Goal: Transaction & Acquisition: Purchase product/service

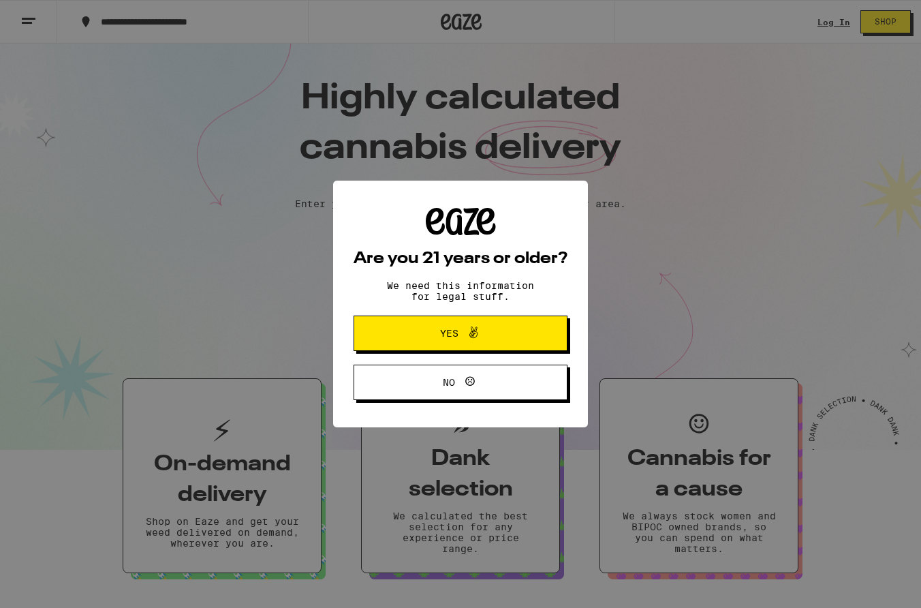
click at [510, 339] on span "Yes" at bounding box center [461, 333] width 104 height 18
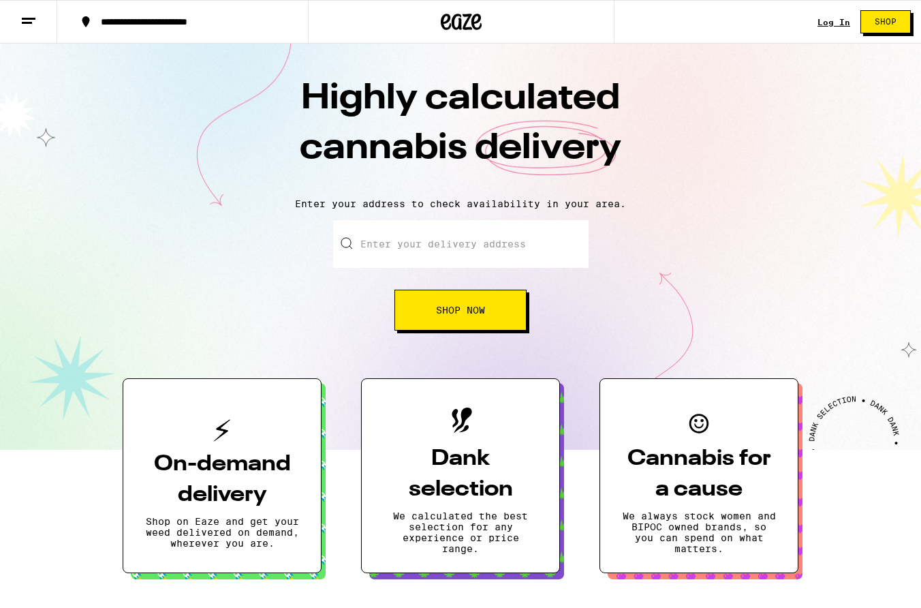
click at [499, 298] on button "Shop Now" at bounding box center [460, 309] width 132 height 41
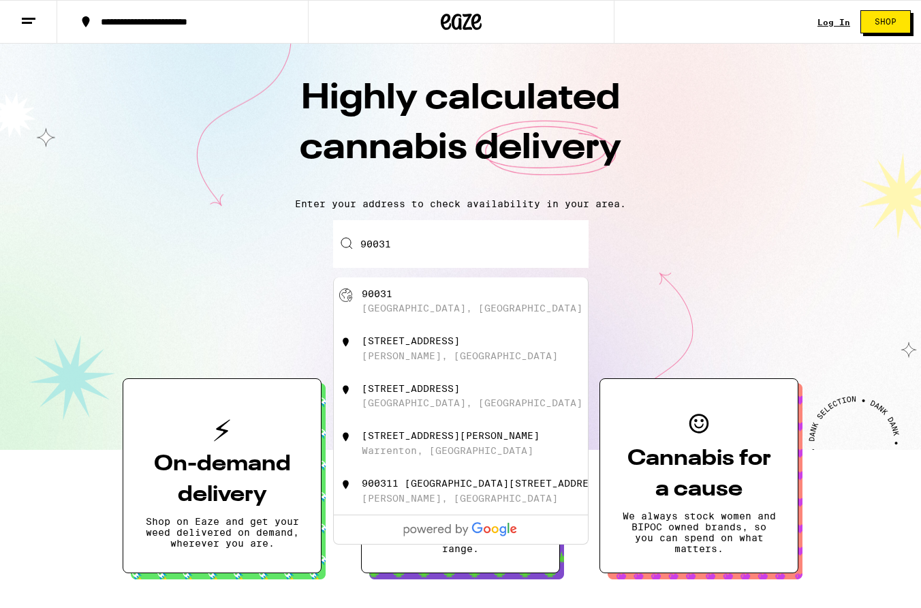
click at [447, 306] on div "[GEOGRAPHIC_DATA], [GEOGRAPHIC_DATA]" at bounding box center [472, 307] width 221 height 11
type input "[GEOGRAPHIC_DATA]"
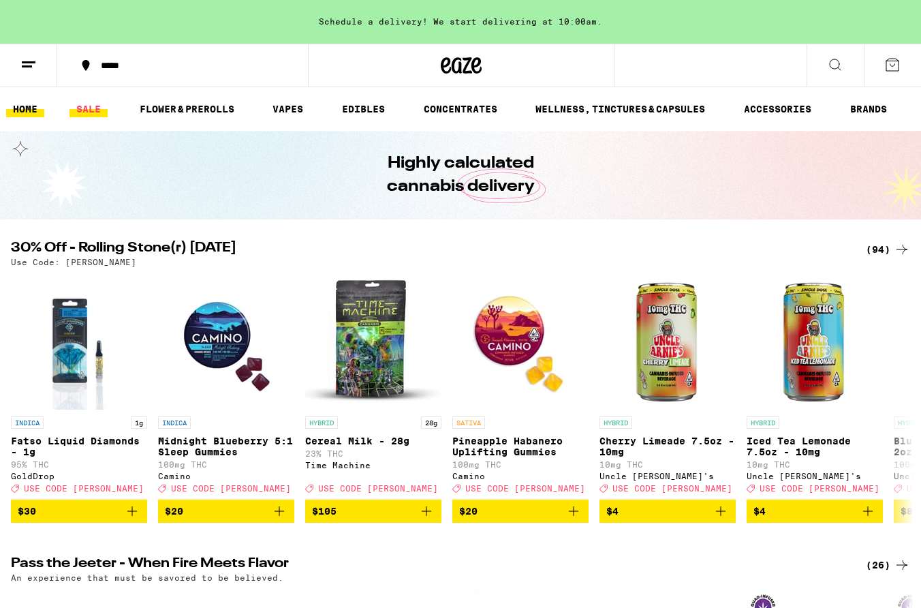
click at [81, 107] on link "SALE" at bounding box center [88, 109] width 38 height 16
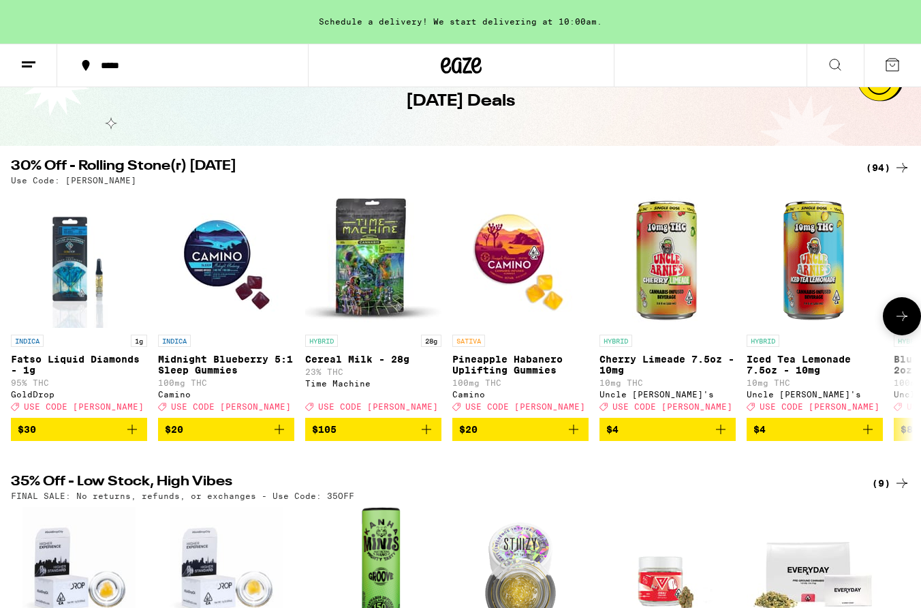
scroll to position [80, 0]
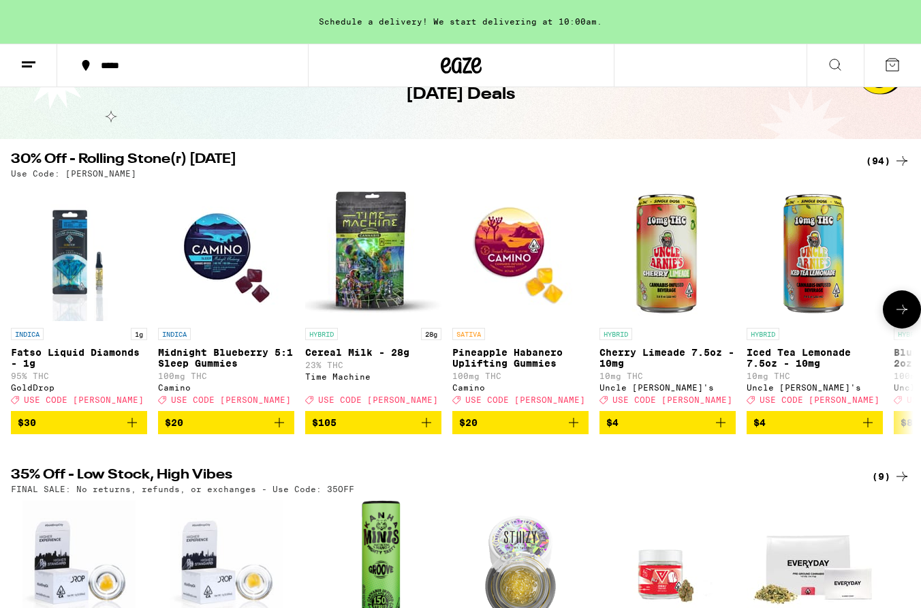
click at [902, 313] on icon at bounding box center [902, 309] width 16 height 16
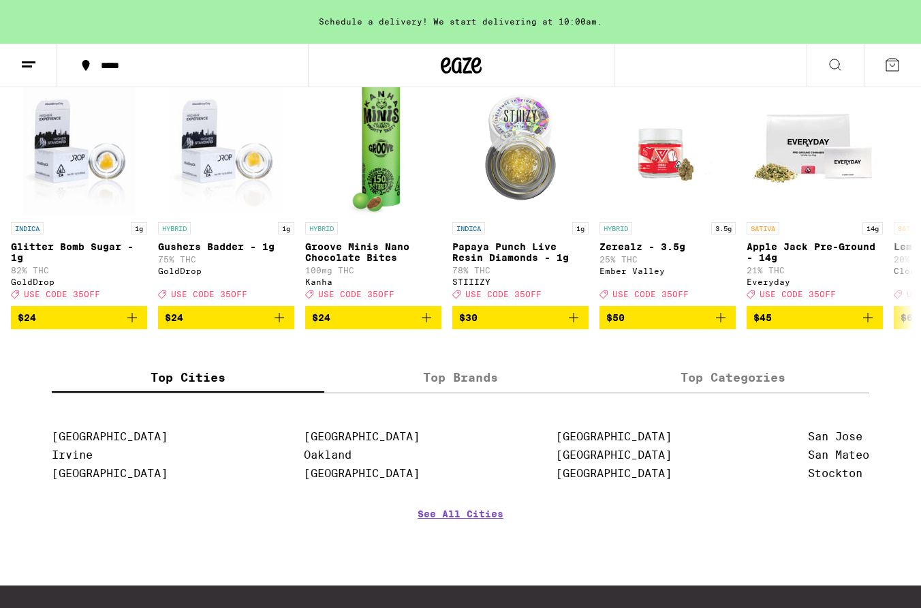
scroll to position [505, 0]
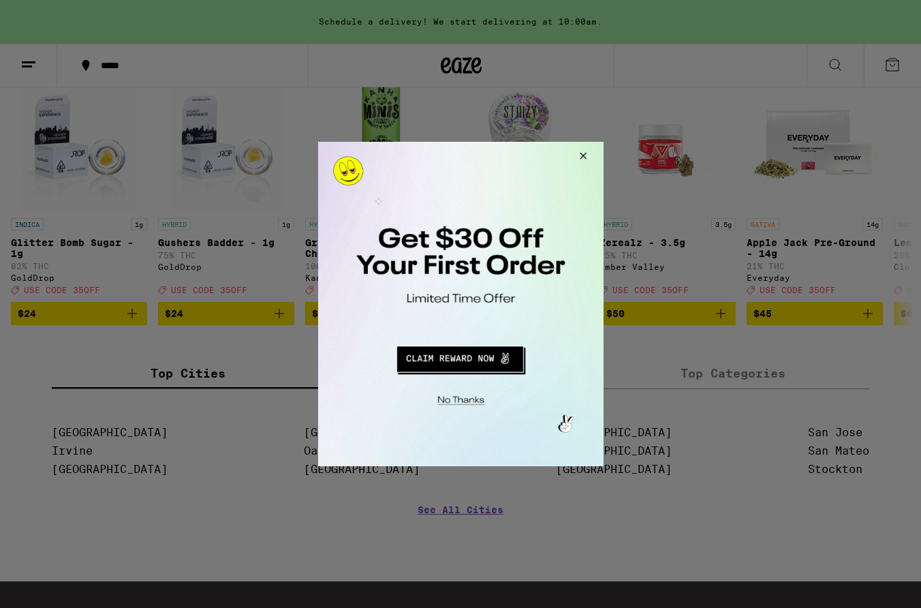
click at [476, 360] on button "Redirect to URL" at bounding box center [459, 357] width 237 height 33
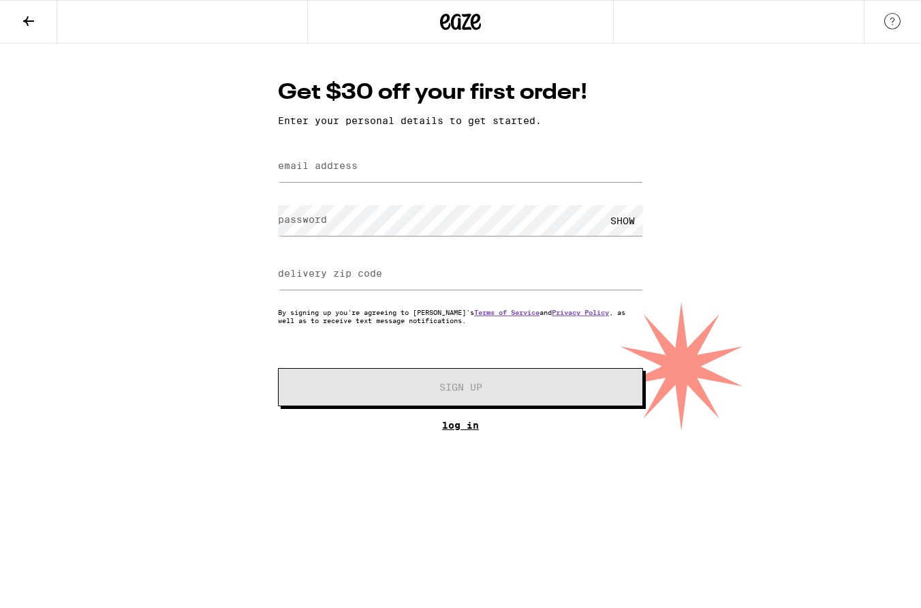
click at [460, 429] on link "Log In" at bounding box center [460, 425] width 365 height 11
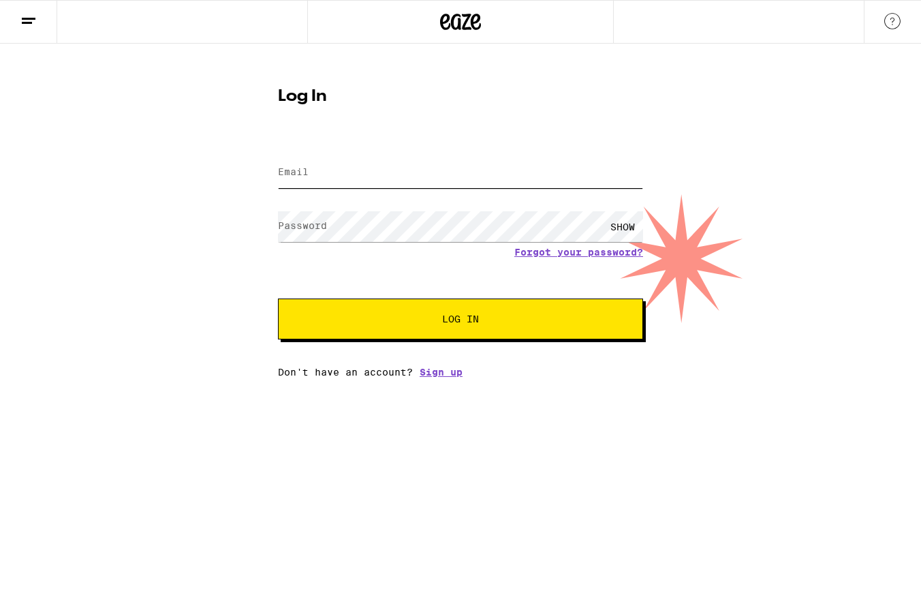
type input "[EMAIL_ADDRESS][DOMAIN_NAME]"
click at [460, 320] on button "Log In" at bounding box center [460, 318] width 365 height 41
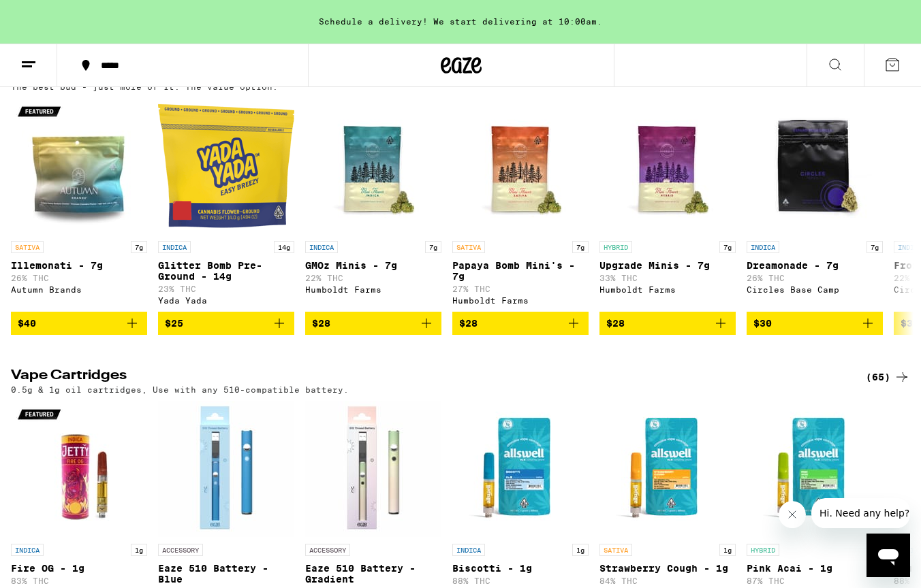
scroll to position [1426, 0]
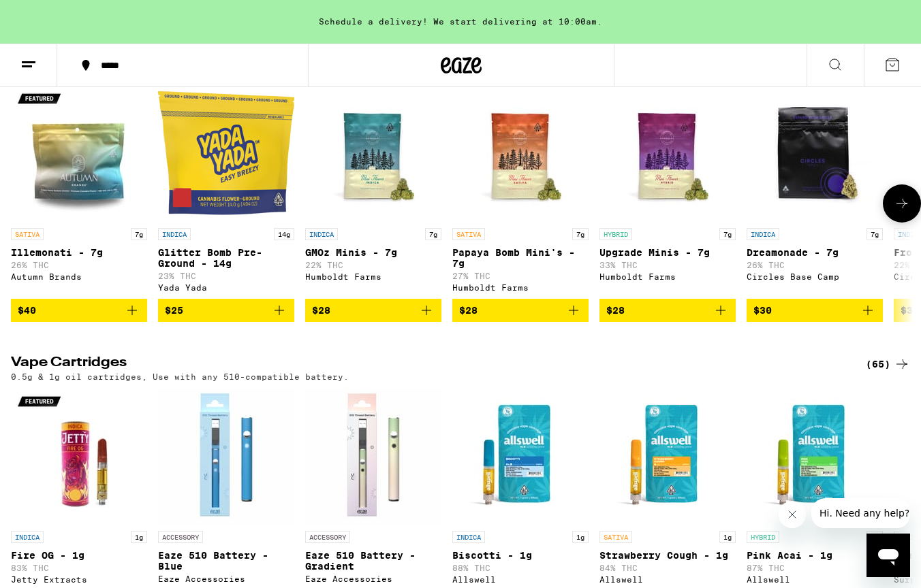
click at [576, 319] on icon "Add to bag" at bounding box center [573, 310] width 16 height 16
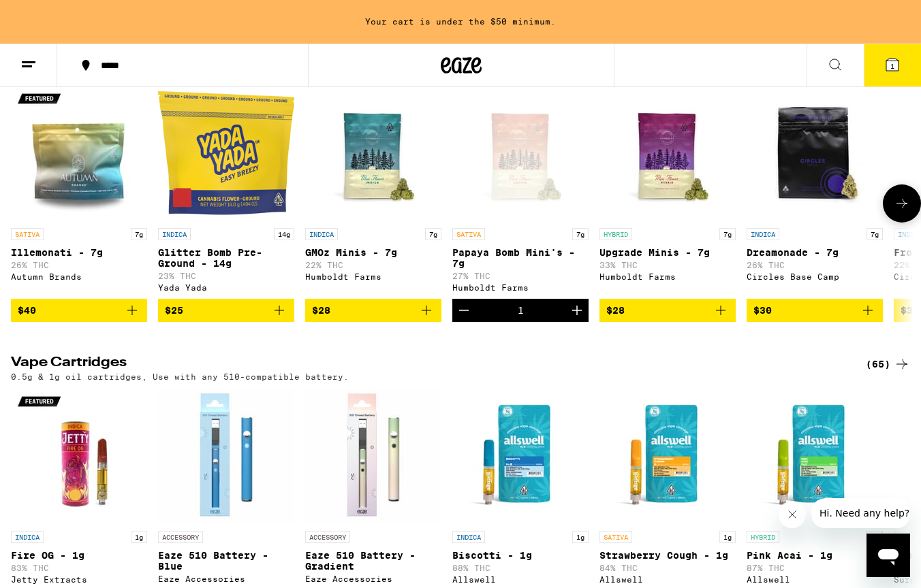
click at [576, 319] on icon "Increment" at bounding box center [577, 310] width 16 height 16
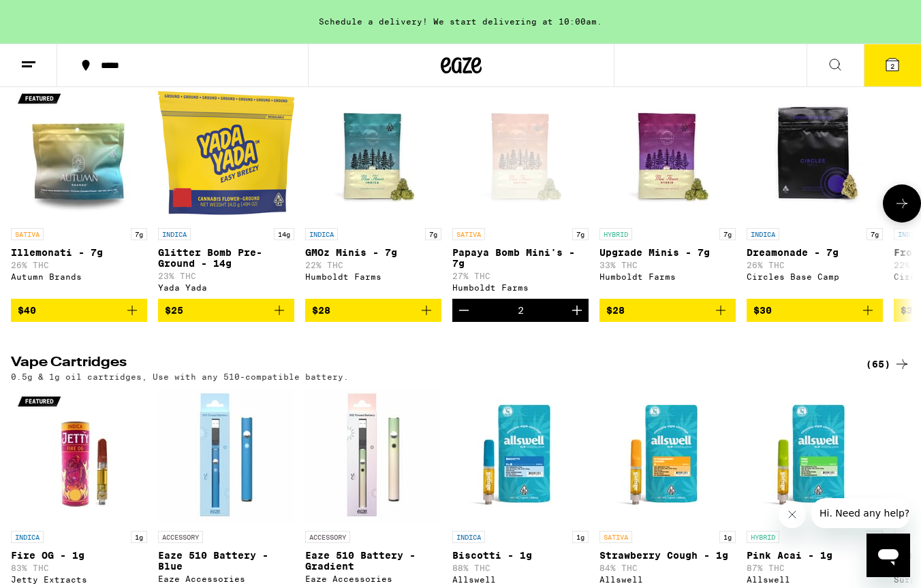
click at [909, 212] on icon at bounding box center [902, 203] width 16 height 16
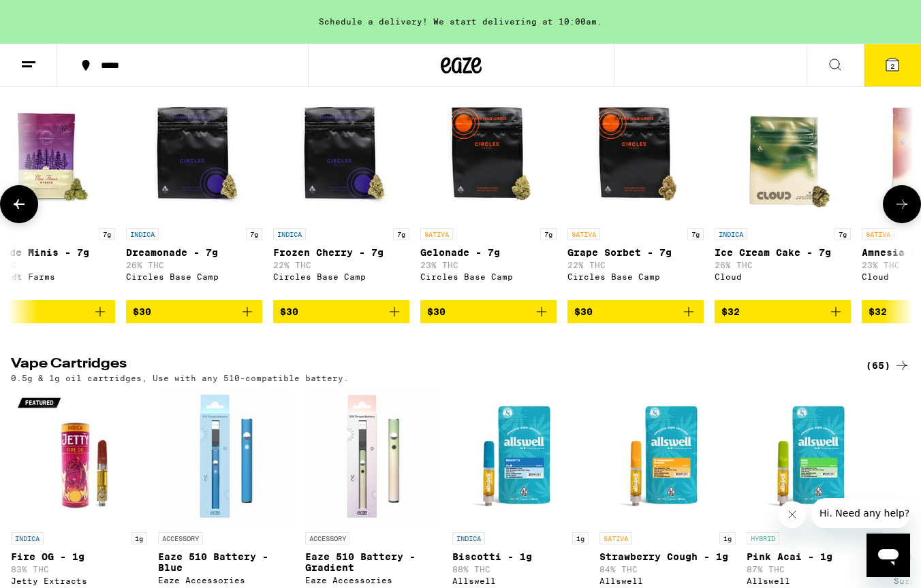
scroll to position [0, 751]
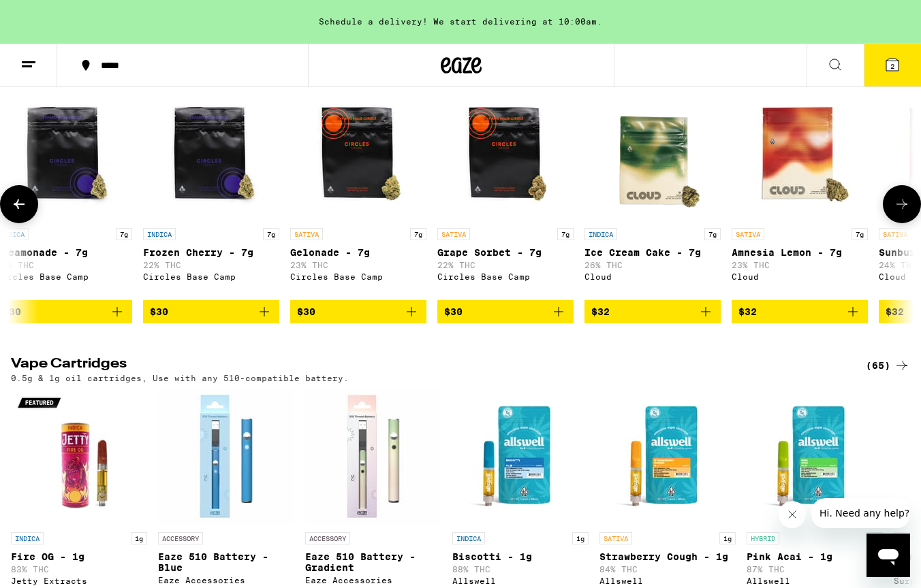
click at [898, 213] on icon at bounding box center [902, 204] width 16 height 16
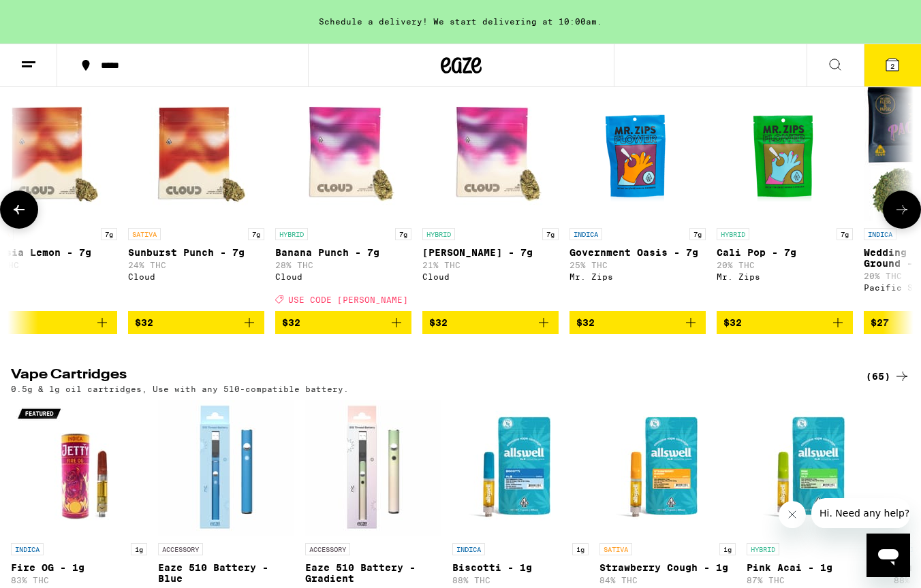
click at [898, 218] on icon at bounding box center [902, 210] width 16 height 16
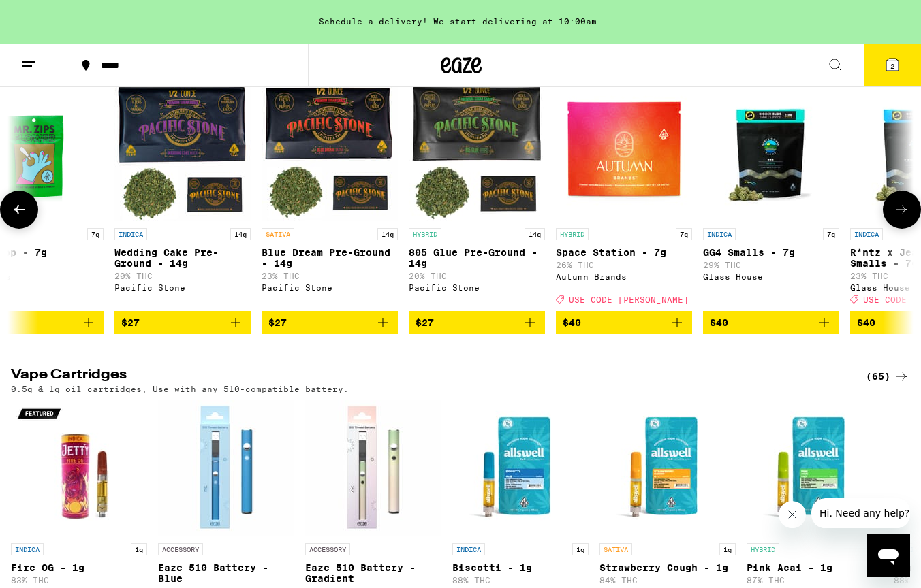
scroll to position [0, 2252]
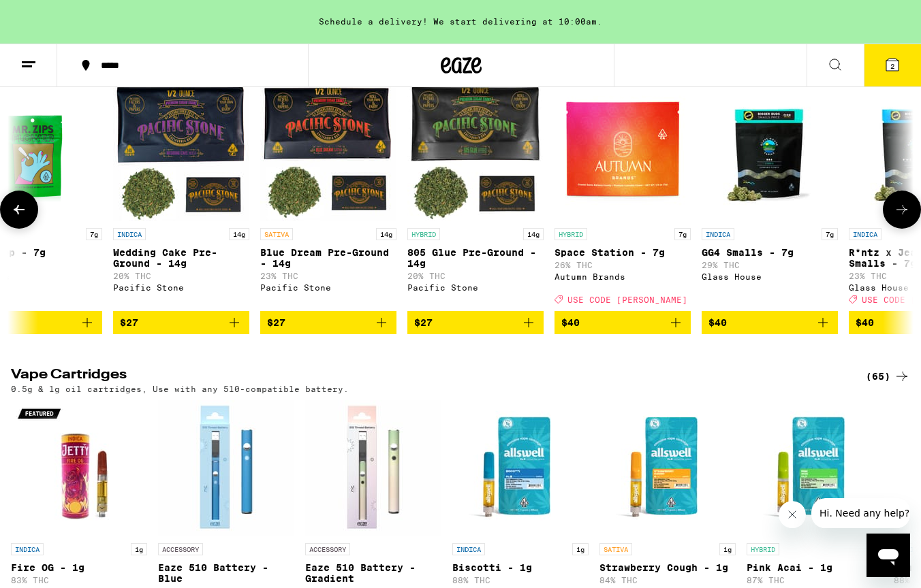
click at [898, 218] on icon at bounding box center [902, 210] width 16 height 16
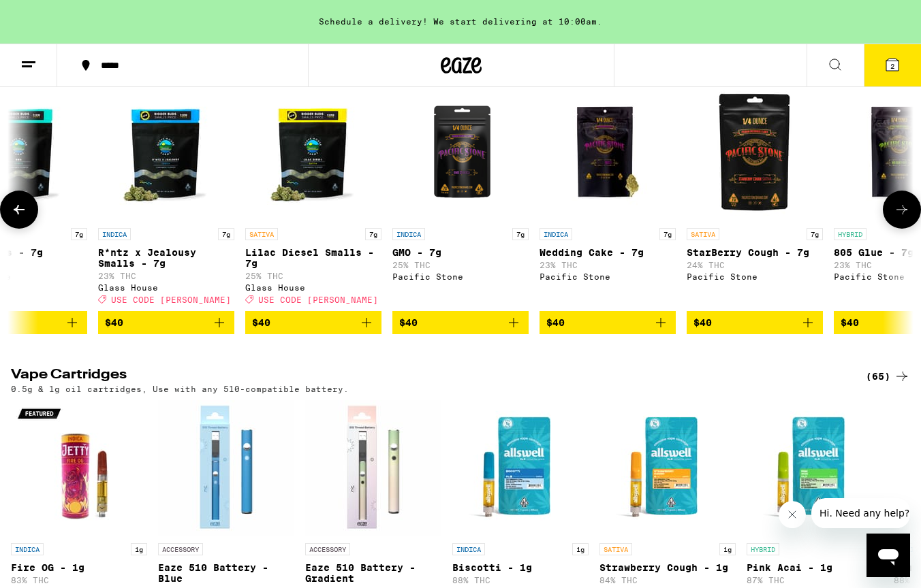
click at [26, 218] on icon at bounding box center [19, 210] width 16 height 16
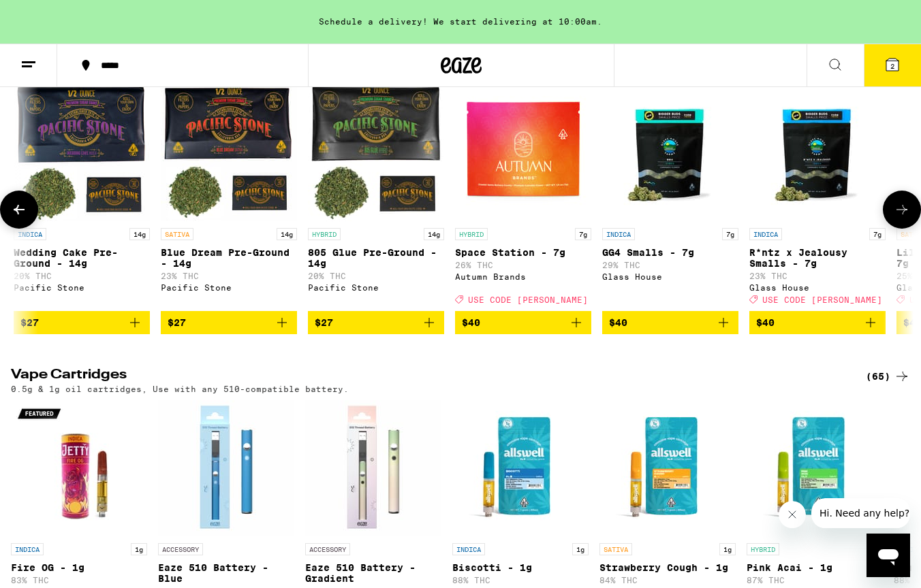
scroll to position [0, 2252]
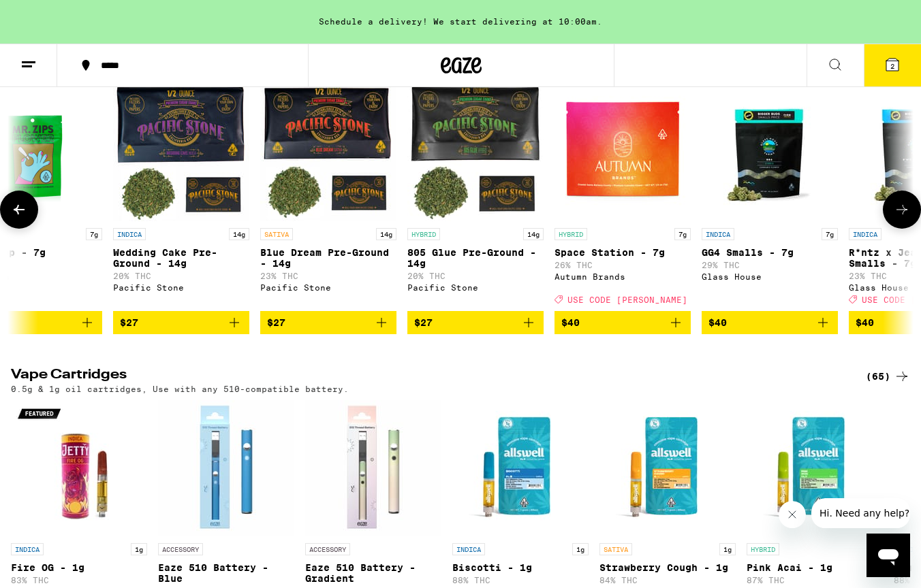
click at [892, 229] on button at bounding box center [902, 210] width 38 height 38
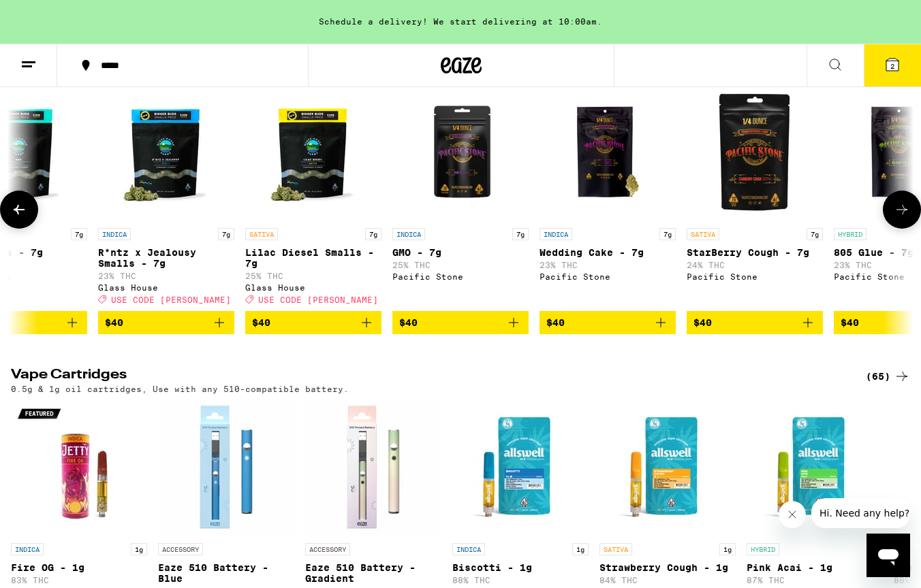
click at [892, 229] on button at bounding box center [902, 210] width 38 height 38
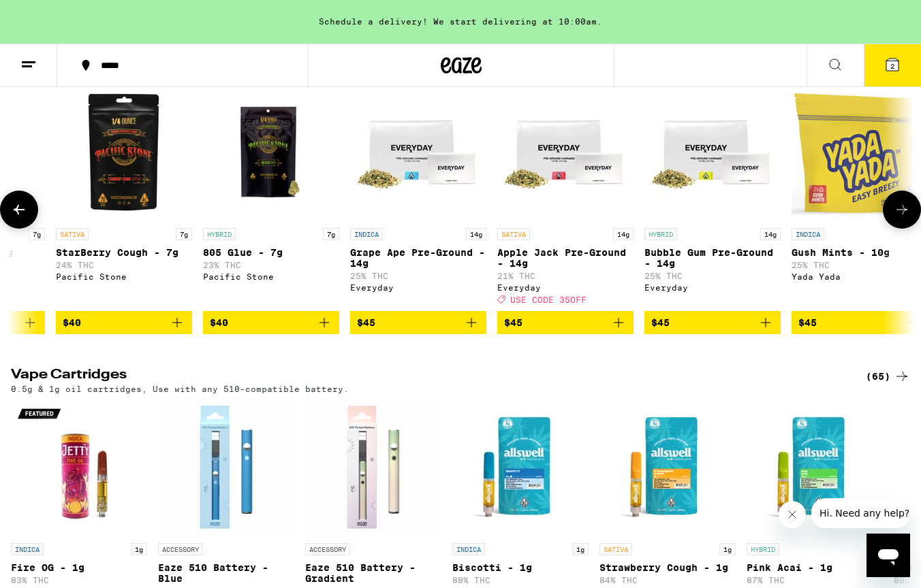
scroll to position [0, 3753]
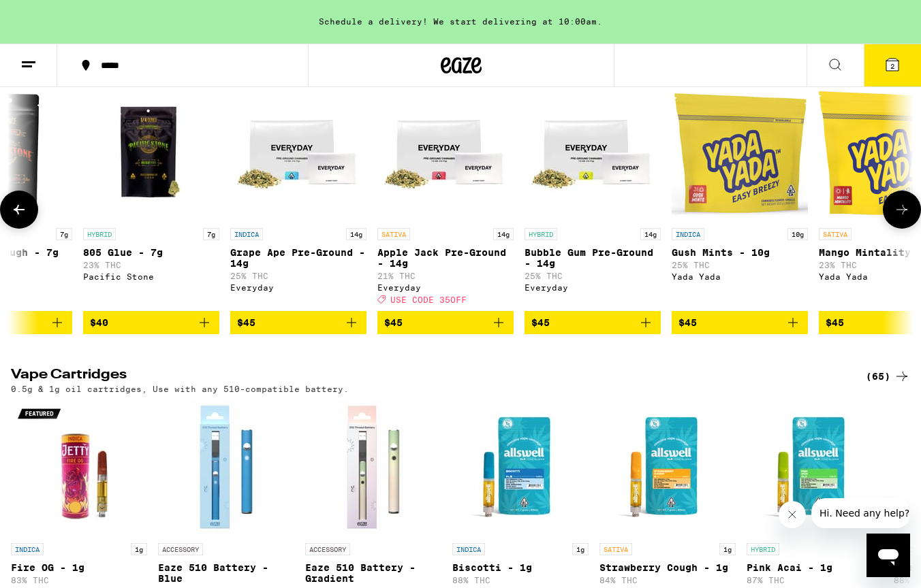
click at [892, 229] on button at bounding box center [902, 210] width 38 height 38
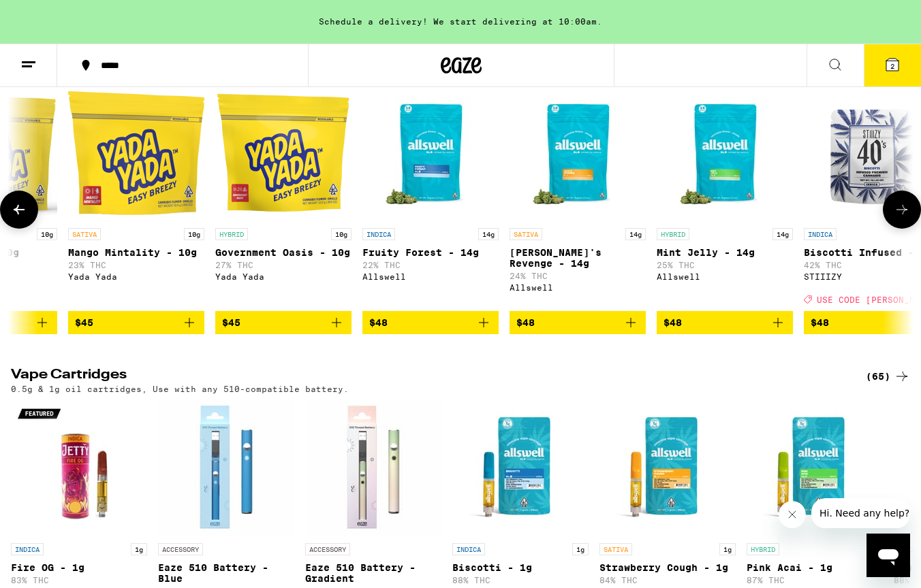
click at [892, 229] on button at bounding box center [902, 210] width 38 height 38
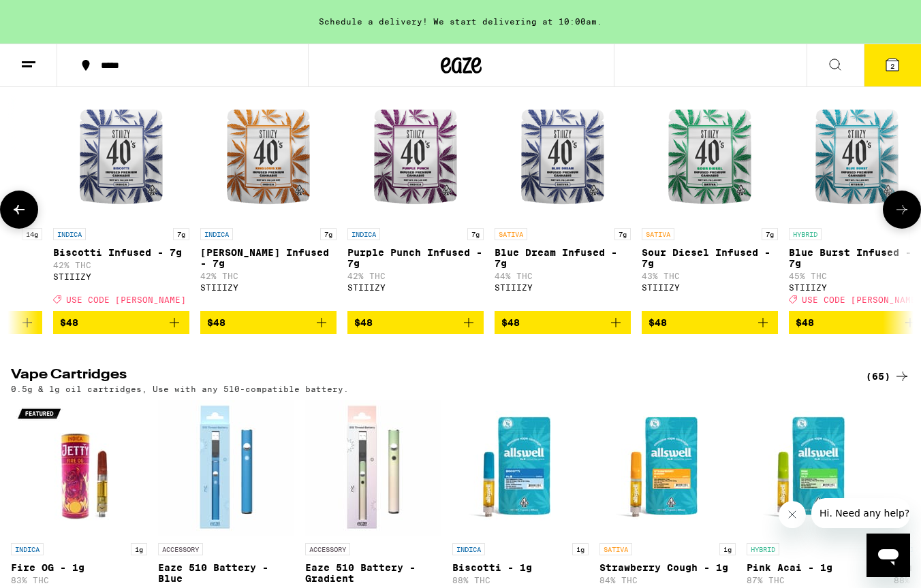
click at [612, 331] on icon "Add to bag" at bounding box center [616, 323] width 16 height 16
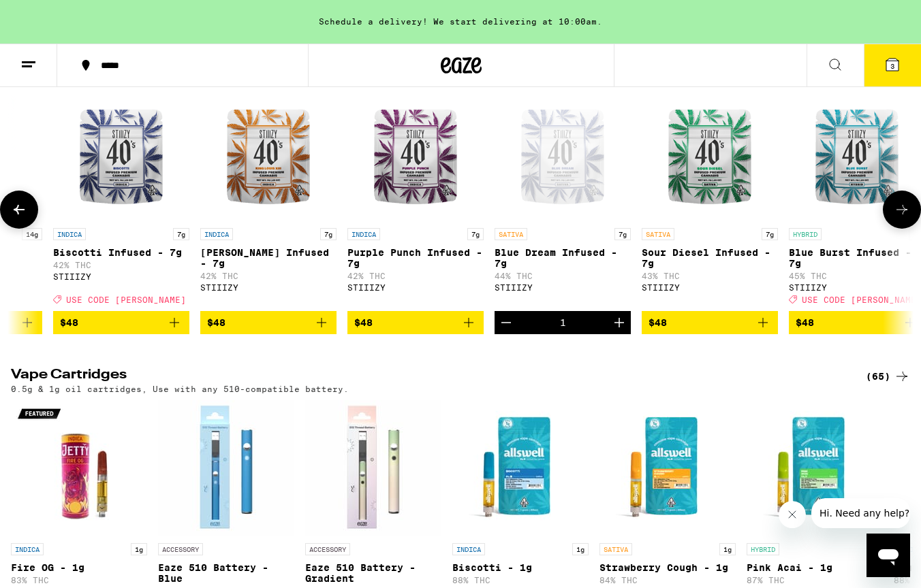
click at [896, 218] on icon at bounding box center [902, 210] width 16 height 16
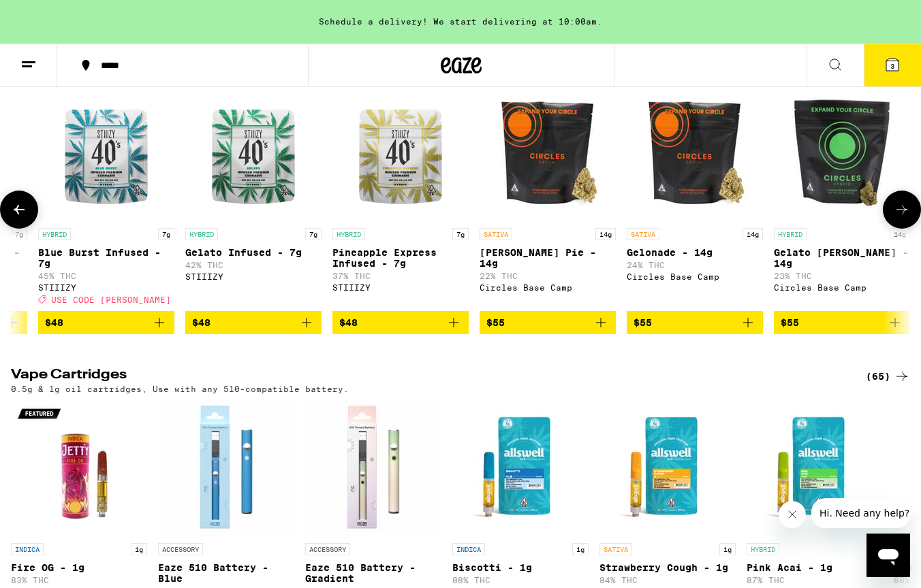
click at [896, 218] on icon at bounding box center [902, 210] width 16 height 16
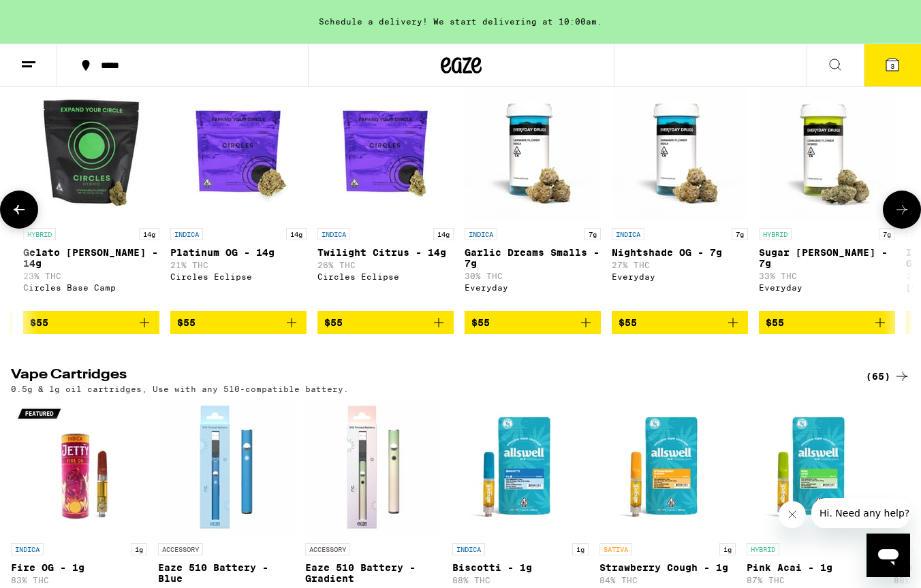
click at [896, 218] on icon at bounding box center [902, 210] width 16 height 16
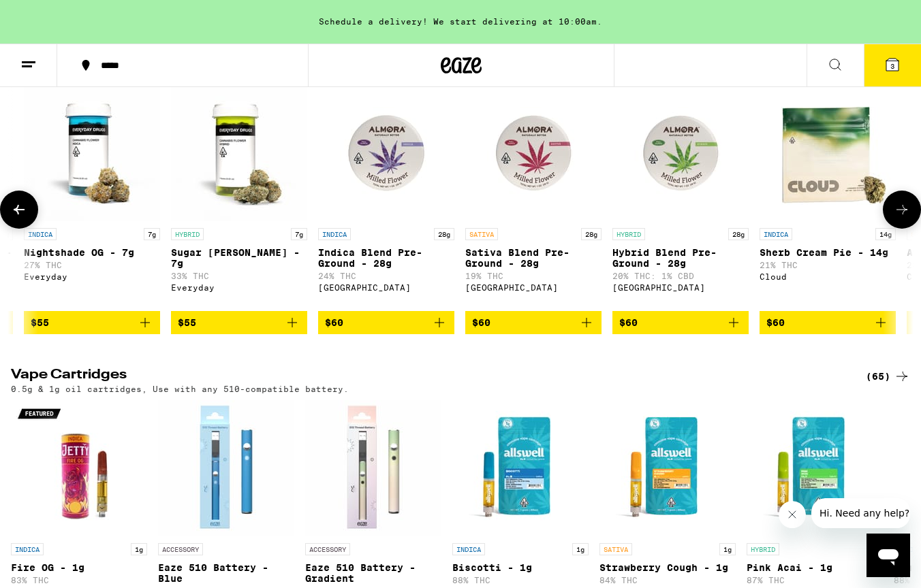
scroll to position [0, 7506]
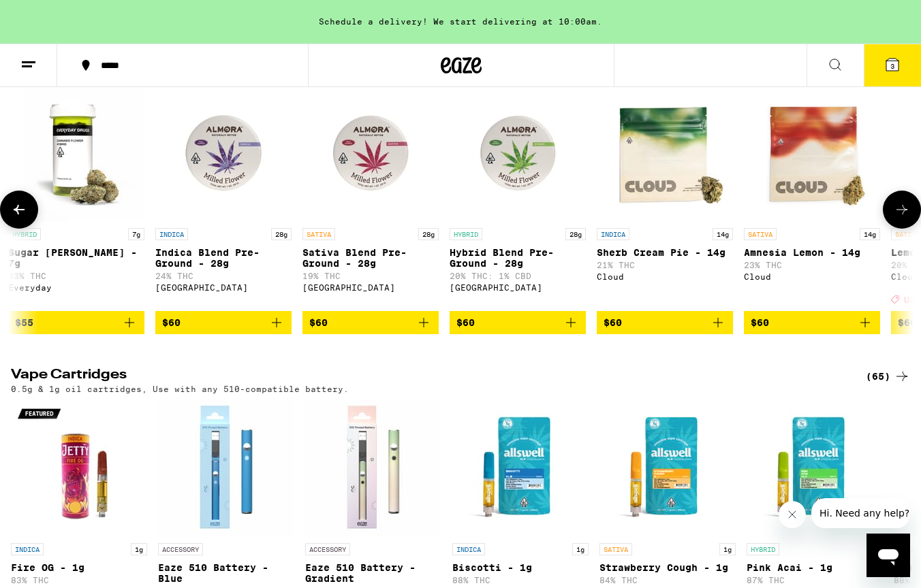
click at [896, 218] on icon at bounding box center [902, 210] width 16 height 16
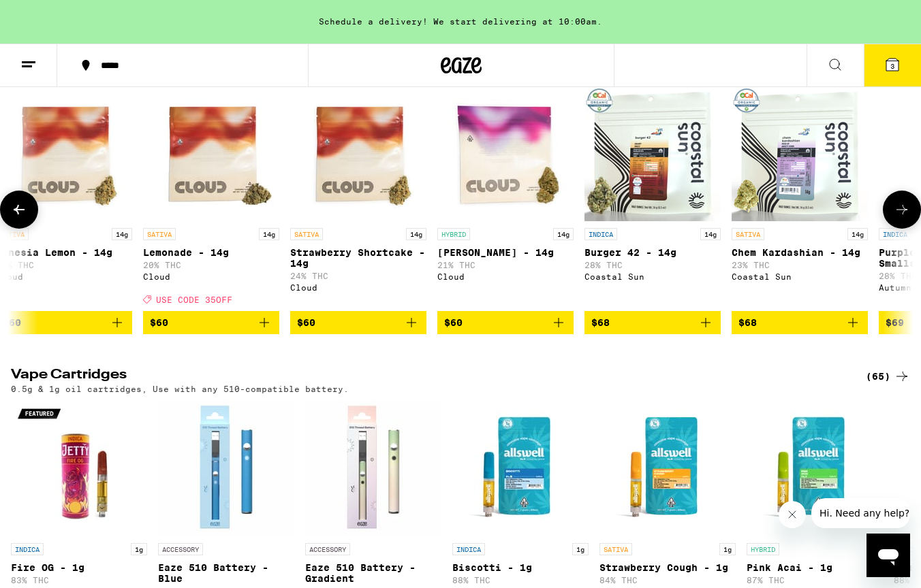
scroll to position [0, 8256]
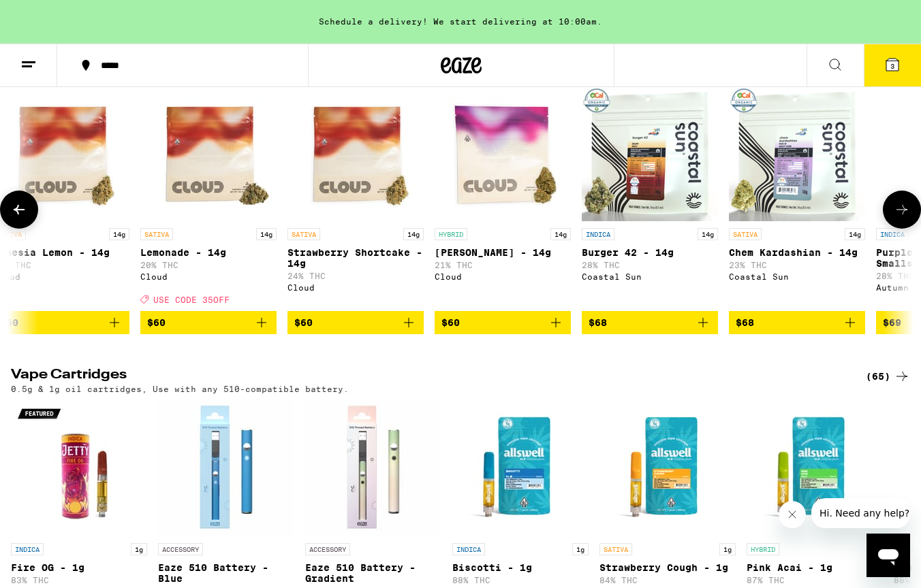
click at [21, 218] on icon at bounding box center [19, 210] width 16 height 16
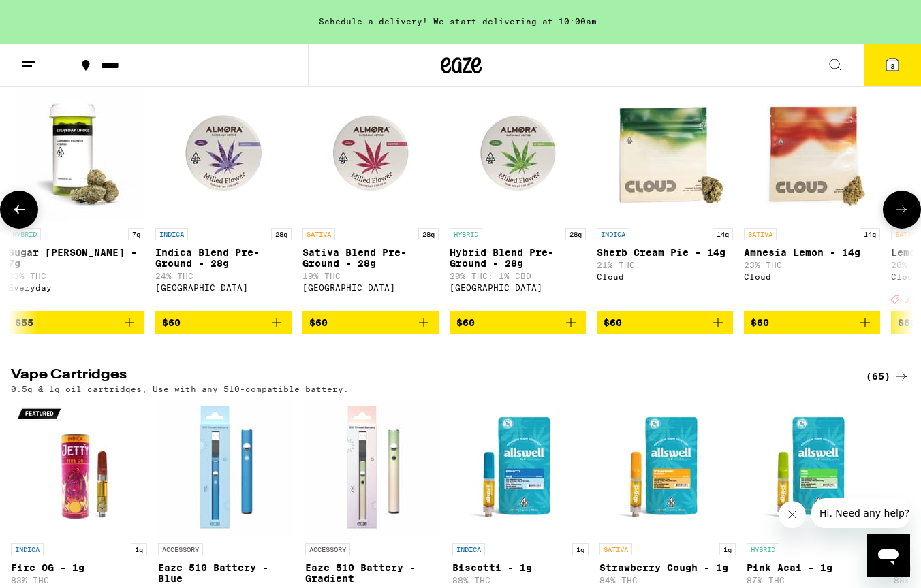
click at [896, 229] on button at bounding box center [902, 210] width 38 height 38
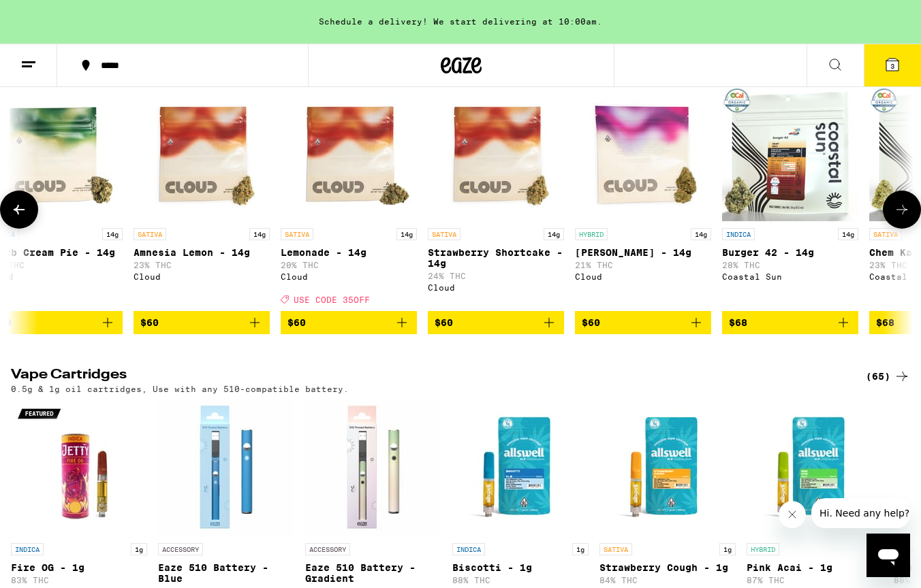
scroll to position [0, 8256]
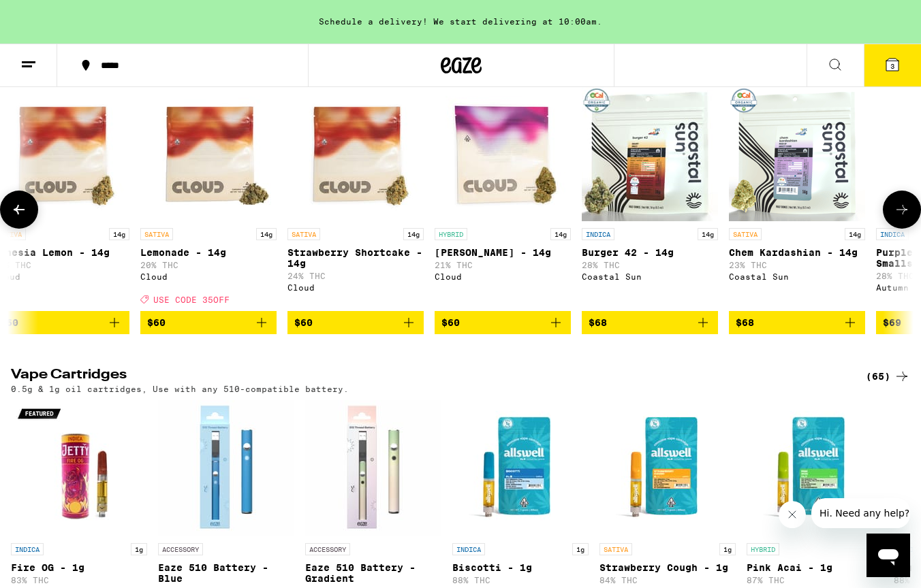
click at [896, 229] on button at bounding box center [902, 210] width 38 height 38
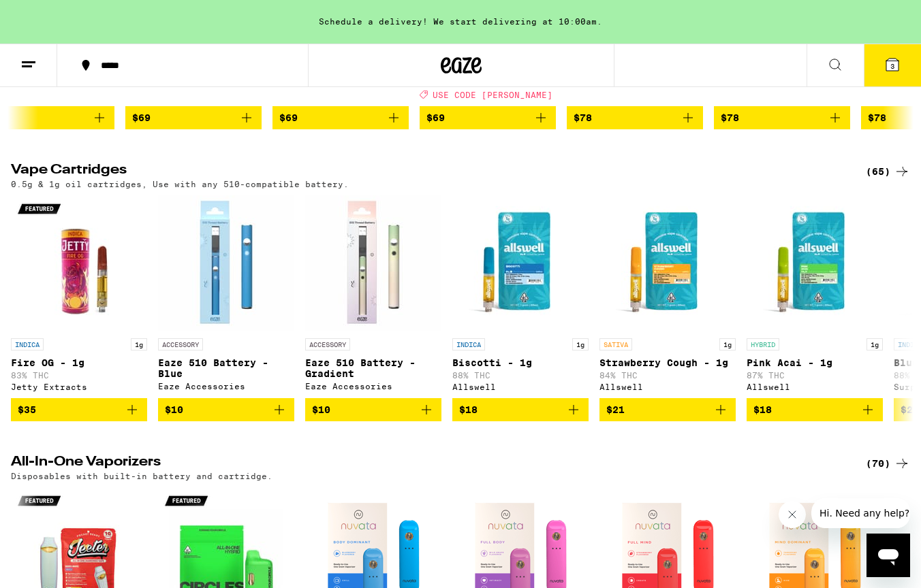
scroll to position [1650, 0]
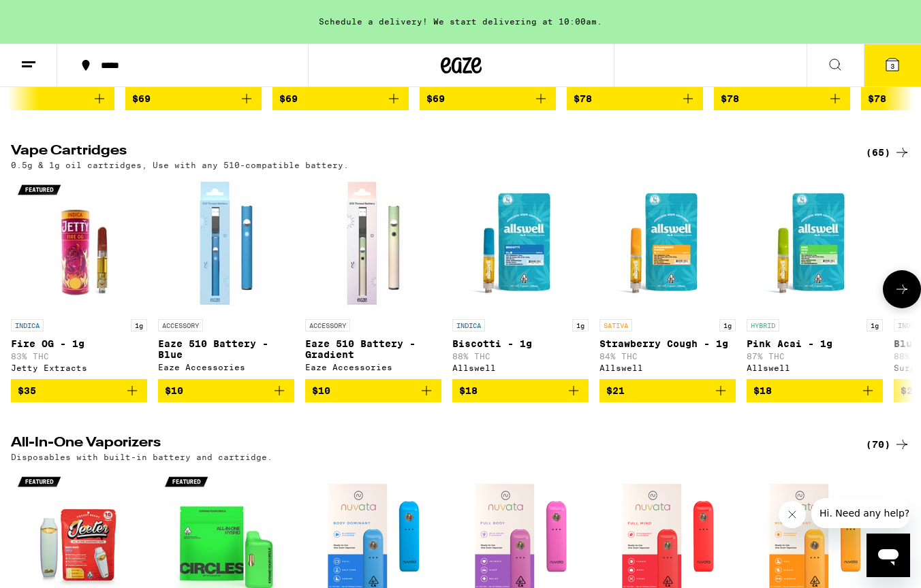
click at [893, 309] on button at bounding box center [902, 289] width 38 height 38
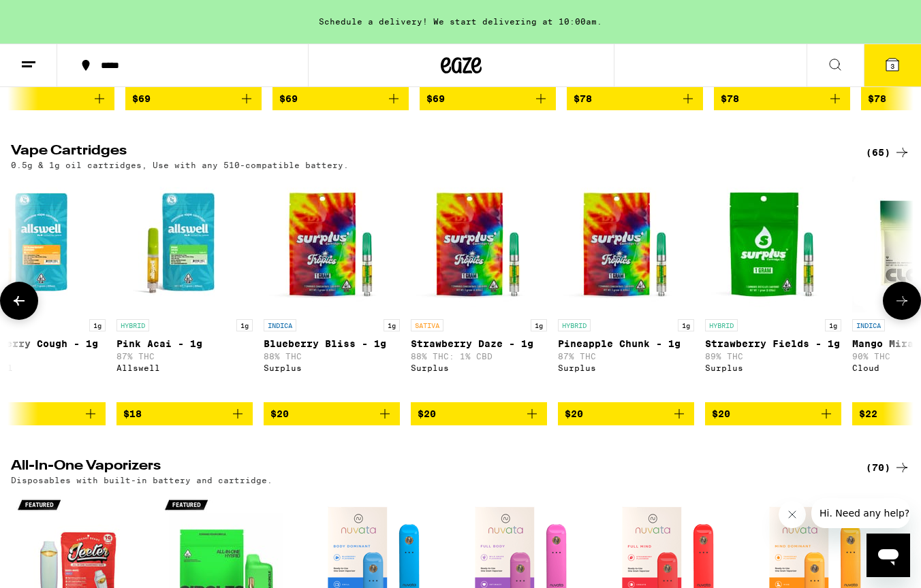
scroll to position [0, 751]
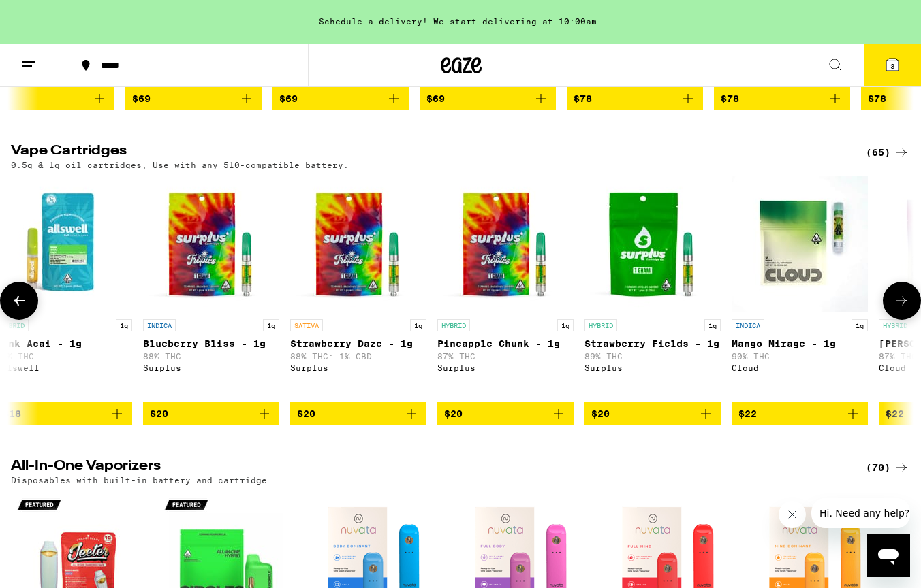
click at [900, 320] on button at bounding box center [902, 301] width 38 height 38
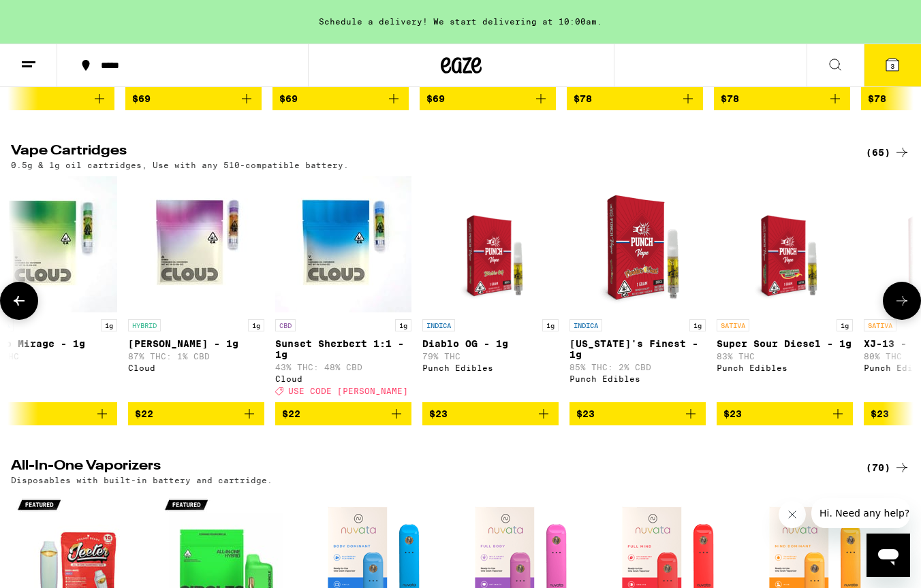
click at [900, 320] on button at bounding box center [902, 301] width 38 height 38
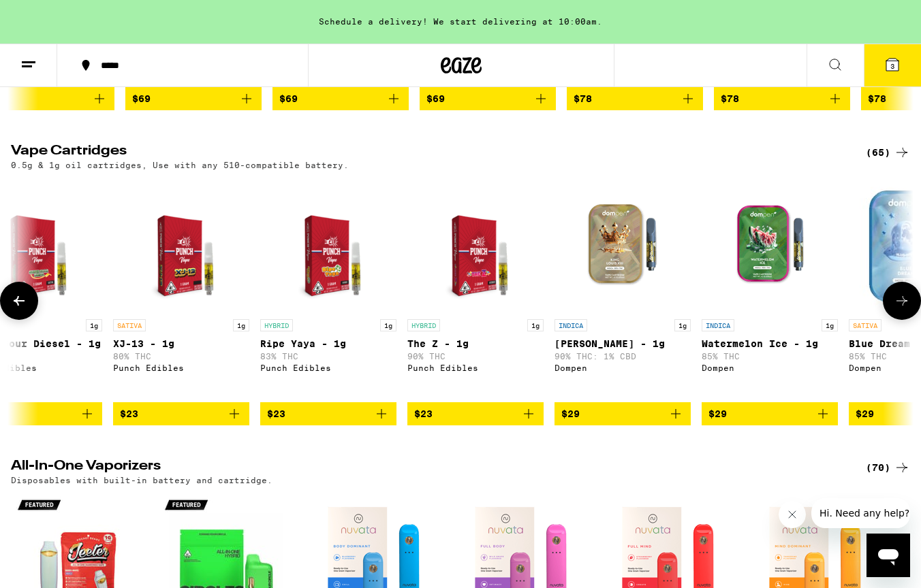
click at [900, 320] on button at bounding box center [902, 301] width 38 height 38
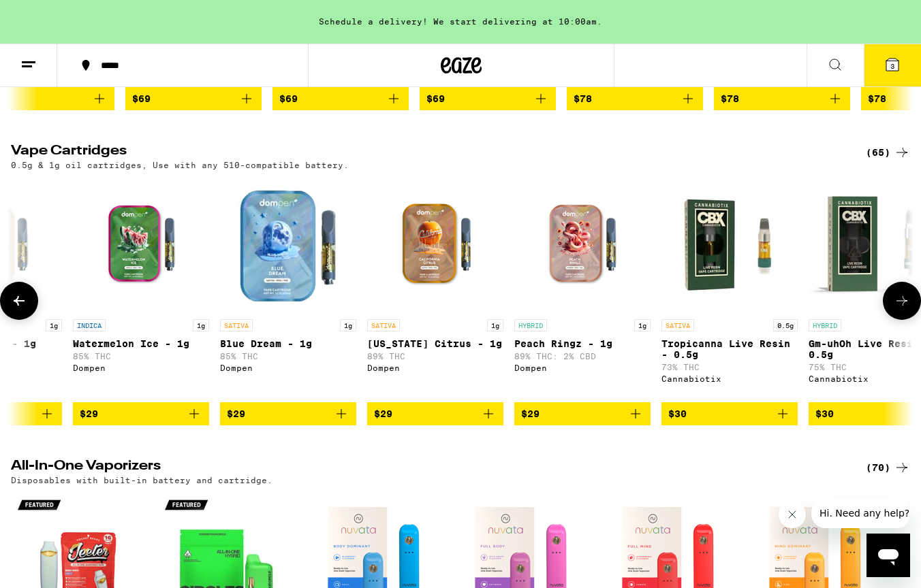
scroll to position [0, 3002]
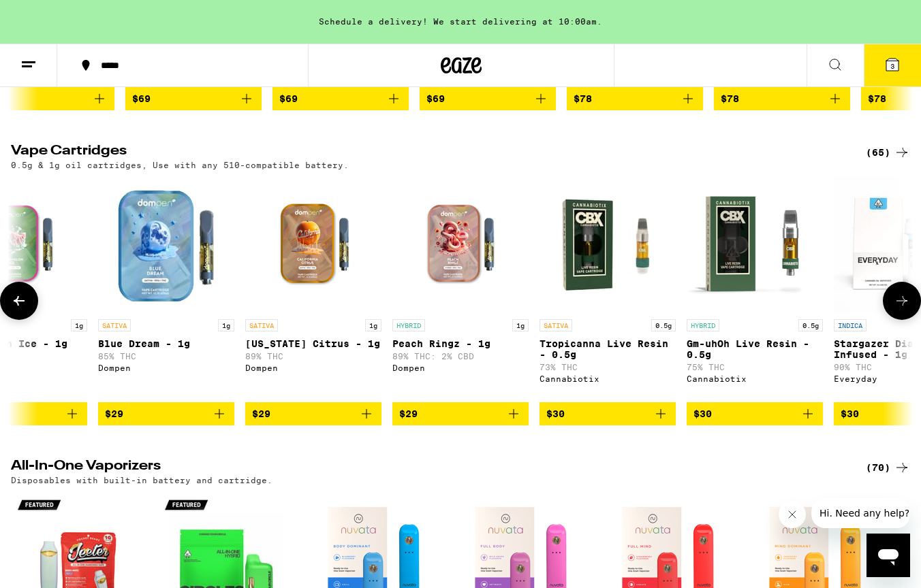
click at [900, 320] on button at bounding box center [902, 301] width 38 height 38
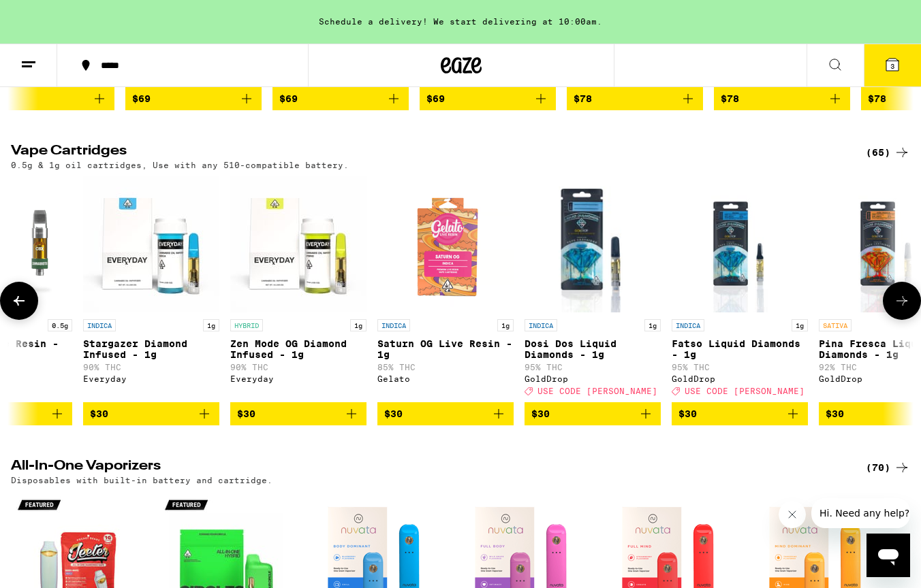
click at [900, 320] on button at bounding box center [902, 301] width 38 height 38
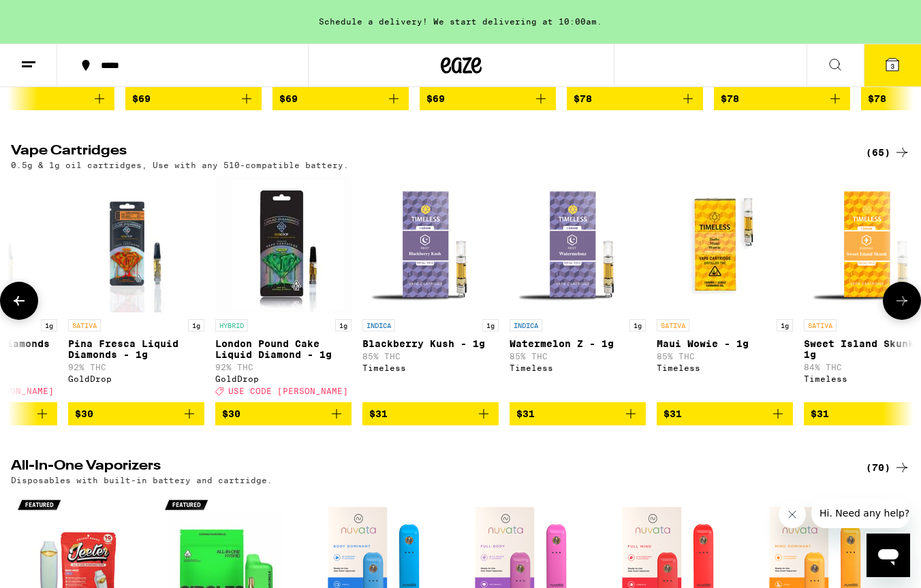
click at [900, 320] on button at bounding box center [902, 301] width 38 height 38
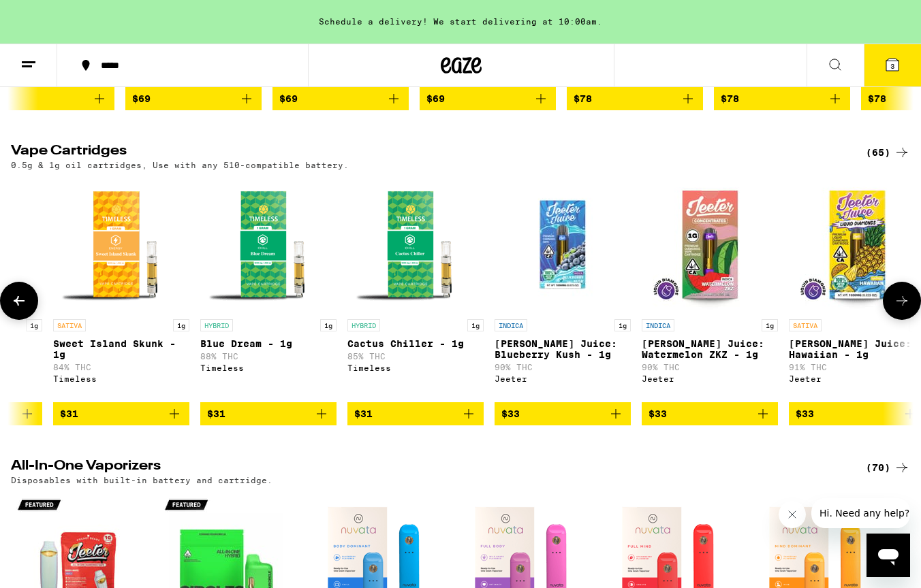
click at [900, 320] on button at bounding box center [902, 301] width 38 height 38
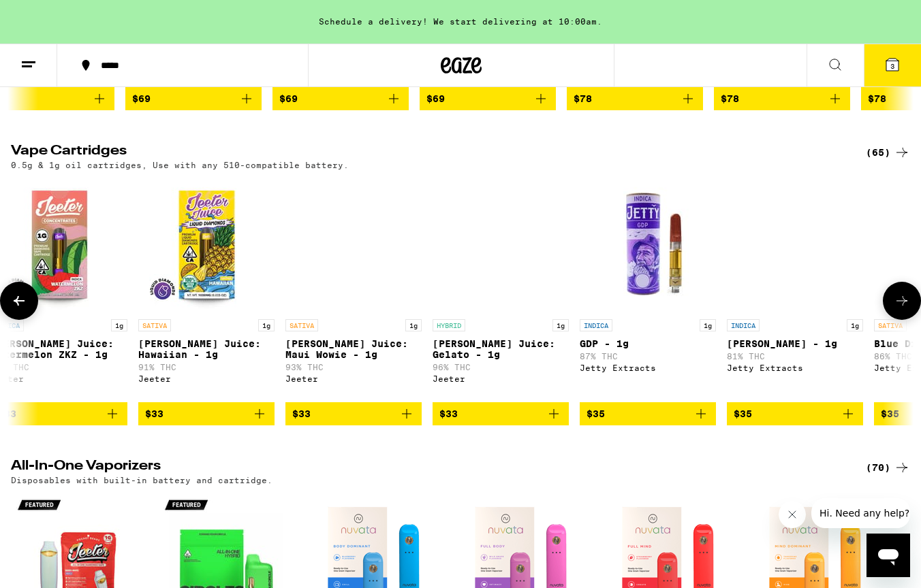
scroll to position [0, 6005]
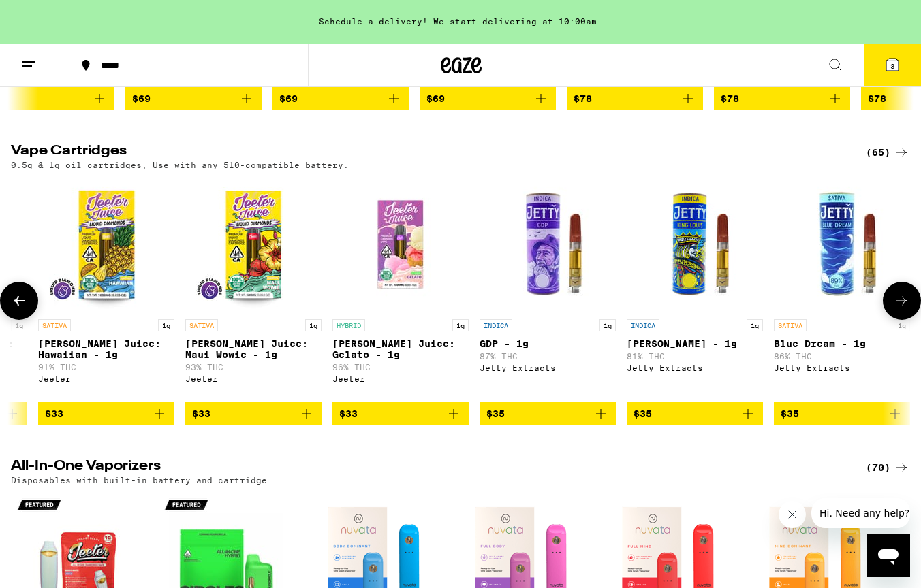
click at [895, 320] on button at bounding box center [902, 301] width 38 height 38
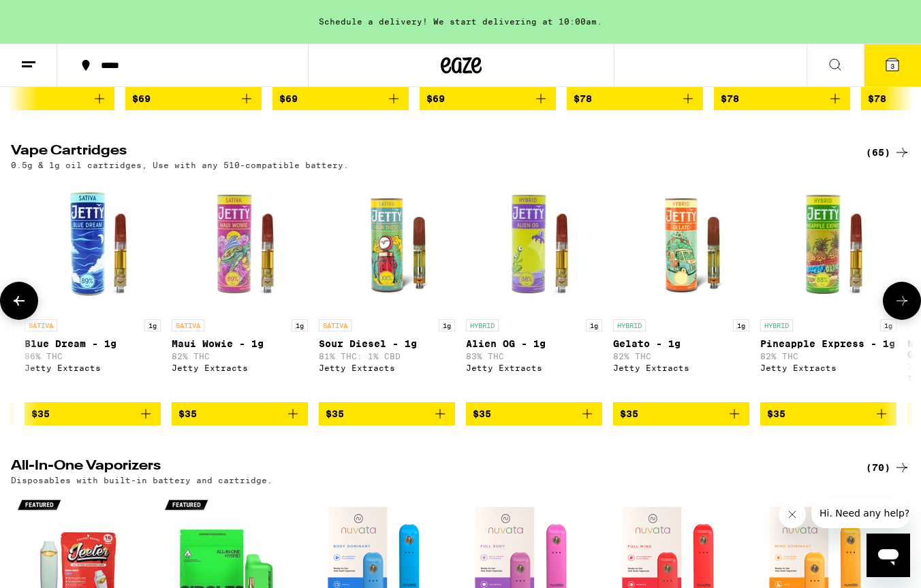
scroll to position [0, 6755]
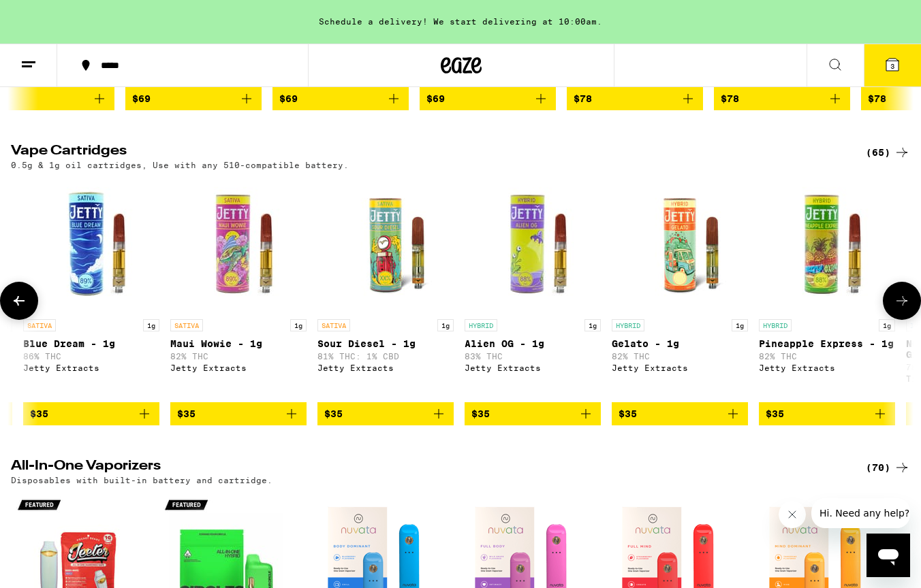
click at [895, 320] on button at bounding box center [902, 301] width 38 height 38
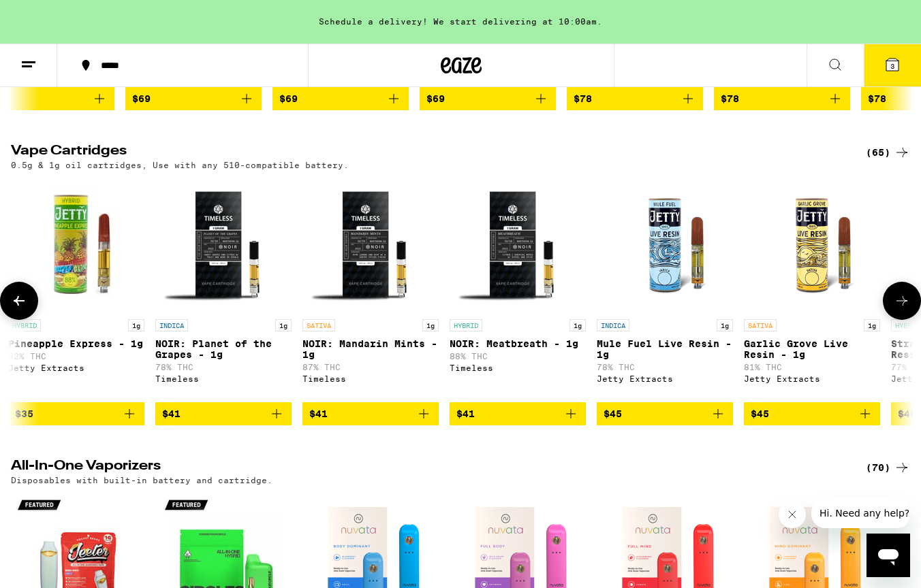
click at [895, 320] on button at bounding box center [902, 301] width 38 height 38
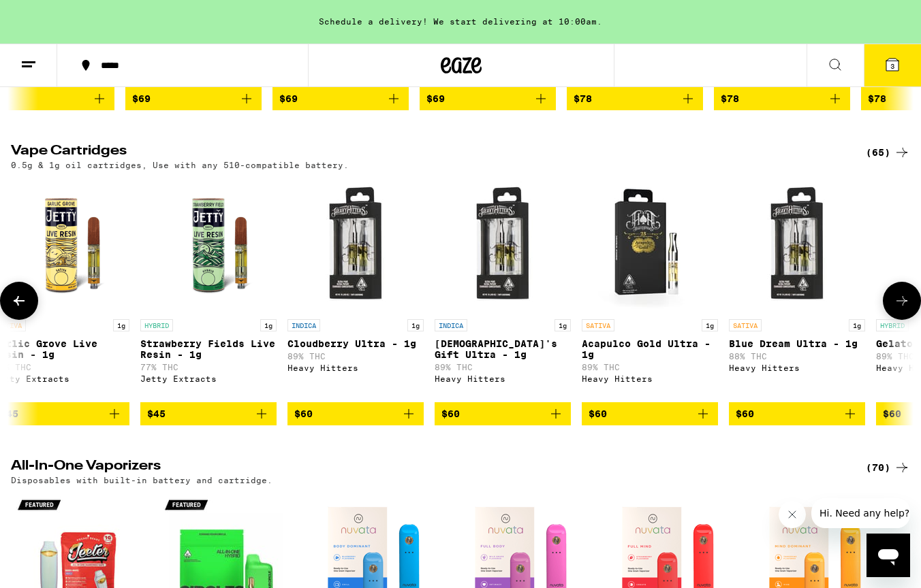
click at [895, 320] on button at bounding box center [902, 301] width 38 height 38
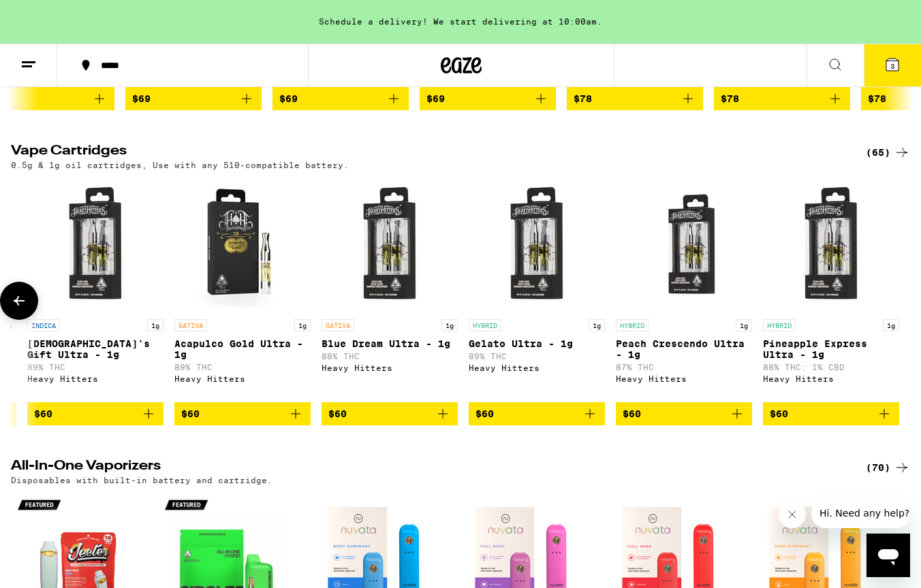
click at [32, 320] on button at bounding box center [19, 301] width 38 height 38
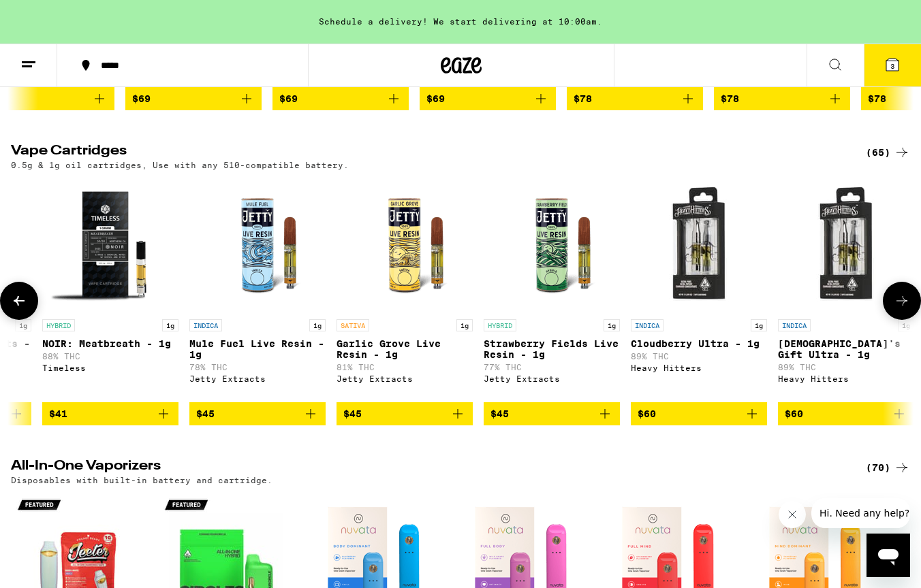
click at [32, 320] on button at bounding box center [19, 301] width 38 height 38
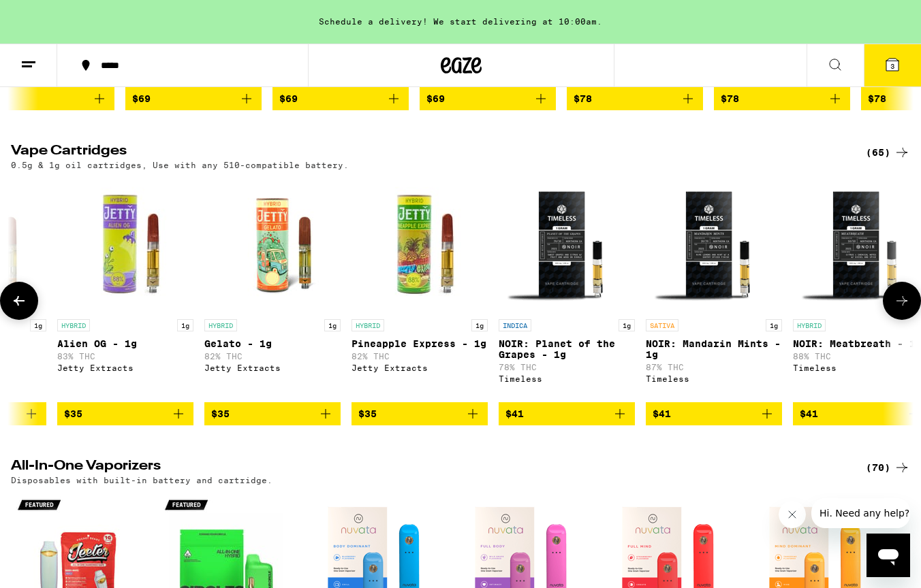
click at [32, 320] on button at bounding box center [19, 301] width 38 height 38
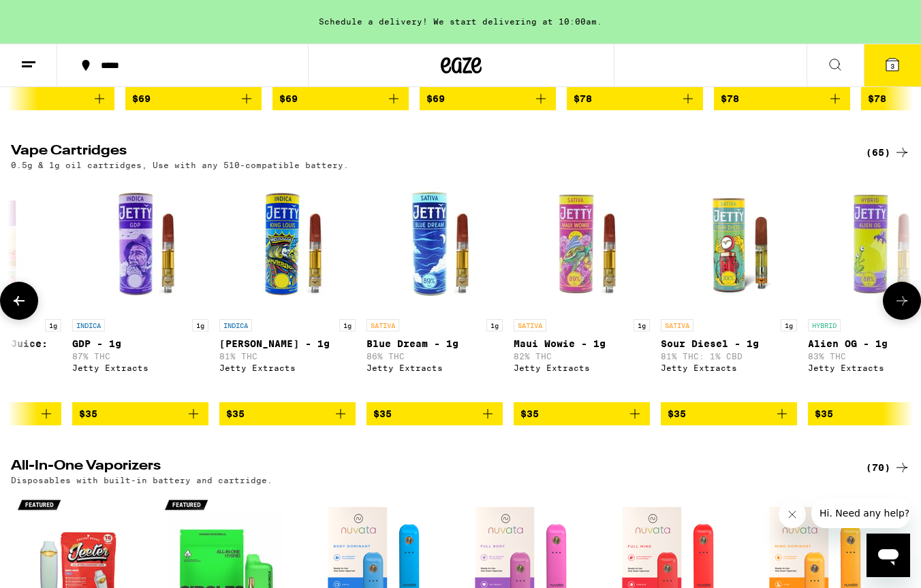
click at [32, 320] on button at bounding box center [19, 301] width 38 height 38
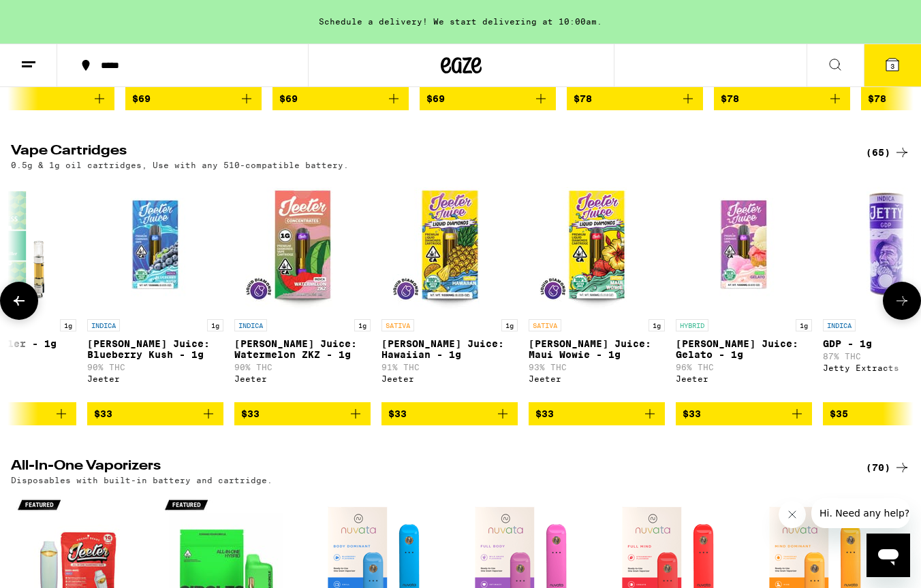
click at [32, 320] on button at bounding box center [19, 301] width 38 height 38
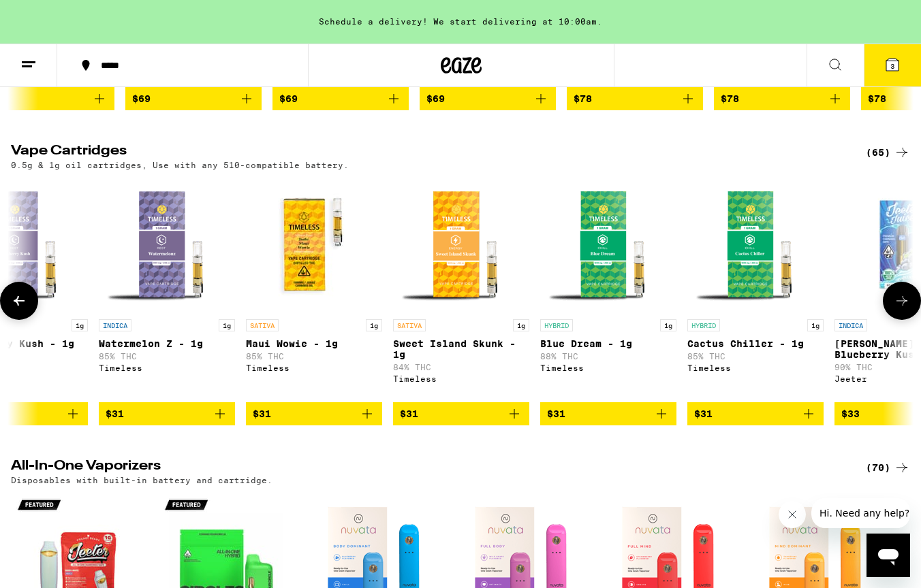
scroll to position [0, 4911]
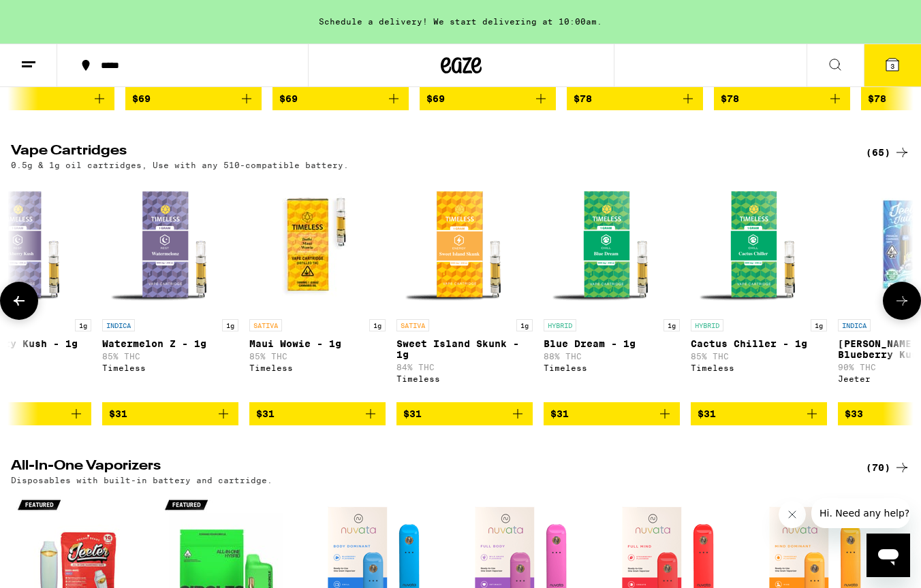
click at [32, 320] on button at bounding box center [19, 301] width 38 height 38
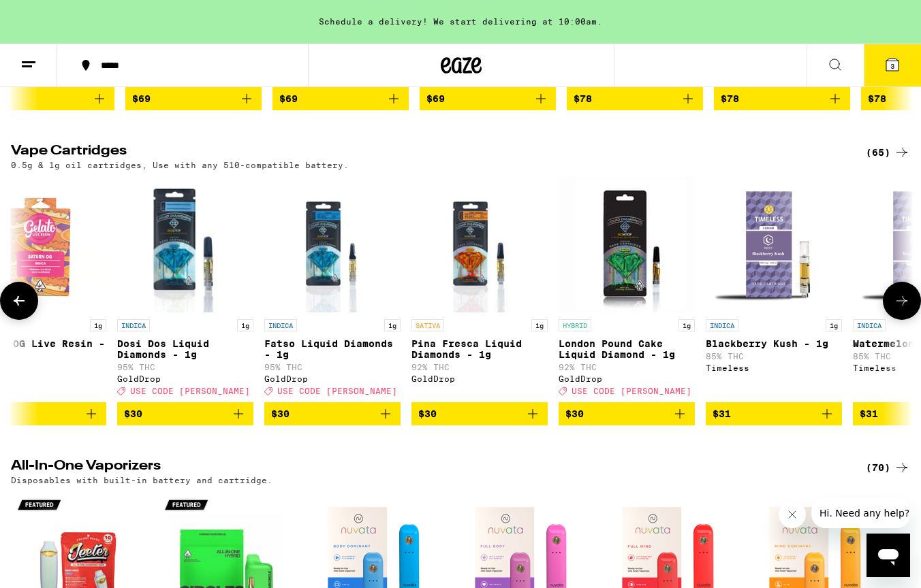
click at [239, 419] on icon "Add to bag" at bounding box center [239, 414] width 10 height 10
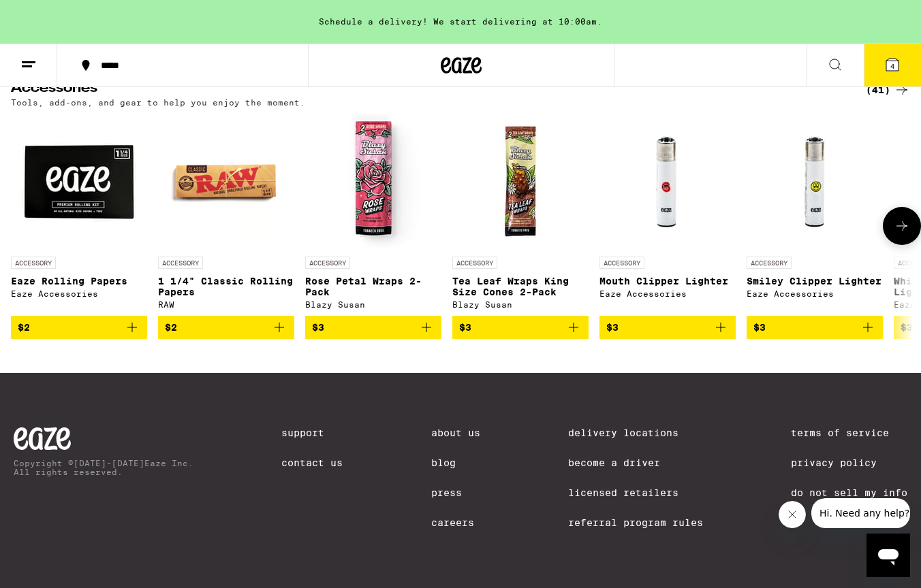
scroll to position [5642, 0]
click at [897, 234] on icon at bounding box center [902, 226] width 16 height 16
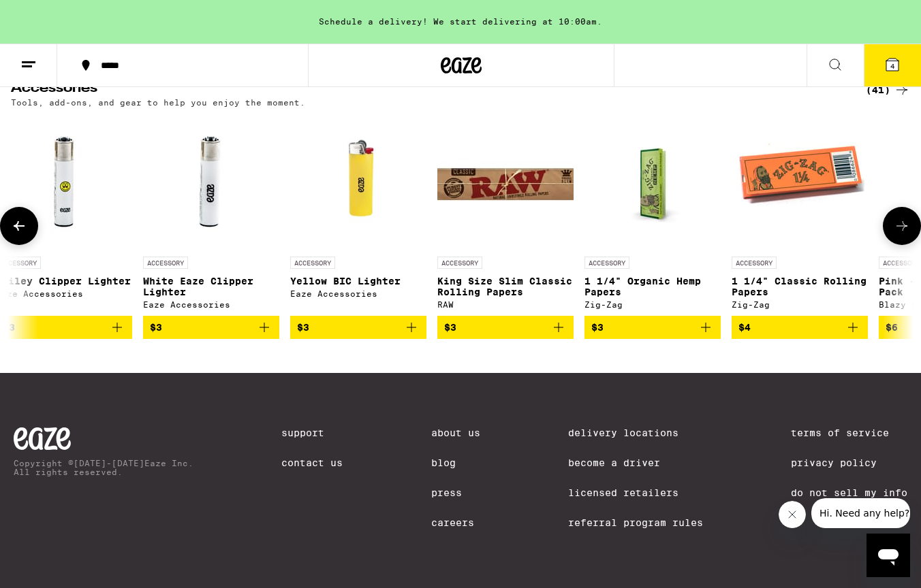
click at [897, 234] on icon at bounding box center [902, 226] width 16 height 16
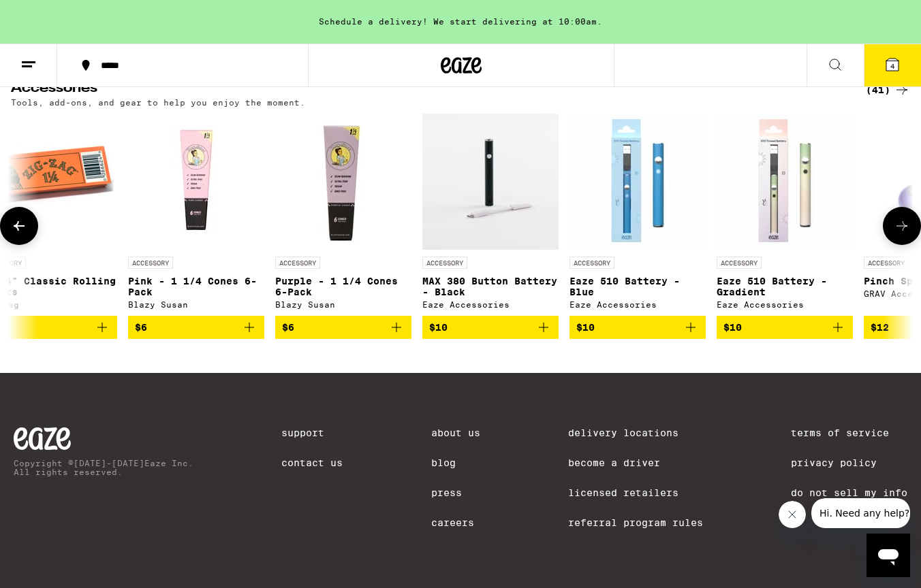
click at [897, 234] on icon at bounding box center [902, 226] width 16 height 16
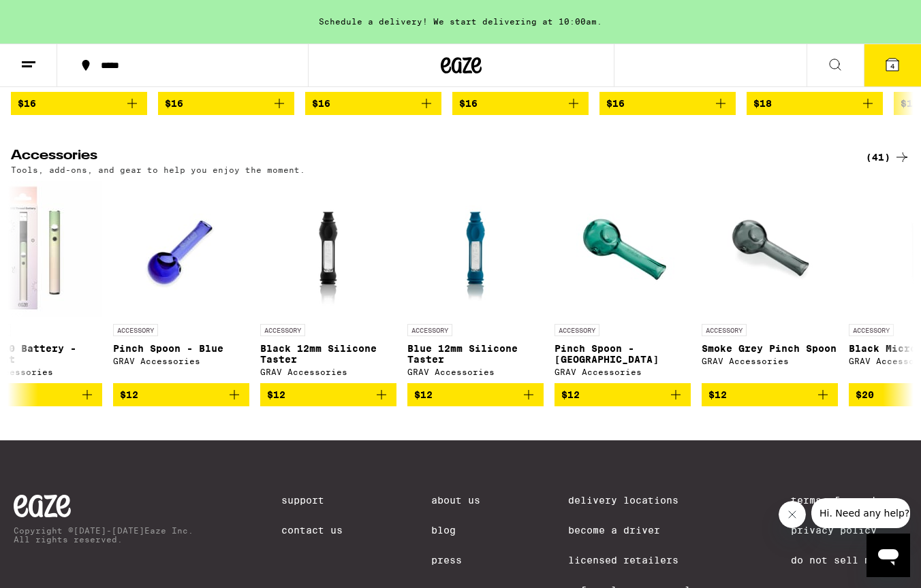
scroll to position [5523, 0]
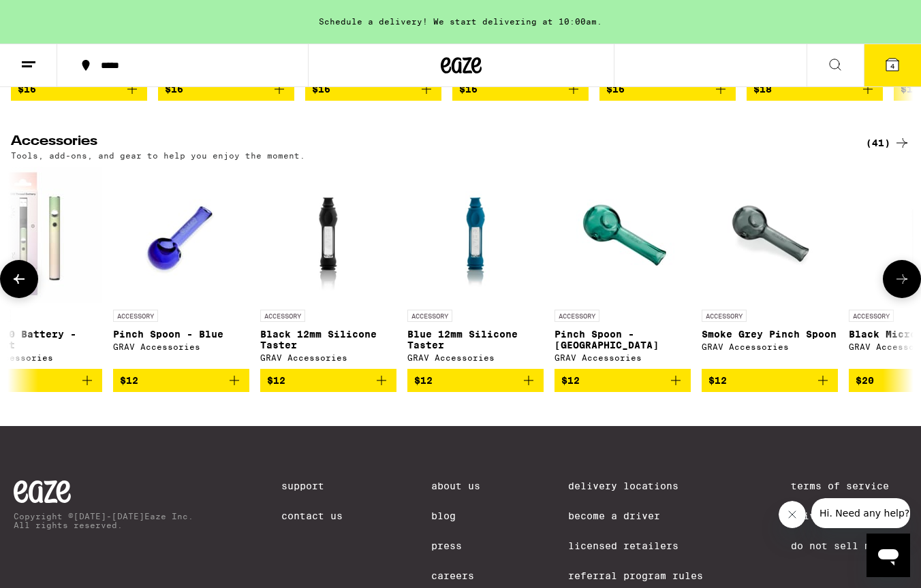
click at [897, 287] on icon at bounding box center [902, 279] width 16 height 16
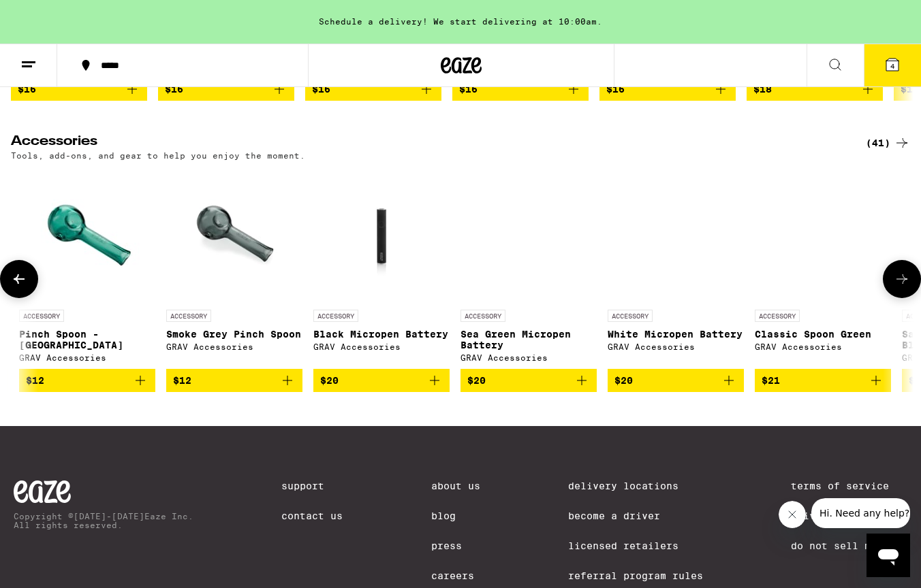
scroll to position [0, 3002]
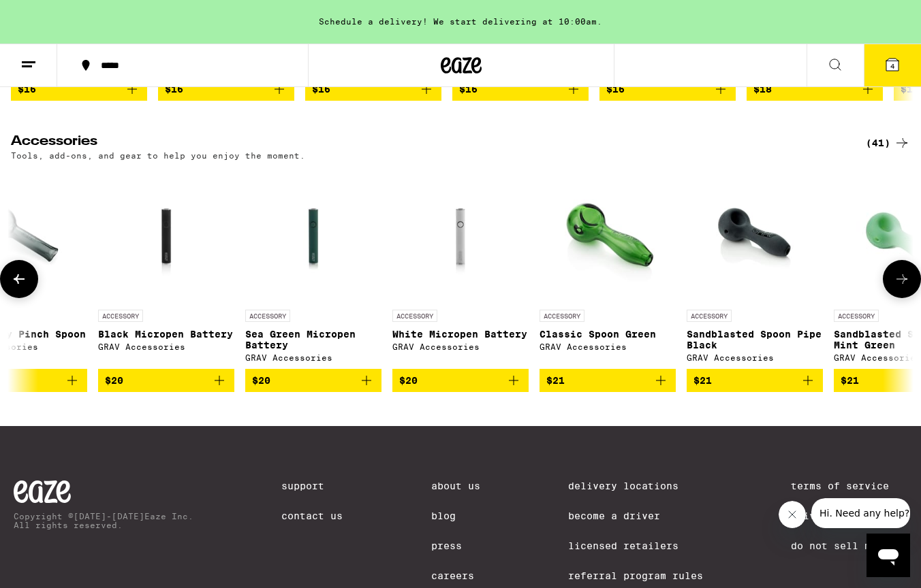
click at [897, 287] on icon at bounding box center [902, 279] width 16 height 16
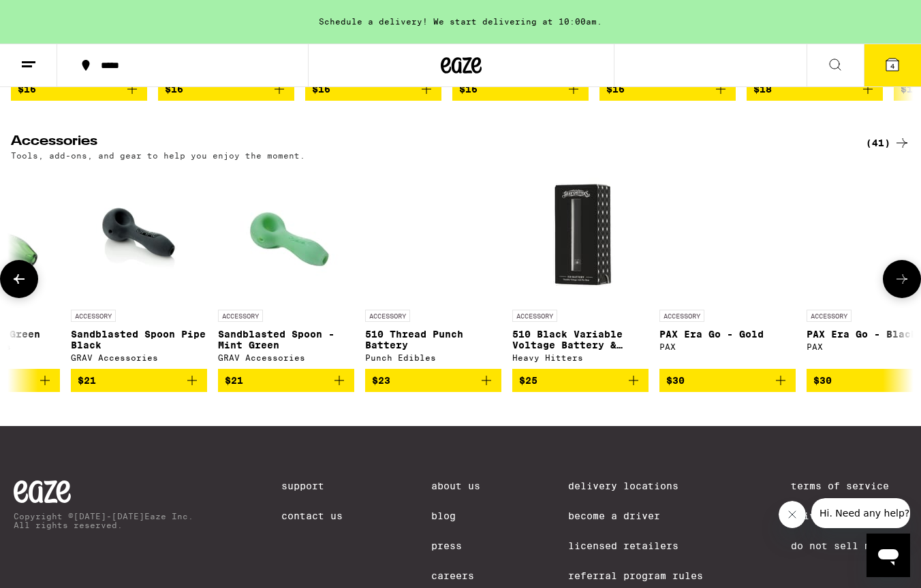
scroll to position [0, 3753]
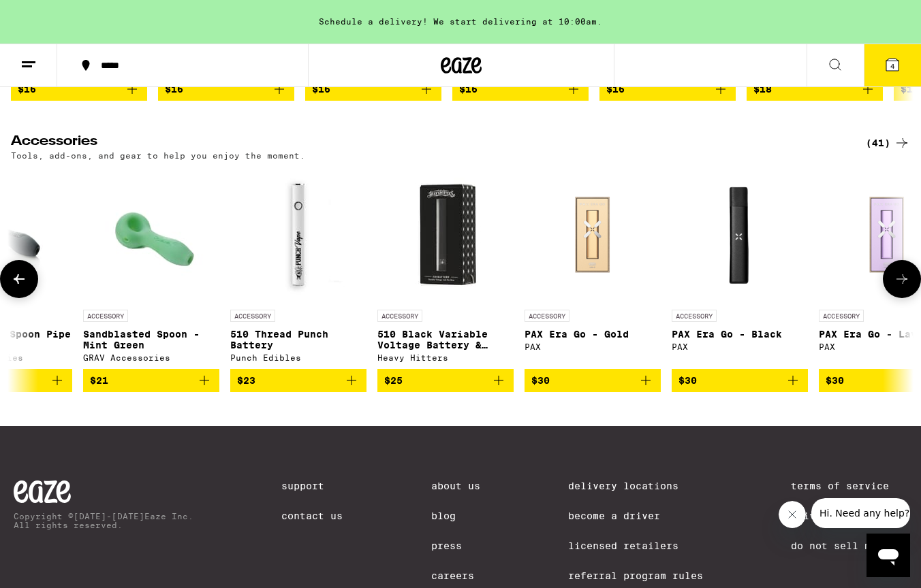
click at [897, 287] on icon at bounding box center [902, 279] width 16 height 16
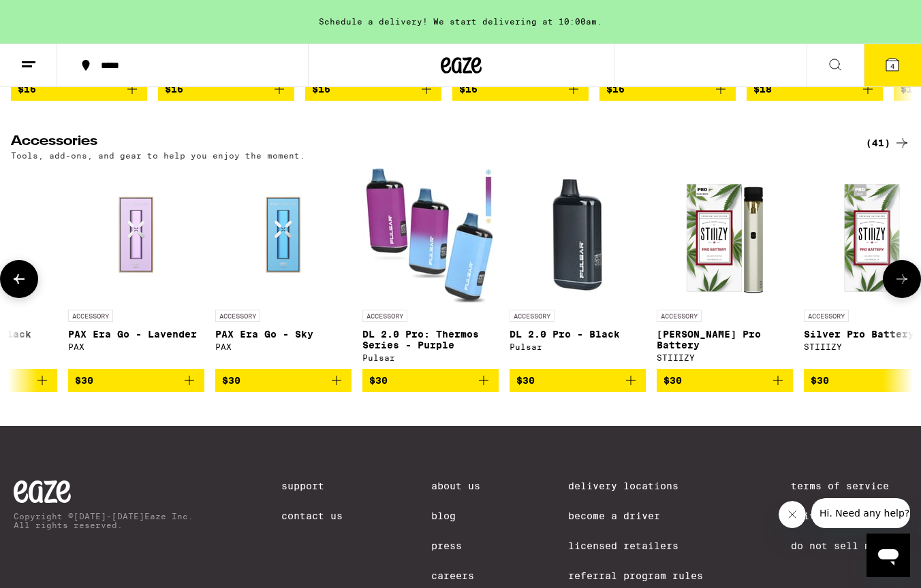
click at [897, 287] on icon at bounding box center [902, 279] width 16 height 16
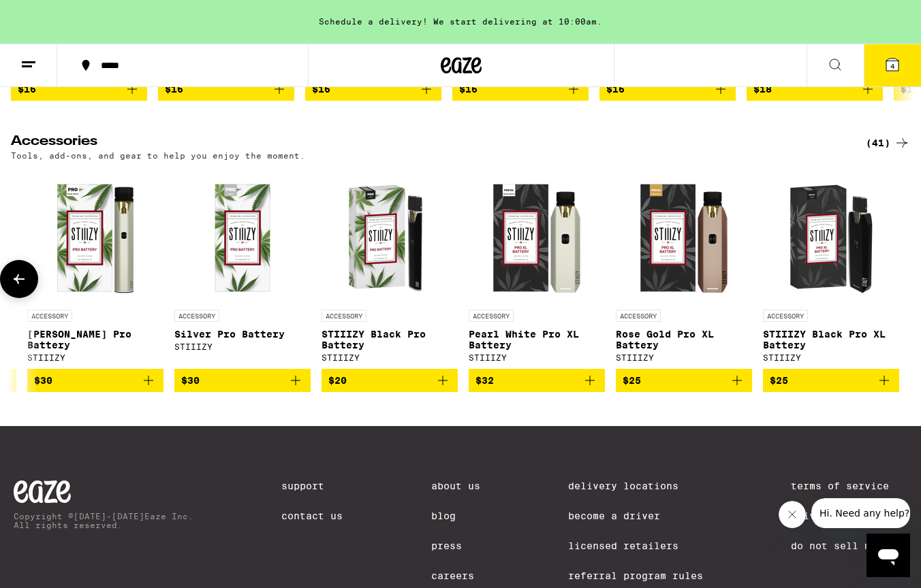
click at [897, 298] on div at bounding box center [902, 279] width 38 height 38
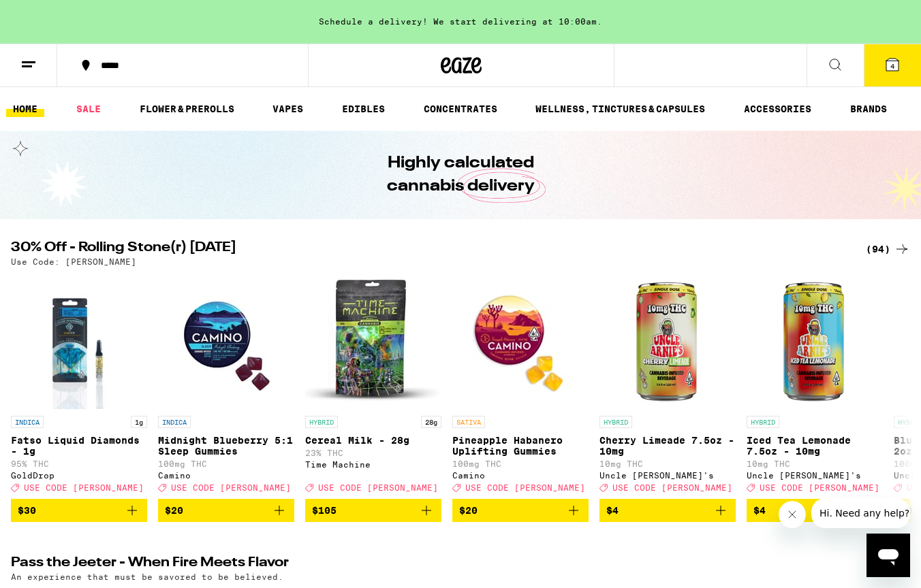
scroll to position [0, 0]
click at [286, 110] on link "VAPES" at bounding box center [288, 109] width 44 height 16
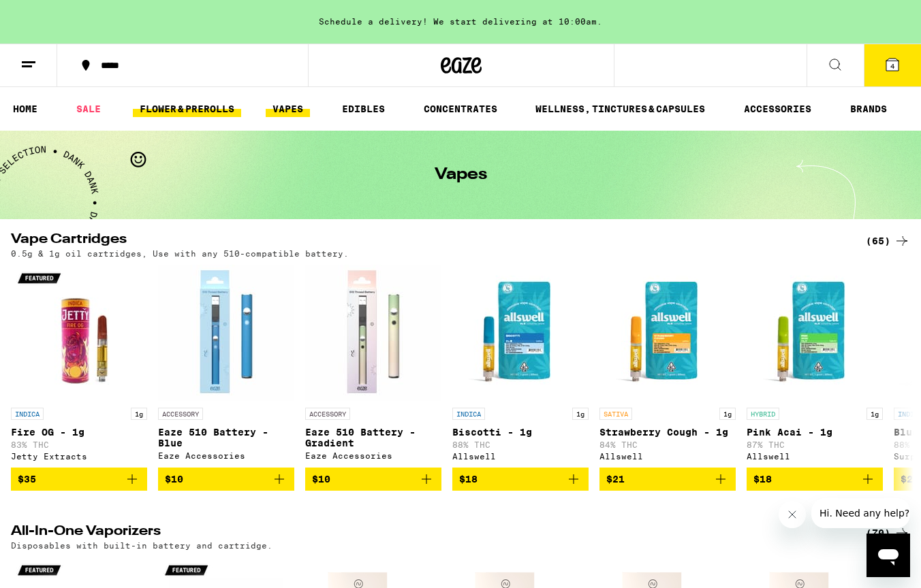
click at [184, 112] on link "FLOWER & PREROLLS" at bounding box center [187, 109] width 108 height 16
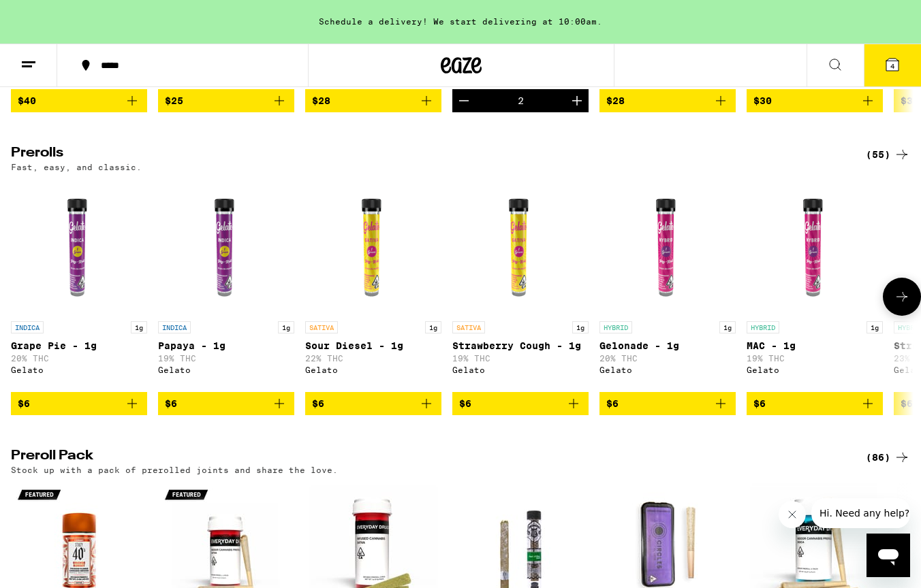
scroll to position [954, 0]
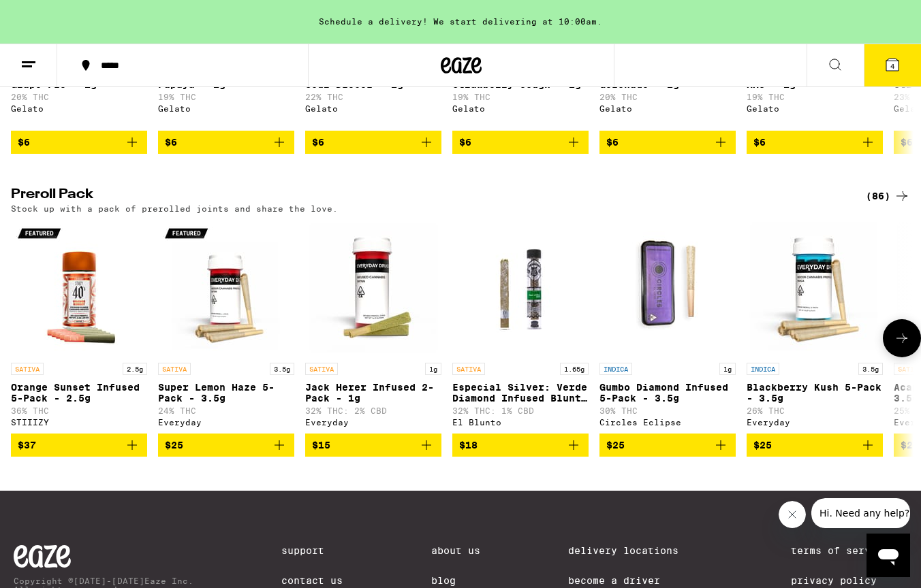
click at [897, 347] on icon at bounding box center [902, 338] width 16 height 16
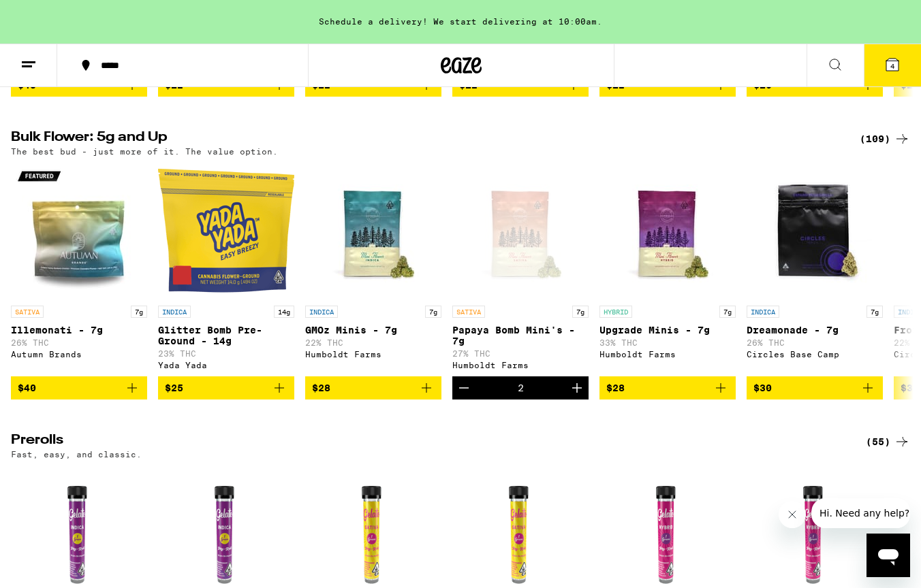
scroll to position [344, 0]
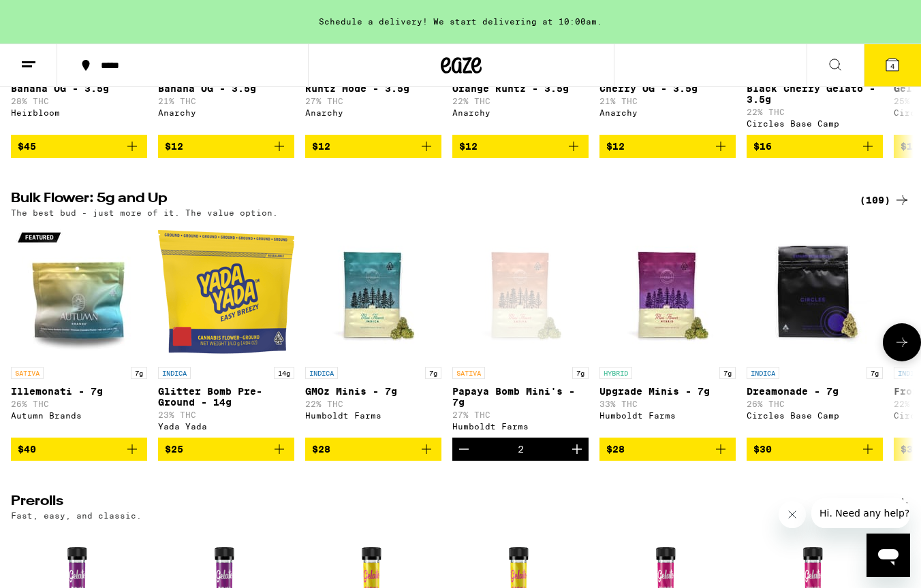
click at [462, 450] on icon "Decrement" at bounding box center [464, 450] width 10 height 0
click at [906, 351] on icon at bounding box center [902, 342] width 16 height 16
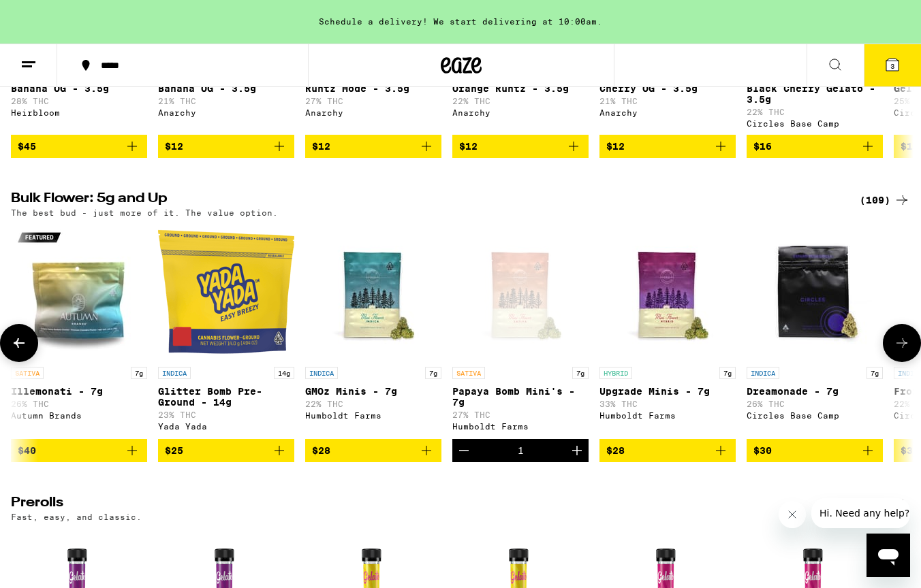
scroll to position [0, 751]
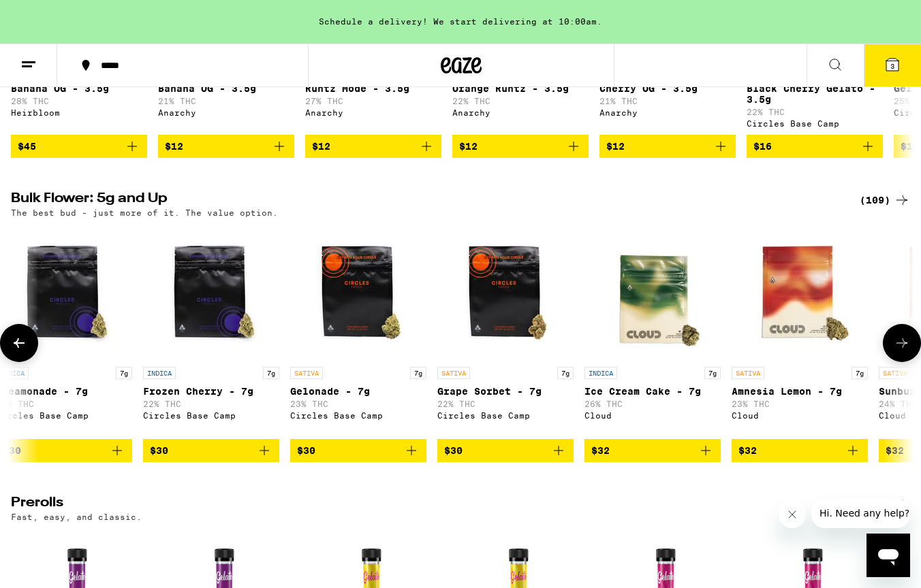
click at [898, 351] on icon at bounding box center [902, 343] width 16 height 16
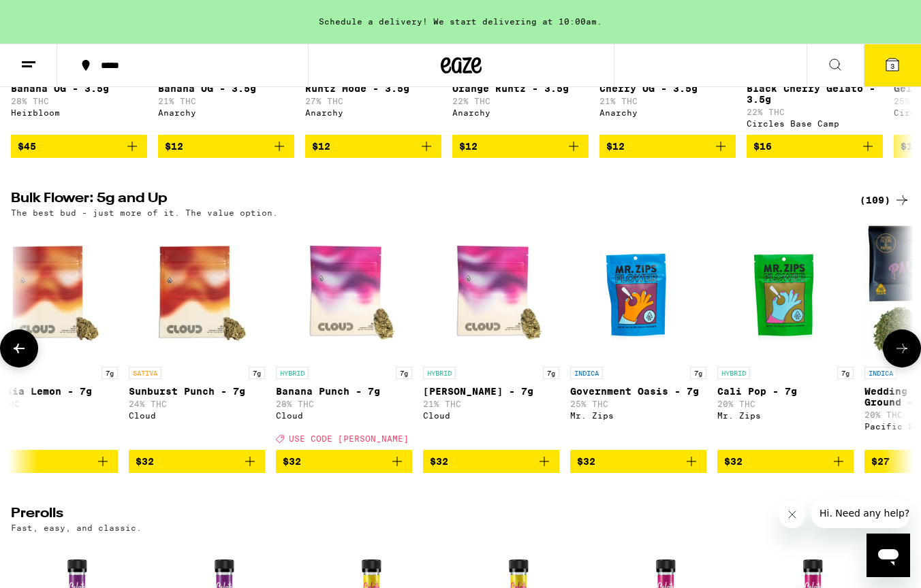
scroll to position [0, 1501]
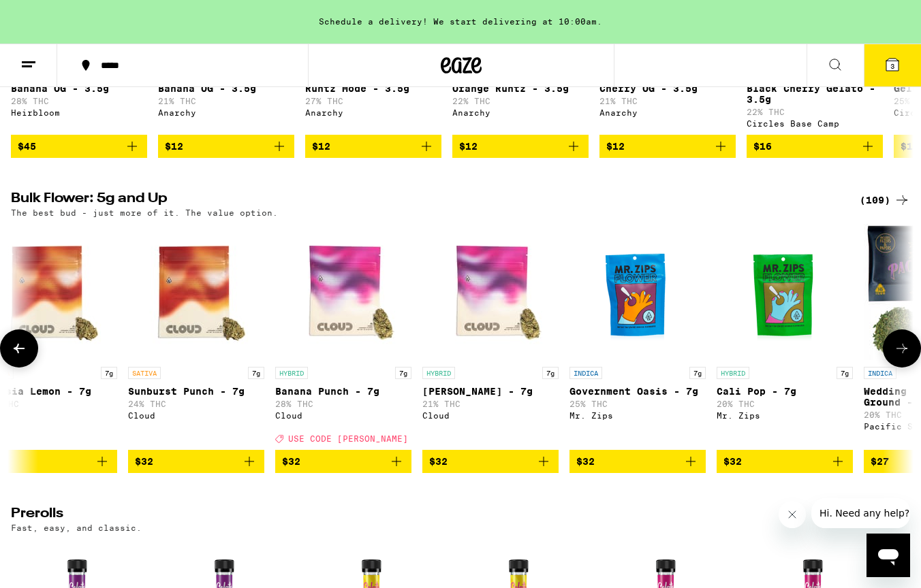
click at [898, 353] on icon at bounding box center [901, 349] width 11 height 10
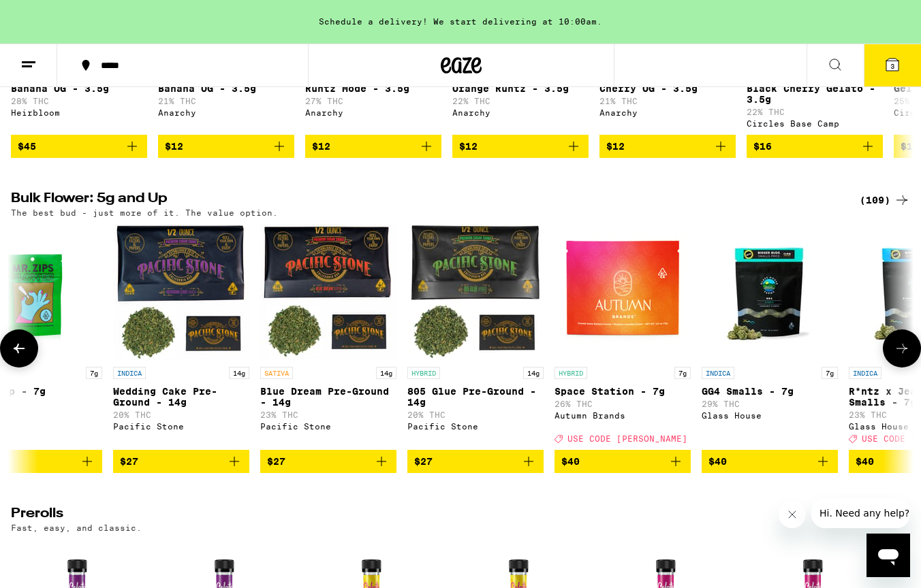
click at [898, 353] on icon at bounding box center [901, 349] width 11 height 10
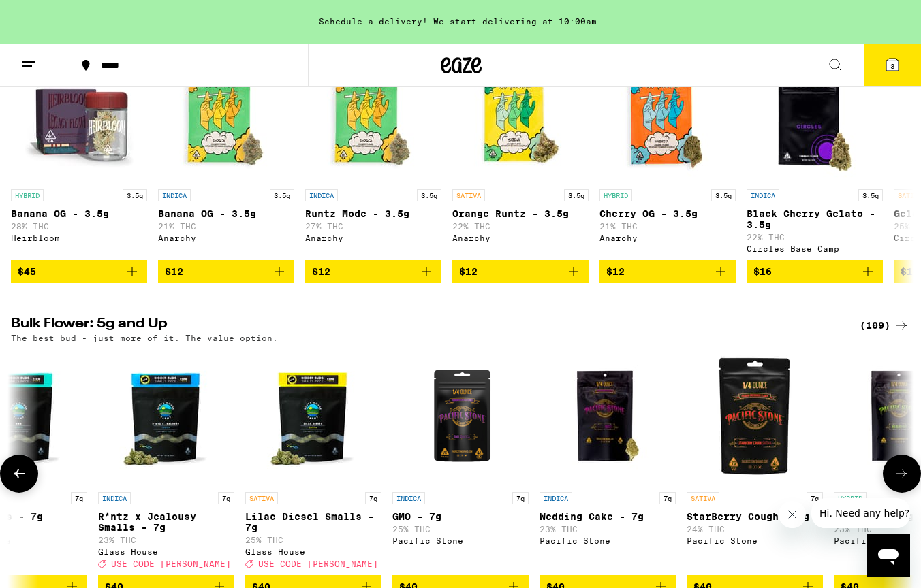
scroll to position [156, 0]
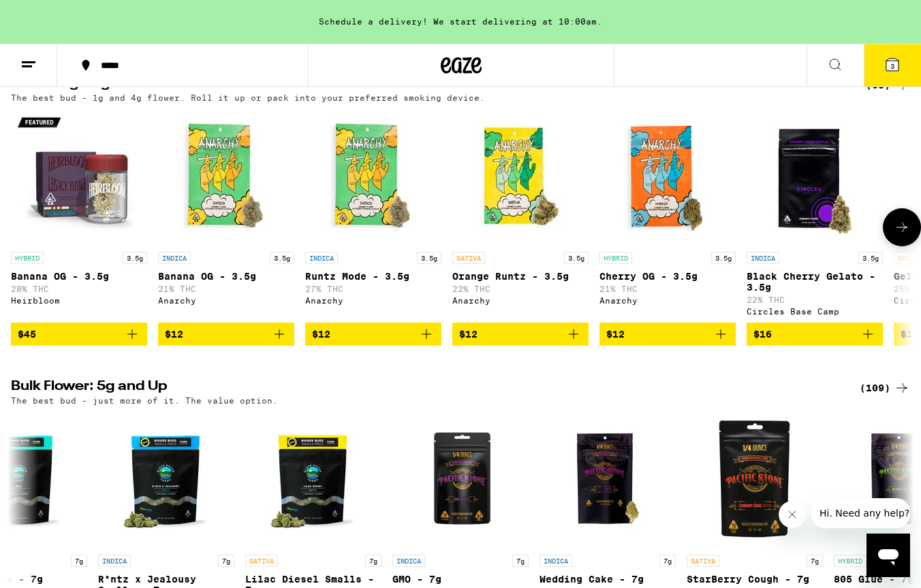
click at [897, 229] on icon at bounding box center [902, 227] width 16 height 16
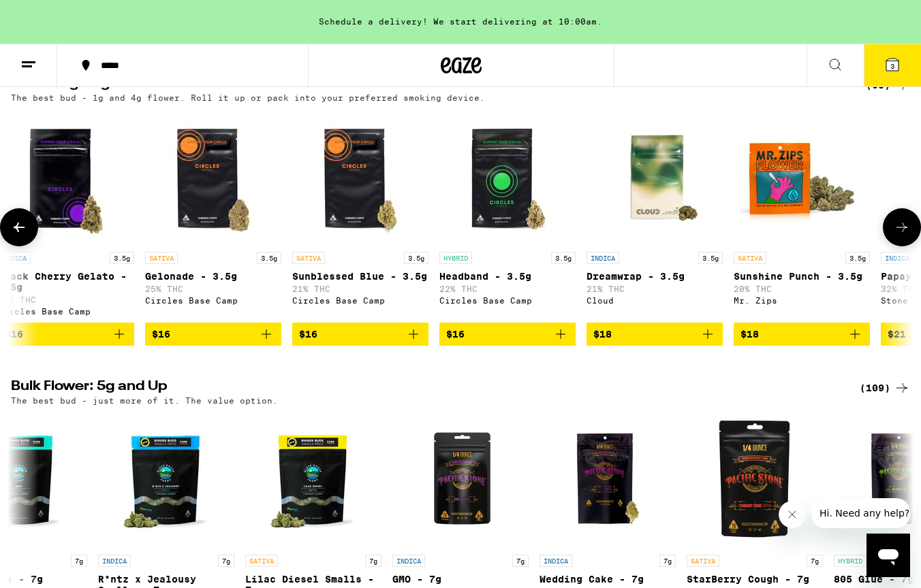
scroll to position [0, 751]
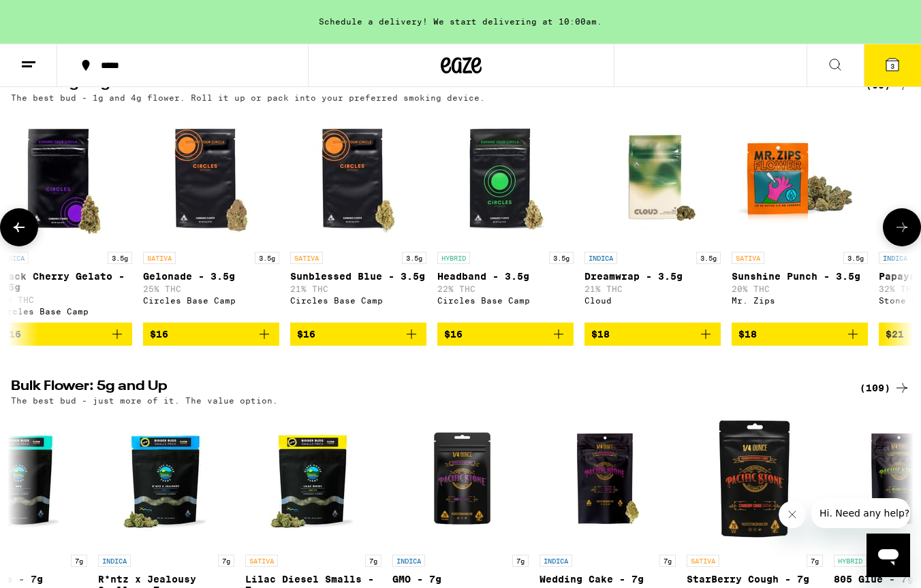
click at [897, 229] on icon at bounding box center [902, 227] width 16 height 16
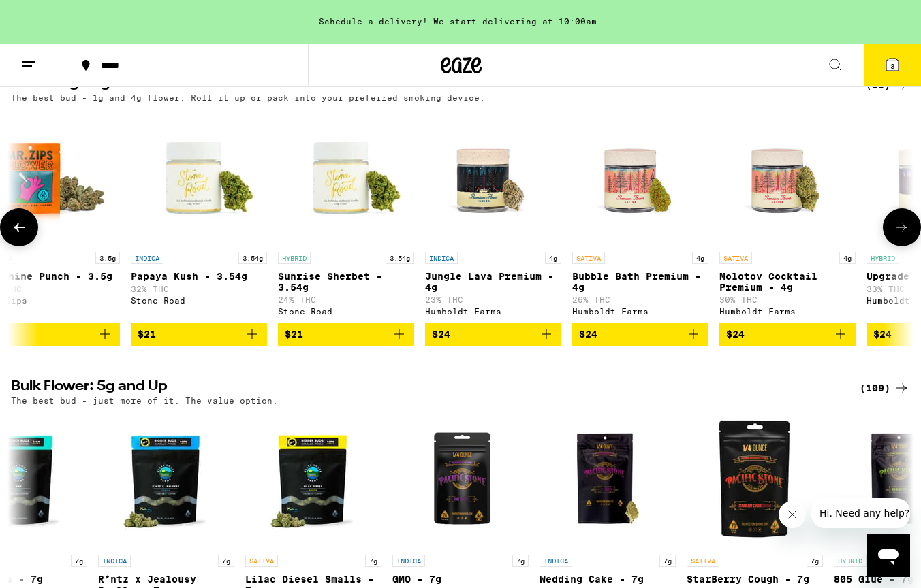
scroll to position [0, 1501]
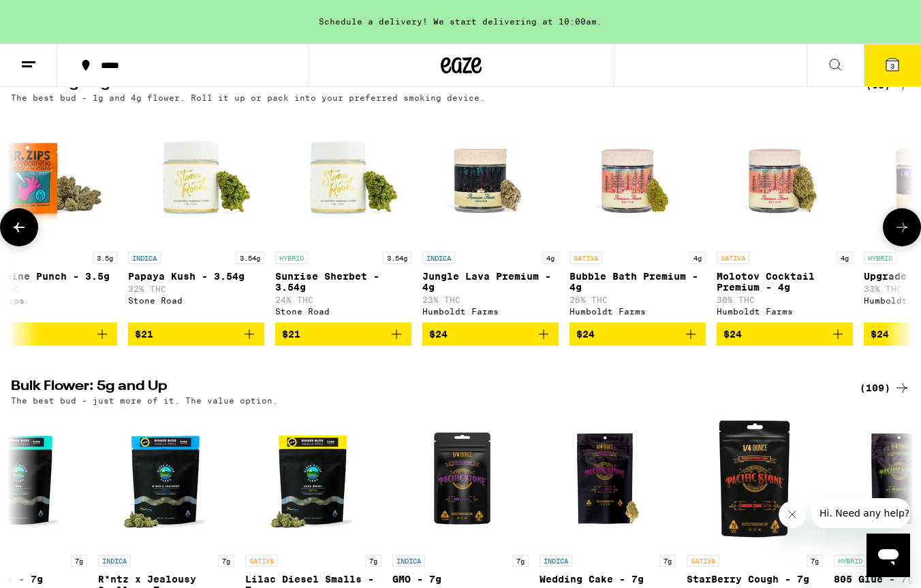
click at [836, 343] on icon "Add to bag" at bounding box center [838, 334] width 16 height 16
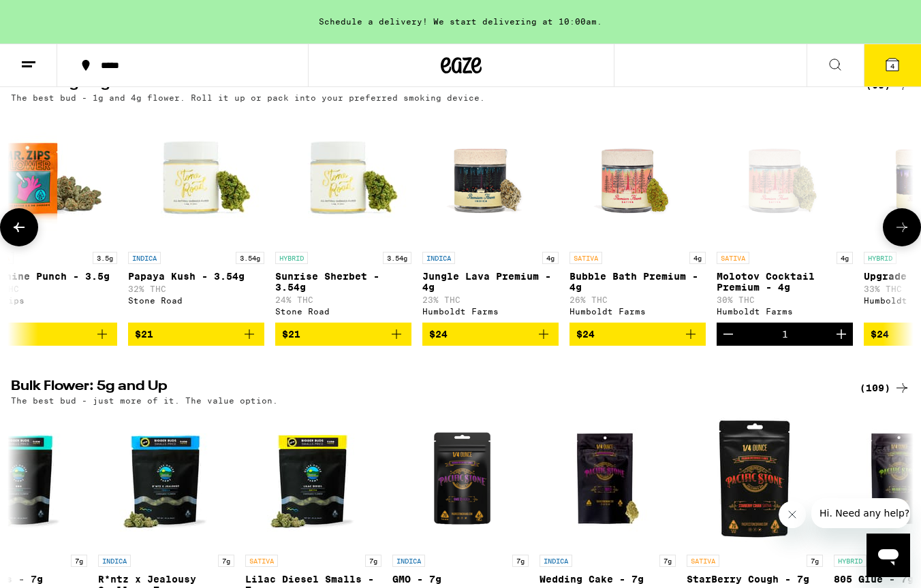
click at [894, 252] on link "HYBRID 4g Upgrade Premium - 4g 33% THC Humboldt Farms" at bounding box center [932, 216] width 136 height 214
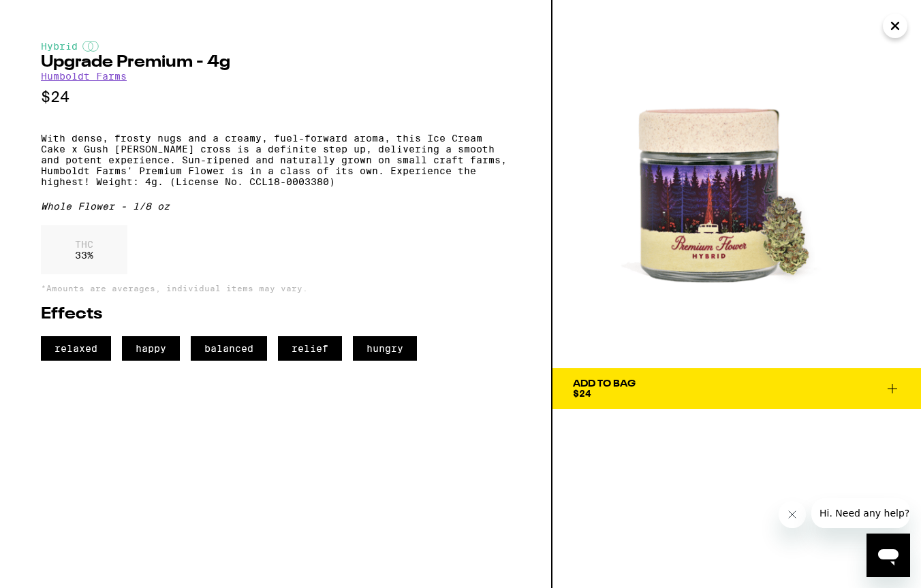
click at [898, 29] on icon "Close" at bounding box center [895, 25] width 7 height 7
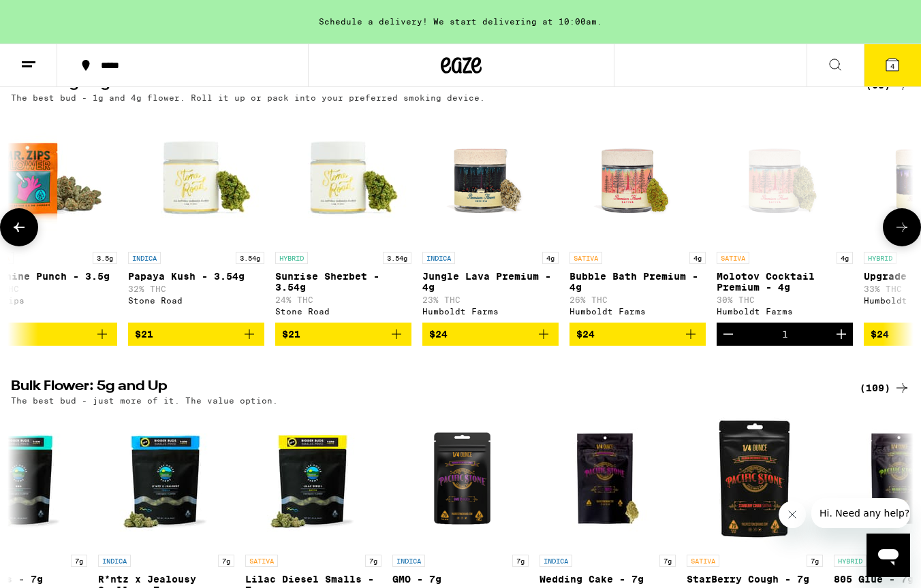
click at [899, 236] on icon at bounding box center [902, 227] width 16 height 16
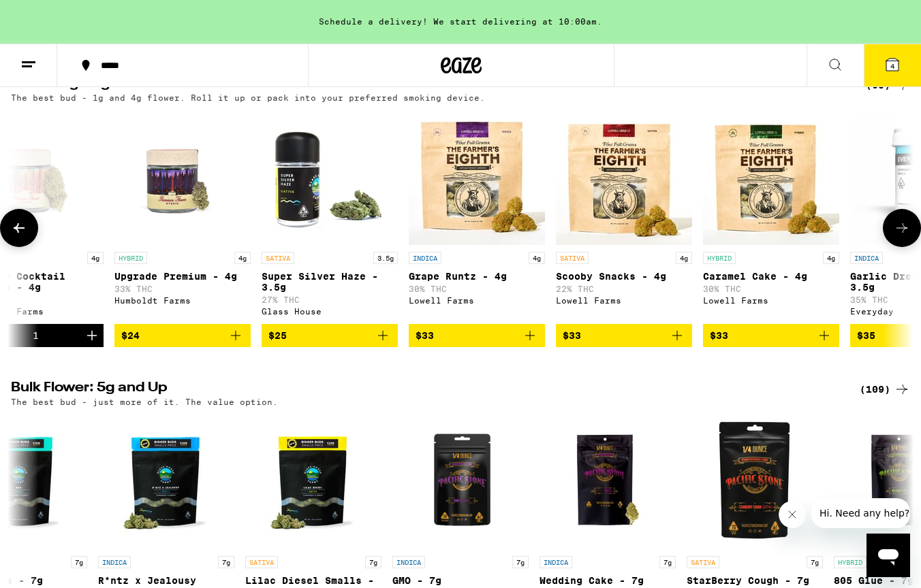
scroll to position [0, 2252]
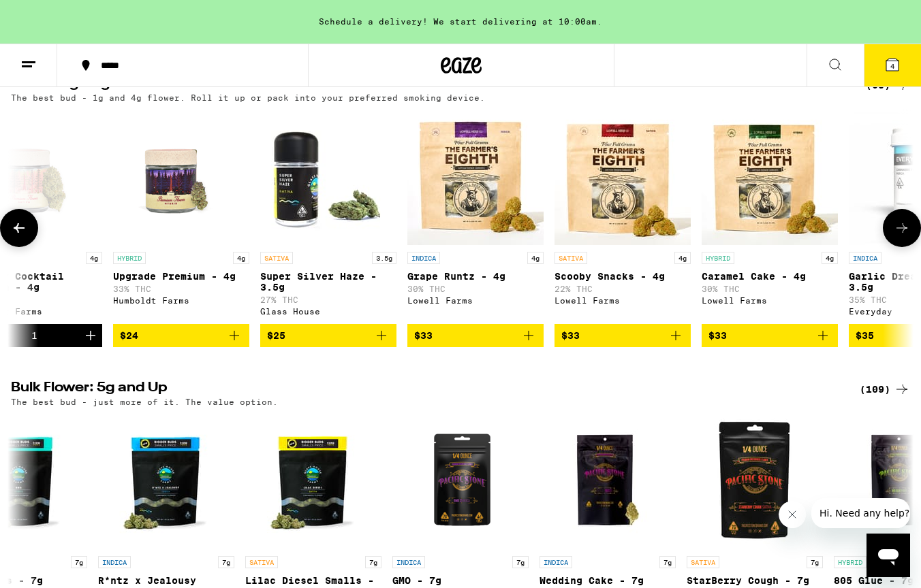
click at [895, 232] on icon at bounding box center [902, 228] width 16 height 16
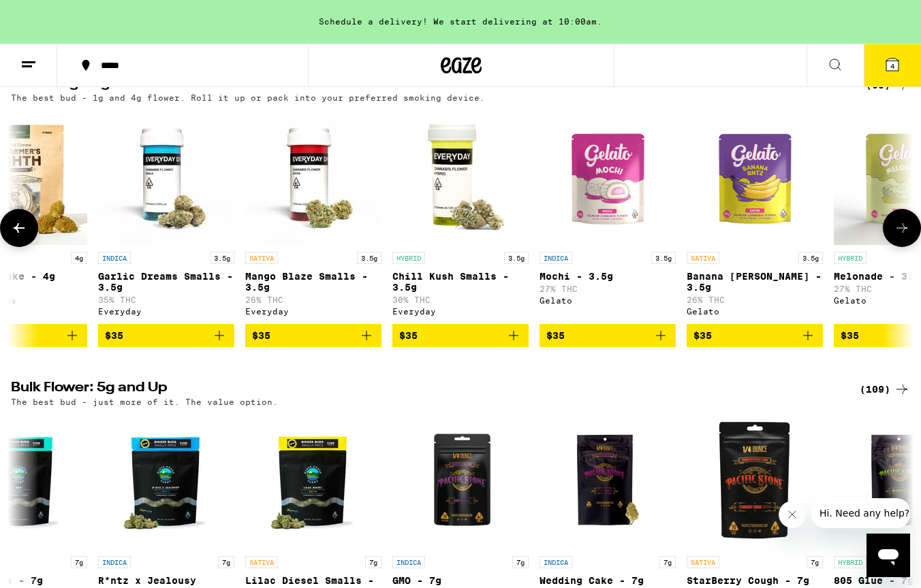
click at [225, 344] on icon "Add to bag" at bounding box center [219, 336] width 16 height 16
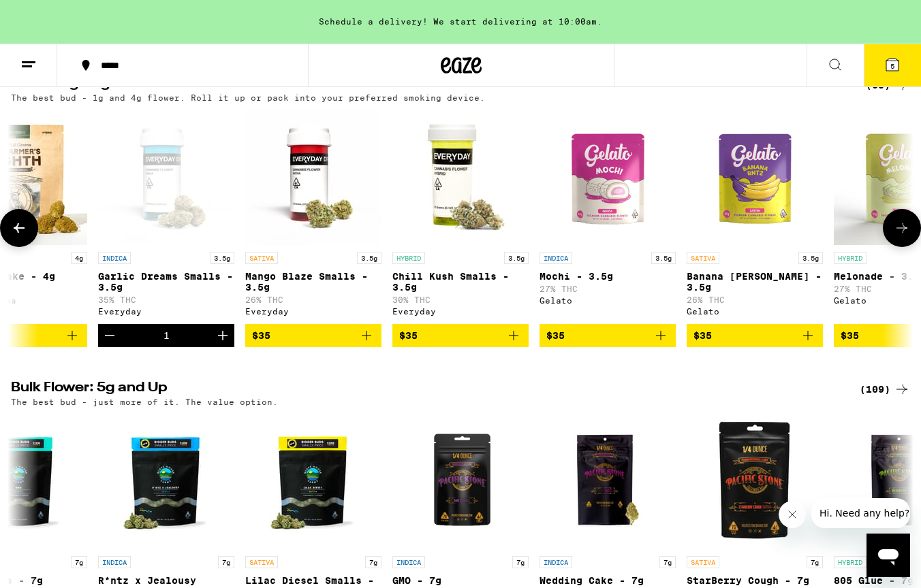
click at [908, 236] on icon at bounding box center [902, 228] width 16 height 16
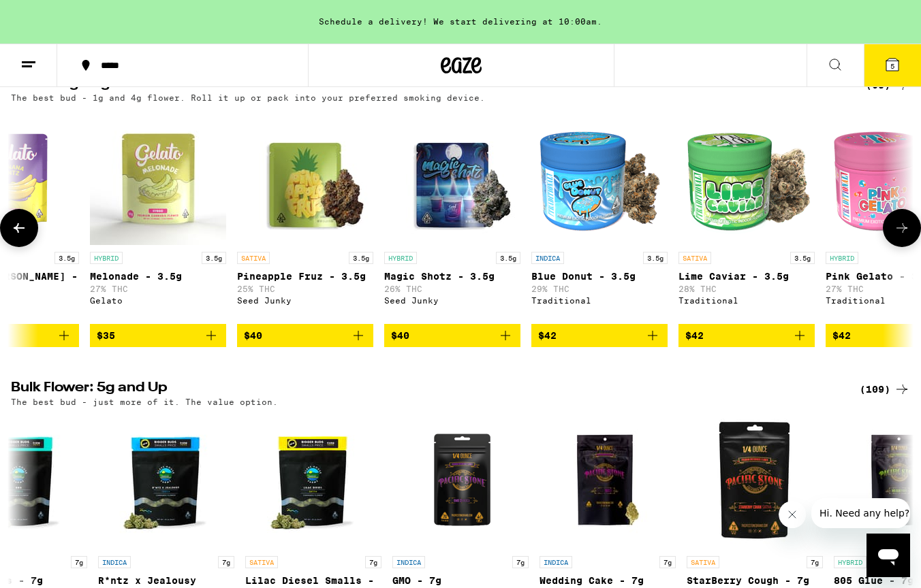
scroll to position [0, 3753]
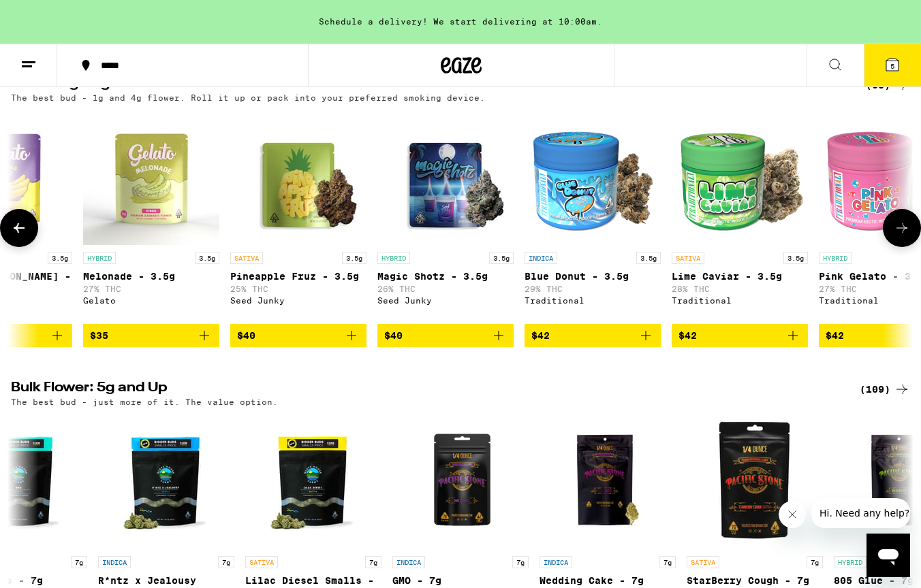
click at [908, 236] on icon at bounding box center [902, 228] width 16 height 16
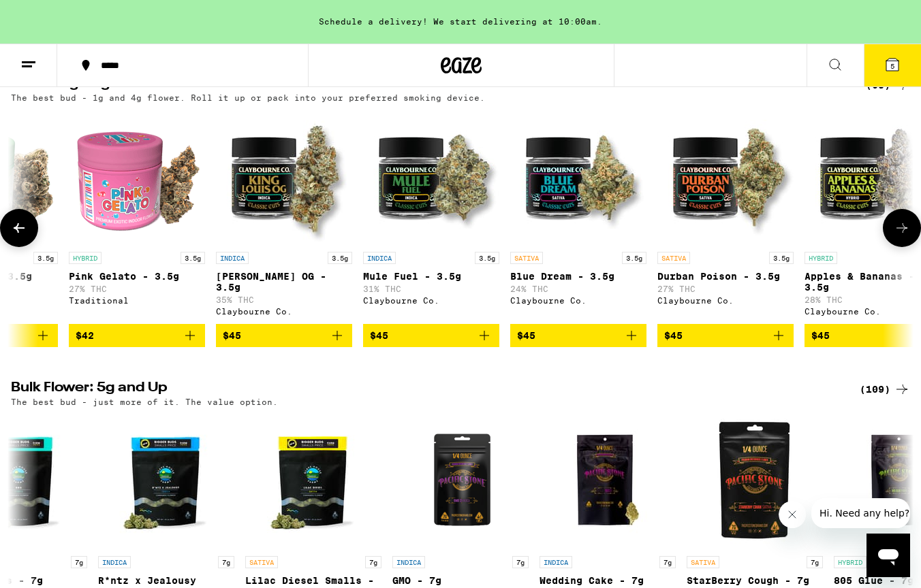
scroll to position [0, 4504]
click at [908, 236] on icon at bounding box center [902, 228] width 16 height 16
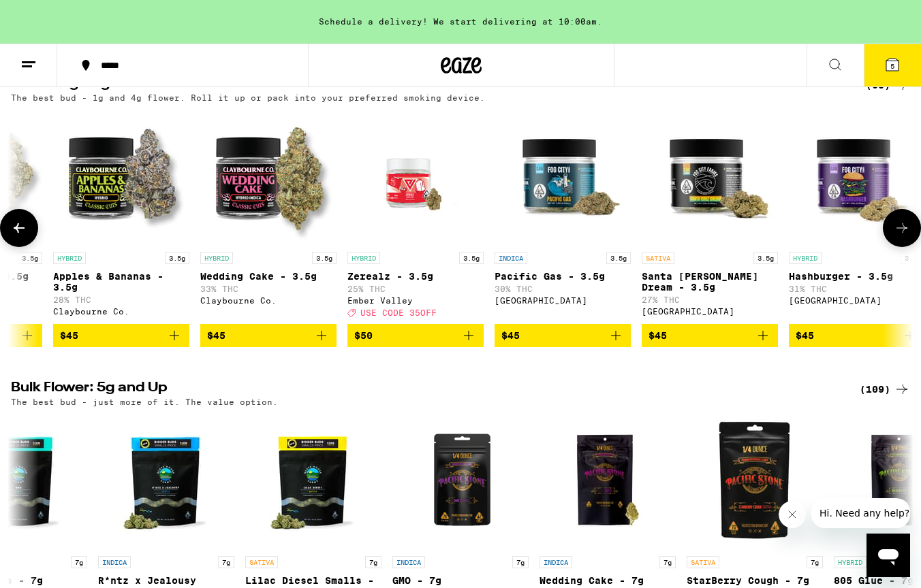
click at [908, 236] on icon at bounding box center [902, 228] width 16 height 16
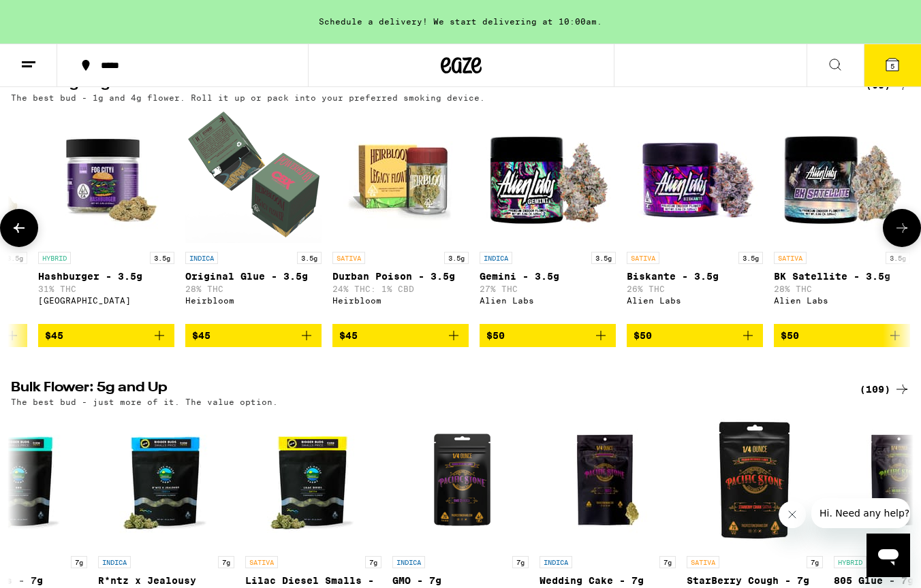
click at [908, 236] on icon at bounding box center [902, 228] width 16 height 16
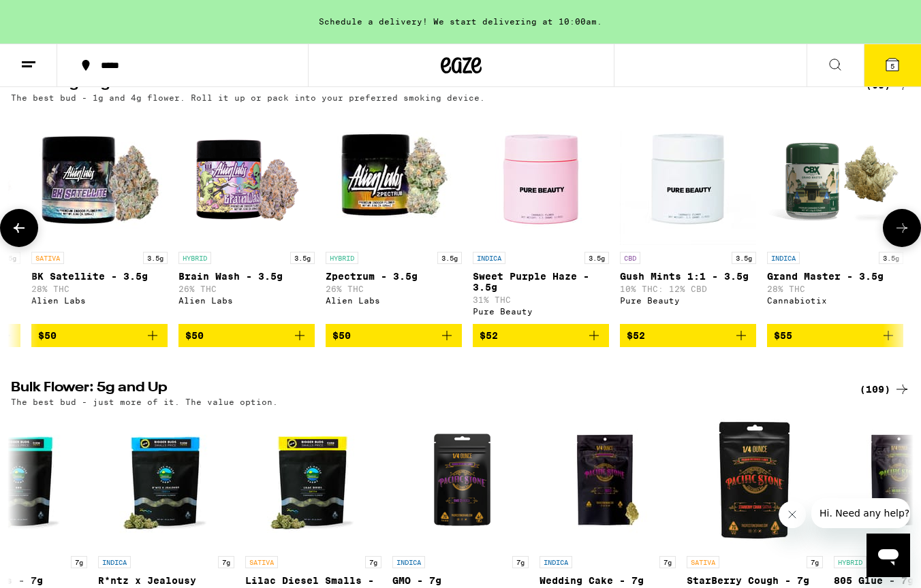
scroll to position [0, 6755]
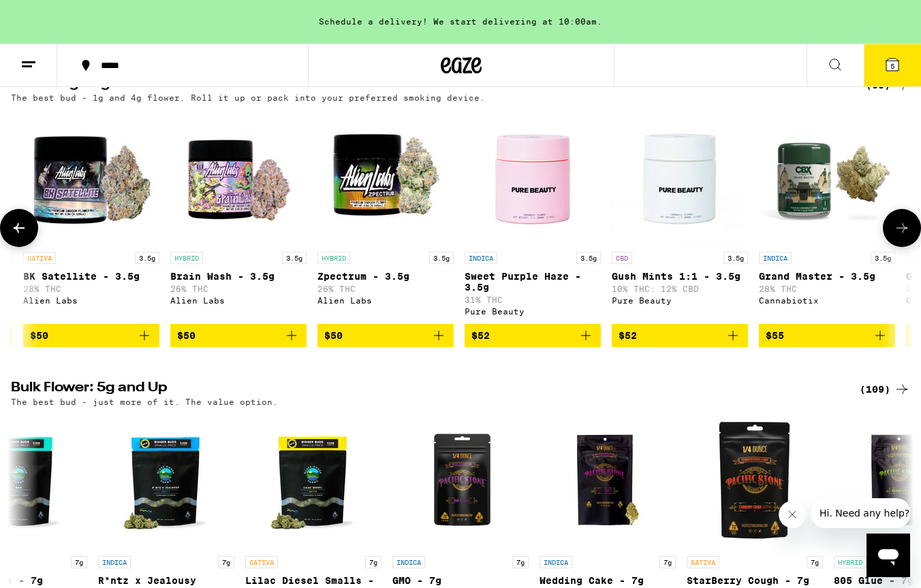
click at [908, 236] on icon at bounding box center [902, 228] width 16 height 16
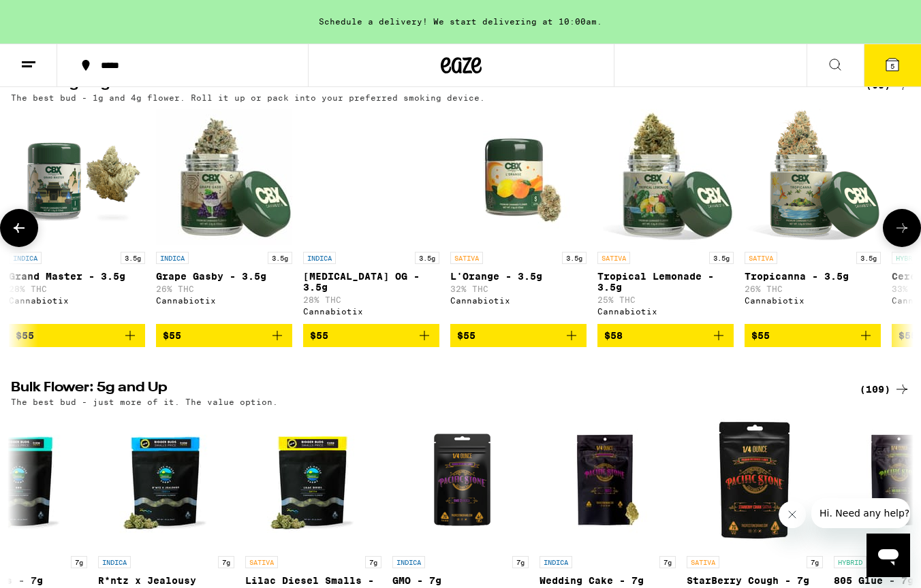
scroll to position [0, 7506]
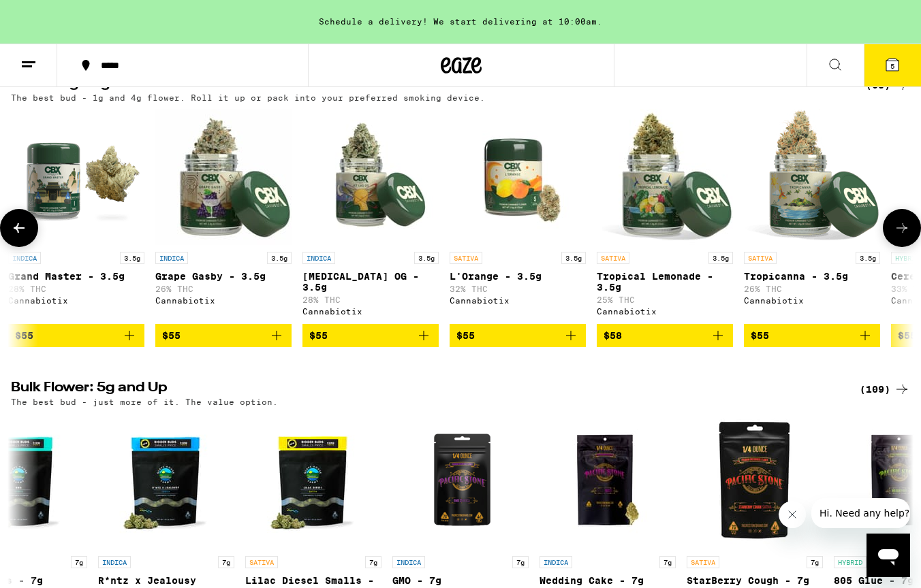
click at [908, 236] on icon at bounding box center [902, 228] width 16 height 16
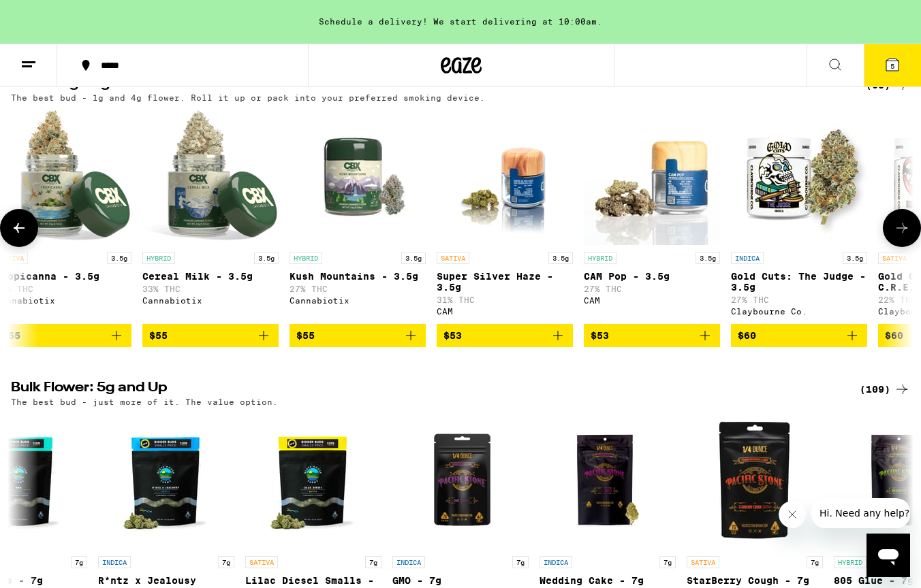
scroll to position [0, 8256]
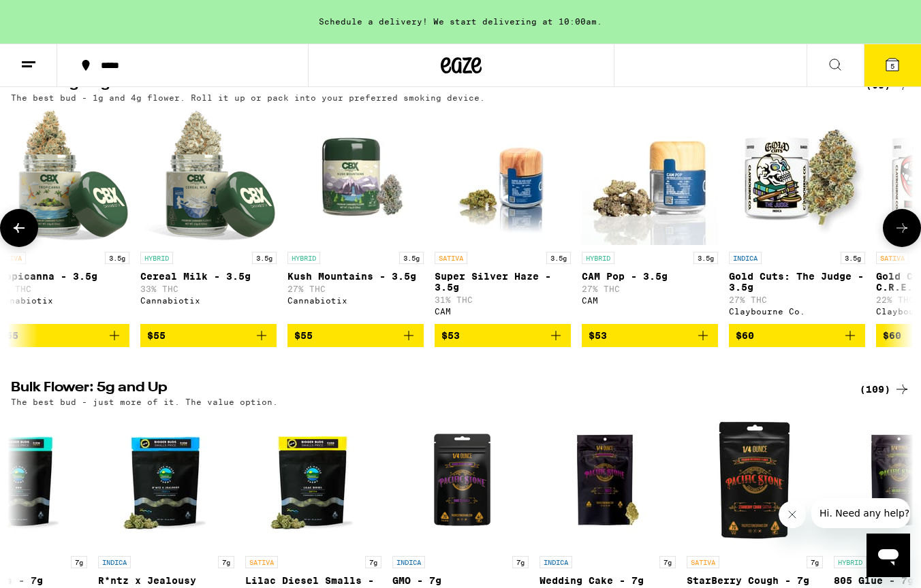
click at [908, 236] on icon at bounding box center [902, 228] width 16 height 16
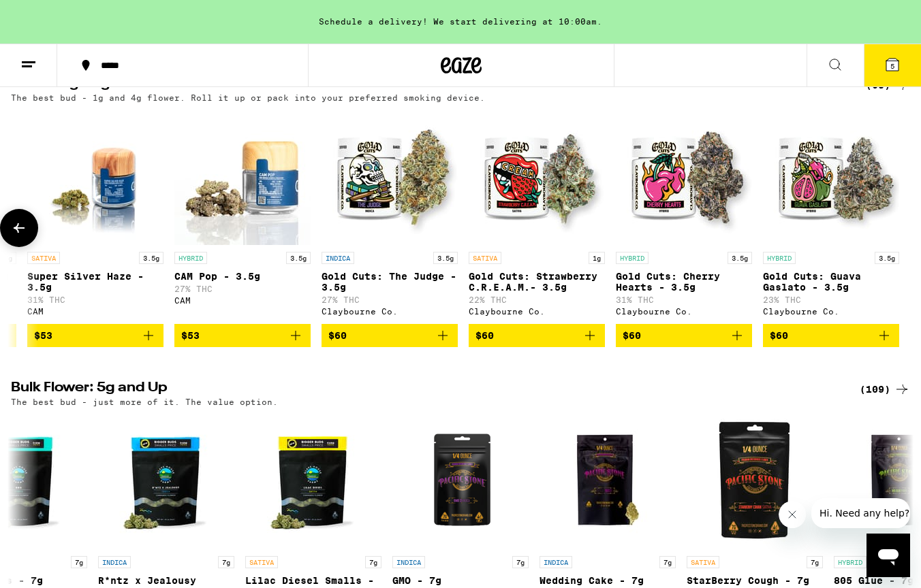
click at [902, 228] on button at bounding box center [902, 228] width 0 height 0
click at [908, 236] on div at bounding box center [902, 228] width 38 height 38
click at [27, 234] on button at bounding box center [19, 228] width 38 height 38
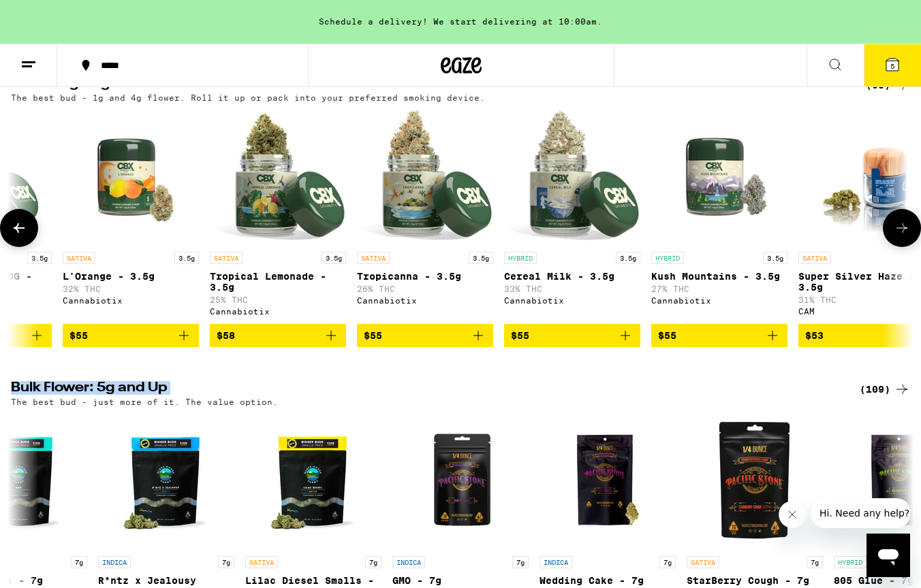
click at [27, 234] on button at bounding box center [19, 228] width 38 height 38
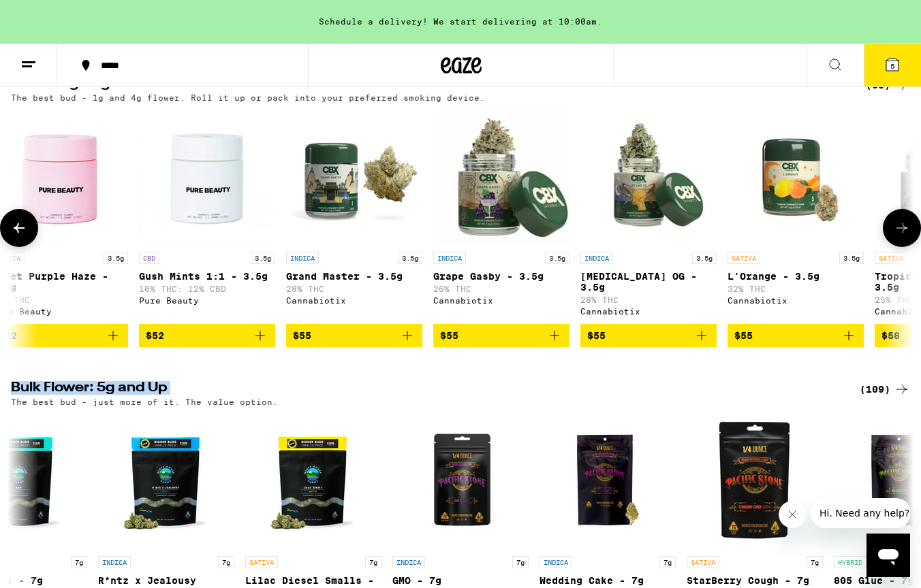
click at [27, 234] on button at bounding box center [19, 228] width 38 height 38
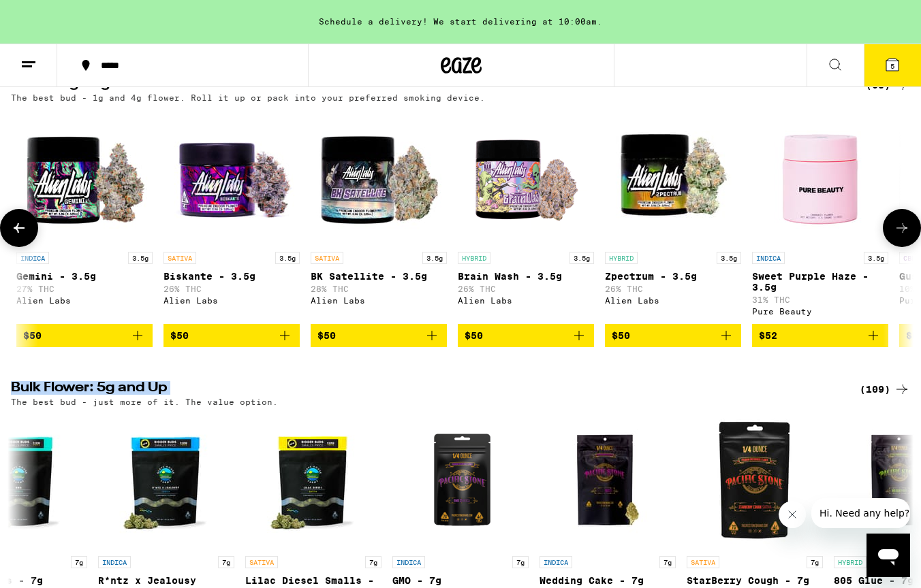
click at [27, 234] on button at bounding box center [19, 228] width 38 height 38
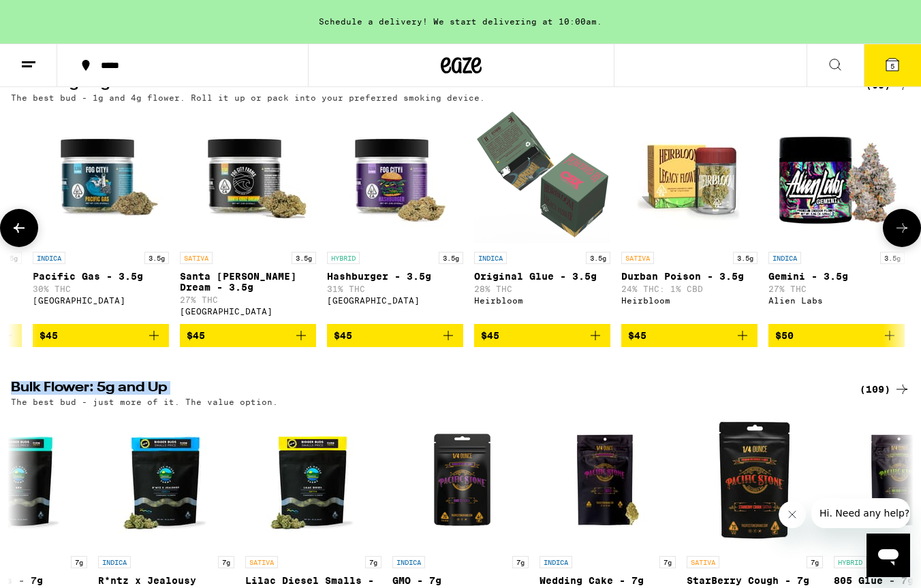
click at [27, 234] on button at bounding box center [19, 228] width 38 height 38
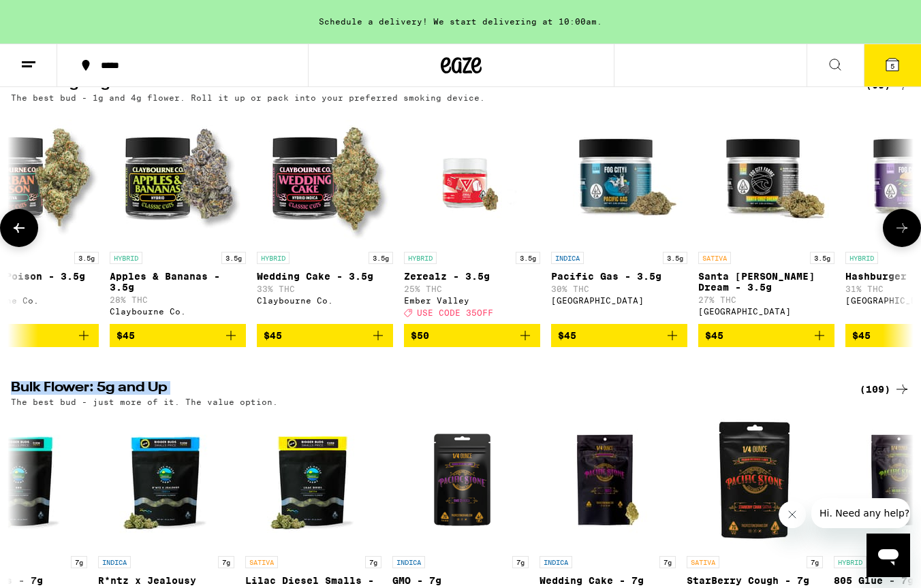
click at [27, 234] on button at bounding box center [19, 228] width 38 height 38
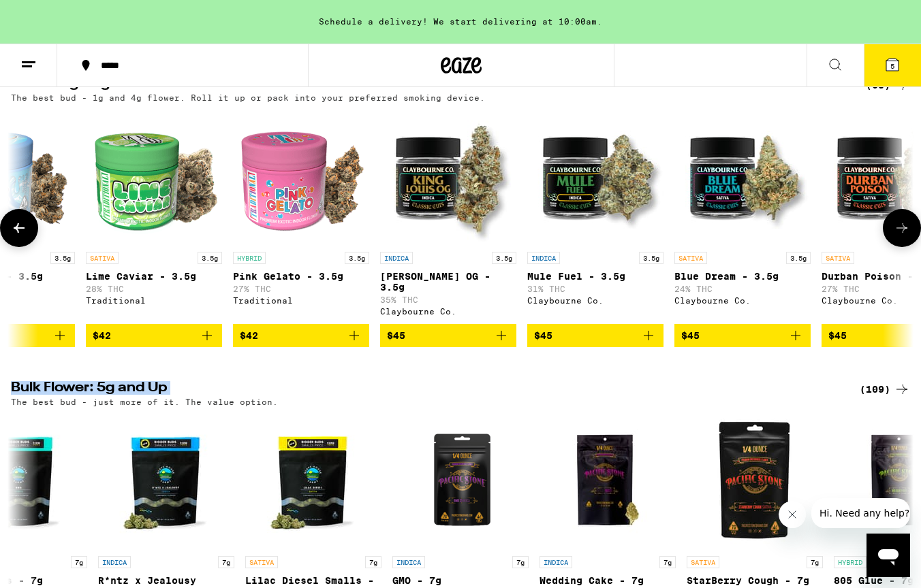
click at [27, 234] on button at bounding box center [19, 228] width 38 height 38
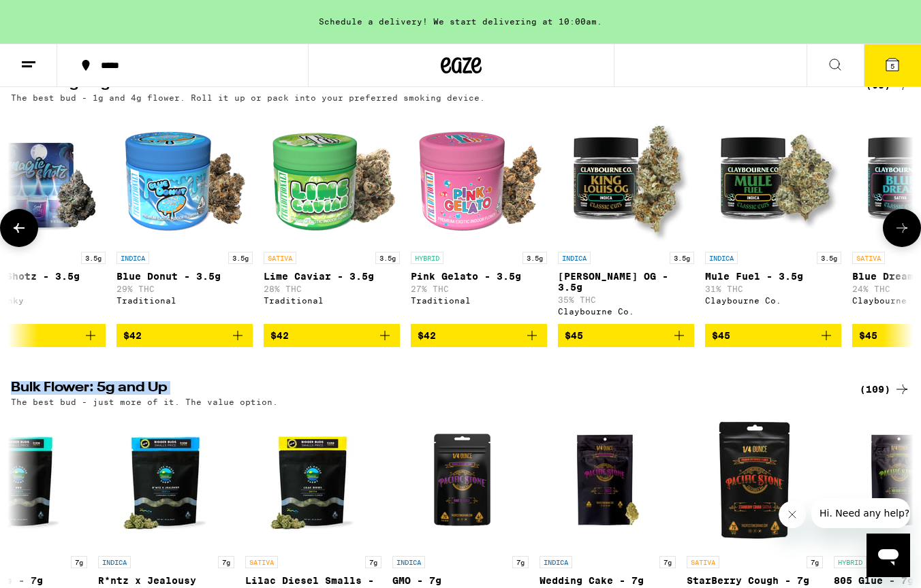
click at [27, 234] on button at bounding box center [19, 228] width 38 height 38
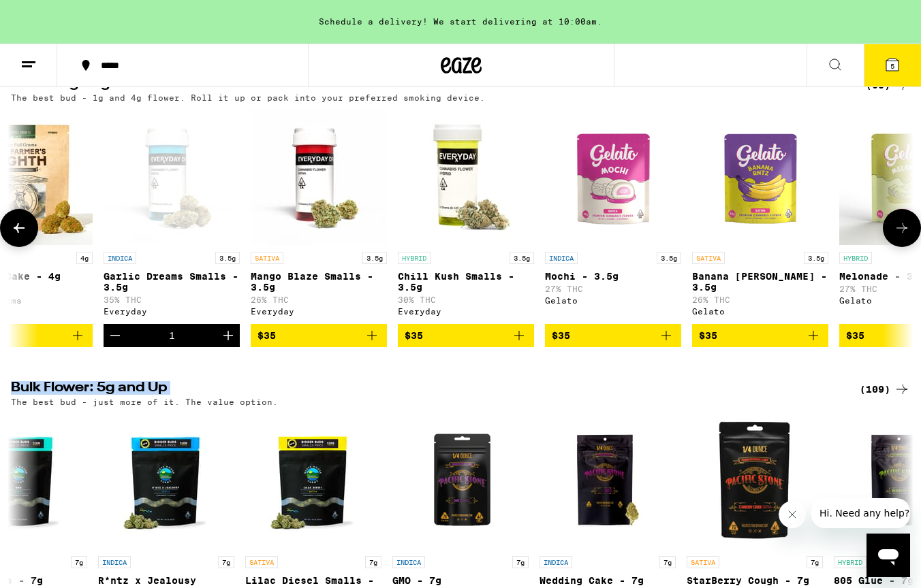
click at [27, 234] on button at bounding box center [19, 228] width 38 height 38
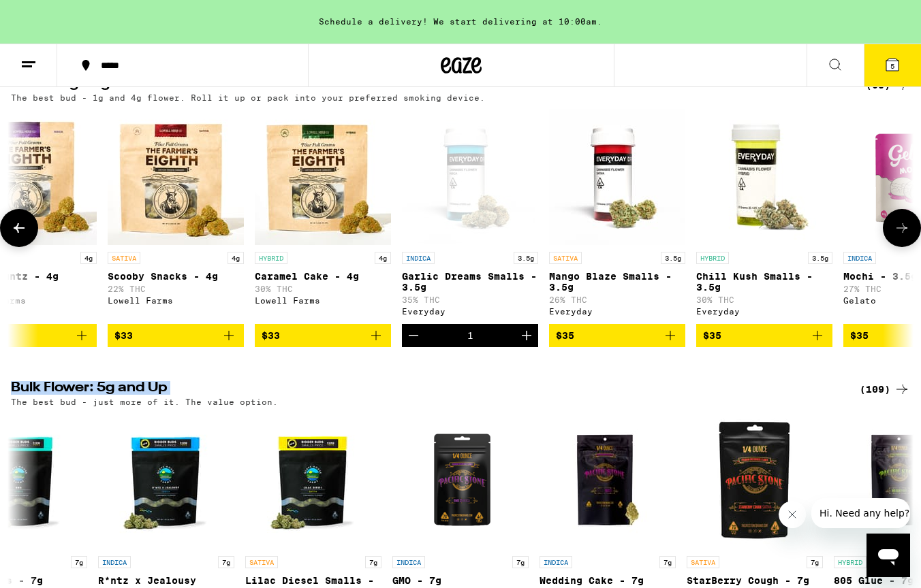
click at [27, 234] on button at bounding box center [19, 228] width 38 height 38
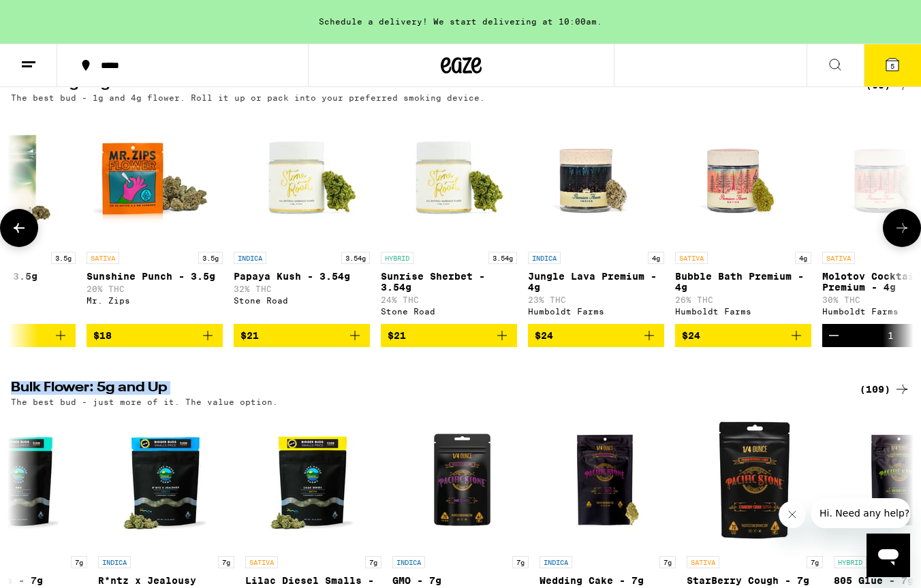
click at [27, 234] on button at bounding box center [19, 228] width 38 height 38
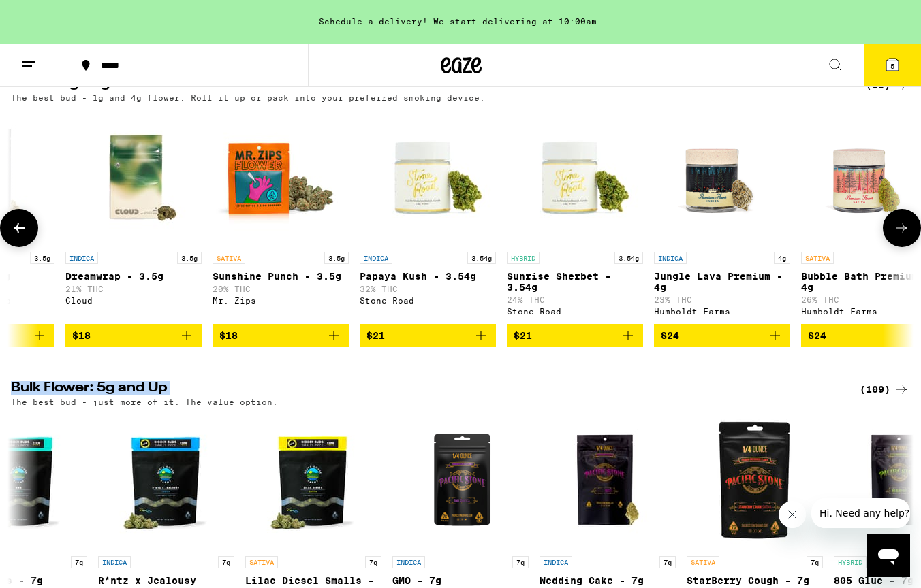
scroll to position [0, 669]
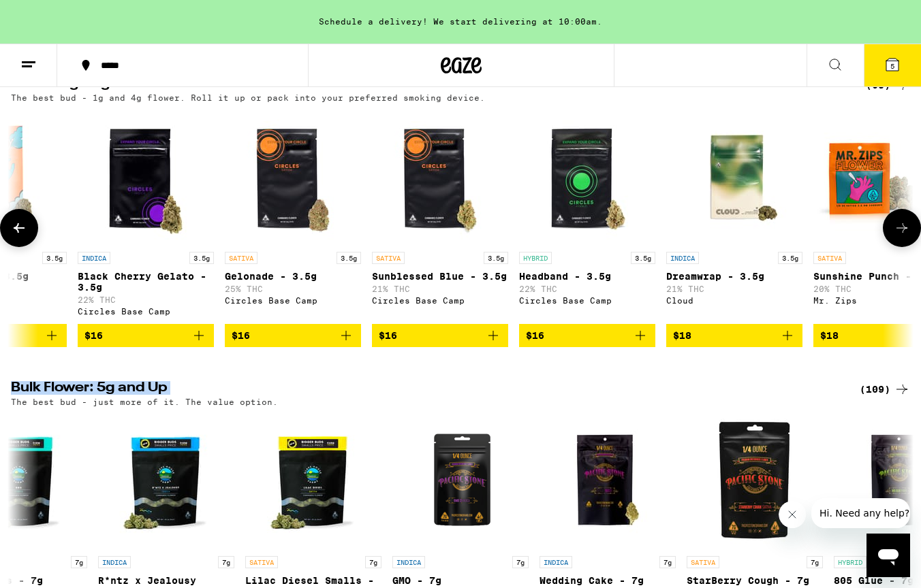
click at [27, 234] on button at bounding box center [19, 228] width 38 height 38
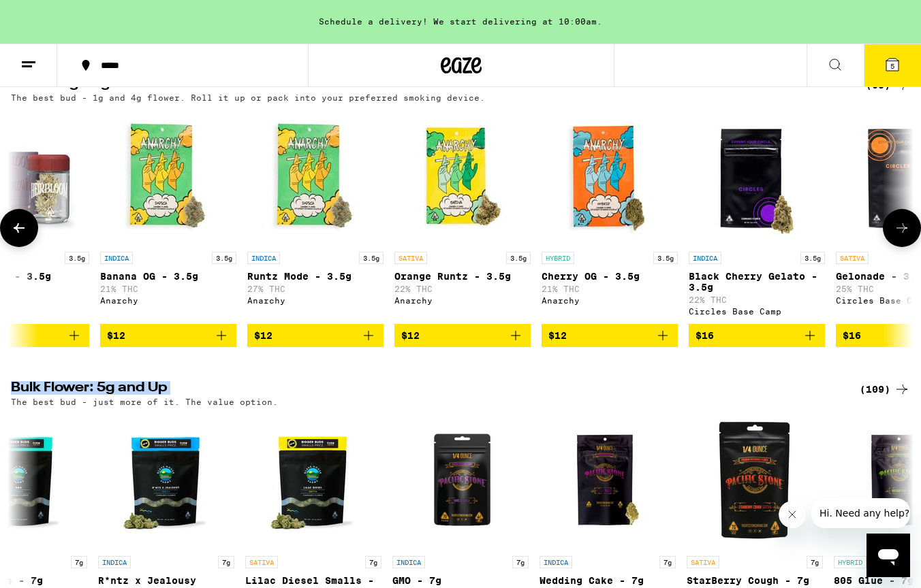
click at [27, 234] on button at bounding box center [19, 228] width 38 height 38
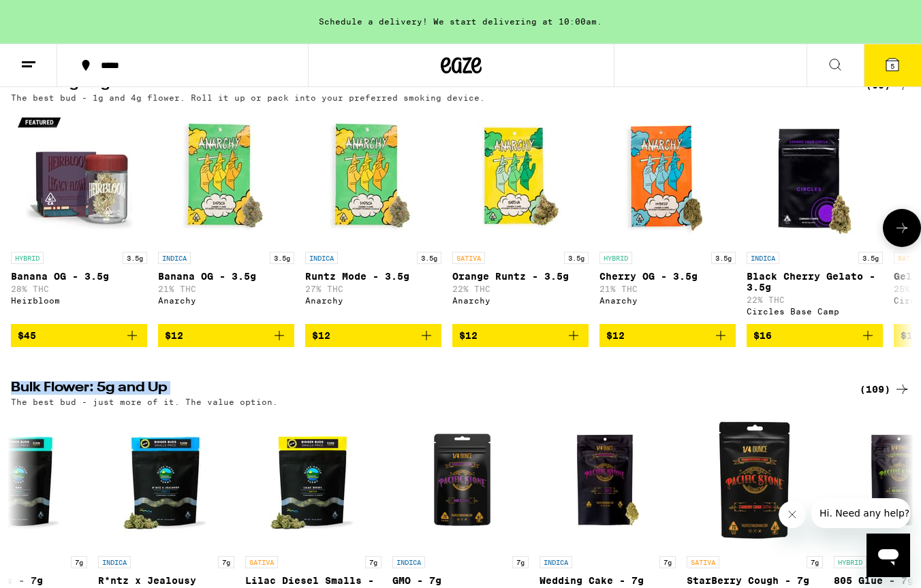
click at [27, 234] on div at bounding box center [19, 228] width 38 height 38
click at [907, 235] on icon at bounding box center [902, 228] width 16 height 16
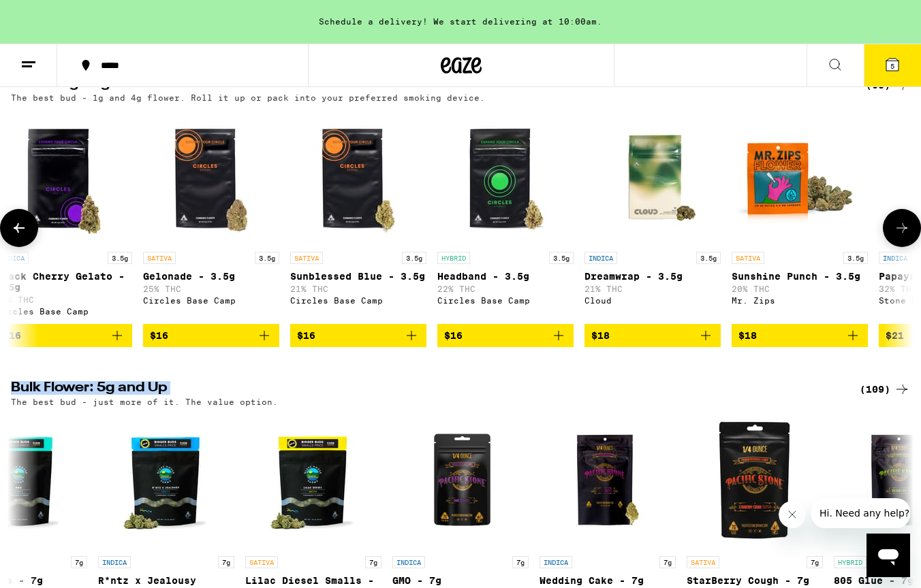
click at [907, 235] on icon at bounding box center [902, 228] width 16 height 16
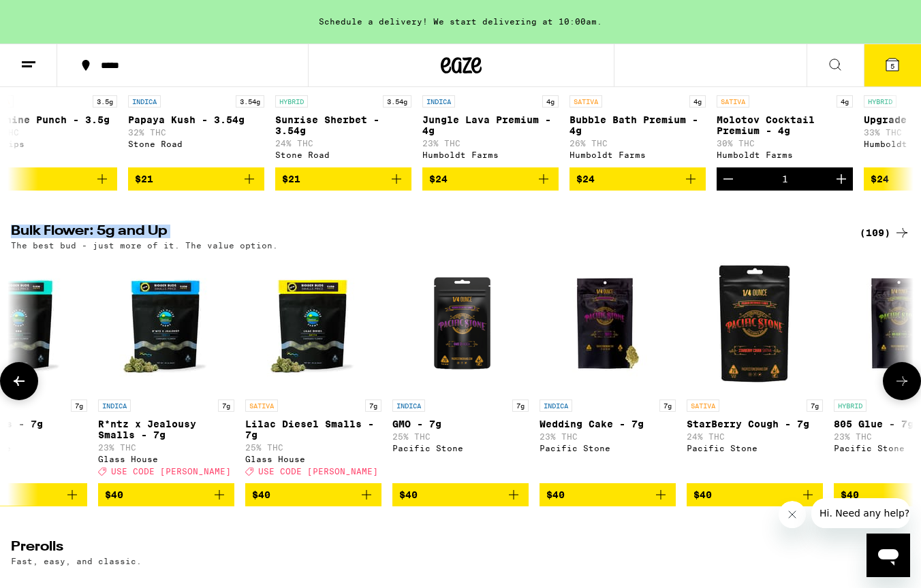
scroll to position [314, 0]
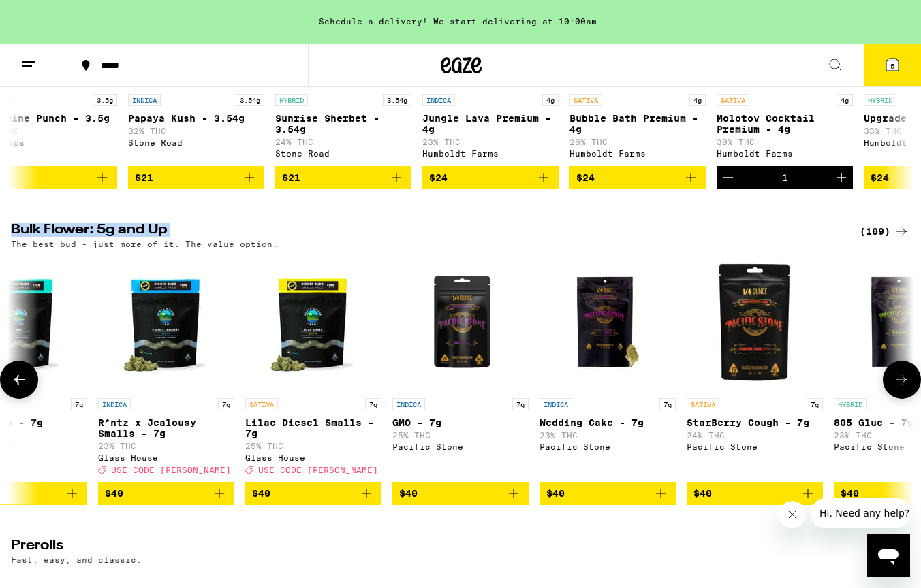
click at [898, 388] on icon at bounding box center [902, 380] width 16 height 16
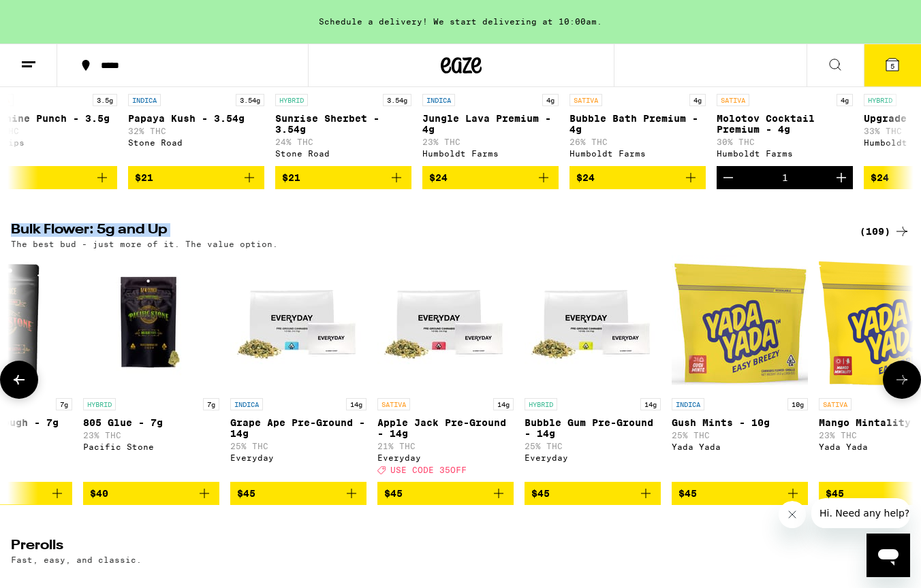
click at [898, 388] on icon at bounding box center [902, 380] width 16 height 16
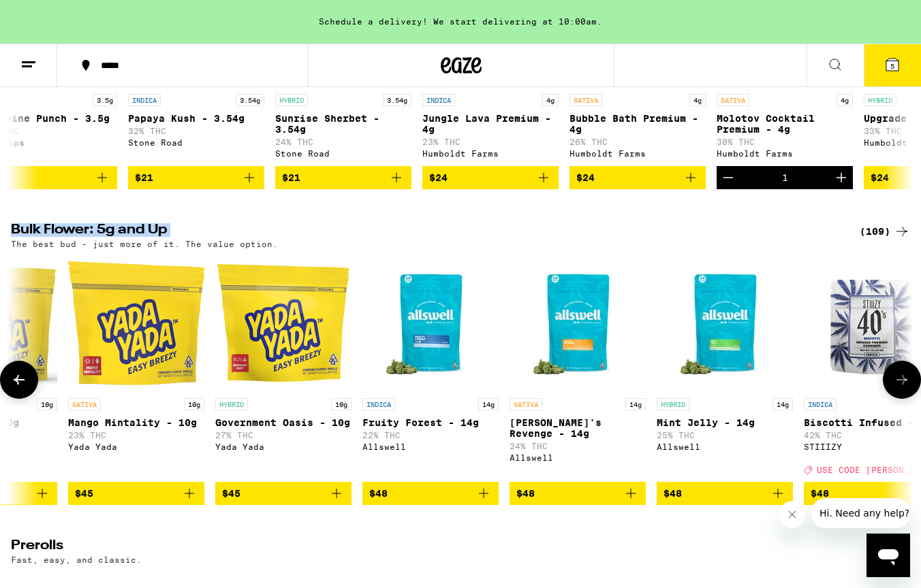
click at [898, 388] on icon at bounding box center [902, 380] width 16 height 16
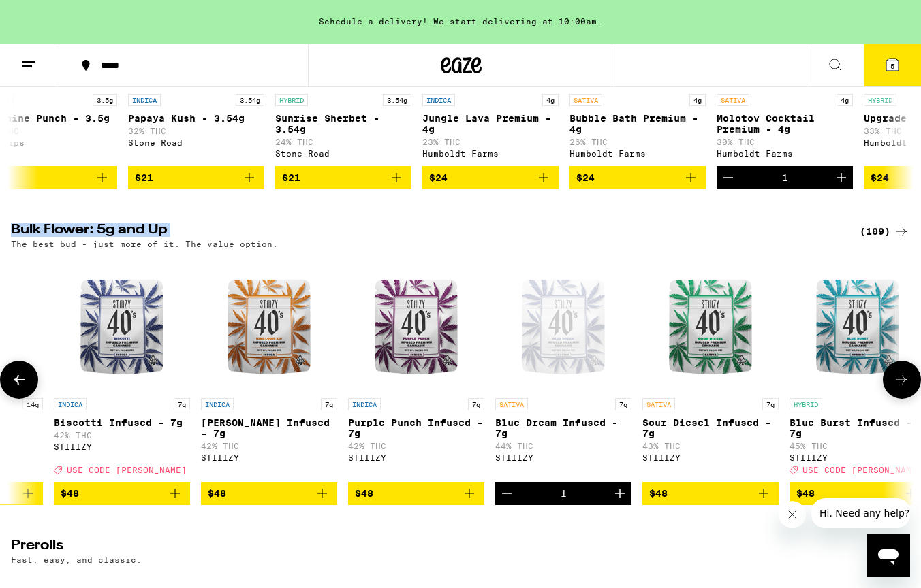
scroll to position [0, 5254]
click at [326, 502] on icon "Add to bag" at bounding box center [321, 494] width 16 height 16
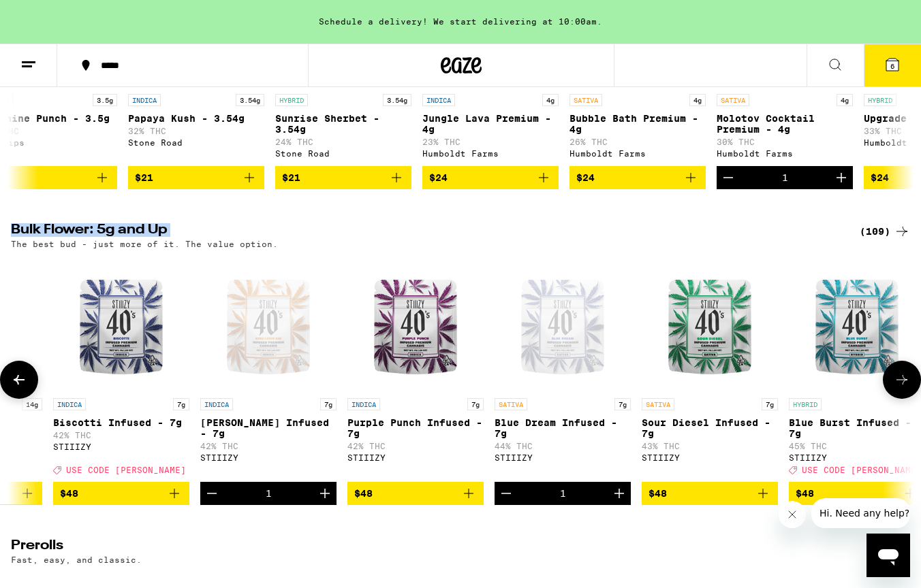
click at [212, 502] on icon "Decrement" at bounding box center [212, 494] width 16 height 16
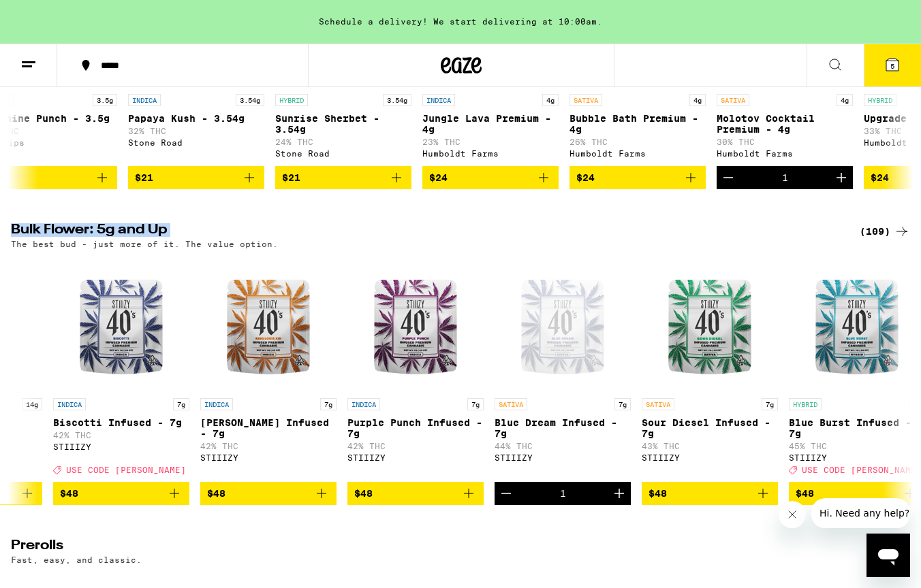
click at [896, 65] on icon at bounding box center [892, 65] width 12 height 12
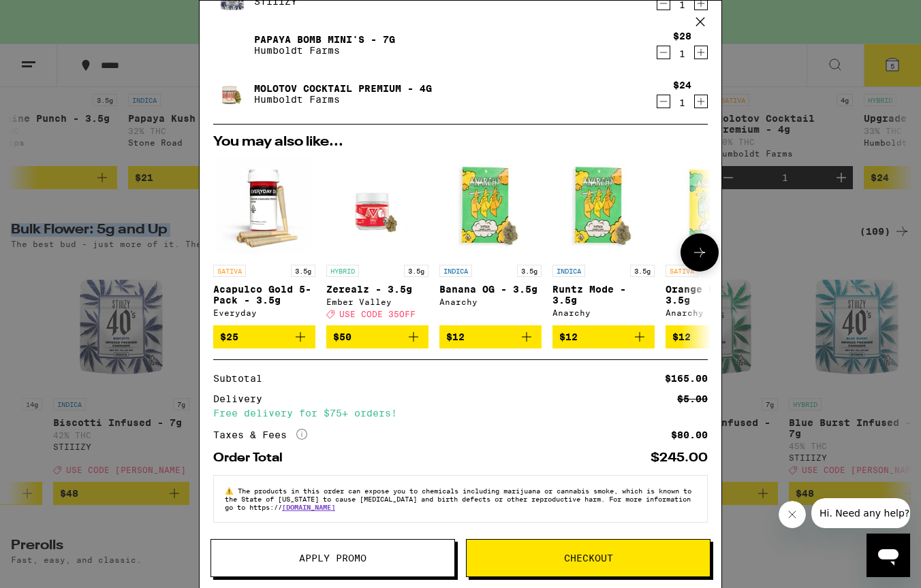
scroll to position [222, 0]
click at [362, 554] on span "Apply Promo" at bounding box center [332, 559] width 67 height 10
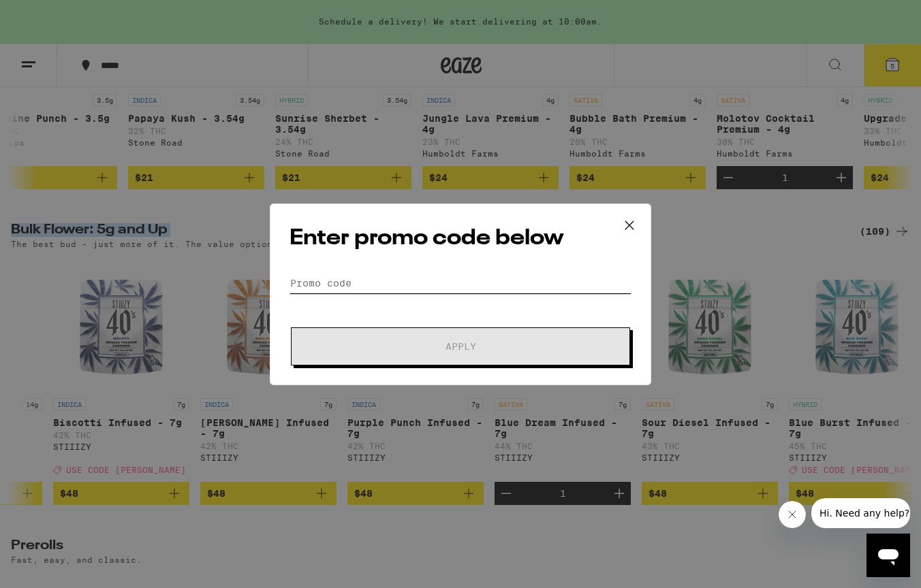
click at [345, 290] on input "Promo Code" at bounding box center [460, 283] width 342 height 20
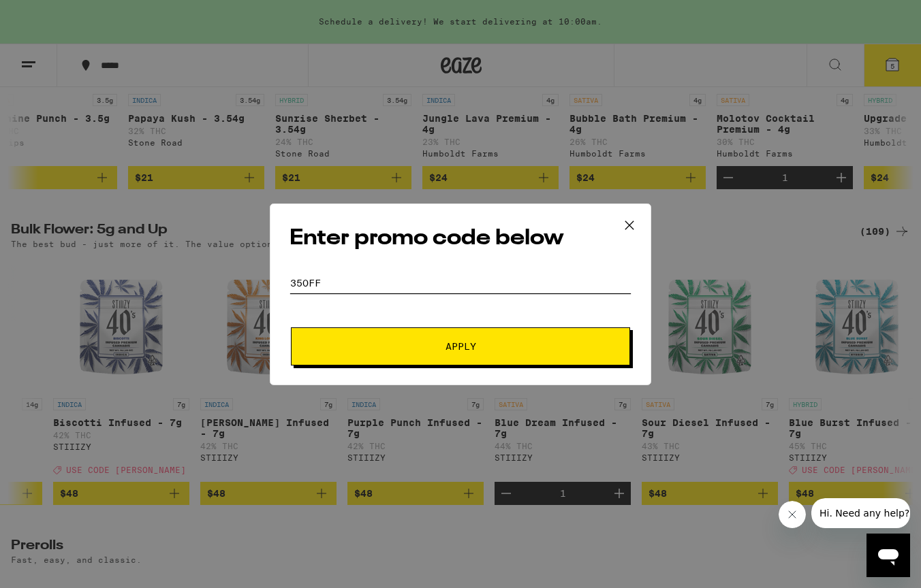
click at [460, 346] on button "Apply" at bounding box center [460, 347] width 339 height 38
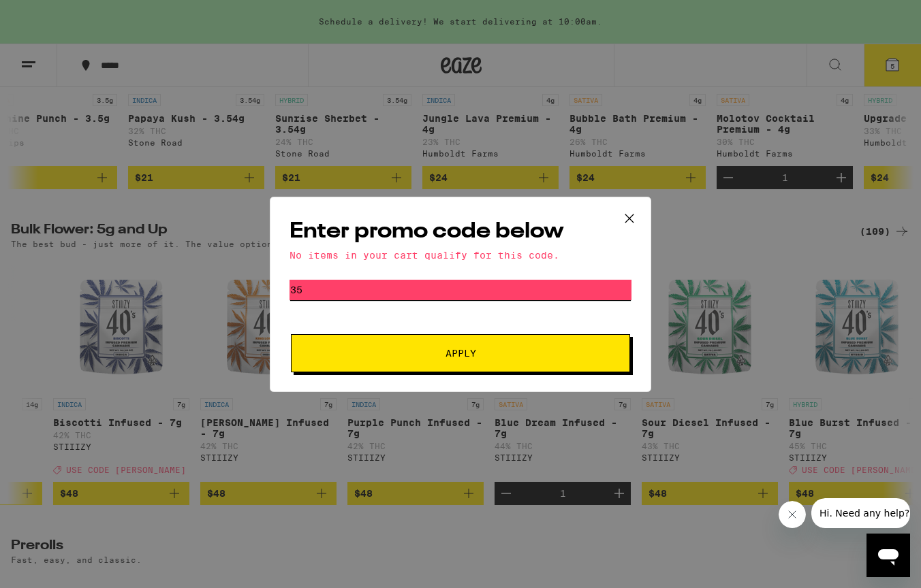
type input "3"
type input "stoner"
click at [460, 353] on button "Apply" at bounding box center [460, 353] width 339 height 38
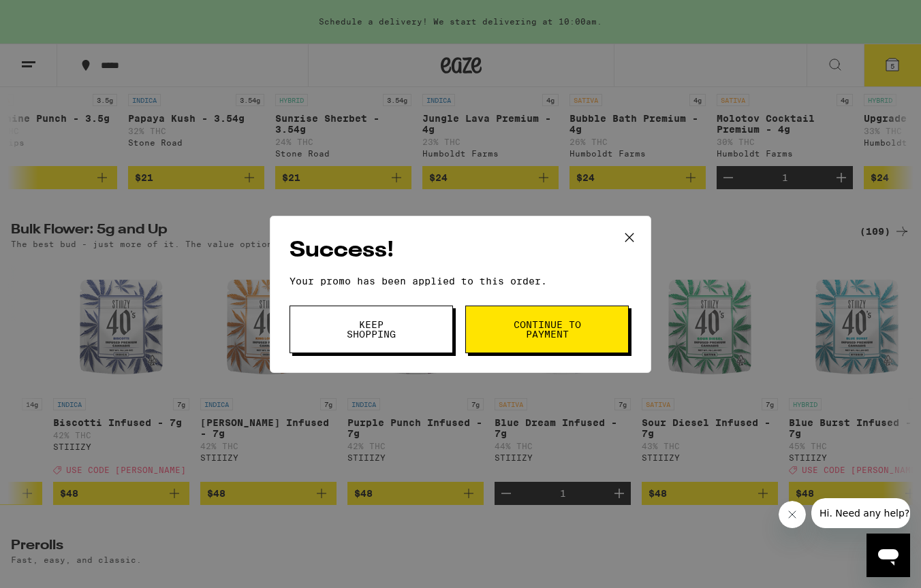
click at [409, 326] on button "Keep Shopping" at bounding box center [370, 330] width 163 height 48
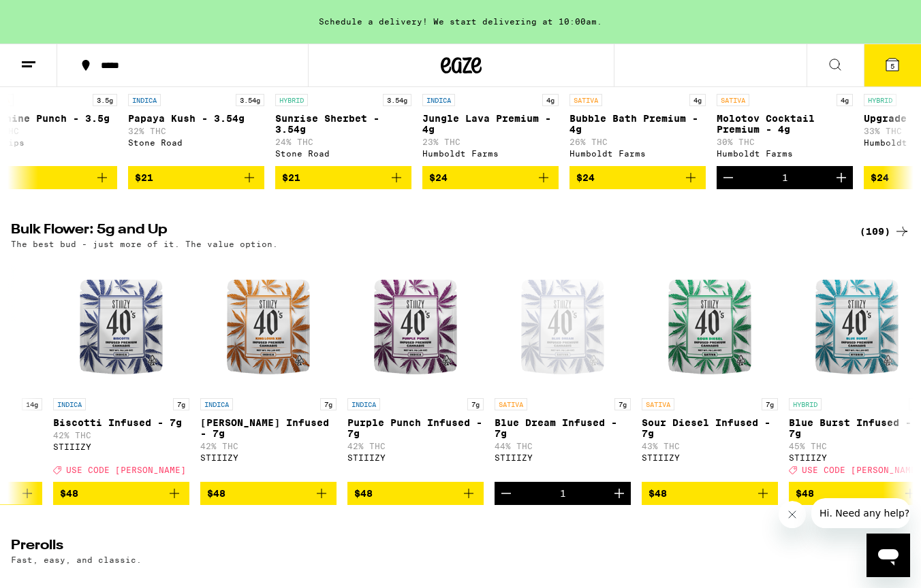
click at [890, 68] on icon at bounding box center [892, 65] width 12 height 12
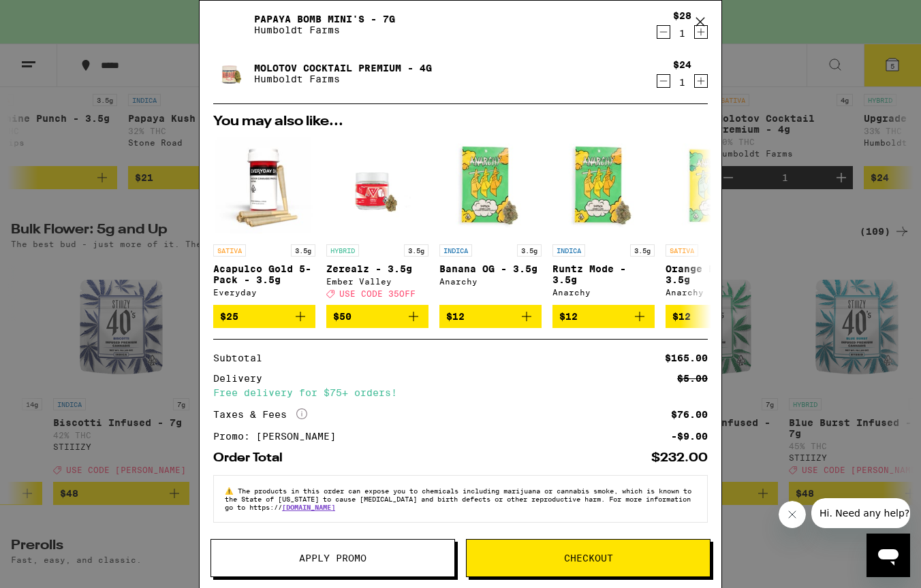
scroll to position [242, 0]
click at [386, 551] on button "Apply Promo" at bounding box center [332, 558] width 245 height 38
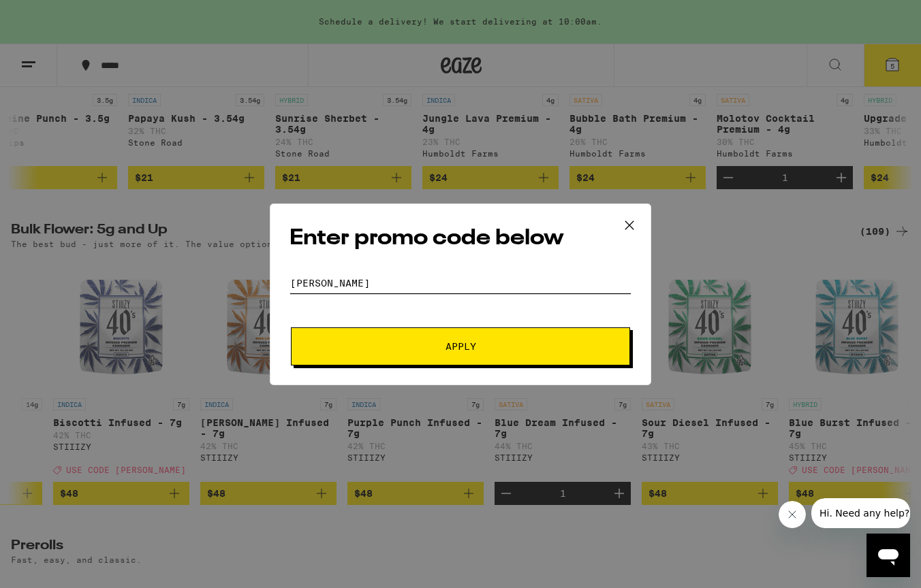
click at [321, 289] on input "stoner" at bounding box center [460, 283] width 342 height 20
type input "honeybee"
click at [460, 346] on button "Apply" at bounding box center [460, 347] width 339 height 38
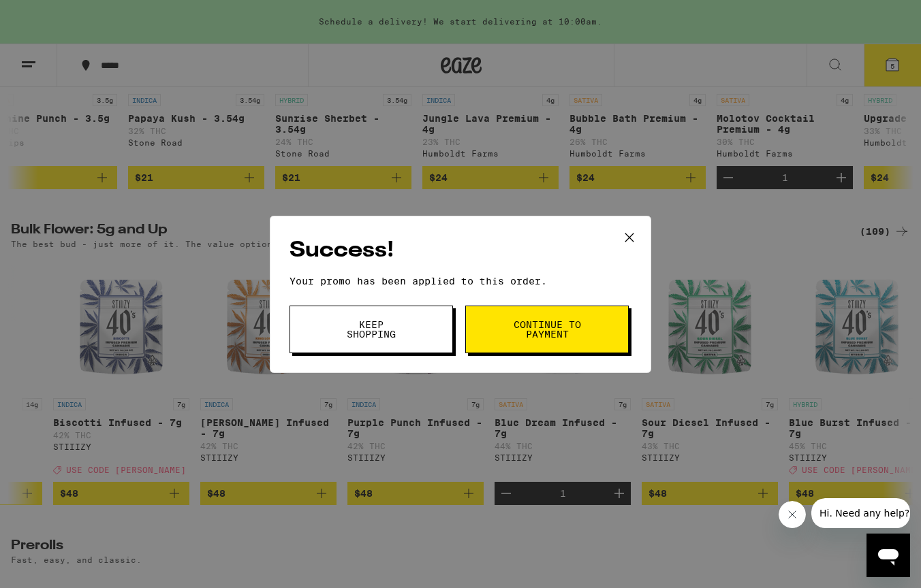
click at [576, 336] on span "Continue to payment" at bounding box center [546, 329] width 69 height 19
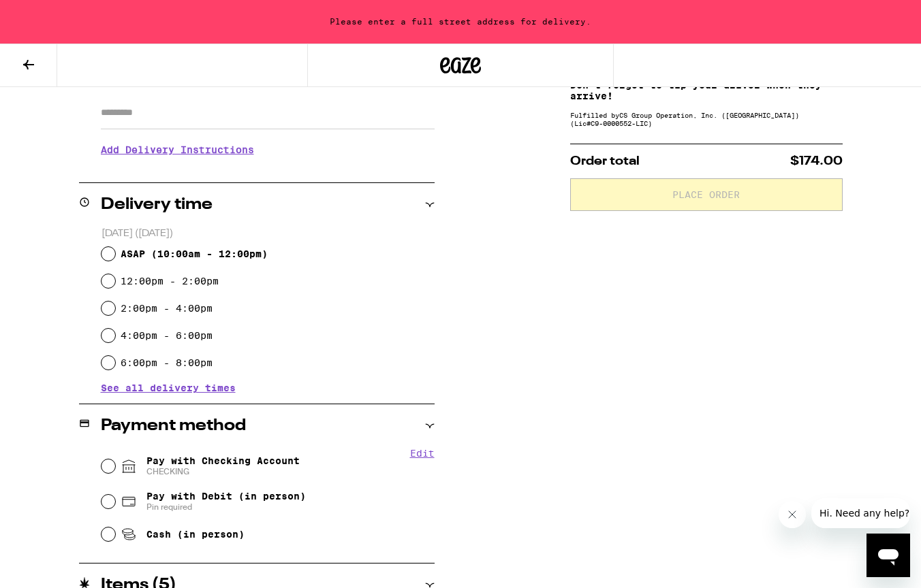
scroll to position [242, 0]
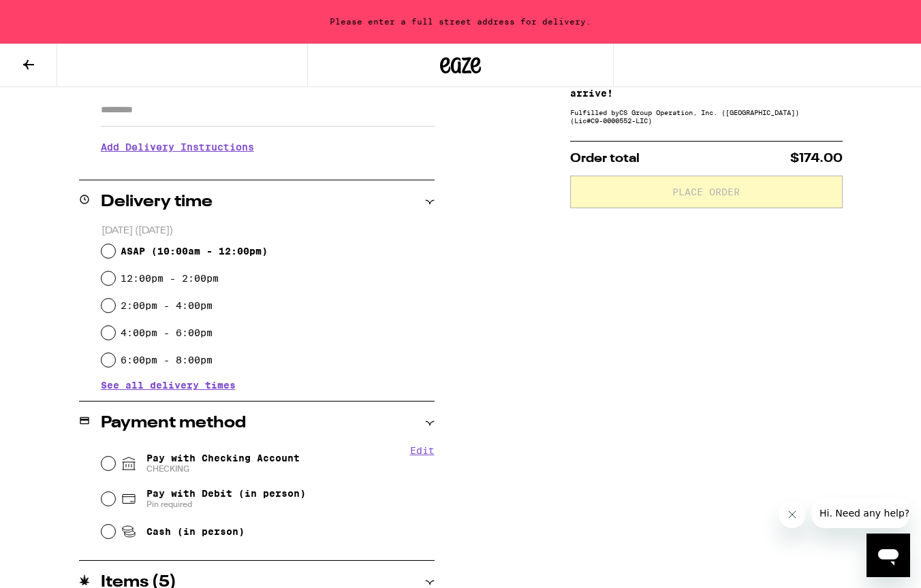
click at [112, 255] on input "ASAP ( 10:00am - 12:00pm )" at bounding box center [108, 252] width 14 height 14
radio input "true"
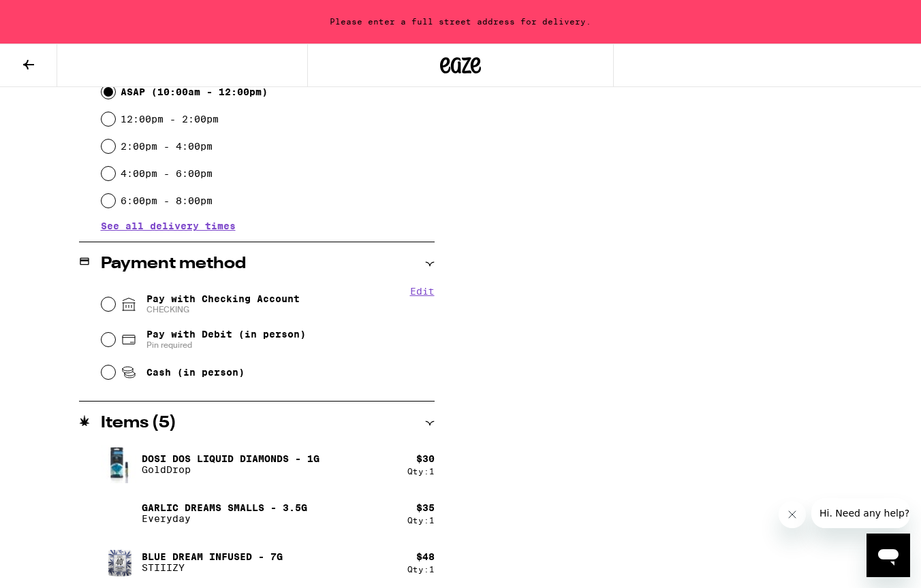
scroll to position [414, 0]
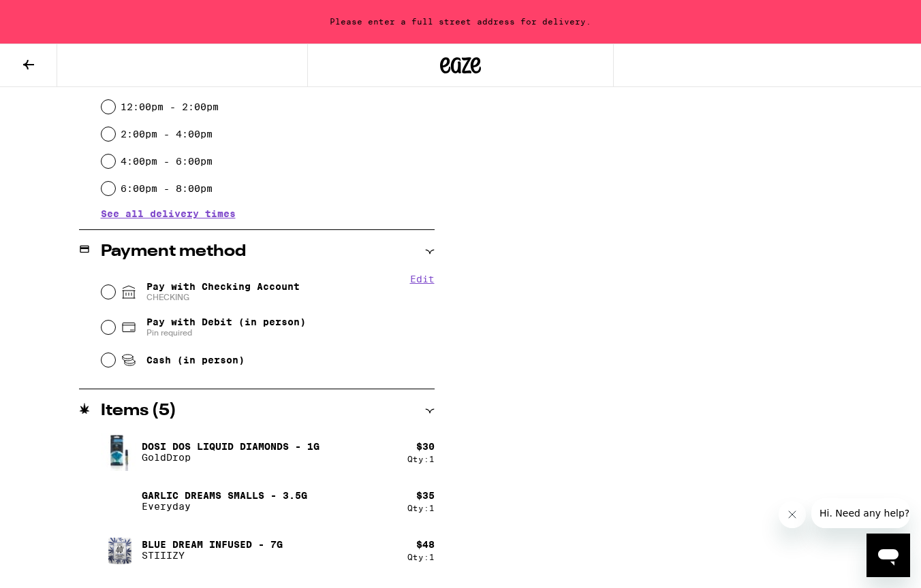
click at [112, 294] on input "Pay with Checking Account CHECKING" at bounding box center [108, 292] width 14 height 14
radio input "true"
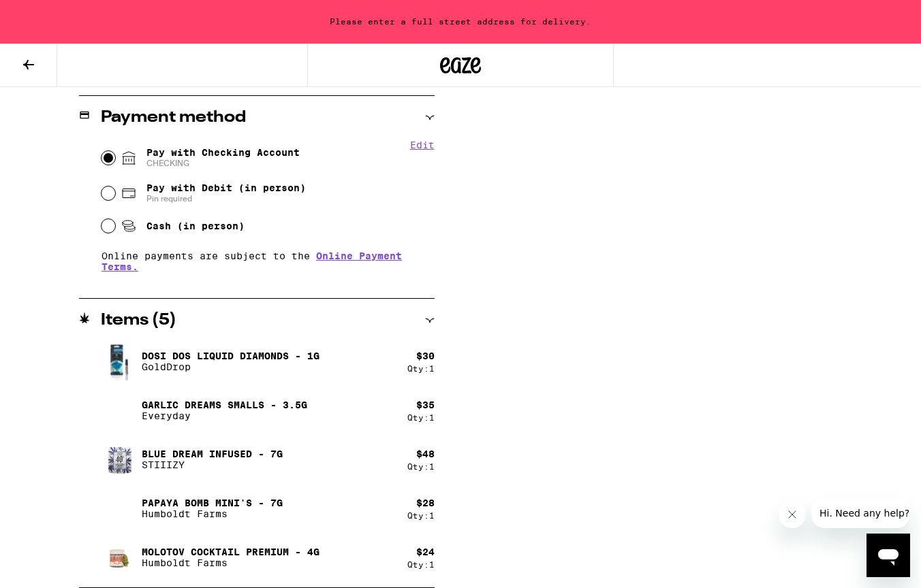
scroll to position [548, 0]
click at [209, 508] on p "Papaya Bomb Mini's - 7g" at bounding box center [212, 503] width 141 height 11
click at [429, 319] on icon at bounding box center [430, 321] width 10 height 10
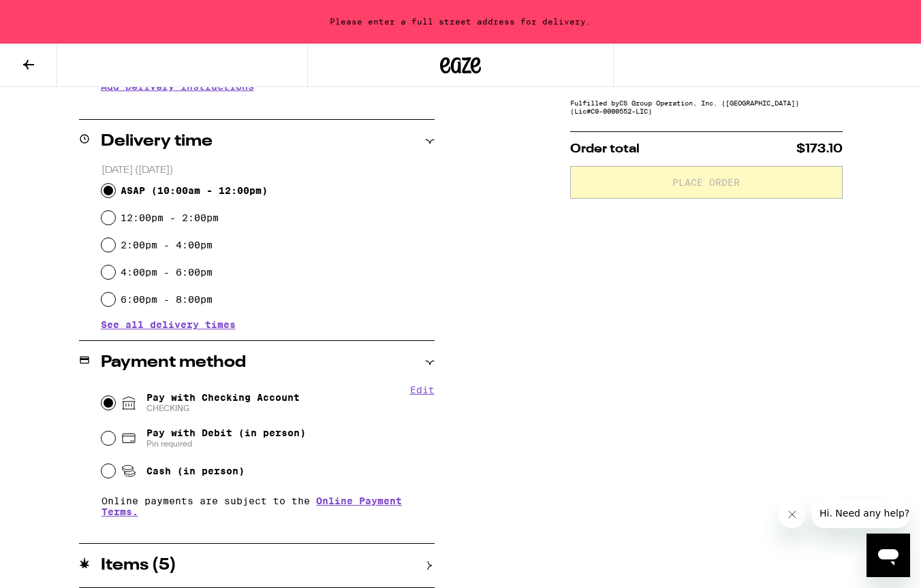
scroll to position [303, 0]
click at [430, 565] on icon at bounding box center [430, 566] width 4 height 9
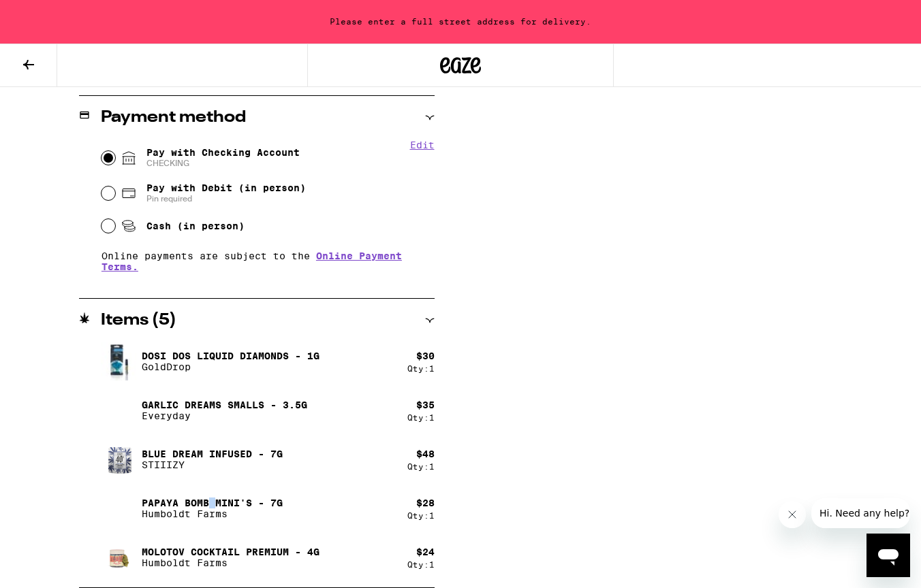
scroll to position [548, 0]
click at [30, 82] on button at bounding box center [28, 65] width 57 height 43
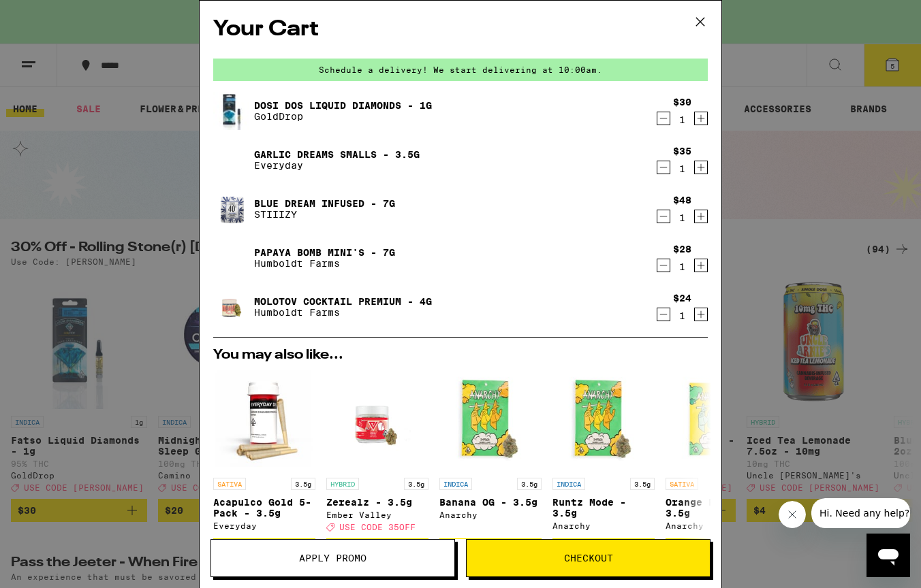
click at [313, 106] on link "Dosi Dos Liquid Diamonds - 1g" at bounding box center [343, 105] width 178 height 11
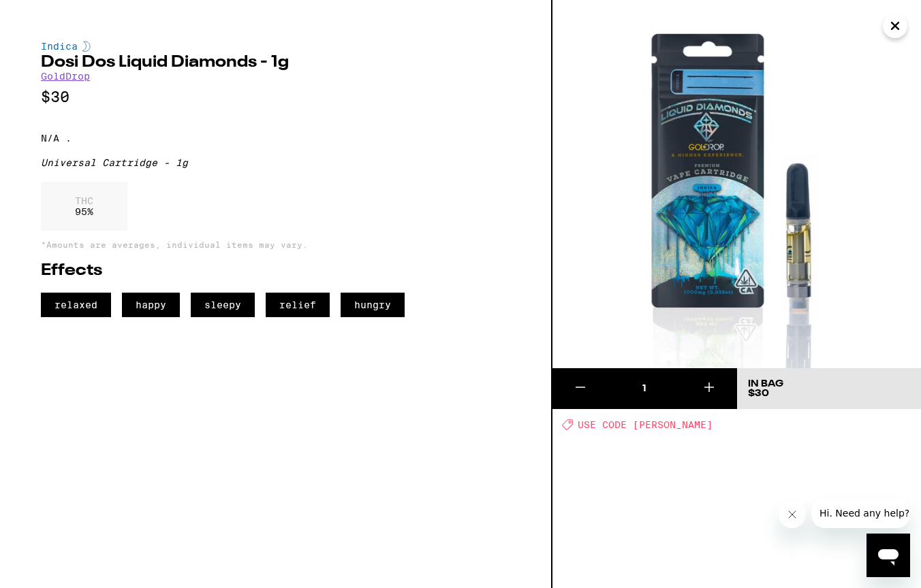
click at [891, 24] on icon "Close" at bounding box center [895, 26] width 16 height 20
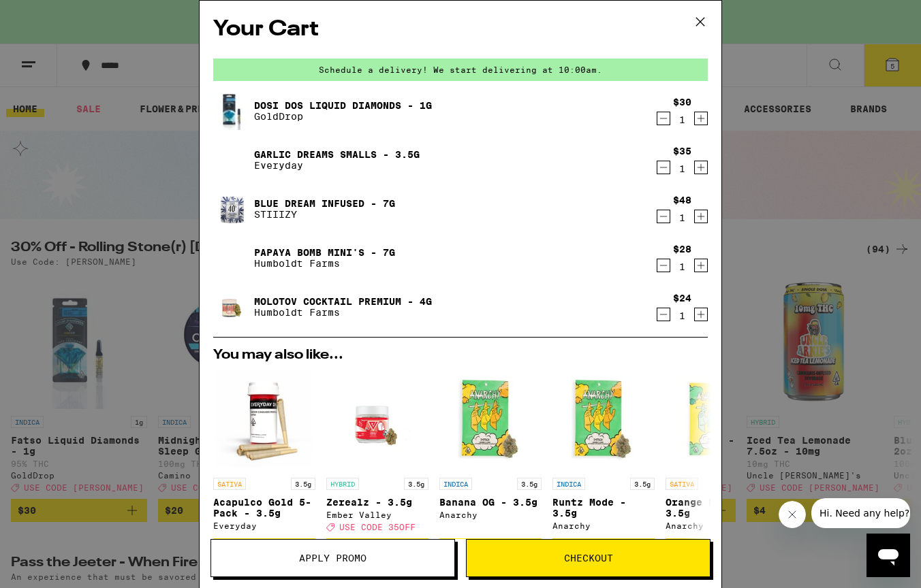
click at [341, 302] on link "Molotov Cocktail Premium - 4g" at bounding box center [343, 301] width 178 height 11
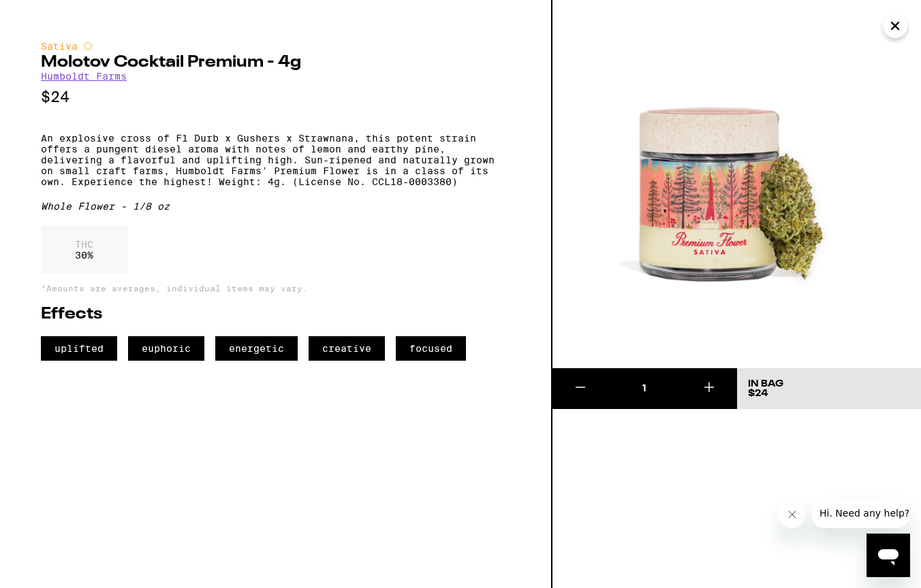
click at [900, 31] on icon "Close" at bounding box center [895, 26] width 16 height 20
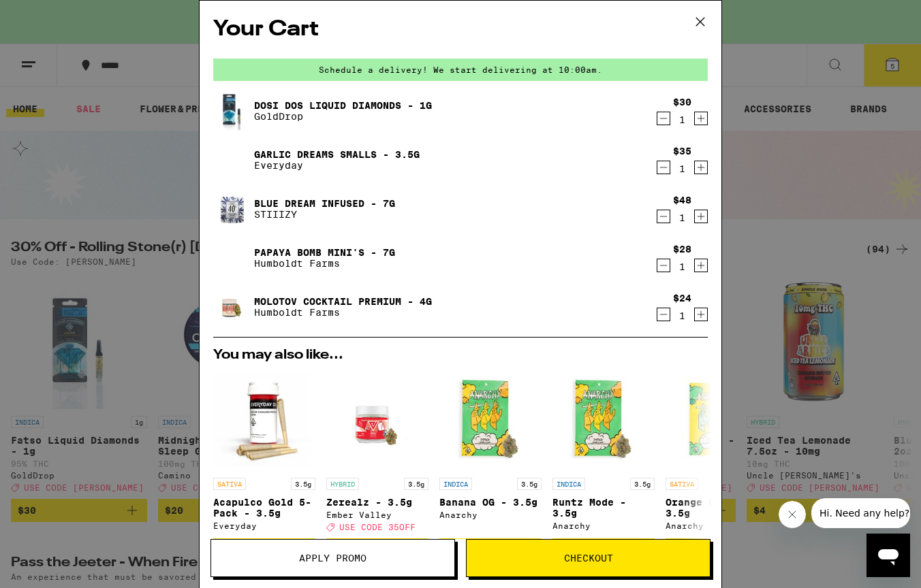
click at [301, 249] on link "Papaya Bomb Mini's - 7g" at bounding box center [324, 252] width 141 height 11
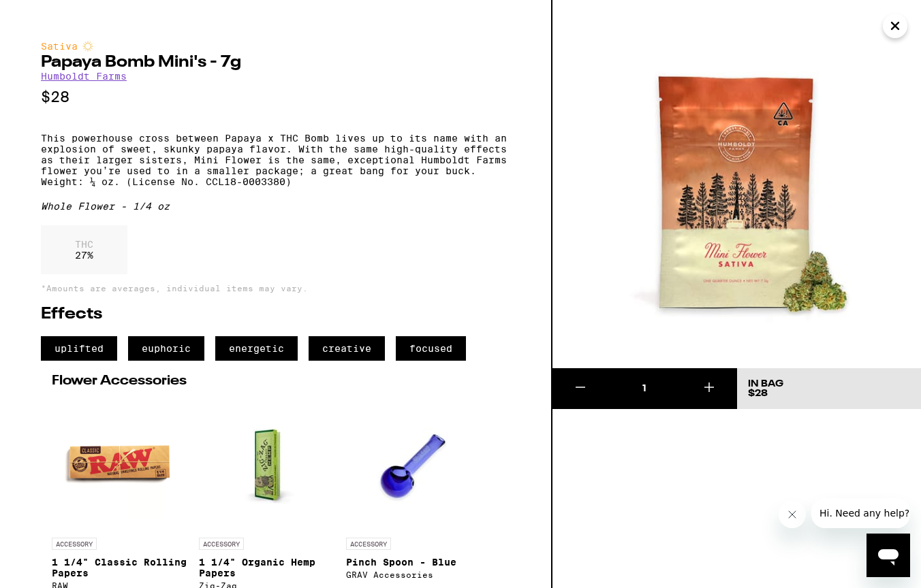
click at [891, 22] on icon "Close" at bounding box center [895, 26] width 16 height 20
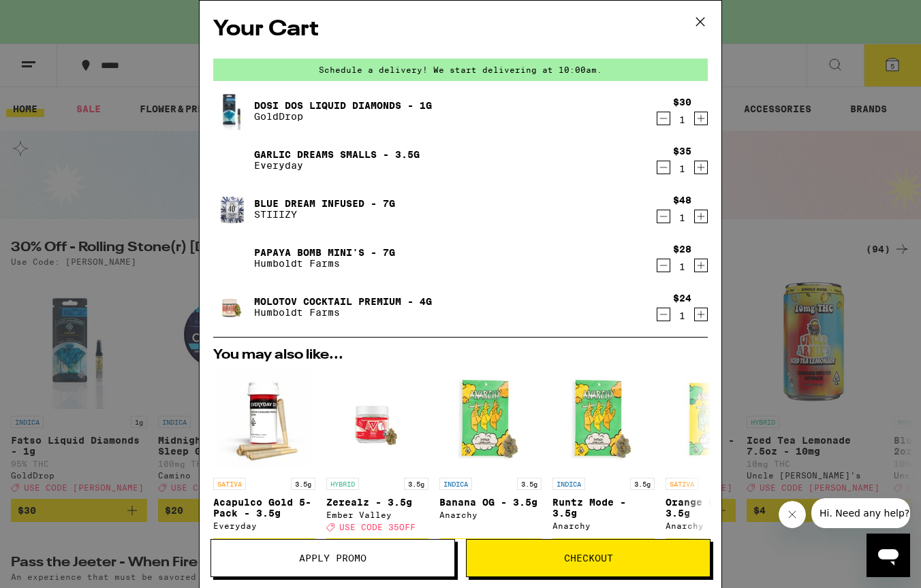
click at [666, 268] on icon "Decrement" at bounding box center [663, 265] width 12 height 16
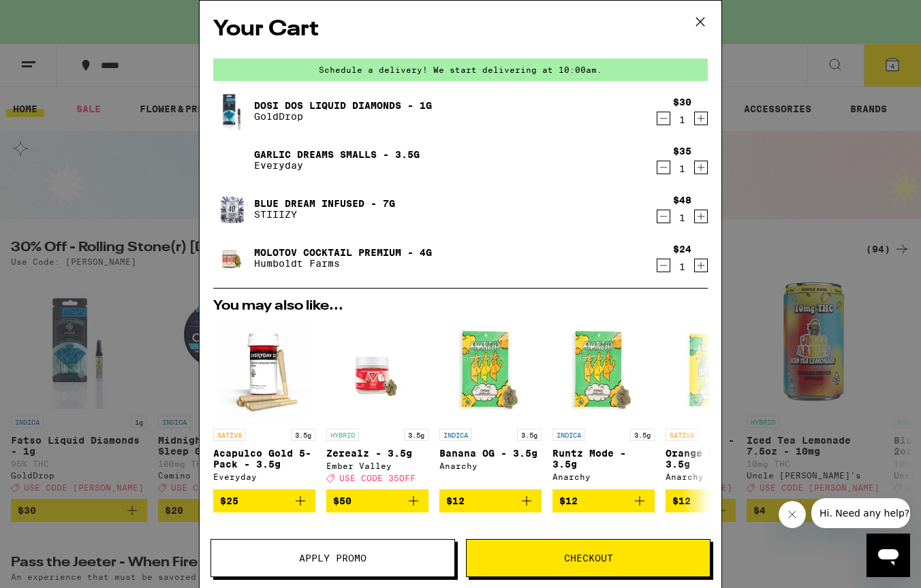
click at [300, 155] on link "Garlic Dreams Smalls - 3.5g" at bounding box center [337, 154] width 166 height 11
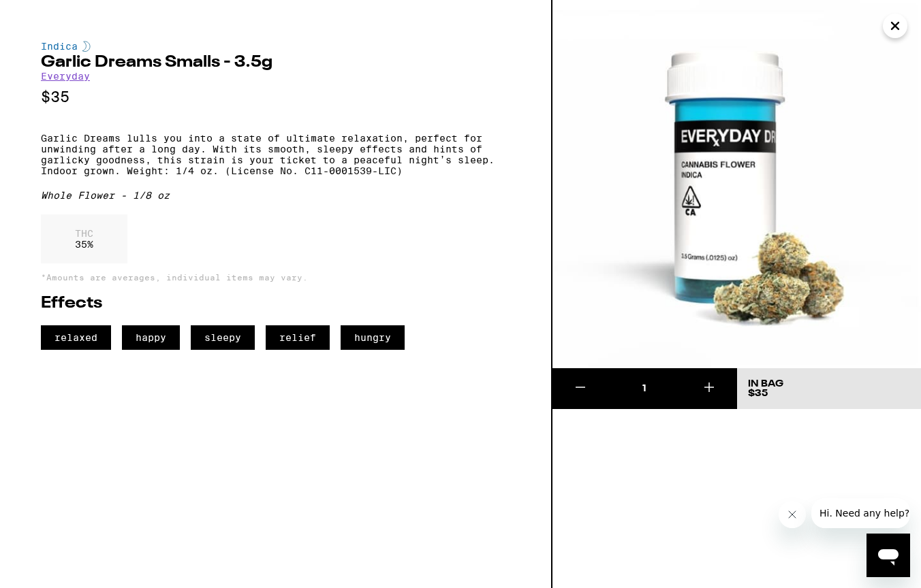
click at [901, 32] on icon "Close" at bounding box center [895, 26] width 16 height 20
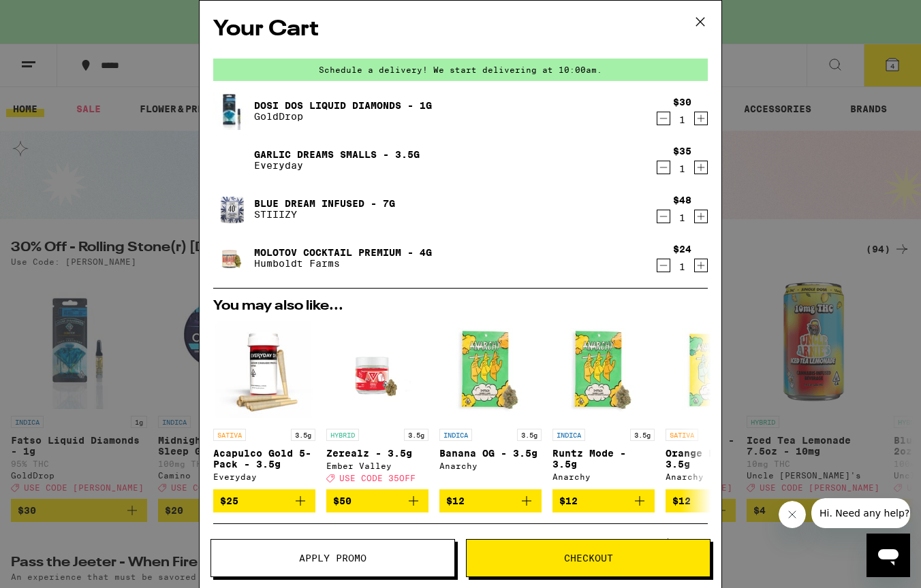
click at [381, 253] on link "Molotov Cocktail Premium - 4g" at bounding box center [343, 252] width 178 height 11
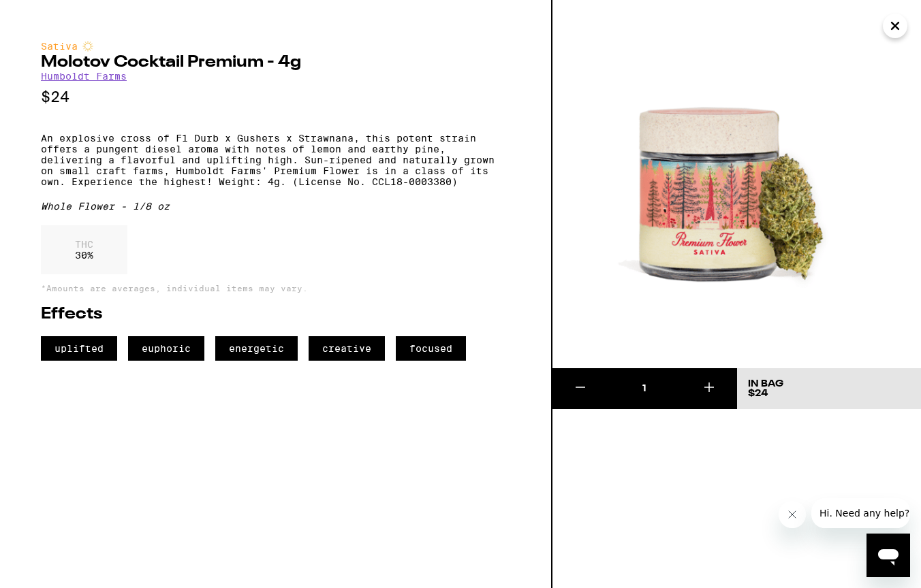
click at [896, 23] on icon "Close" at bounding box center [895, 26] width 16 height 20
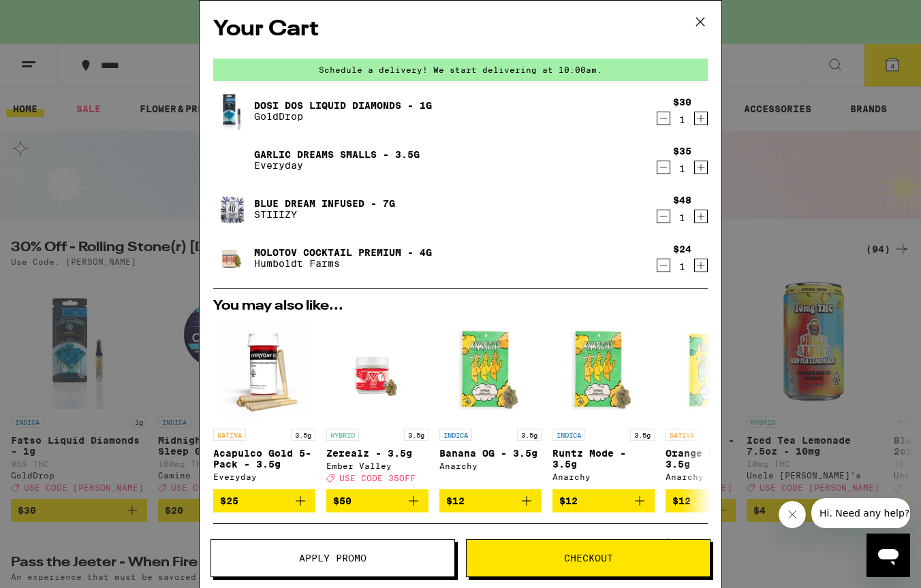
click at [360, 151] on link "Garlic Dreams Smalls - 3.5g" at bounding box center [337, 154] width 166 height 11
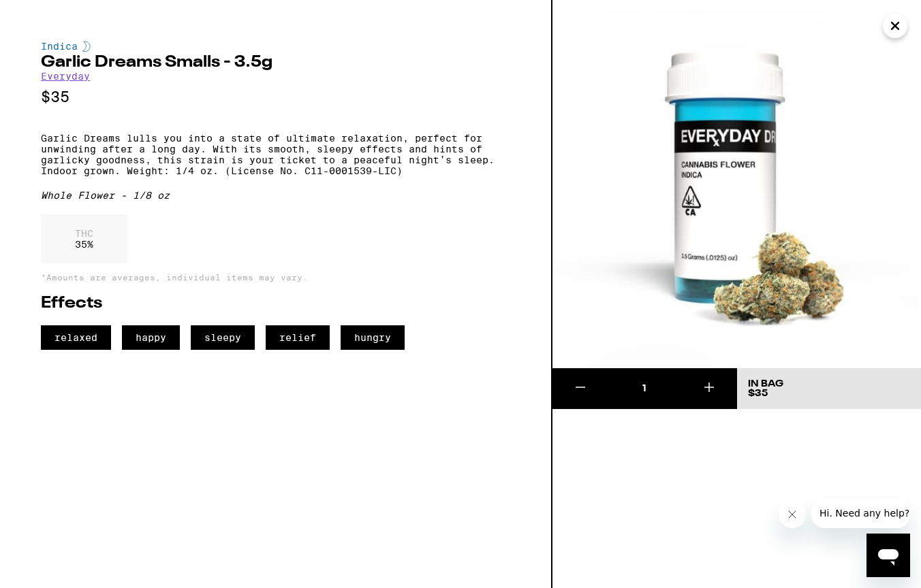
click at [900, 27] on icon "Close" at bounding box center [895, 26] width 16 height 20
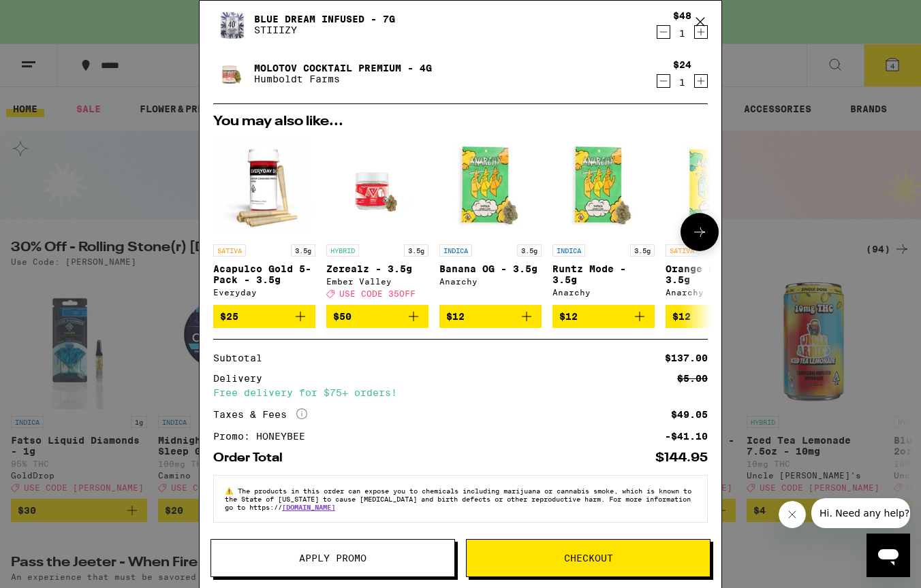
scroll to position [193, 0]
click at [527, 498] on span "The products in this order can expose you to chemicals including marijuana or c…" at bounding box center [458, 499] width 467 height 25
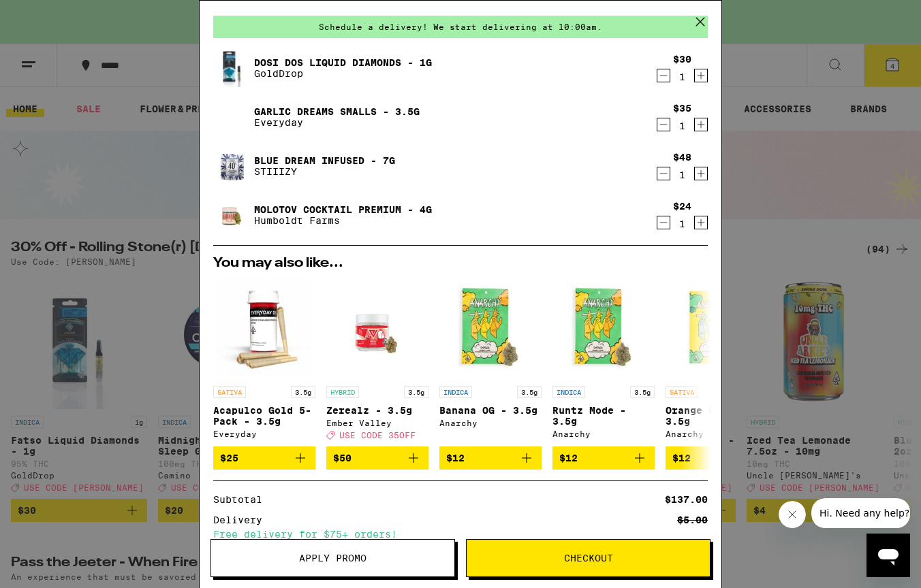
scroll to position [46, 0]
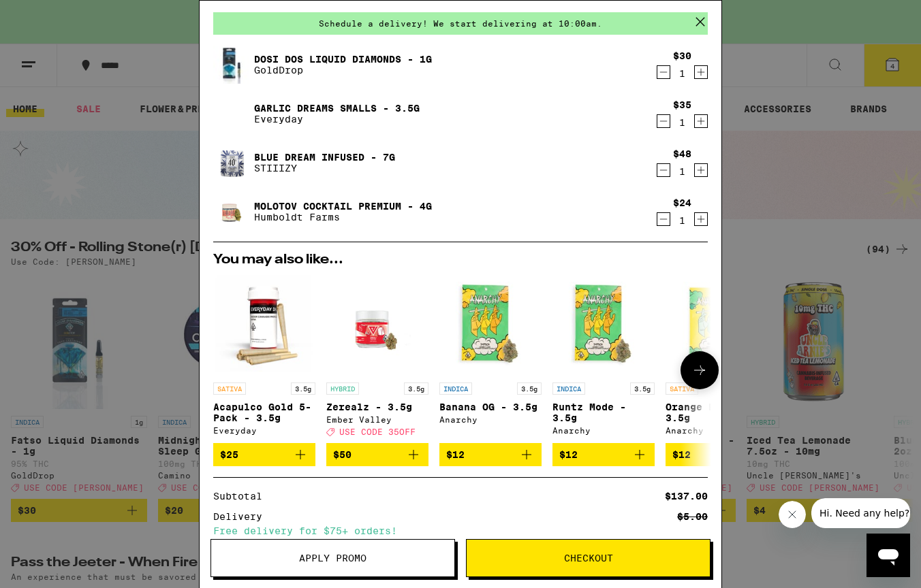
click at [242, 420] on p "Acapulco Gold 5-Pack - 3.5g" at bounding box center [264, 413] width 102 height 22
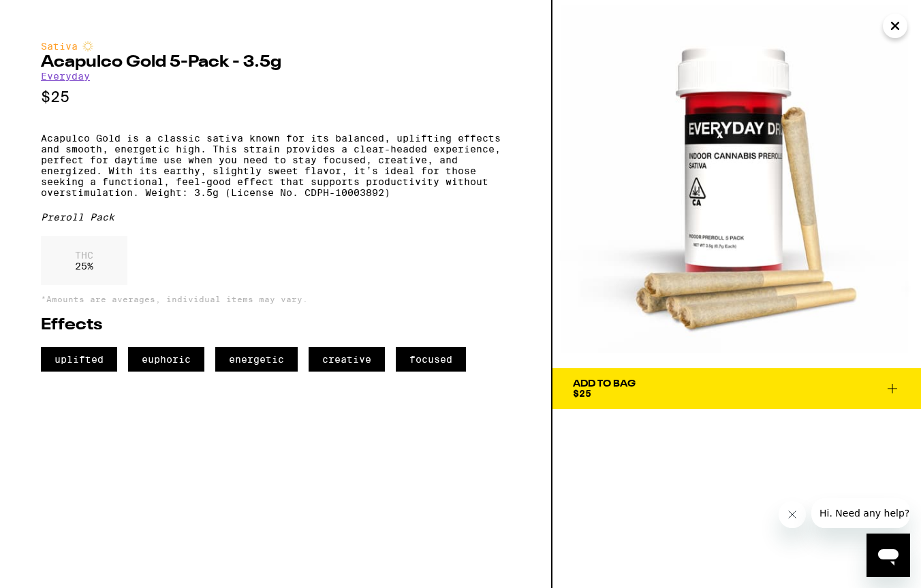
click at [902, 35] on icon "Close" at bounding box center [895, 26] width 16 height 20
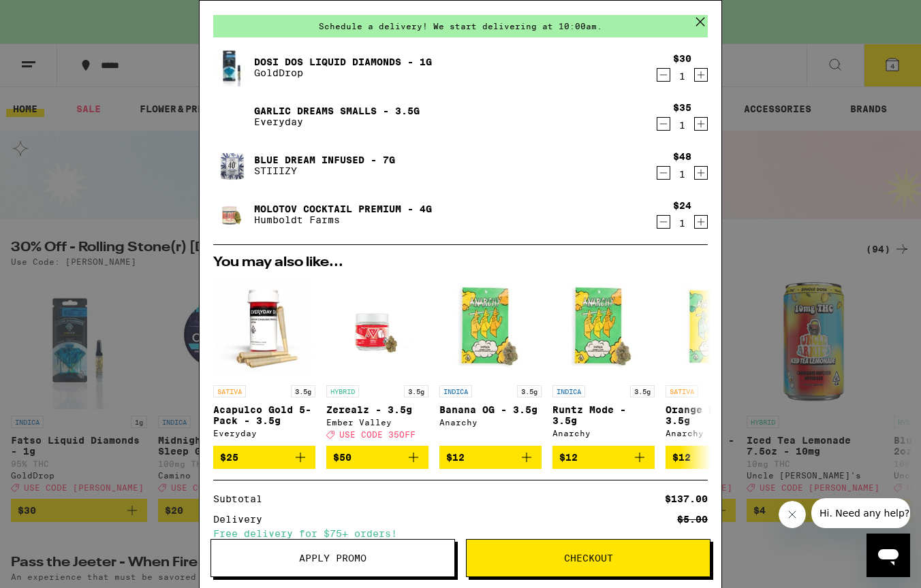
scroll to position [44, 0]
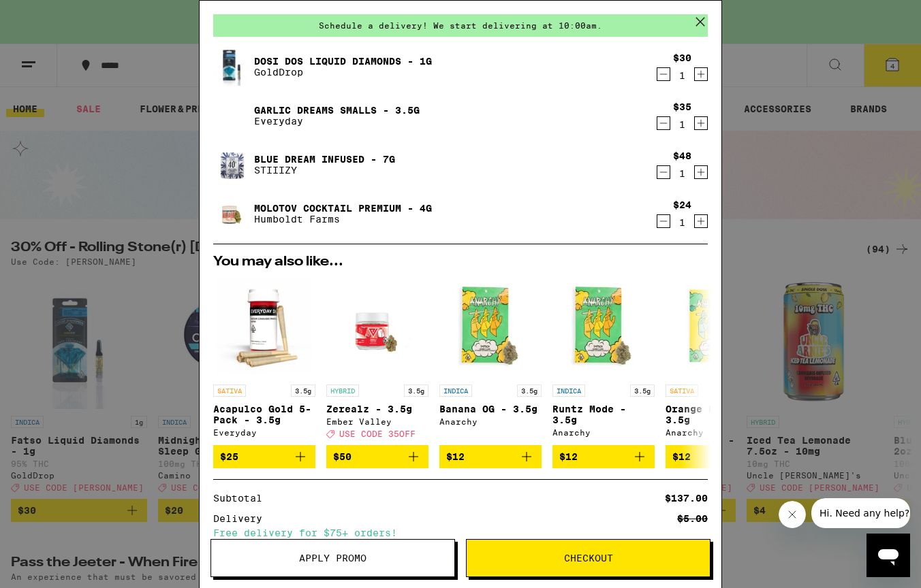
click at [660, 220] on icon "Decrement" at bounding box center [663, 221] width 12 height 16
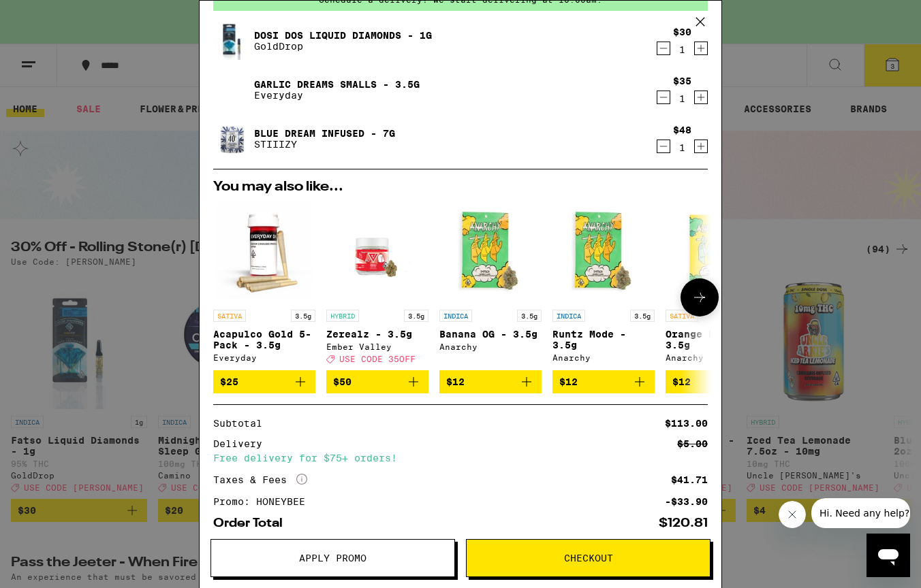
scroll to position [76, 0]
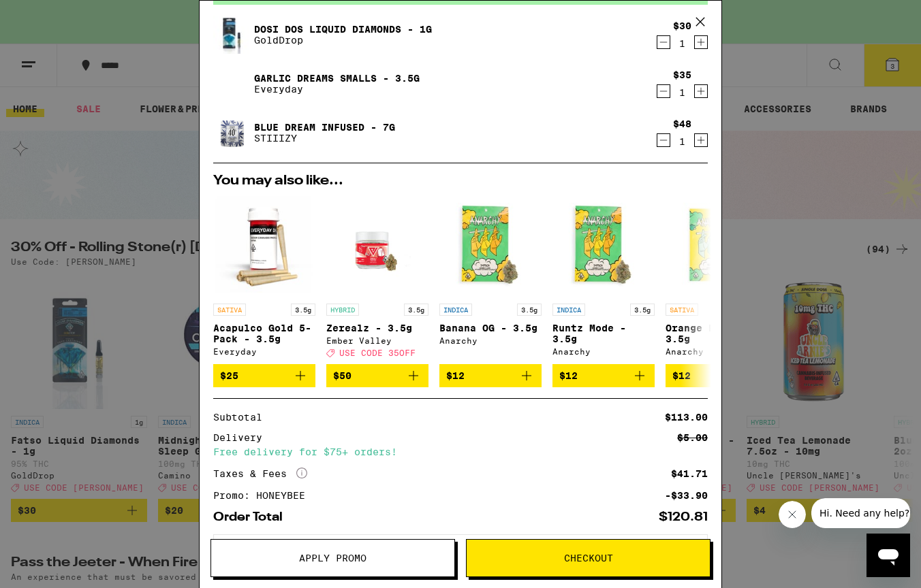
click at [304, 479] on icon "More Info" at bounding box center [301, 473] width 11 height 11
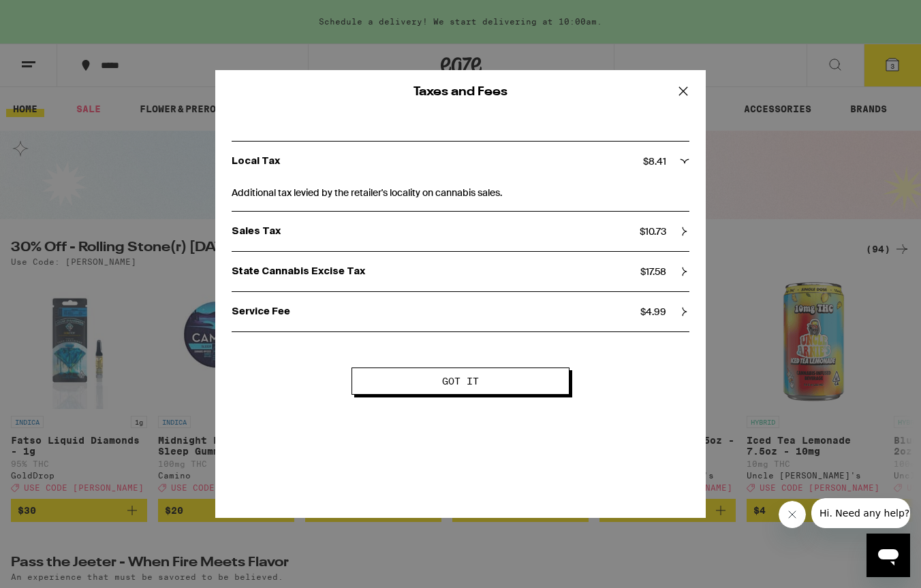
click at [679, 159] on div "Local Tax $ 8.41" at bounding box center [461, 161] width 458 height 12
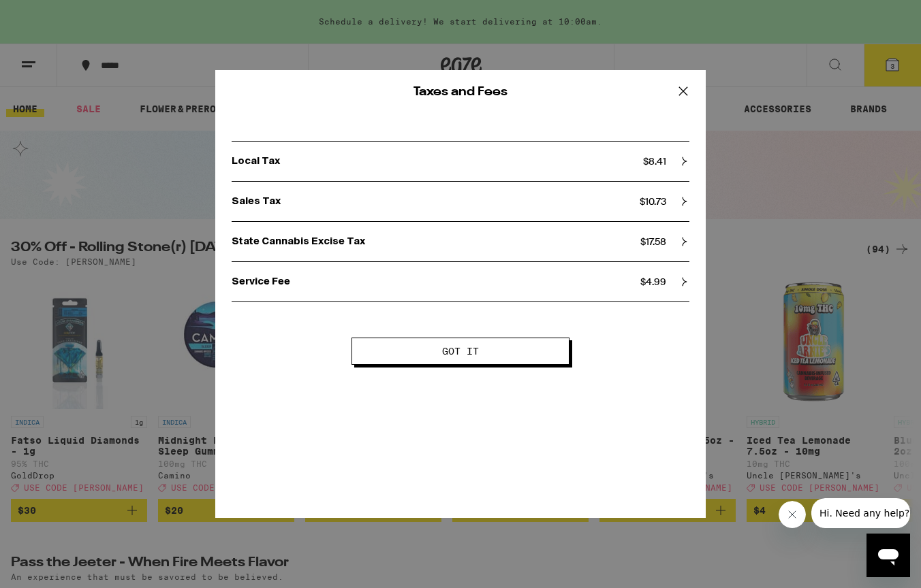
click at [679, 159] on div "Local Tax $ 8.41" at bounding box center [461, 161] width 458 height 12
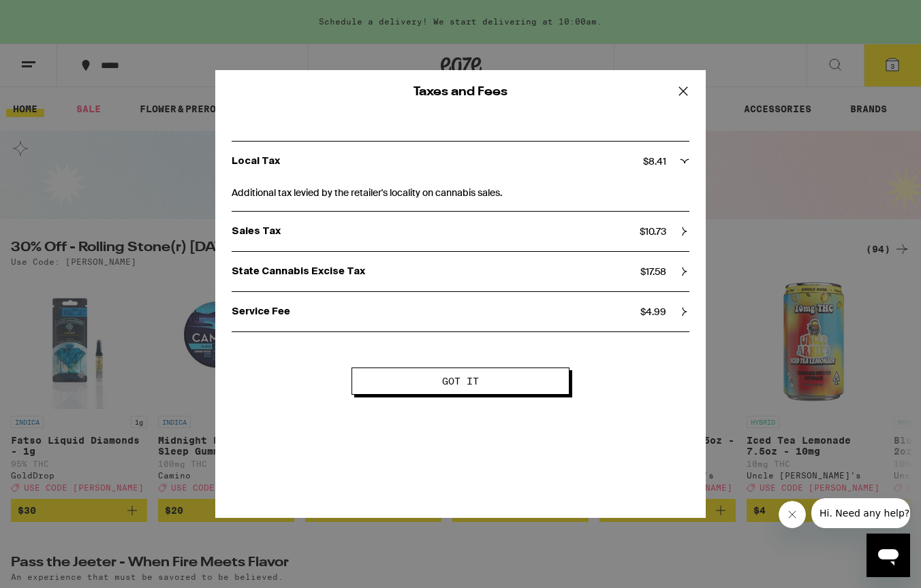
click at [685, 230] on icon at bounding box center [685, 232] width 10 height 10
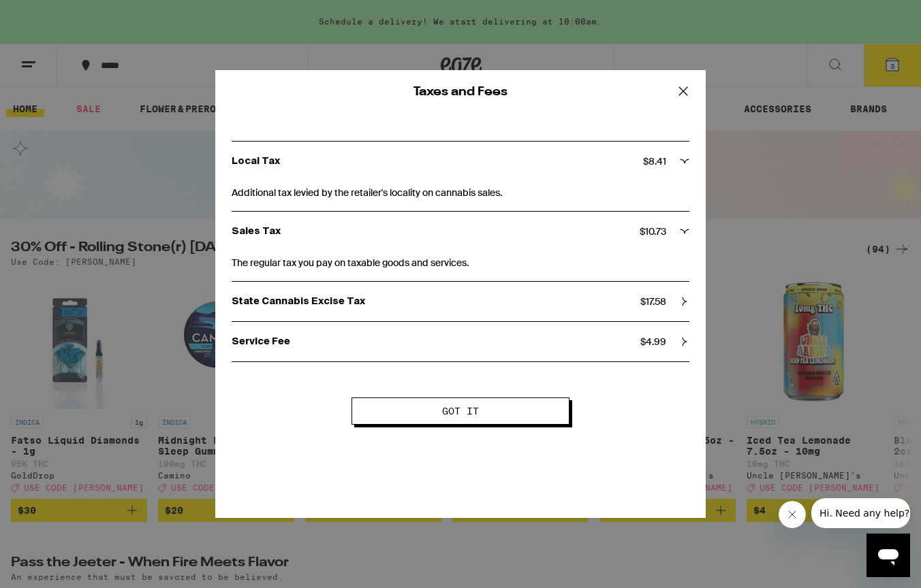
click at [682, 309] on div "State Cannabis Excise Tax $ 17.58" at bounding box center [461, 302] width 458 height 40
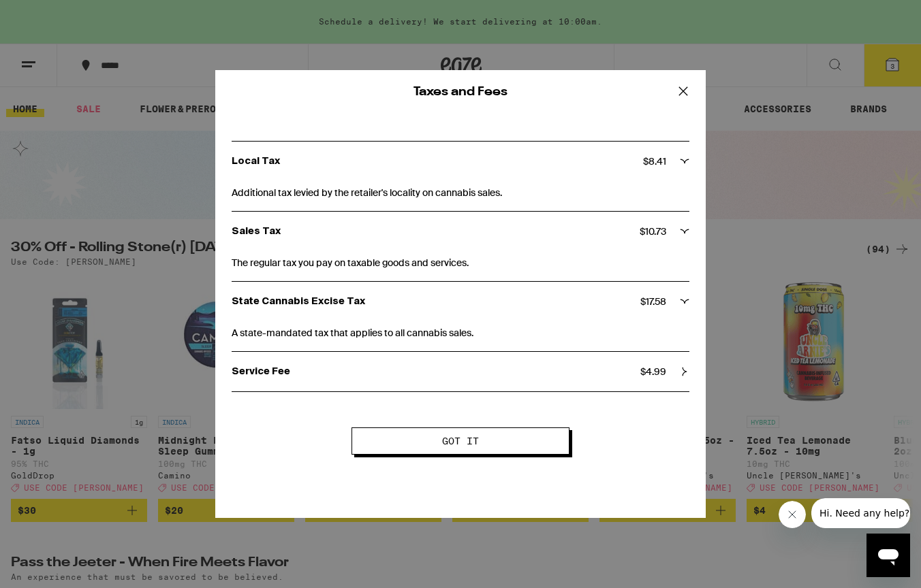
click at [680, 371] on icon at bounding box center [685, 372] width 10 height 10
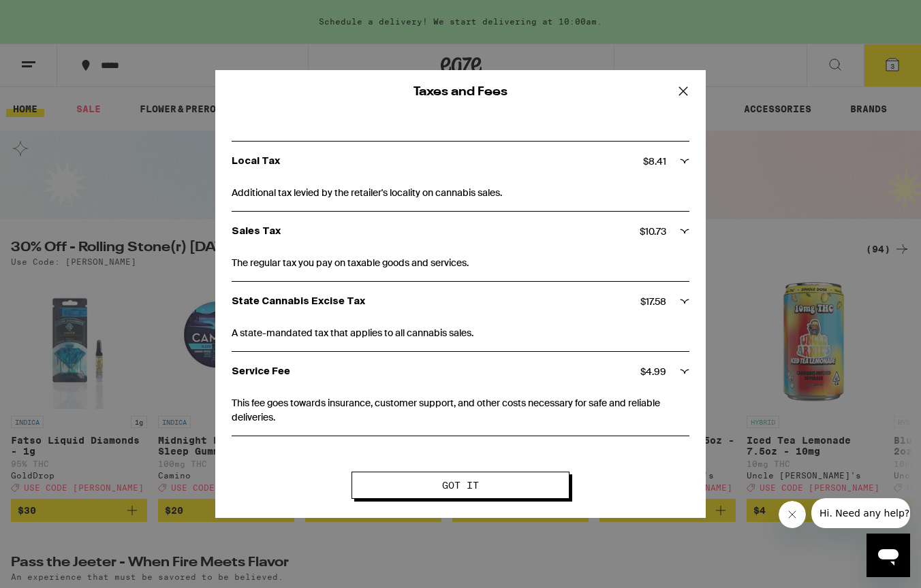
click at [456, 481] on span "Got it" at bounding box center [460, 486] width 37 height 10
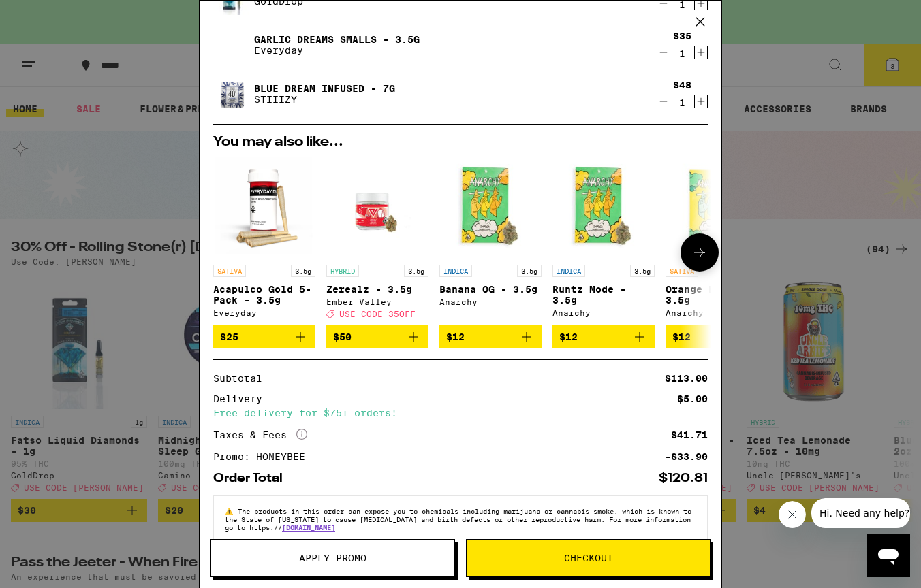
scroll to position [121, 0]
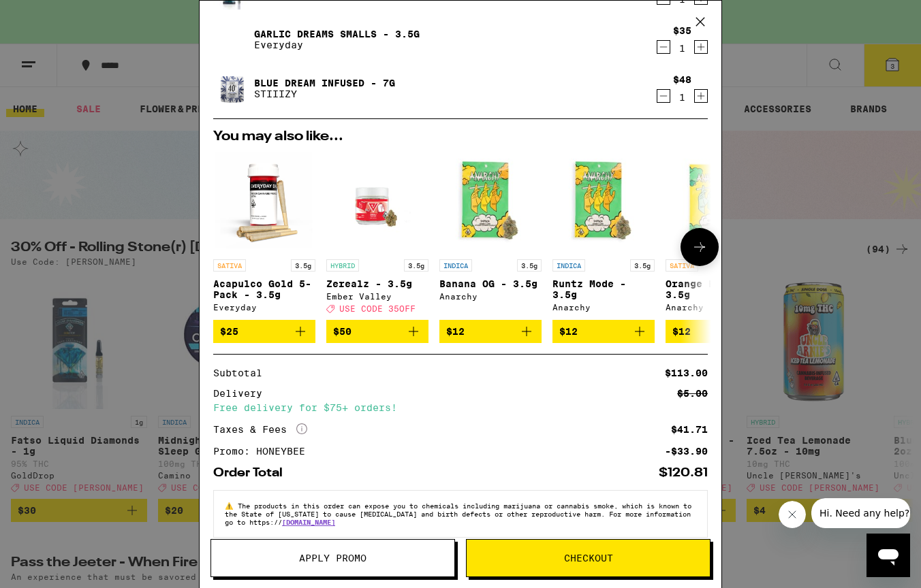
click at [294, 336] on icon "Add to bag" at bounding box center [300, 332] width 16 height 16
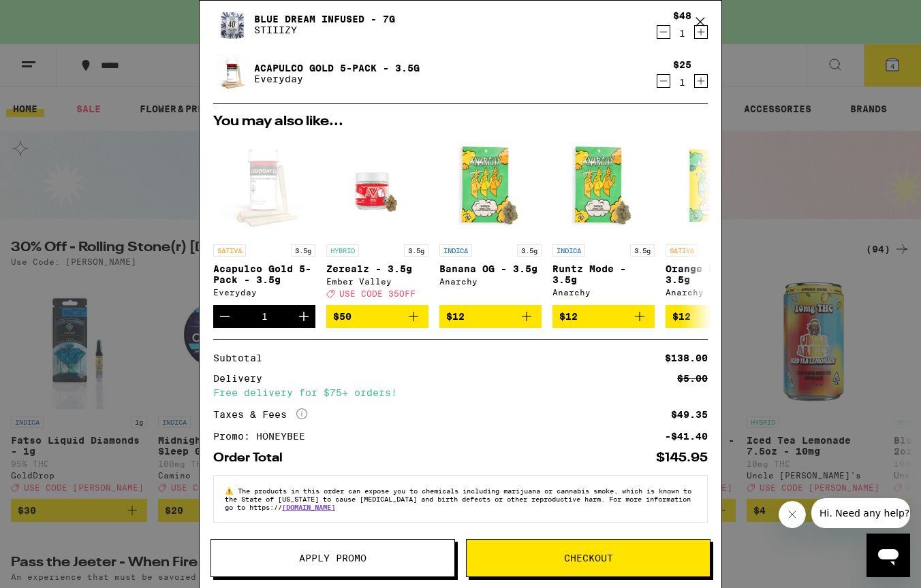
scroll to position [146, 0]
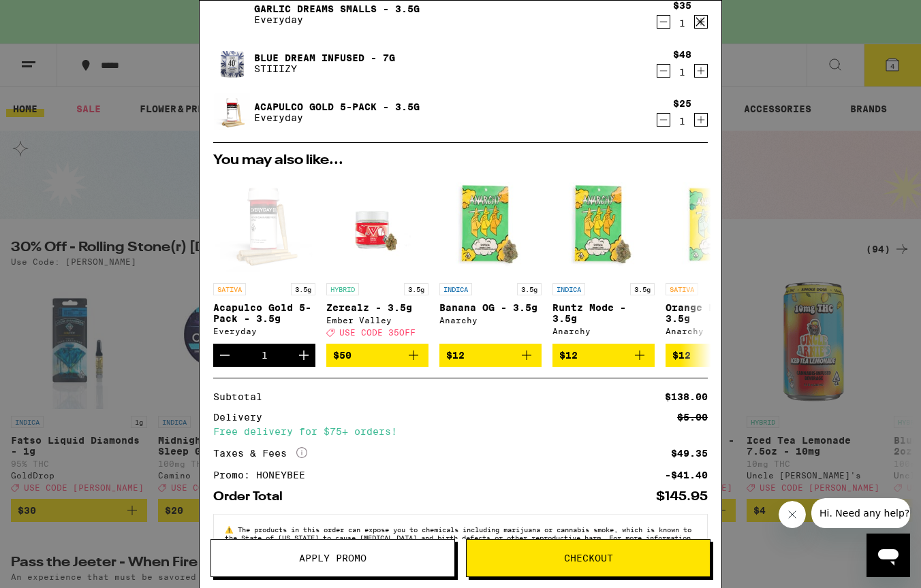
click at [663, 122] on icon "Decrement" at bounding box center [663, 120] width 12 height 16
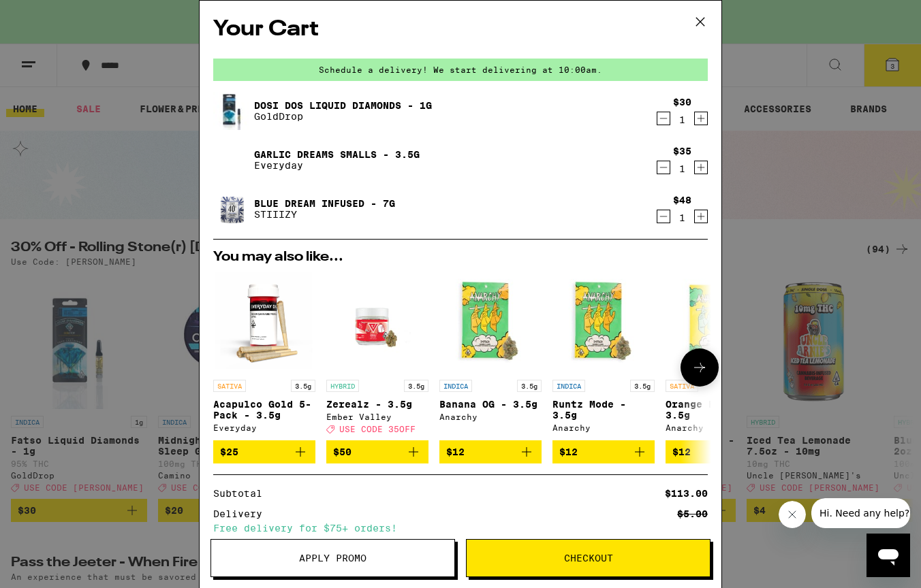
scroll to position [0, 0]
click at [667, 168] on icon "Decrement" at bounding box center [663, 168] width 7 height 0
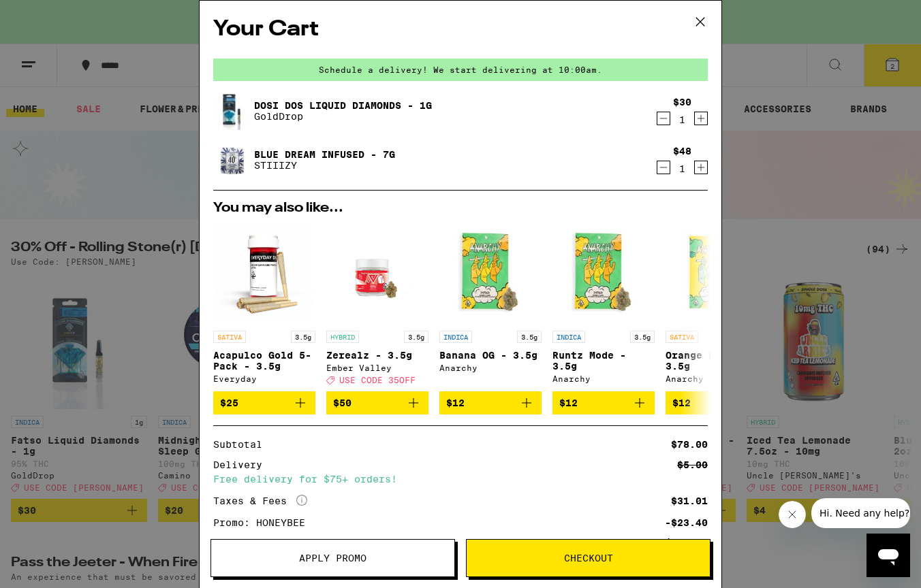
click at [705, 23] on icon at bounding box center [700, 22] width 20 height 20
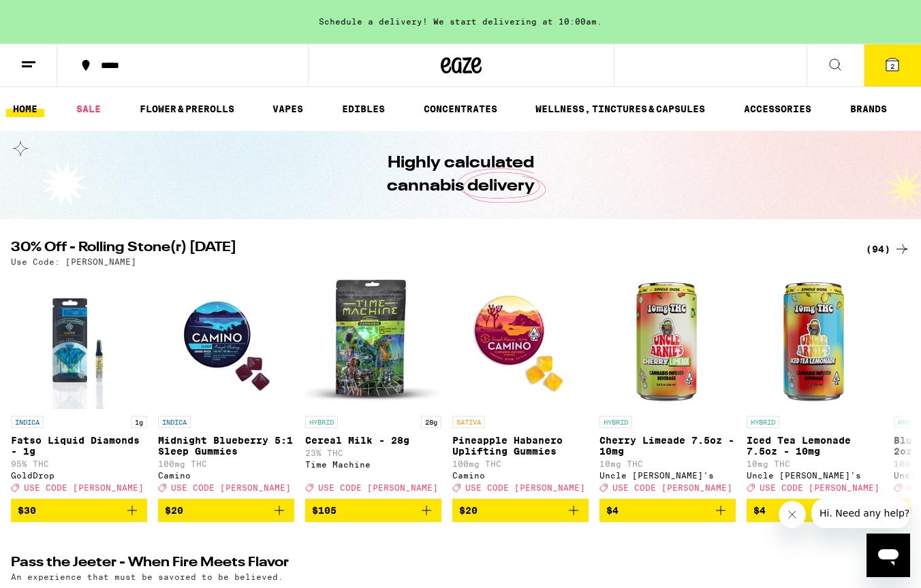
click at [147, 123] on ul "HOME SALE FLOWER & PREROLLS VAPES EDIBLES CONCENTRATES WELLNESS, TINCTURES & CA…" at bounding box center [460, 109] width 921 height 44
click at [172, 106] on link "FLOWER & PREROLLS" at bounding box center [187, 109] width 108 height 16
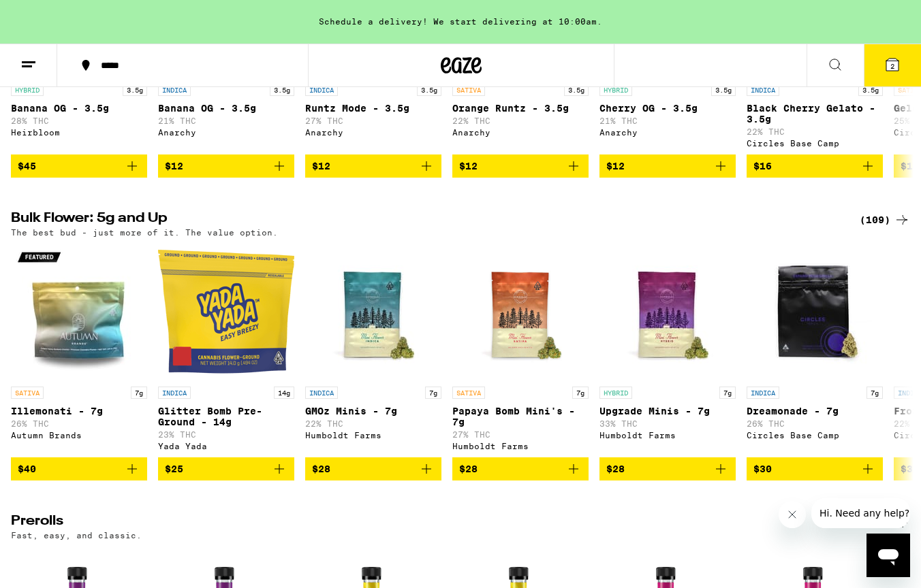
scroll to position [328, 0]
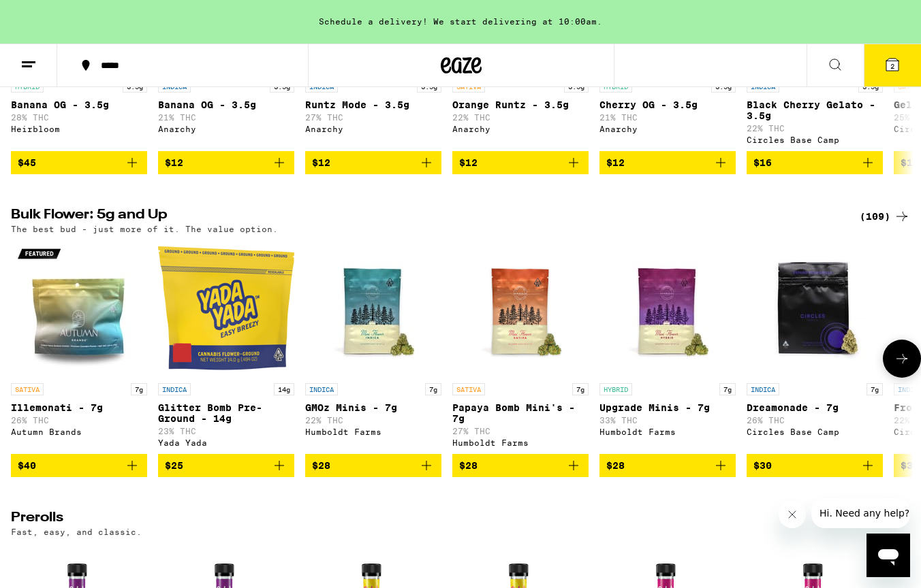
click at [900, 367] on icon at bounding box center [902, 359] width 16 height 16
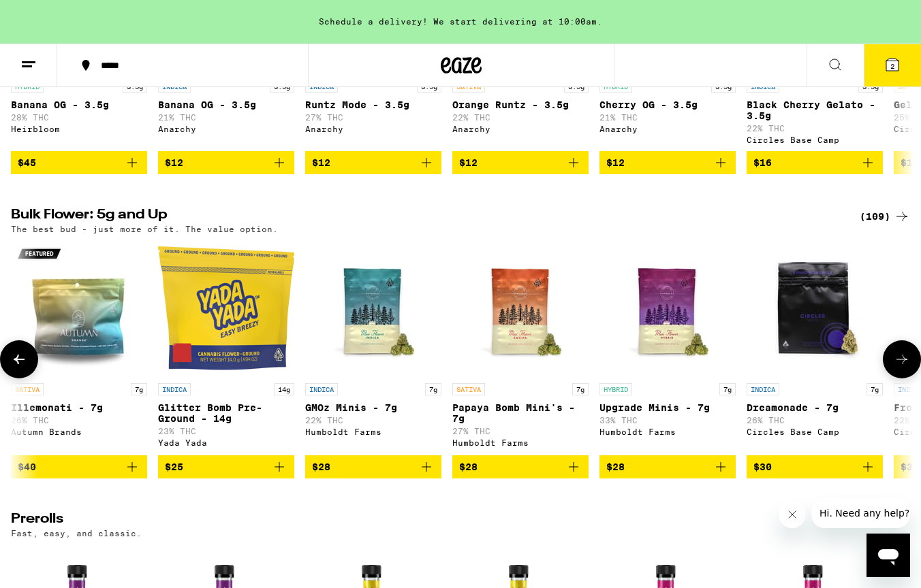
scroll to position [0, 751]
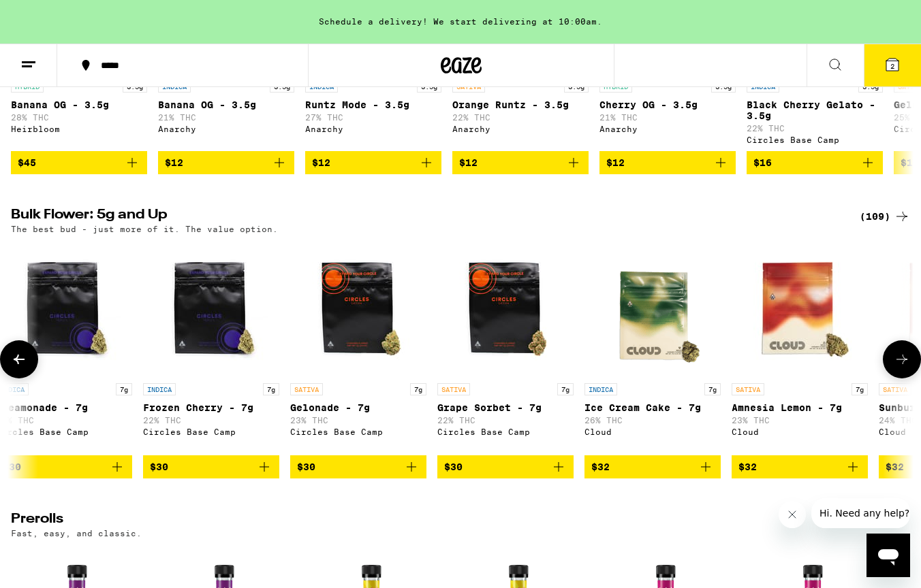
click at [26, 368] on icon at bounding box center [19, 359] width 16 height 16
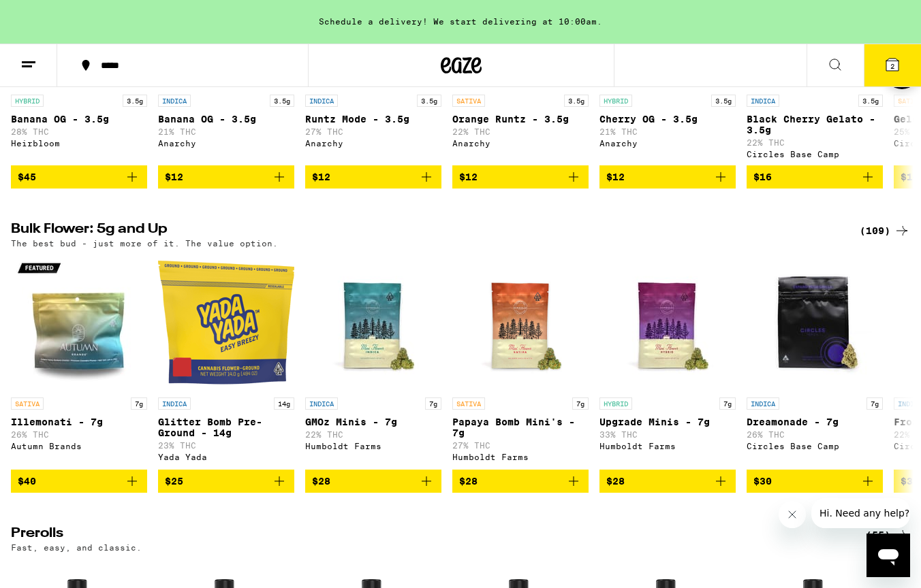
scroll to position [313, 0]
click at [907, 382] on icon at bounding box center [902, 374] width 16 height 16
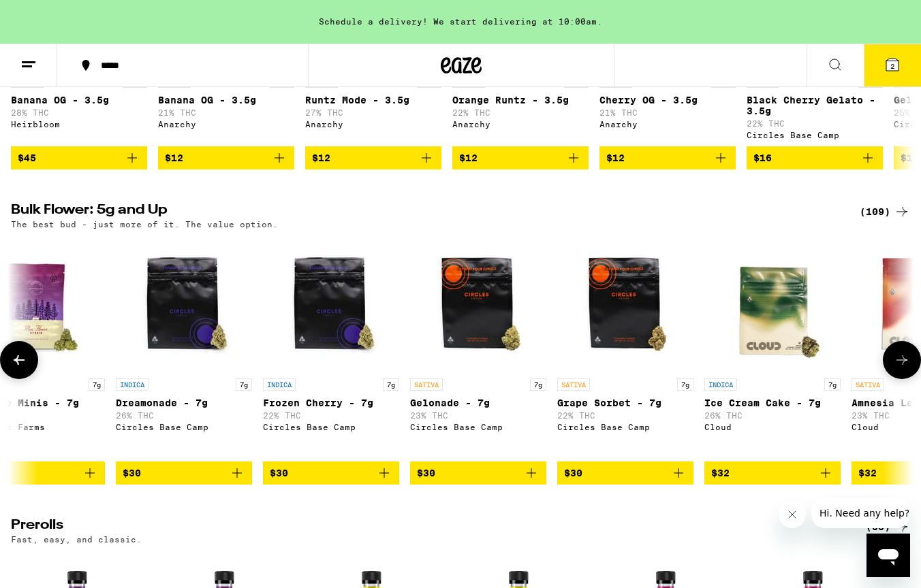
scroll to position [0, 618]
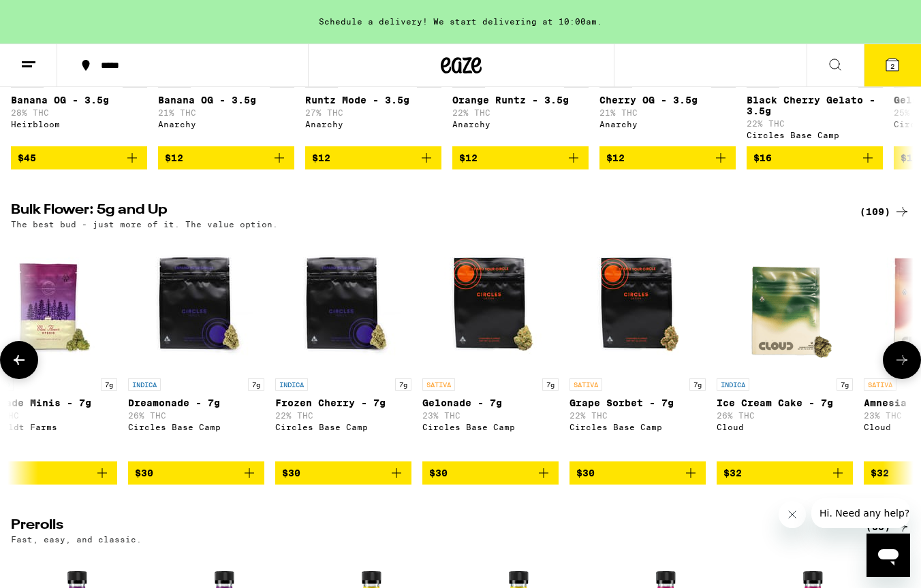
click at [21, 368] on icon at bounding box center [19, 360] width 16 height 16
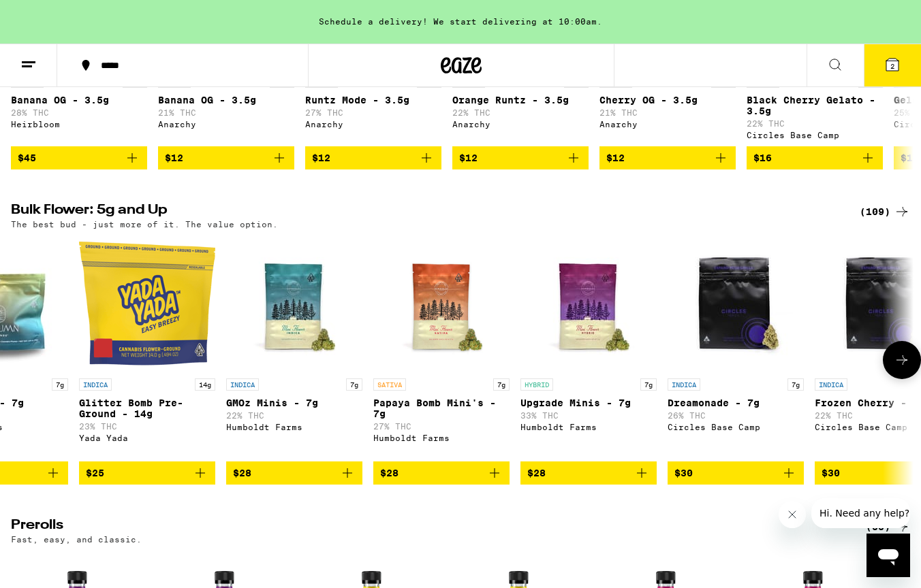
scroll to position [0, 0]
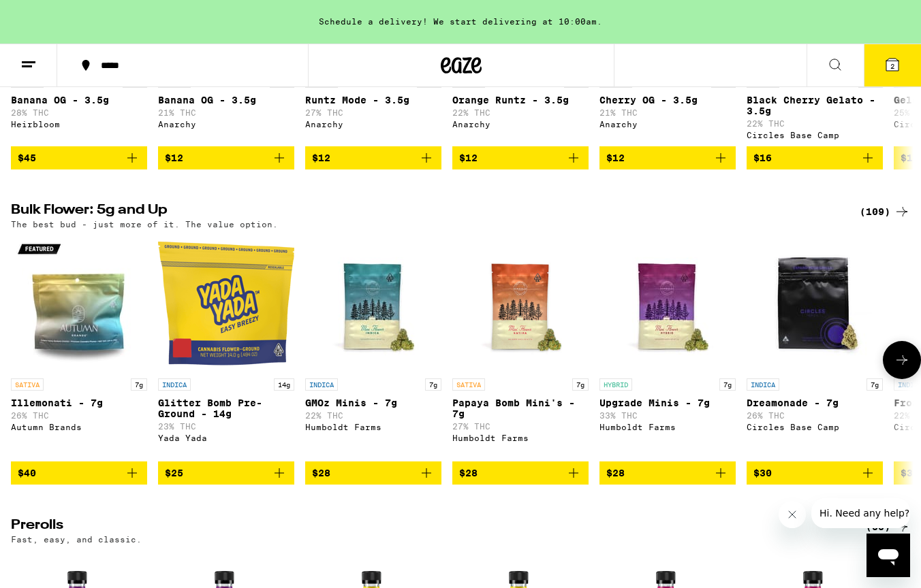
click at [576, 482] on icon "Add to bag" at bounding box center [573, 473] width 16 height 16
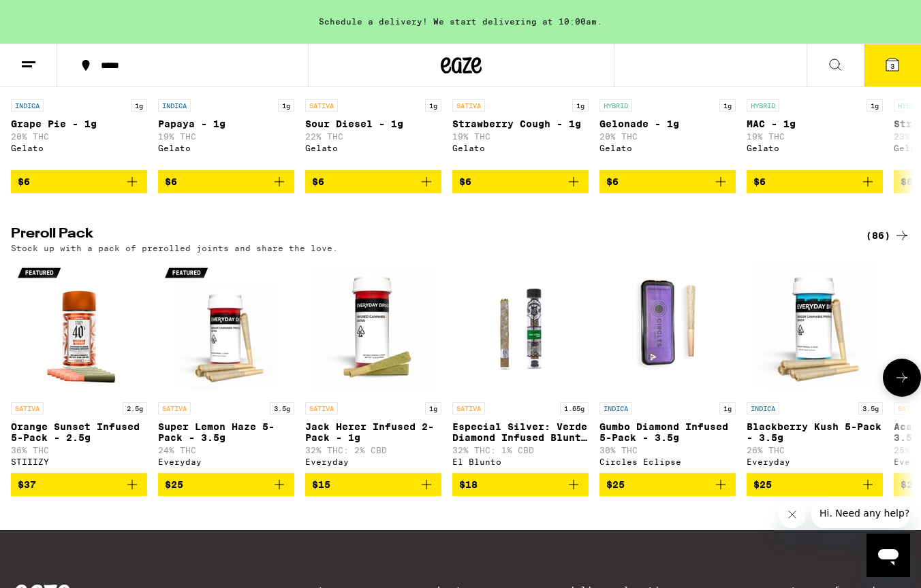
scroll to position [928, 0]
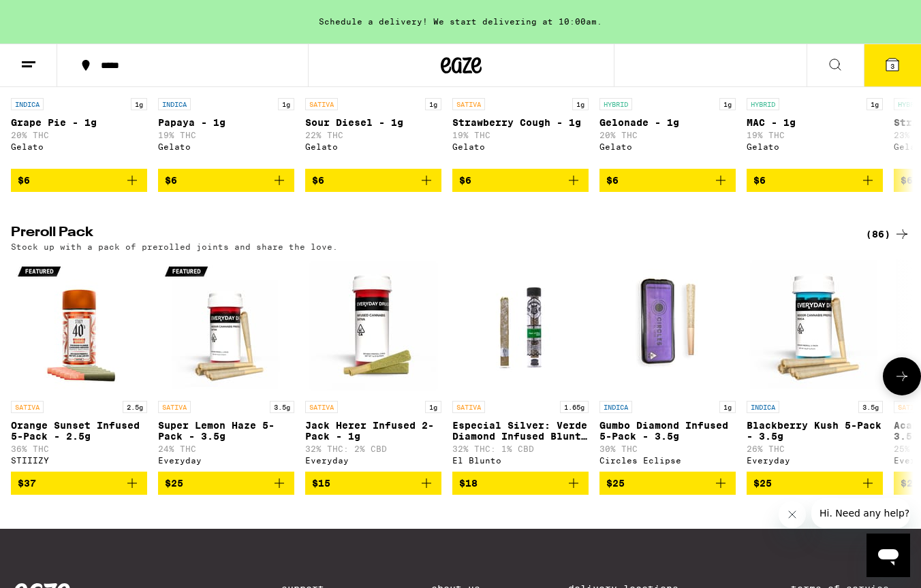
click at [532, 442] on p "Especial Silver: Verde Diamond Infused Blunt - 1.65g" at bounding box center [520, 431] width 136 height 22
click at [379, 442] on p "Jack Herer Infused 2-Pack - 1g" at bounding box center [373, 431] width 136 height 22
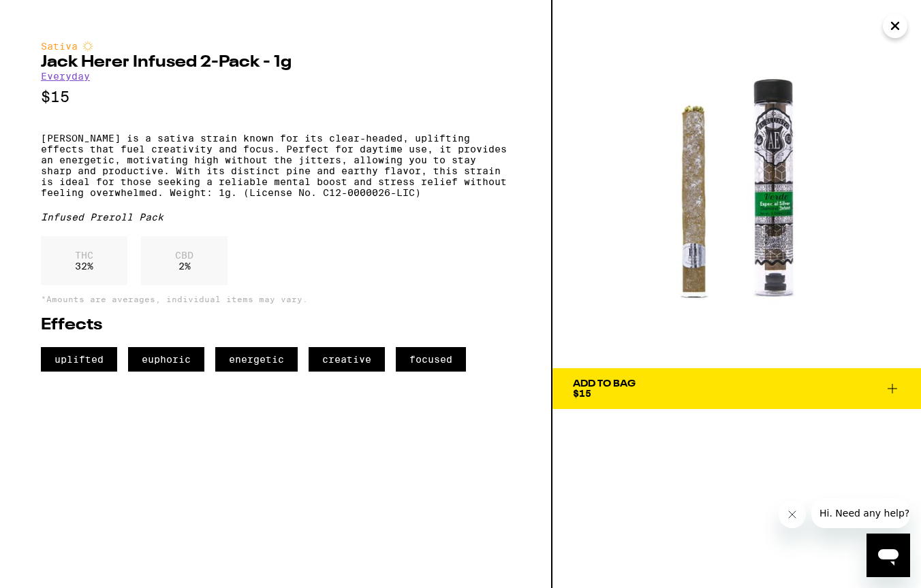
click at [904, 27] on button "Close" at bounding box center [895, 26] width 25 height 25
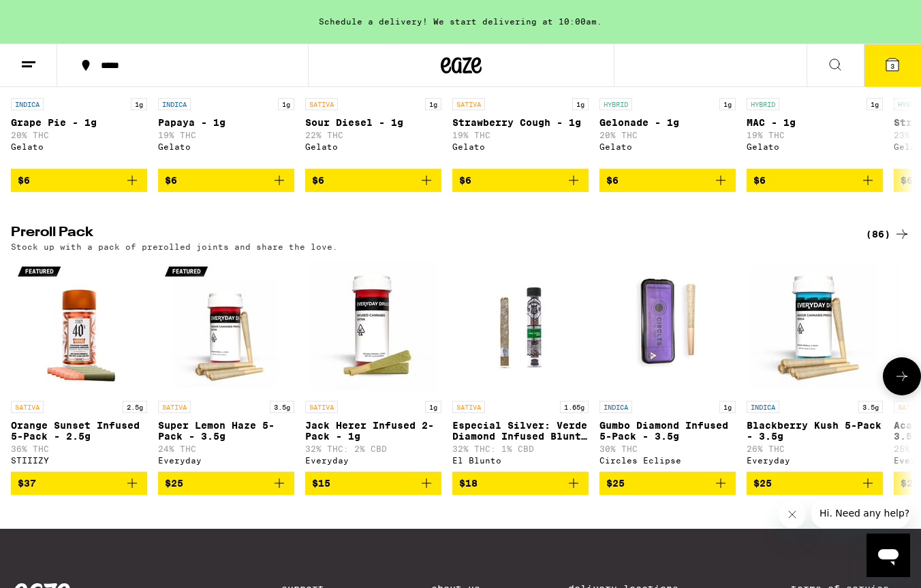
click at [336, 442] on p "Jack Herer Infused 2-Pack - 1g" at bounding box center [373, 431] width 136 height 22
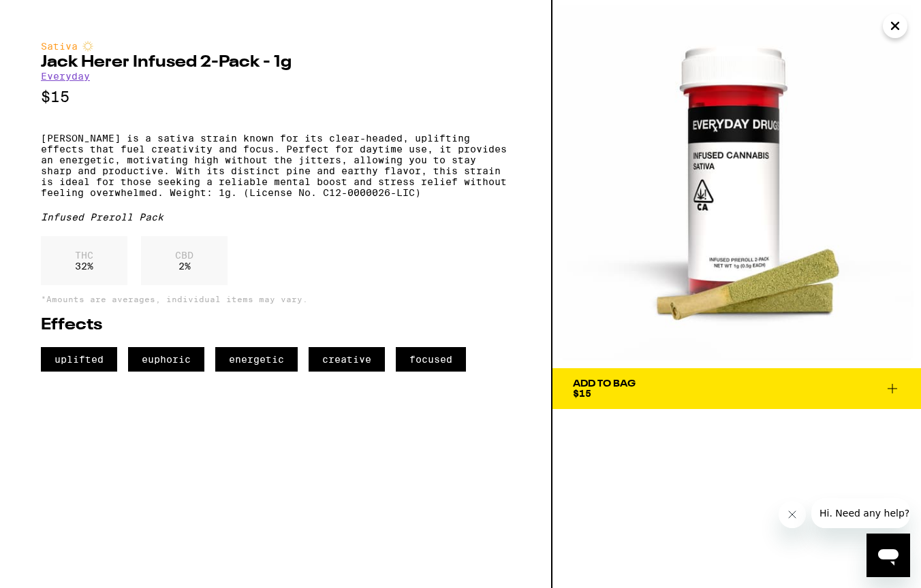
click at [896, 31] on icon "Close" at bounding box center [895, 26] width 16 height 20
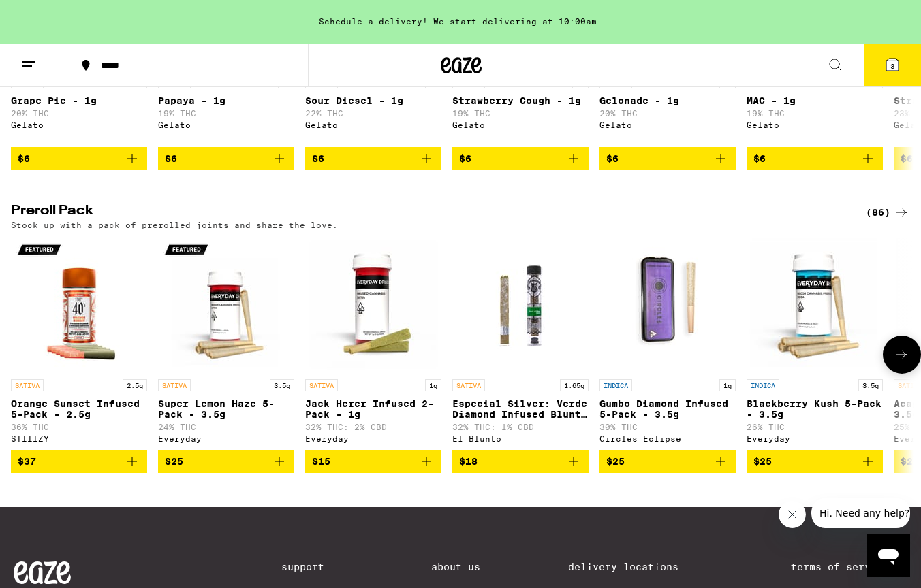
scroll to position [959, 0]
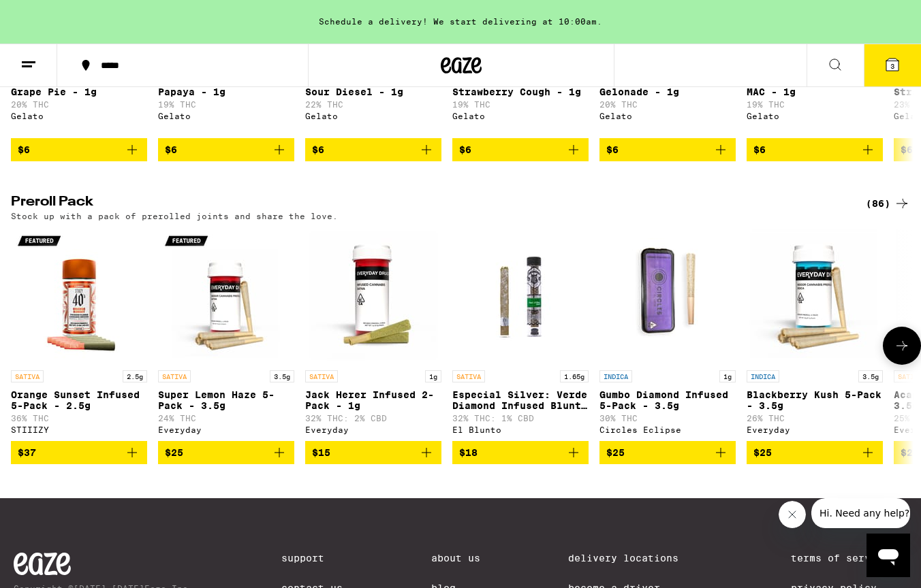
click at [892, 365] on button at bounding box center [902, 346] width 38 height 38
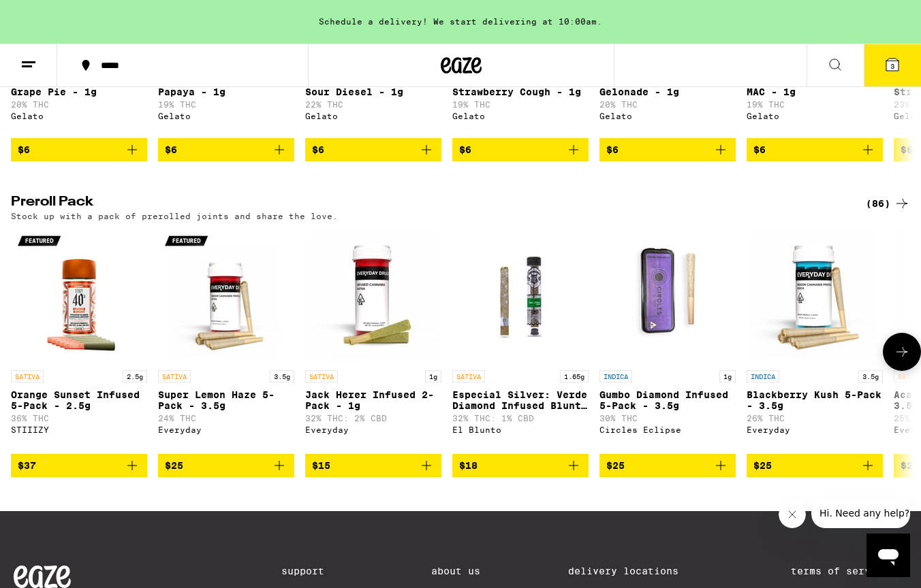
scroll to position [0, 751]
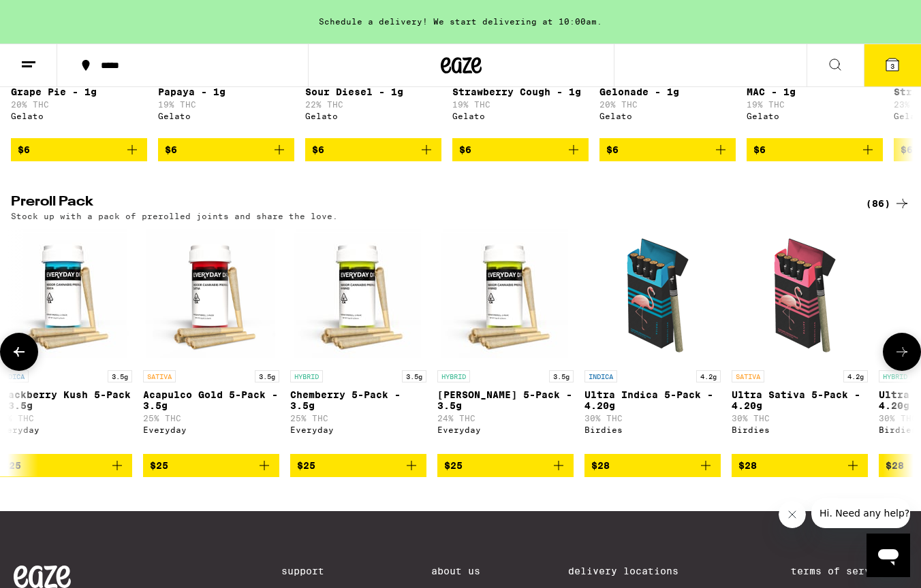
click at [892, 371] on button at bounding box center [902, 352] width 38 height 38
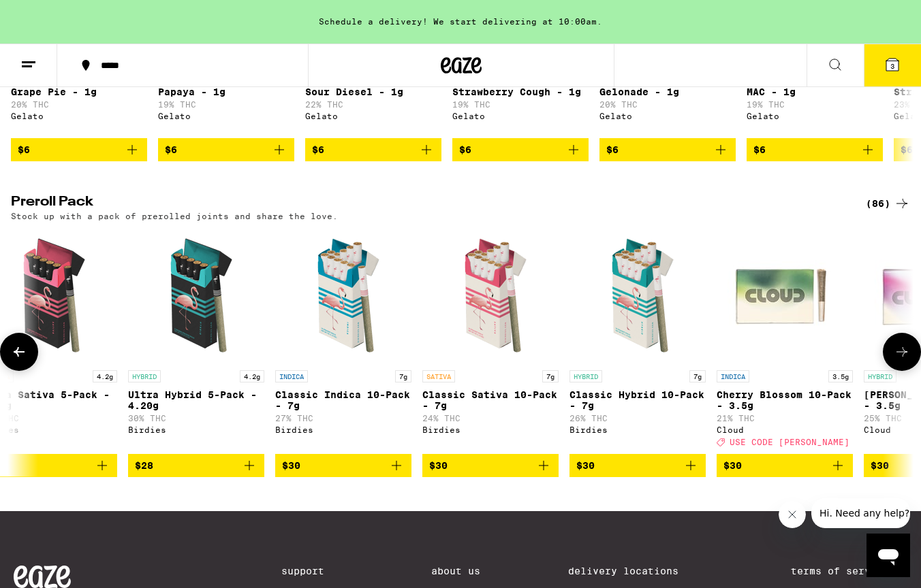
click at [892, 371] on button at bounding box center [902, 352] width 38 height 38
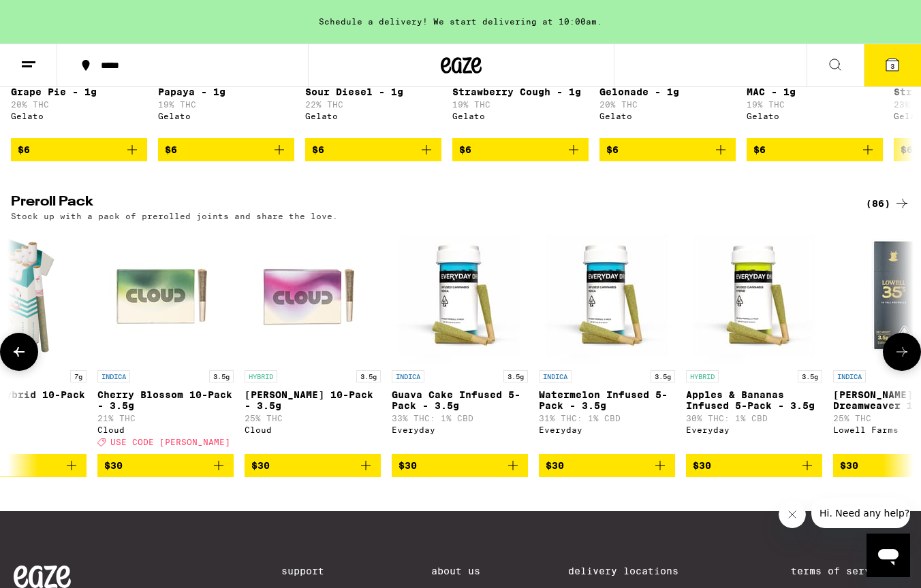
scroll to position [0, 2252]
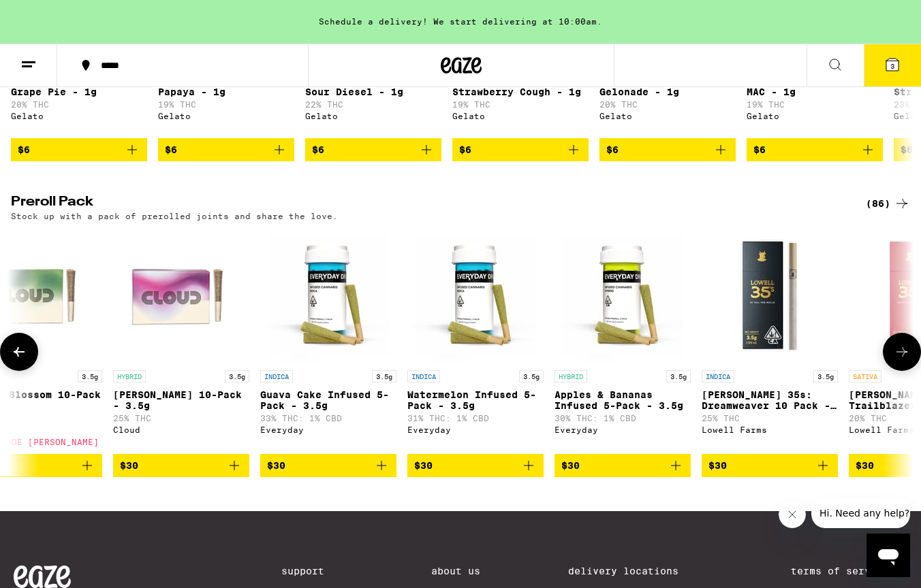
click at [892, 371] on button at bounding box center [902, 352] width 38 height 38
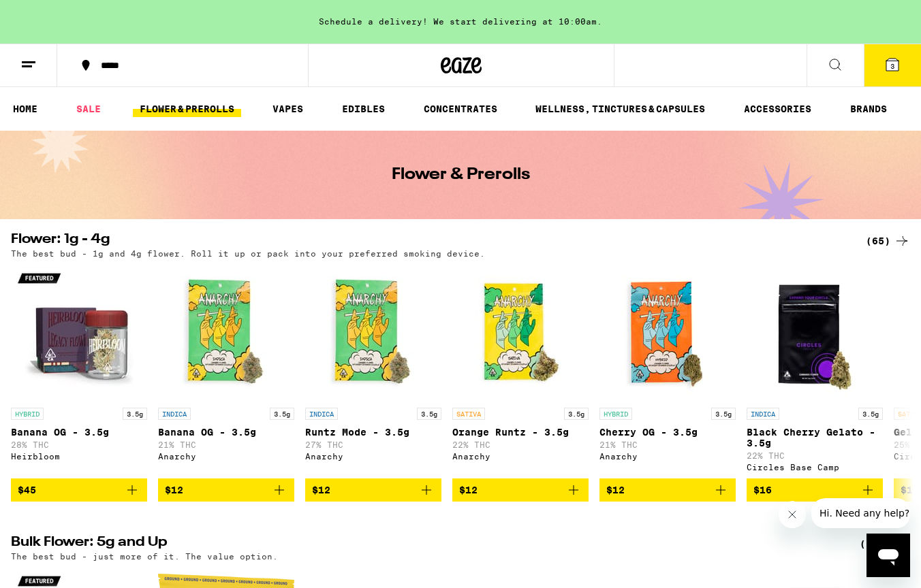
scroll to position [0, 0]
click at [895, 64] on icon at bounding box center [892, 65] width 12 height 12
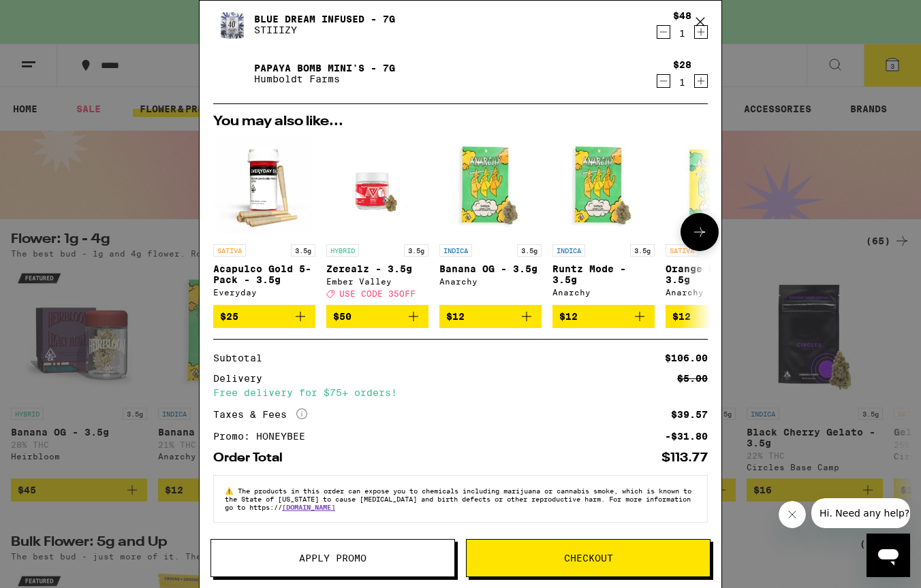
scroll to position [144, 0]
click at [903, 303] on div "Your Cart Schedule a delivery! We start delivering at 10:00am. Dosi Dos Liquid …" at bounding box center [460, 294] width 921 height 588
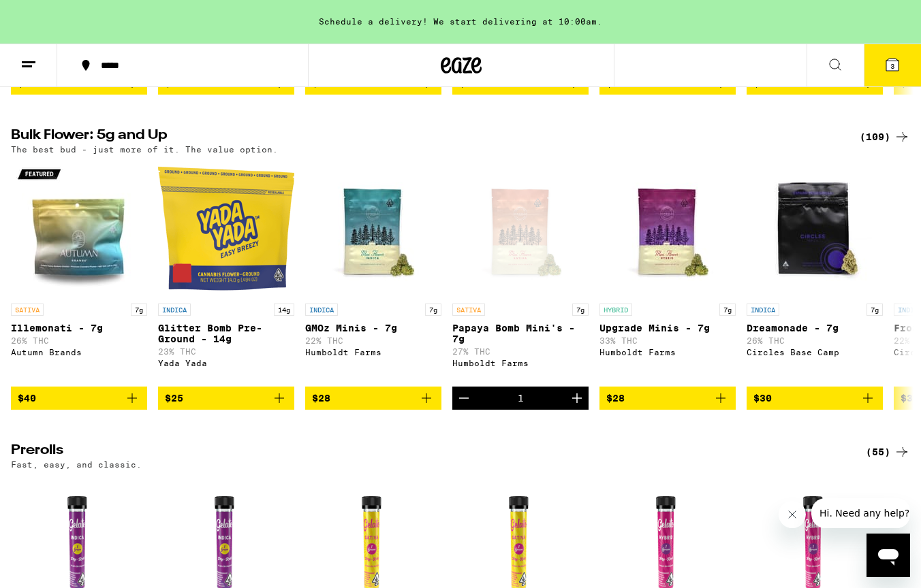
scroll to position [409, 0]
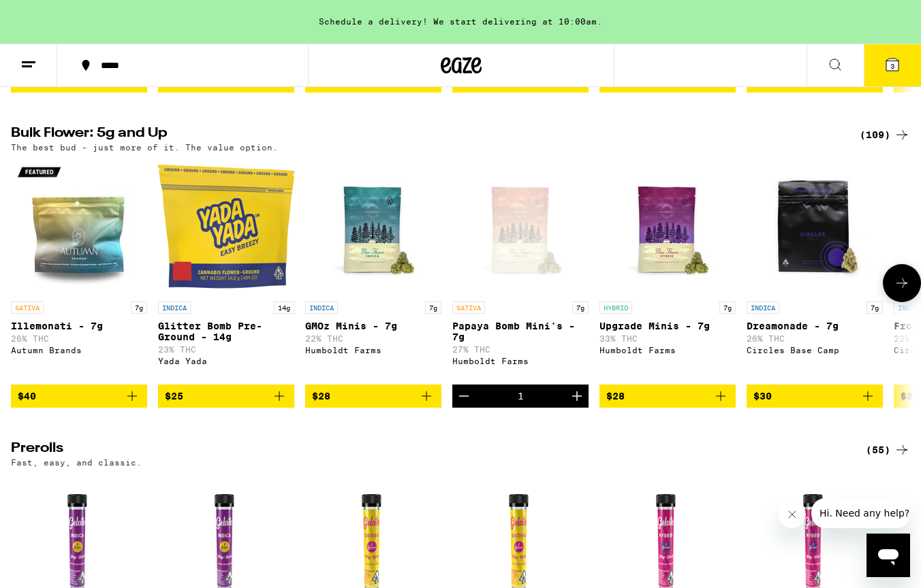
click at [898, 292] on icon at bounding box center [902, 283] width 16 height 16
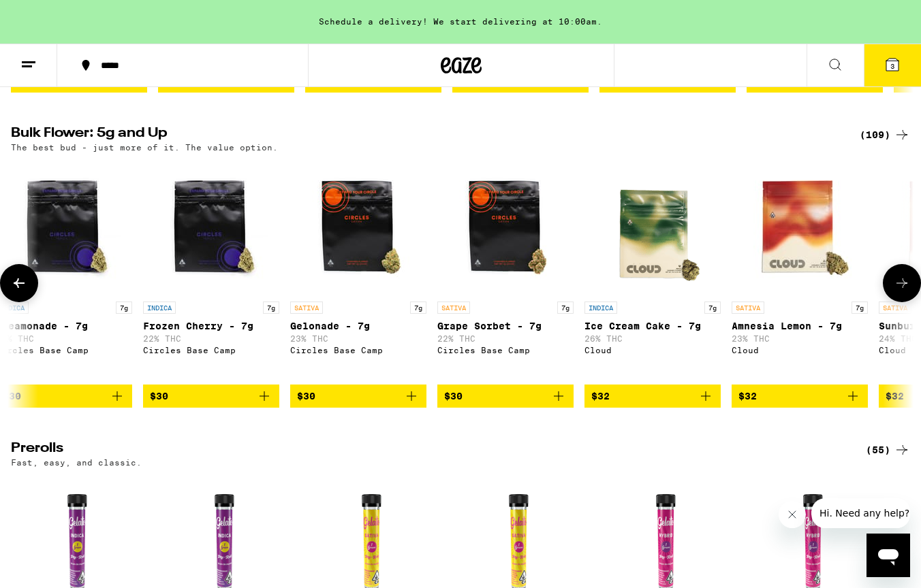
click at [898, 292] on icon at bounding box center [902, 283] width 16 height 16
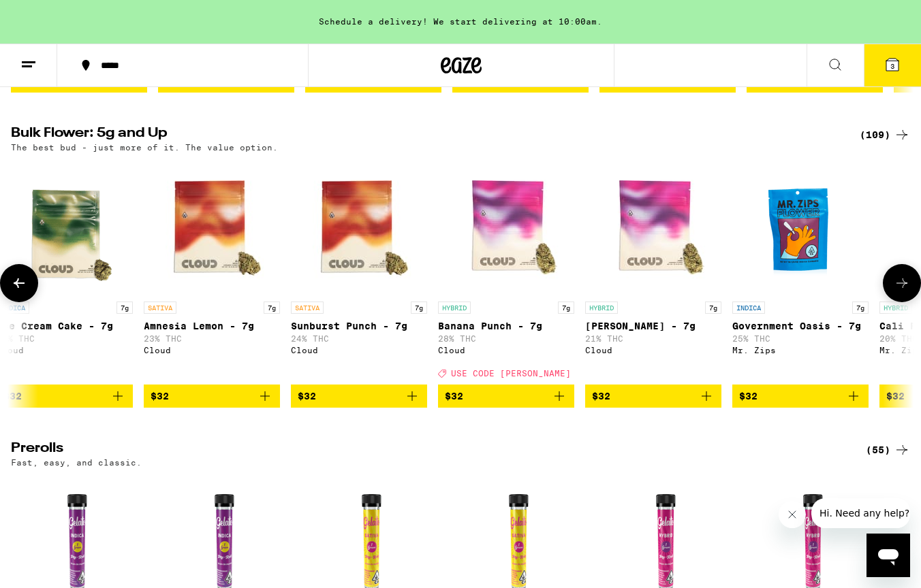
scroll to position [0, 1501]
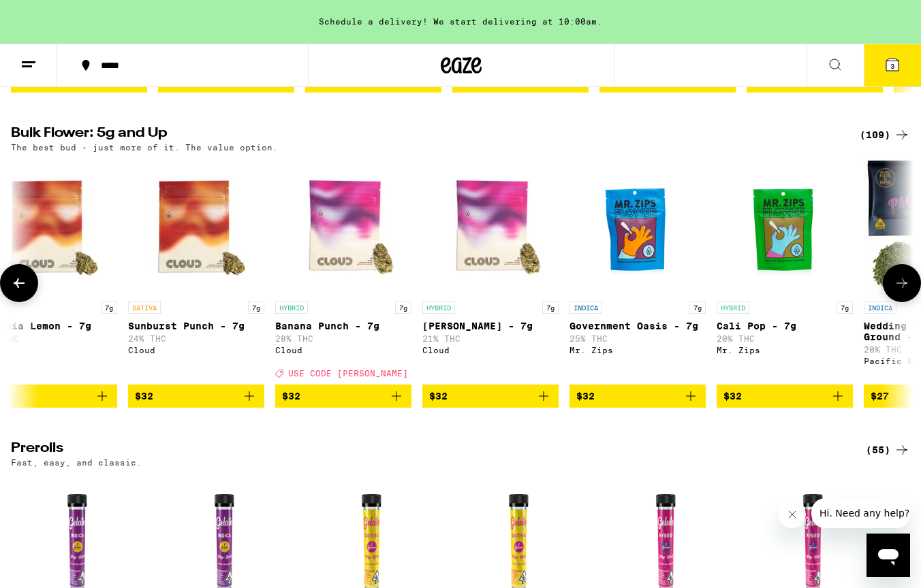
click at [898, 292] on icon at bounding box center [902, 283] width 16 height 16
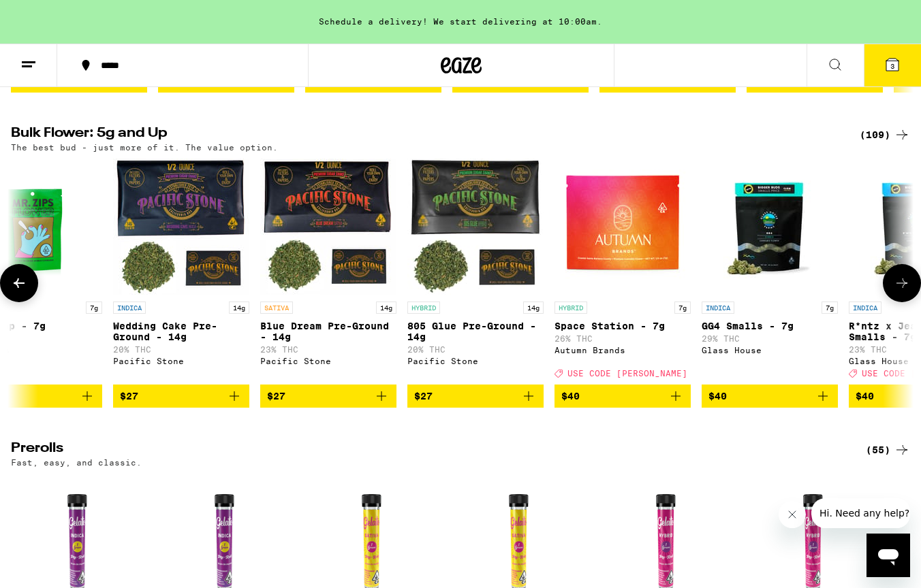
click at [898, 292] on icon at bounding box center [902, 283] width 16 height 16
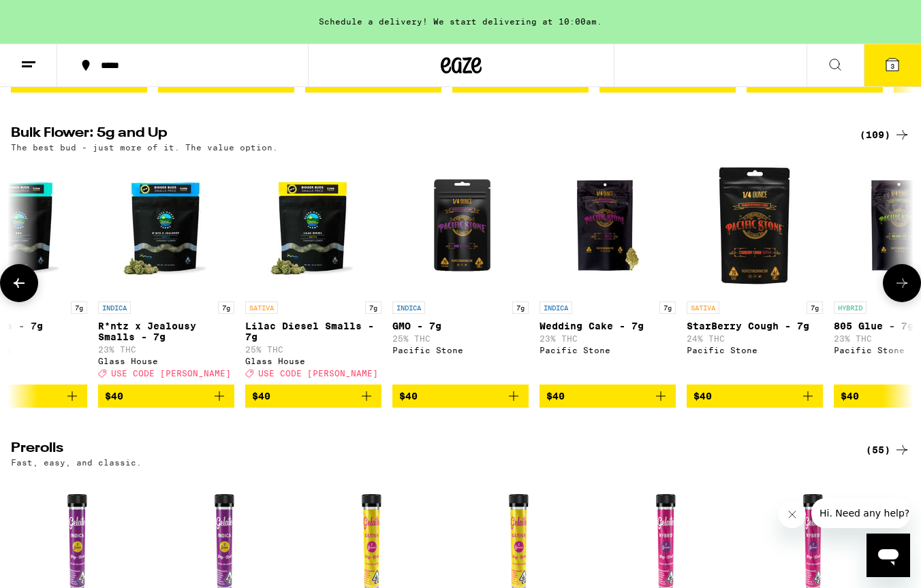
click at [898, 292] on icon at bounding box center [902, 283] width 16 height 16
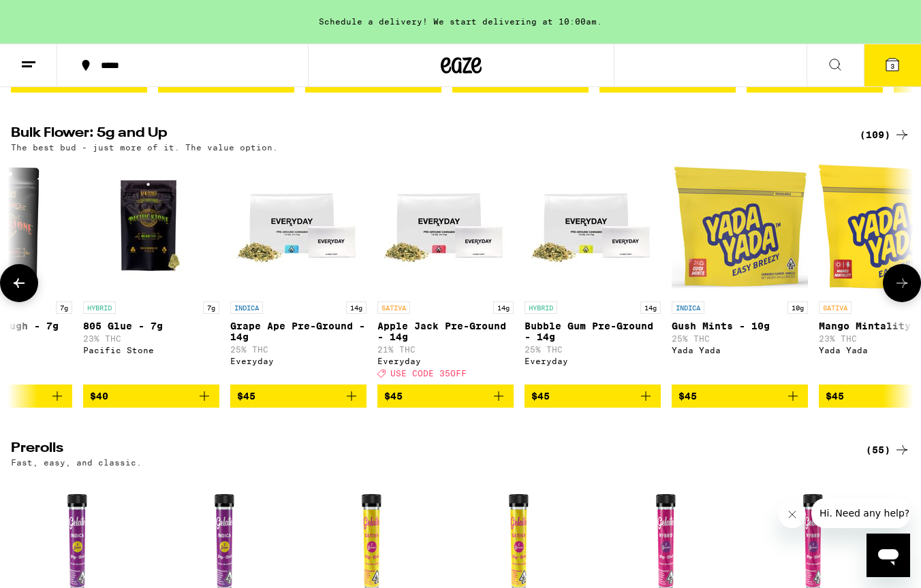
click at [898, 292] on icon at bounding box center [902, 283] width 16 height 16
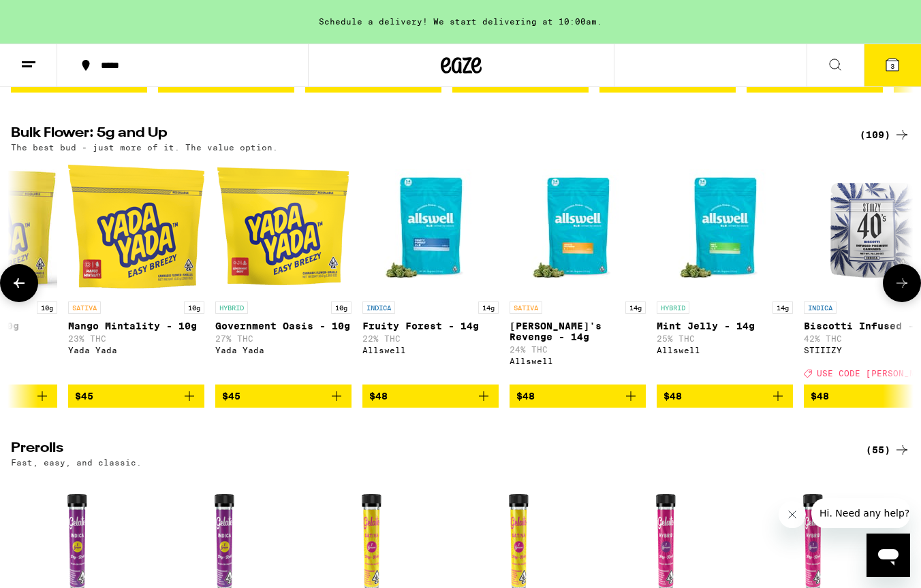
click at [898, 292] on icon at bounding box center [902, 283] width 16 height 16
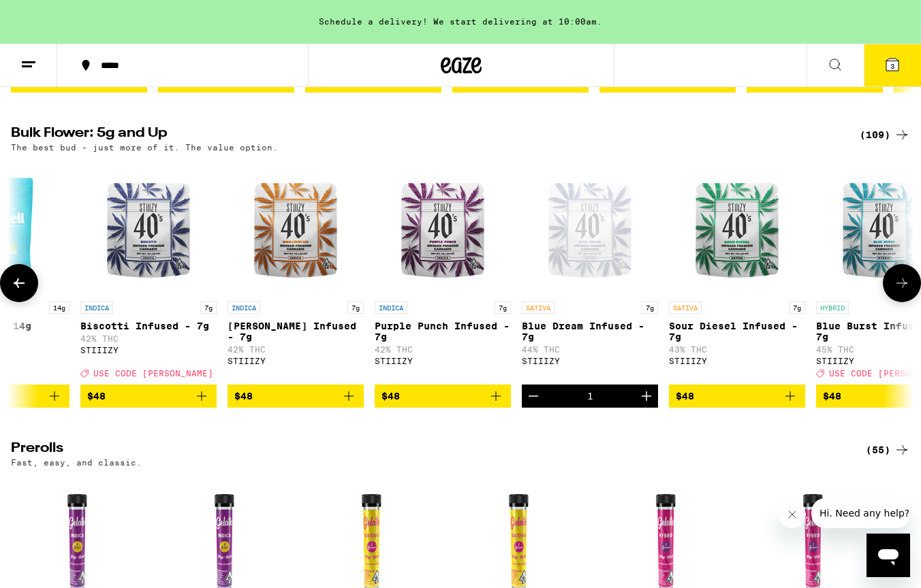
click at [898, 292] on icon at bounding box center [902, 283] width 16 height 16
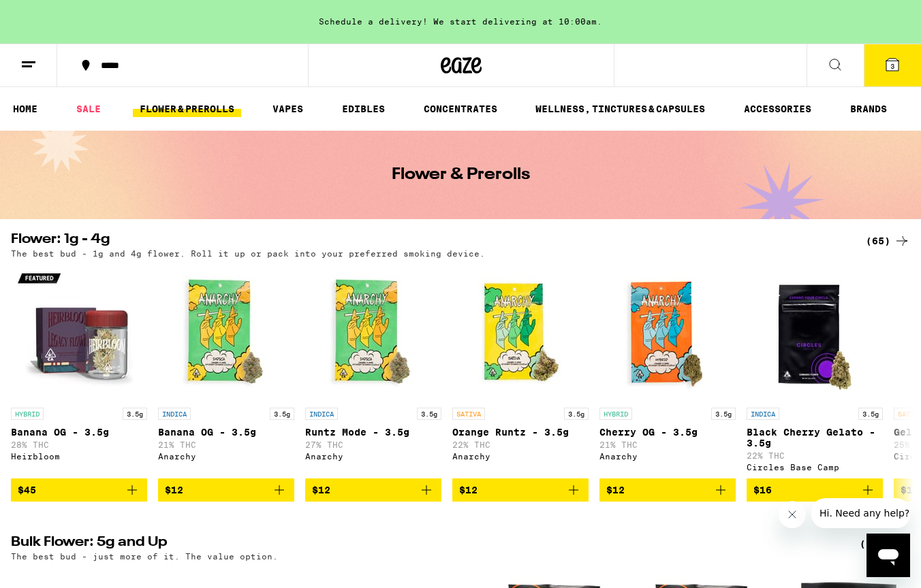
scroll to position [0, 0]
click at [477, 114] on link "CONCENTRATES" at bounding box center [460, 109] width 87 height 16
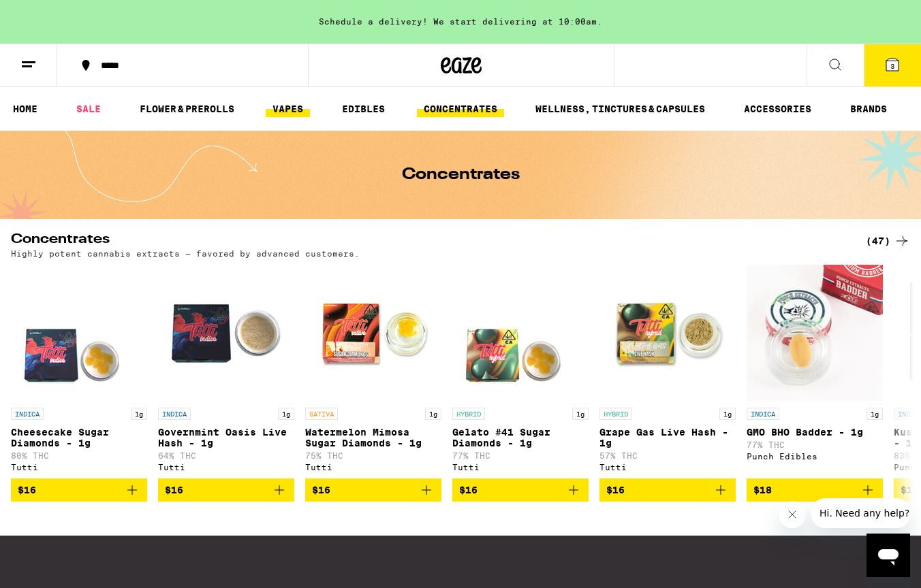
click at [295, 113] on link "VAPES" at bounding box center [288, 109] width 44 height 16
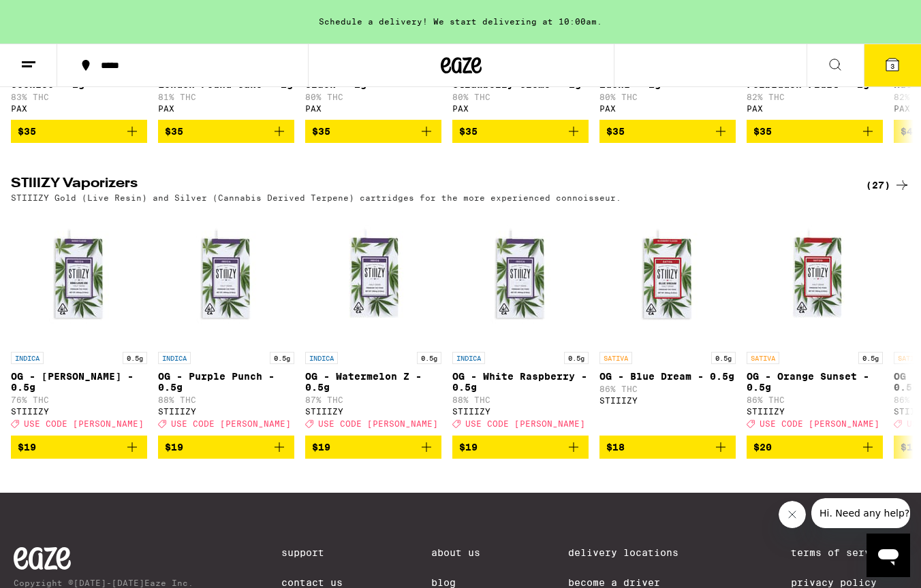
scroll to position [968, 0]
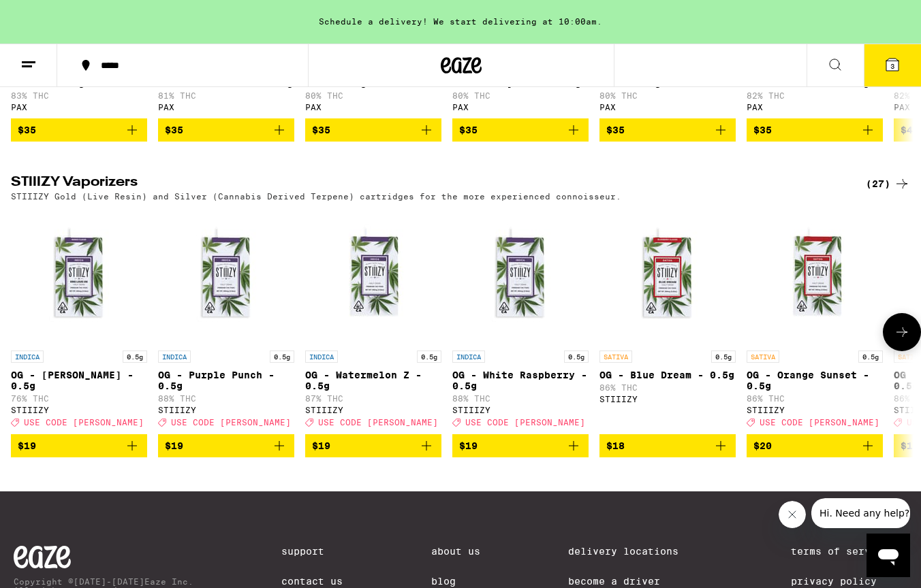
click at [908, 341] on icon at bounding box center [902, 332] width 16 height 16
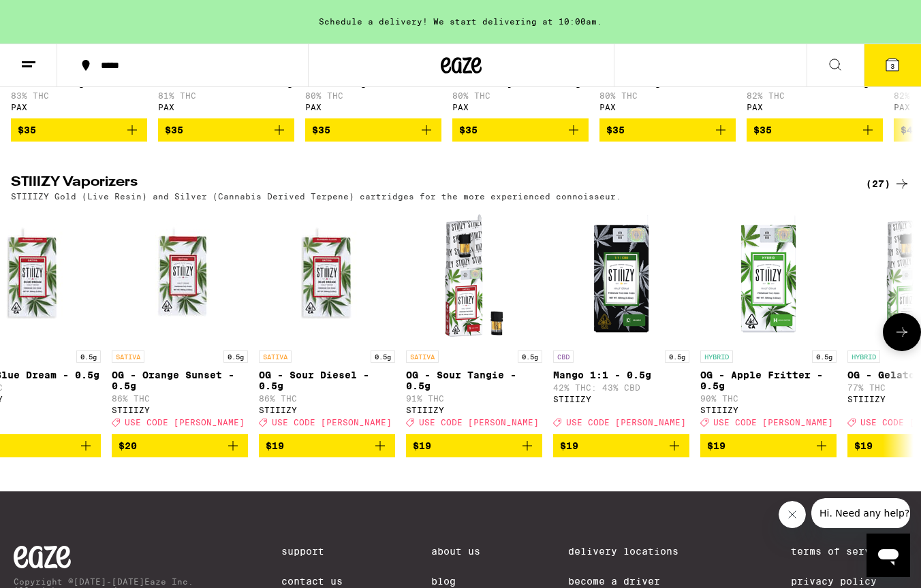
click at [908, 341] on icon at bounding box center [902, 332] width 16 height 16
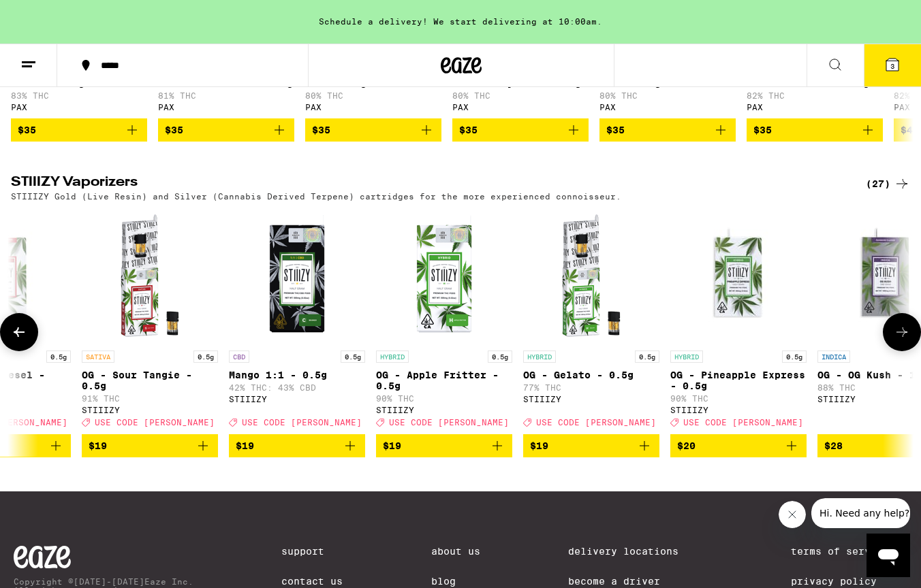
click at [908, 341] on icon at bounding box center [902, 332] width 16 height 16
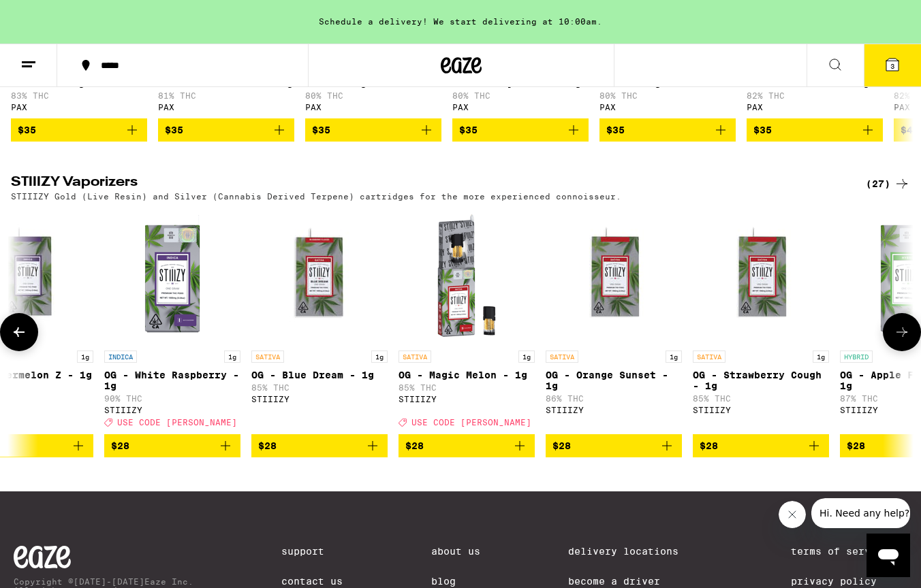
click at [908, 341] on icon at bounding box center [902, 332] width 16 height 16
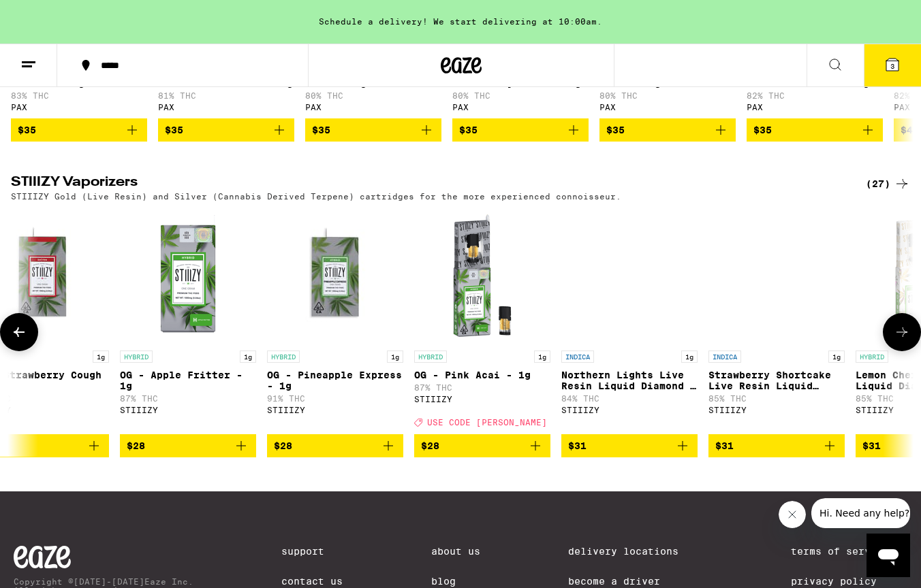
click at [908, 341] on icon at bounding box center [902, 332] width 16 height 16
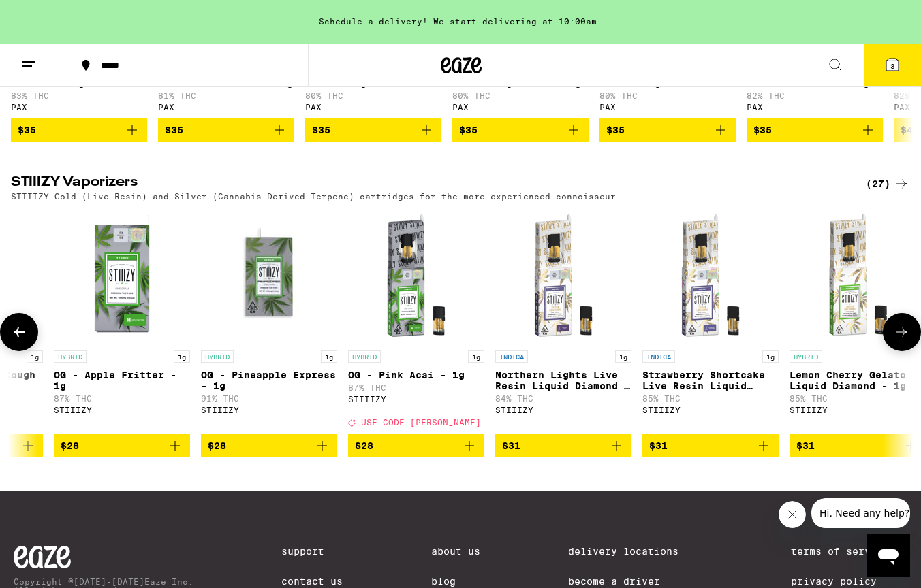
scroll to position [0, 3073]
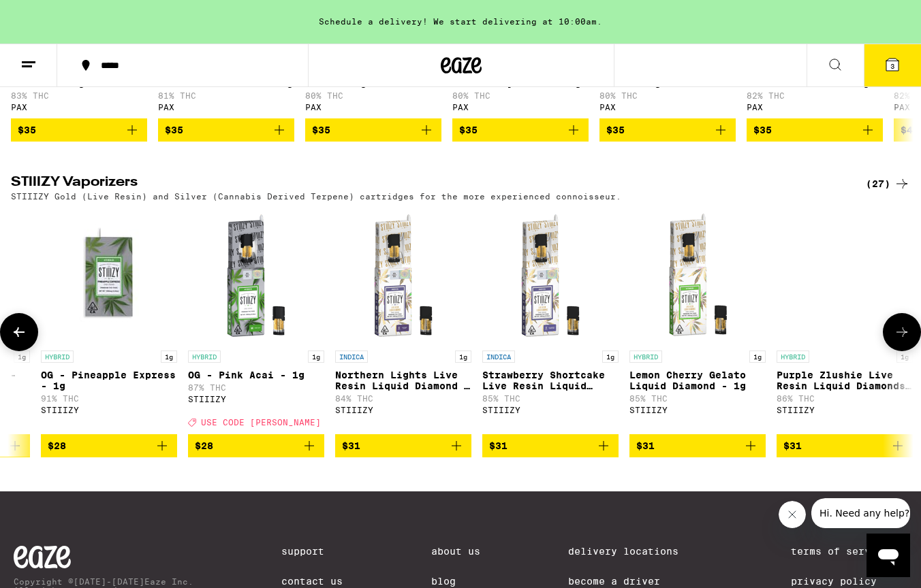
click at [908, 341] on icon at bounding box center [902, 332] width 16 height 16
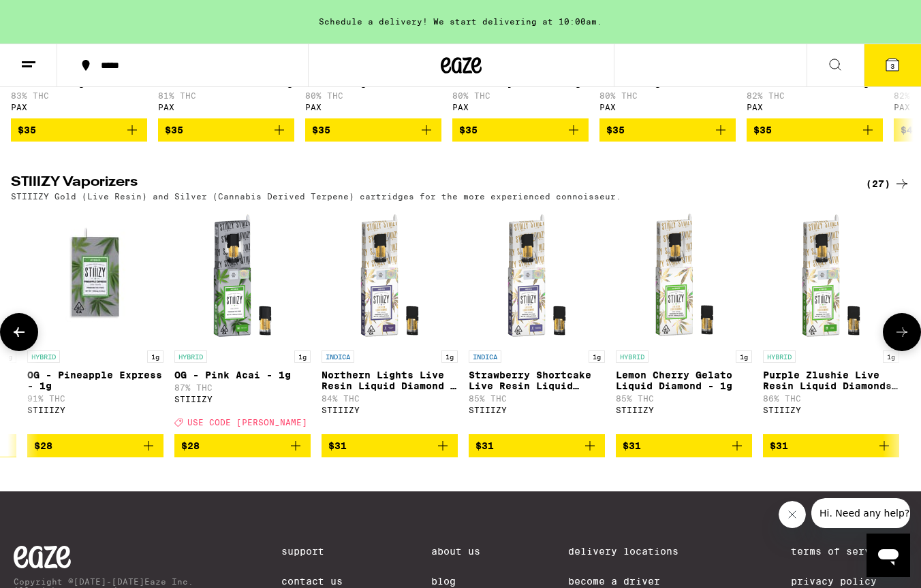
click at [908, 351] on button at bounding box center [902, 332] width 38 height 38
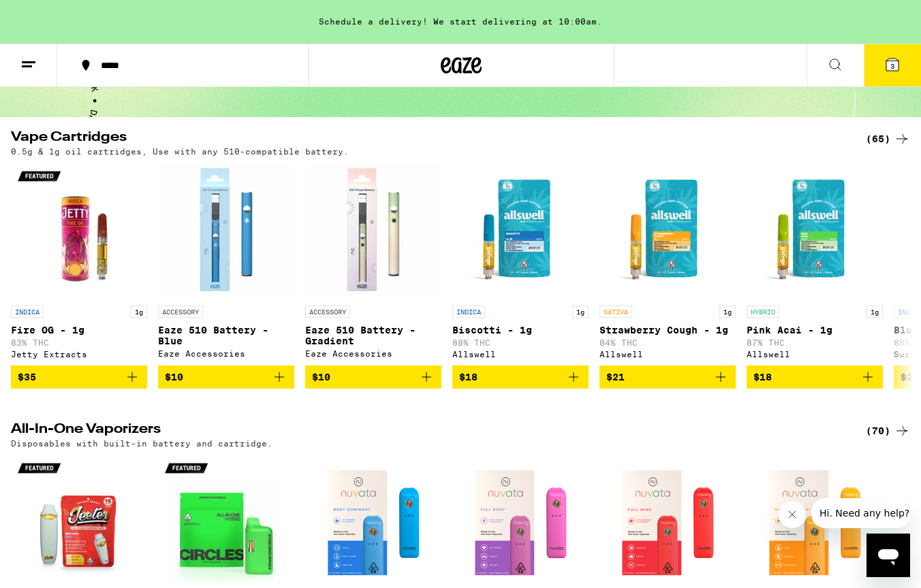
scroll to position [100, 0]
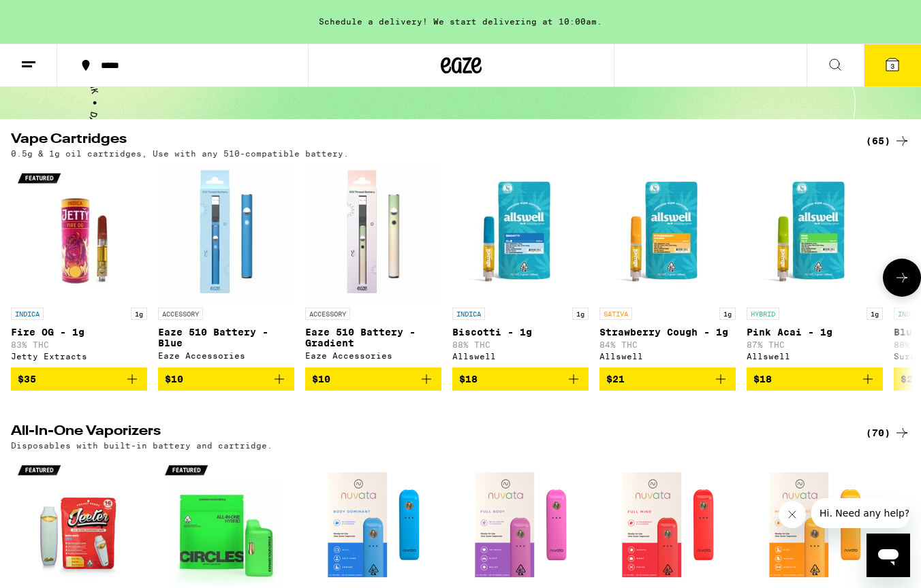
click at [893, 281] on button at bounding box center [902, 278] width 38 height 38
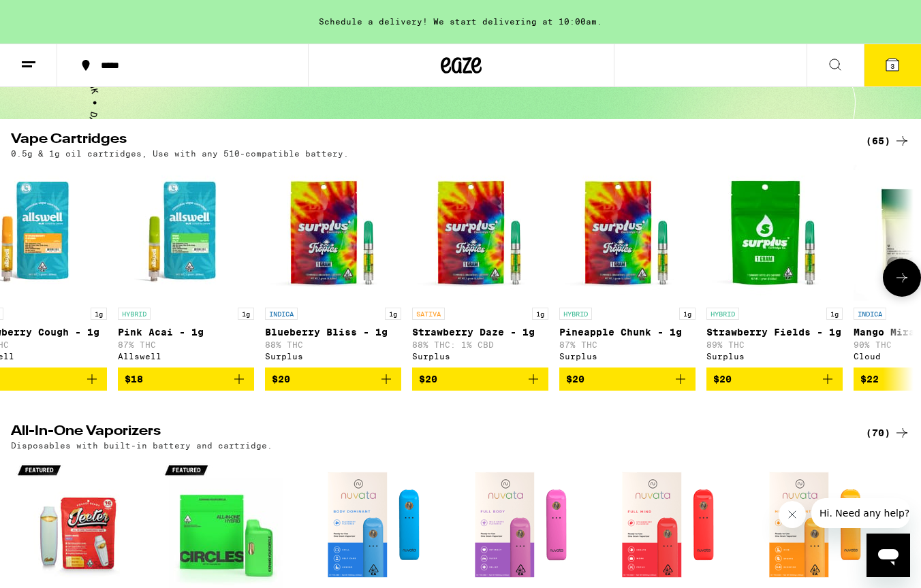
click at [893, 281] on button at bounding box center [902, 278] width 38 height 38
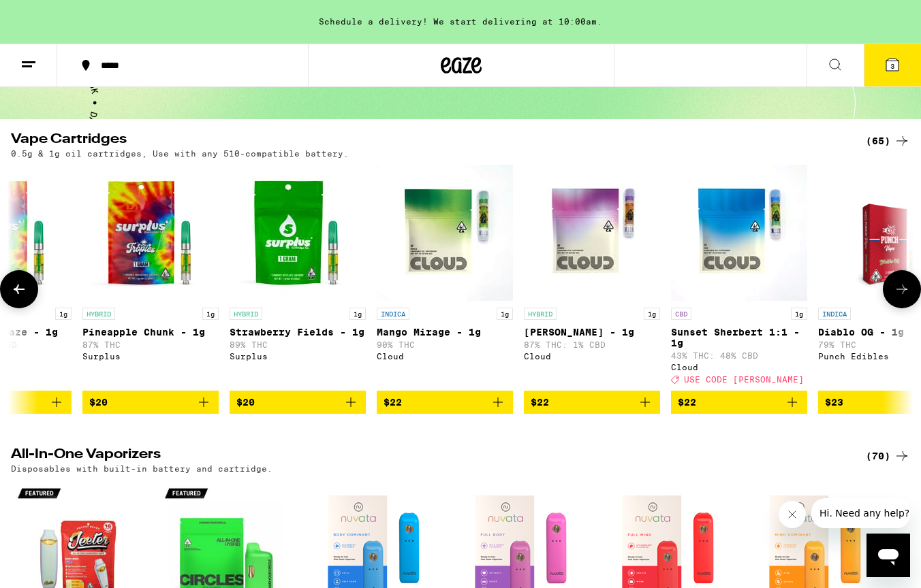
click at [893, 281] on button at bounding box center [902, 289] width 38 height 38
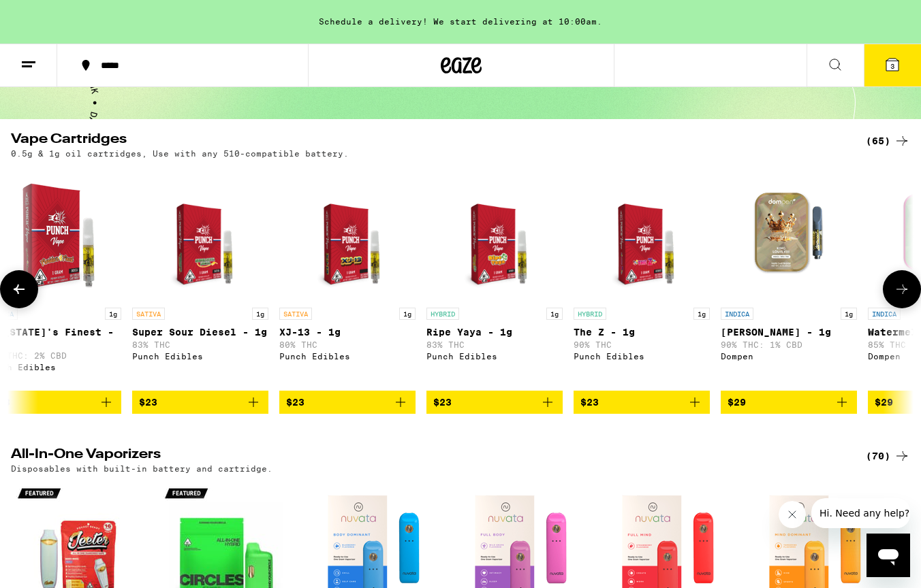
click at [893, 281] on button at bounding box center [902, 289] width 38 height 38
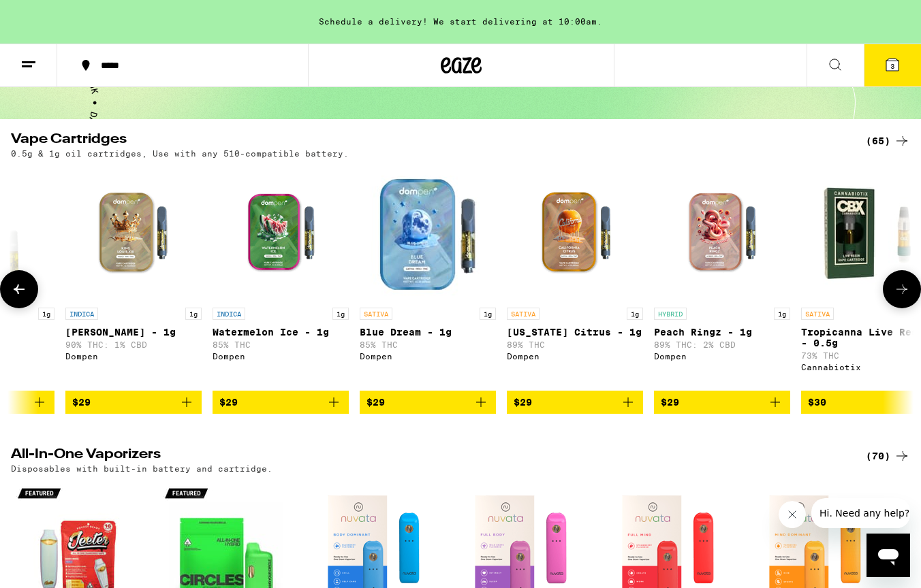
click at [893, 281] on button at bounding box center [902, 289] width 38 height 38
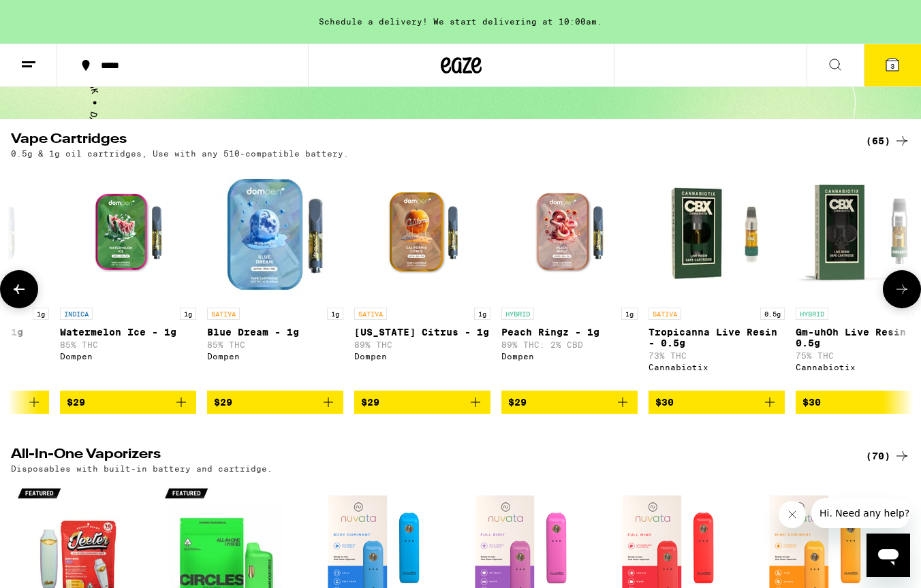
click at [893, 281] on button at bounding box center [902, 289] width 38 height 38
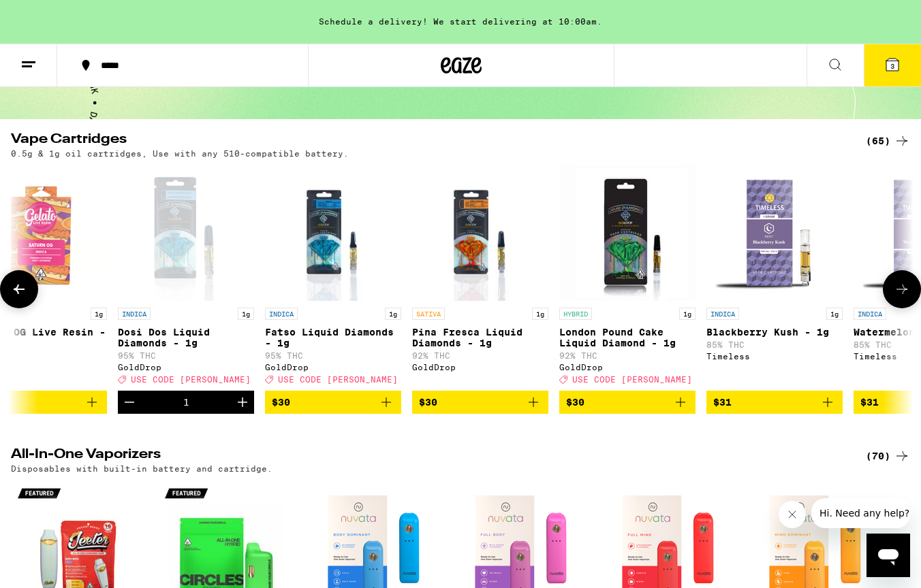
click at [893, 281] on button at bounding box center [902, 289] width 38 height 38
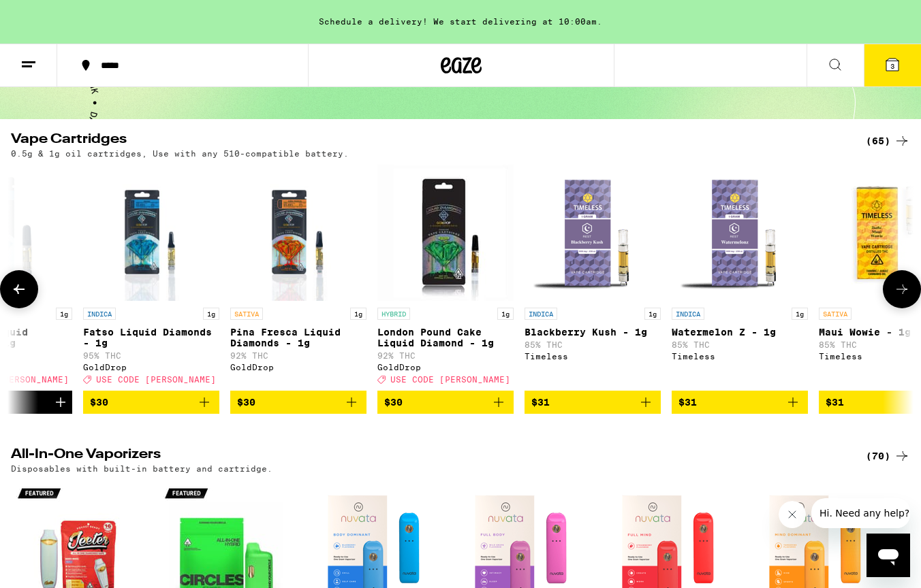
click at [893, 281] on button at bounding box center [902, 289] width 38 height 38
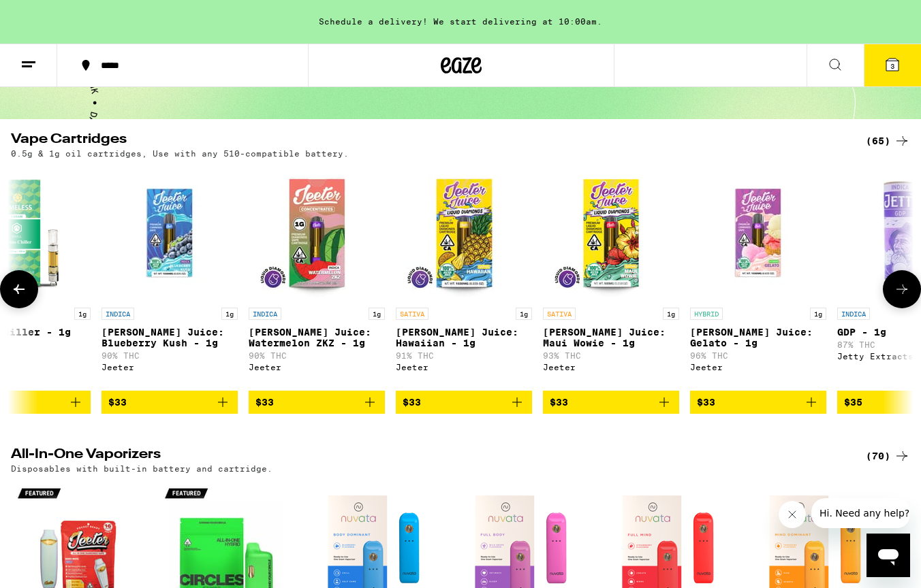
click at [893, 281] on button at bounding box center [902, 289] width 38 height 38
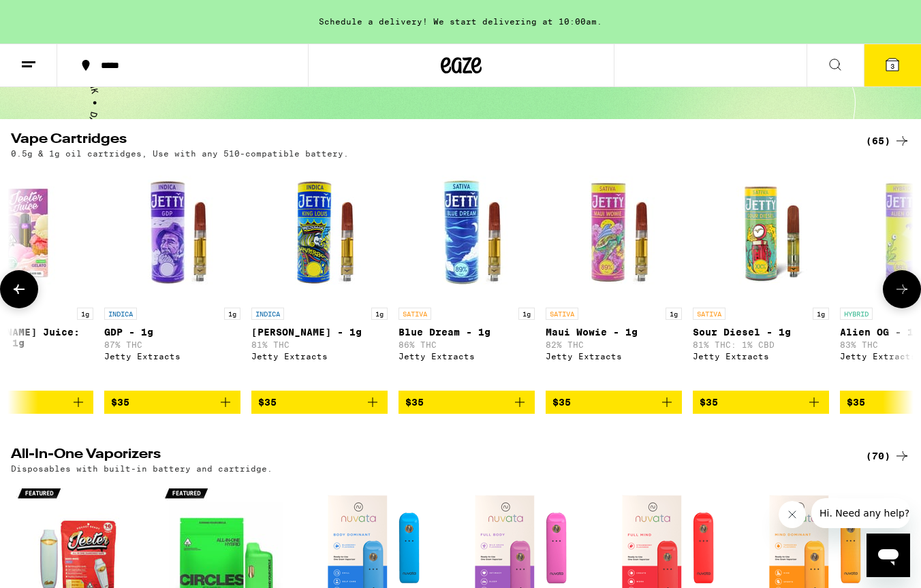
click at [893, 281] on button at bounding box center [902, 289] width 38 height 38
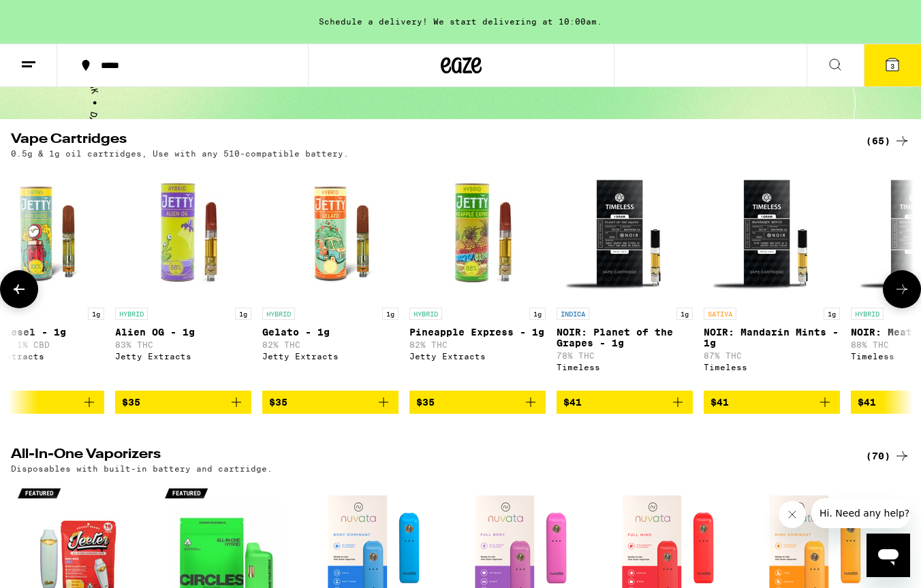
click at [893, 281] on button at bounding box center [902, 289] width 38 height 38
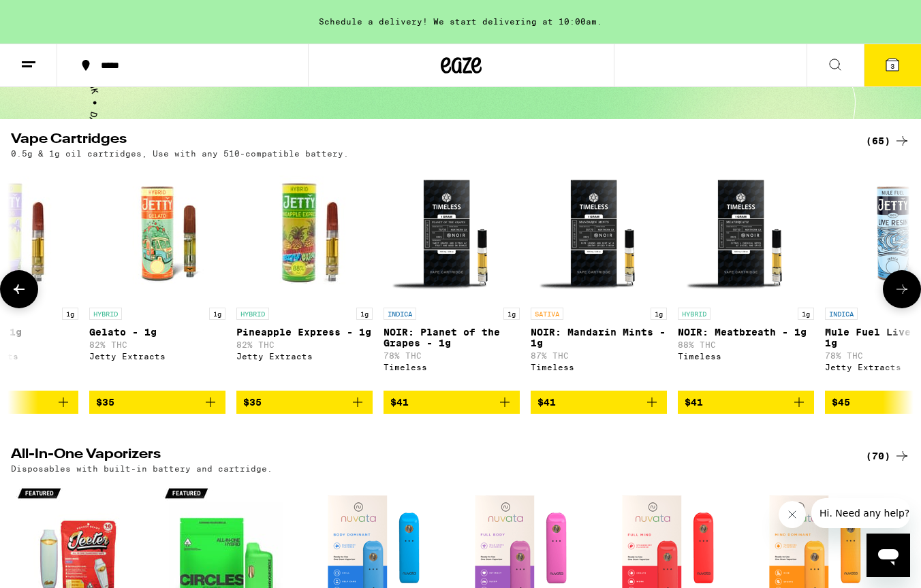
click at [893, 281] on button at bounding box center [902, 289] width 38 height 38
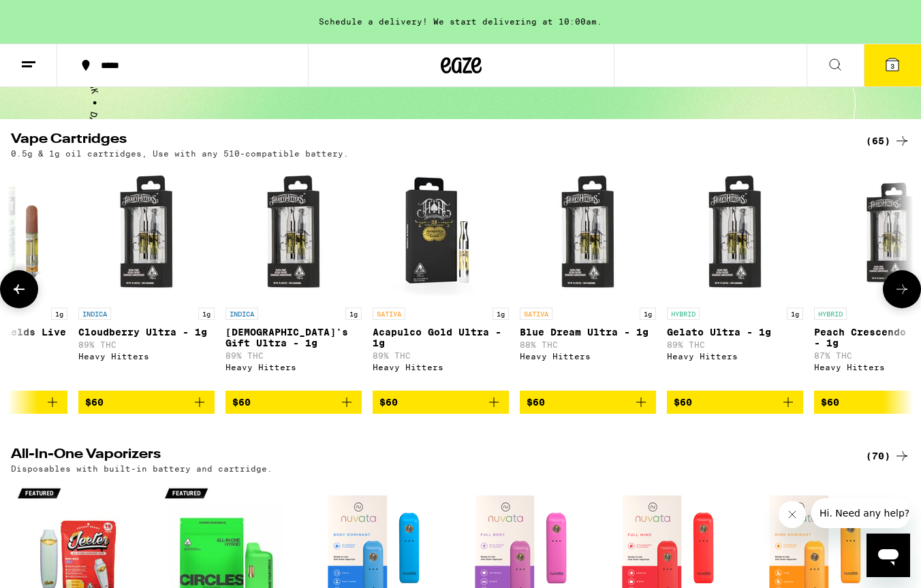
click at [893, 281] on button at bounding box center [902, 289] width 38 height 38
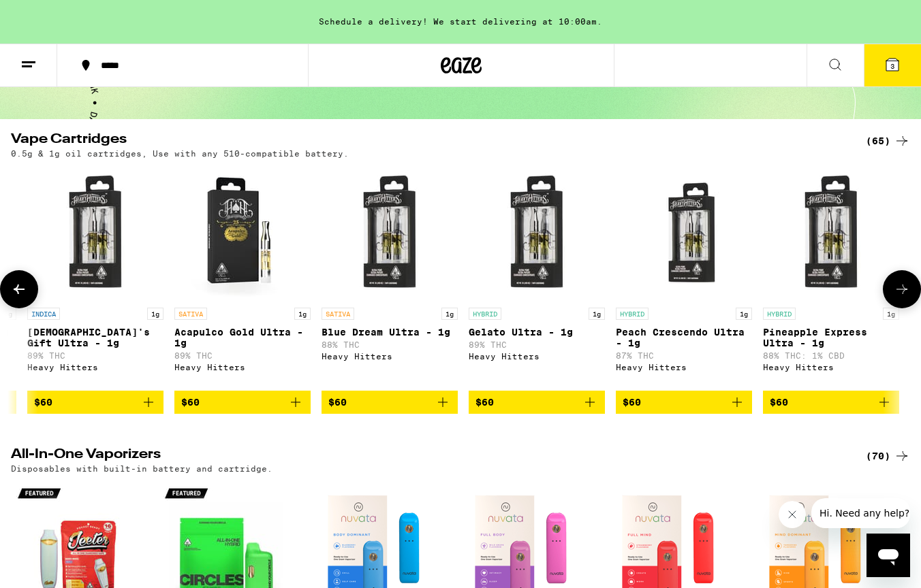
click at [893, 281] on button at bounding box center [902, 289] width 38 height 38
click at [893, 281] on div at bounding box center [902, 289] width 38 height 38
click at [22, 298] on icon at bounding box center [19, 289] width 16 height 16
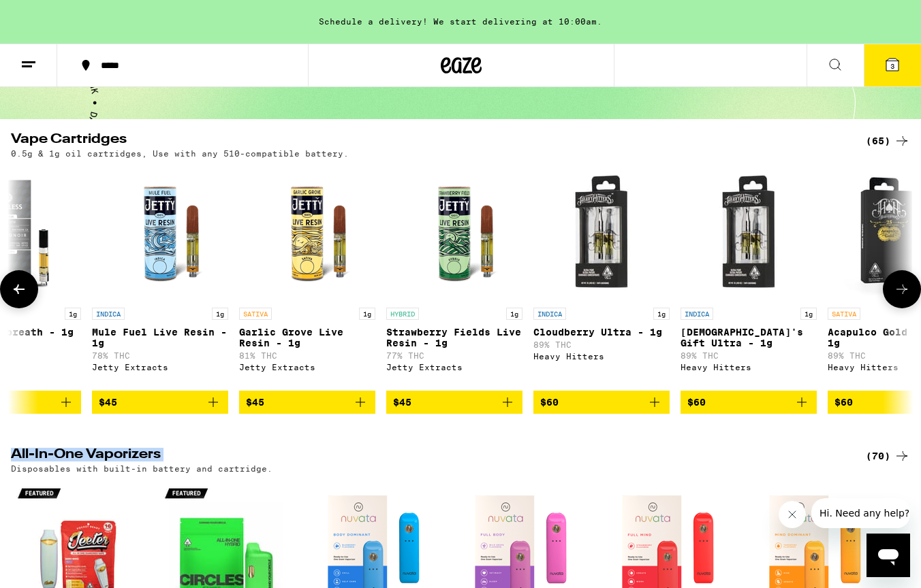
scroll to position [0, 7913]
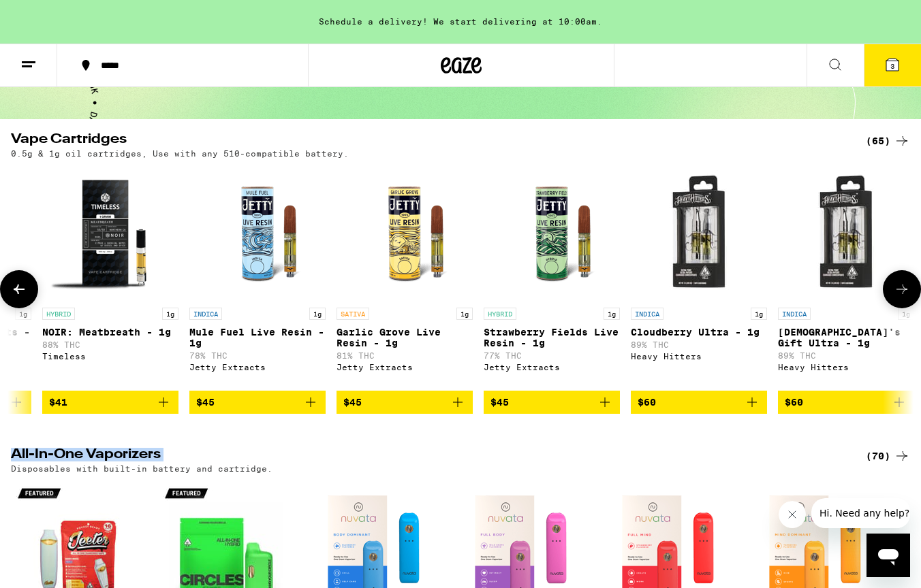
click at [22, 298] on icon at bounding box center [19, 289] width 16 height 16
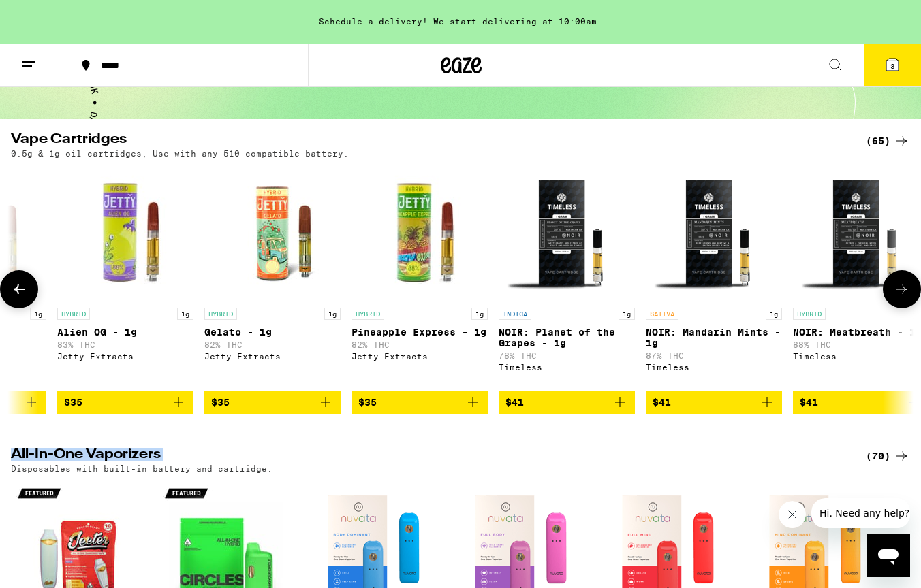
click at [22, 298] on icon at bounding box center [19, 289] width 16 height 16
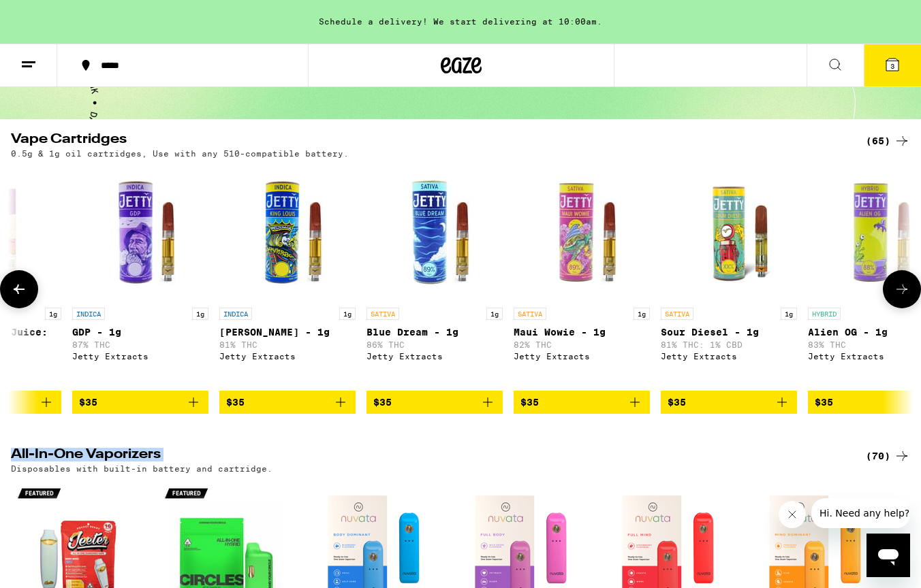
click at [22, 298] on icon at bounding box center [19, 289] width 16 height 16
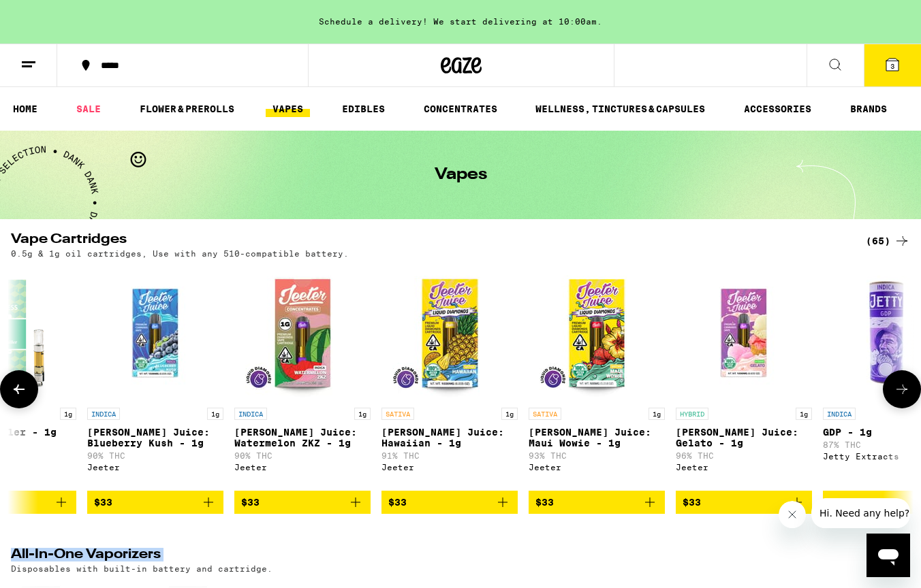
scroll to position [0, 0]
click at [889, 67] on icon at bounding box center [892, 65] width 12 height 12
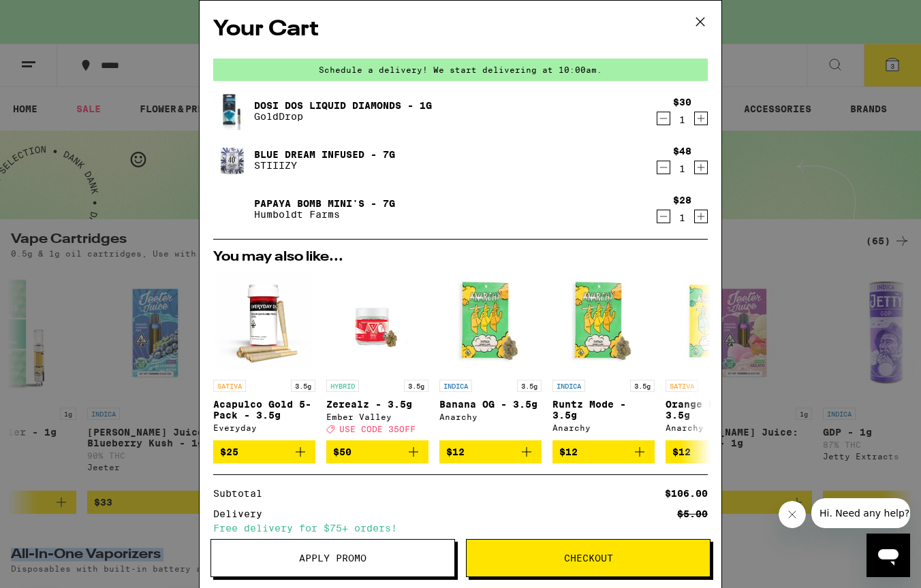
click at [578, 554] on span "Checkout" at bounding box center [588, 559] width 49 height 10
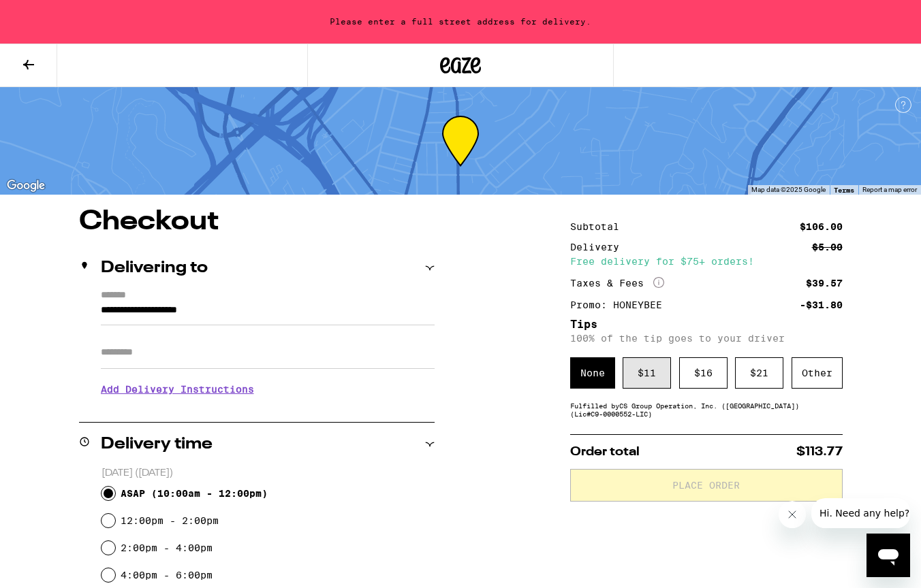
click at [657, 379] on div "$ 11" at bounding box center [647, 373] width 48 height 31
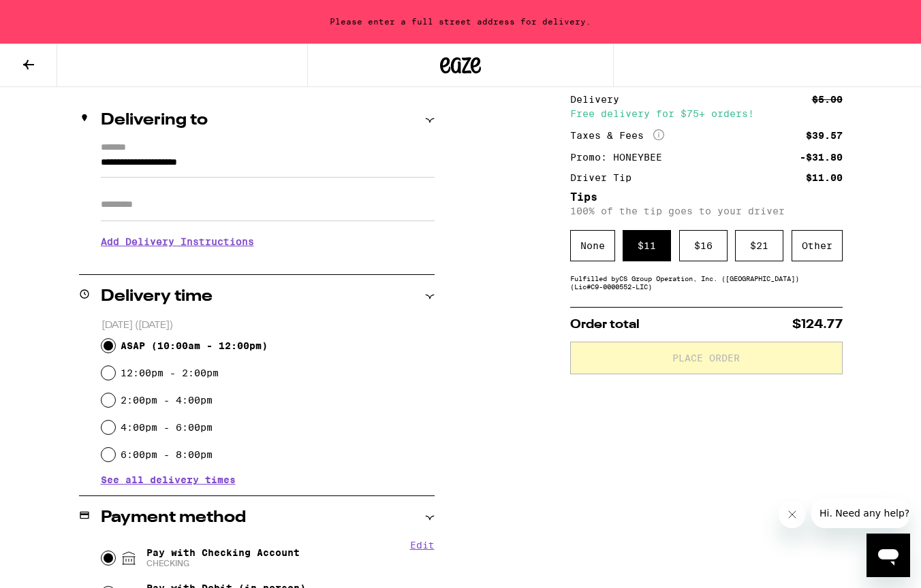
scroll to position [155, 0]
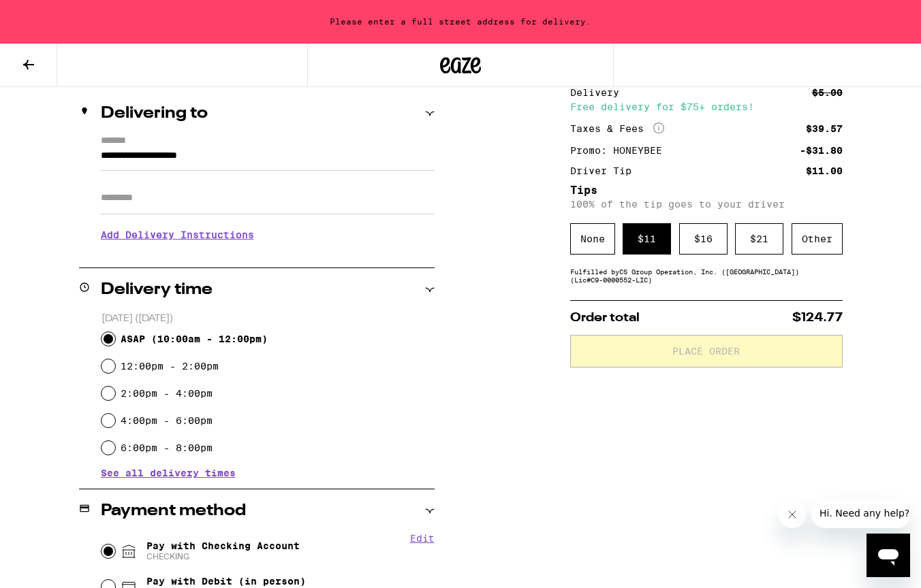
click at [168, 204] on input "Apt/Suite" at bounding box center [268, 198] width 334 height 33
type input "*"
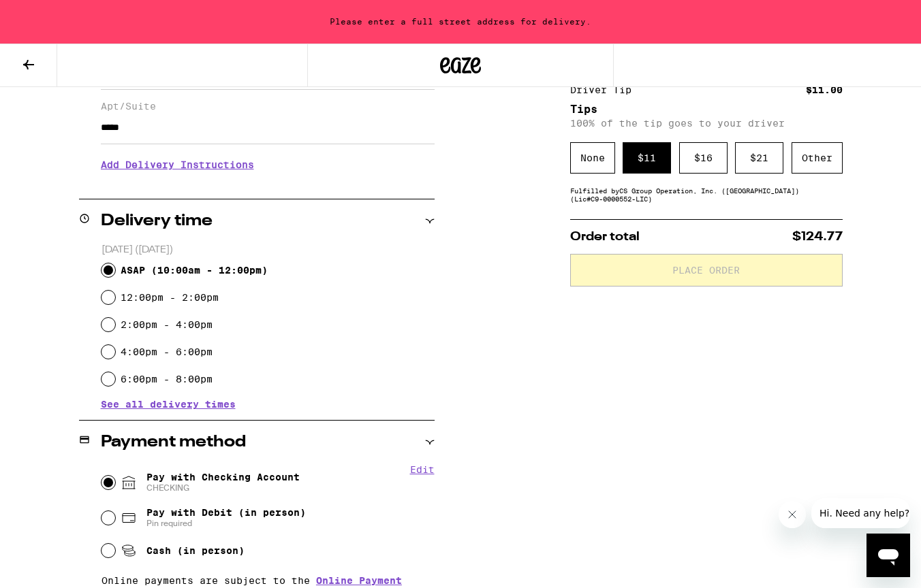
scroll to position [240, 0]
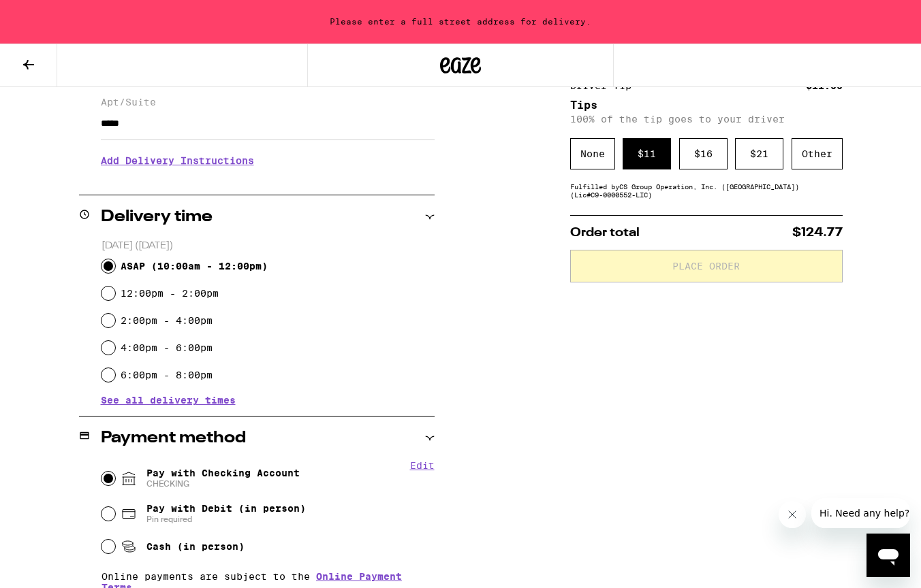
type input "*****"
click at [231, 168] on h3 "Add Delivery Instructions" at bounding box center [268, 160] width 334 height 31
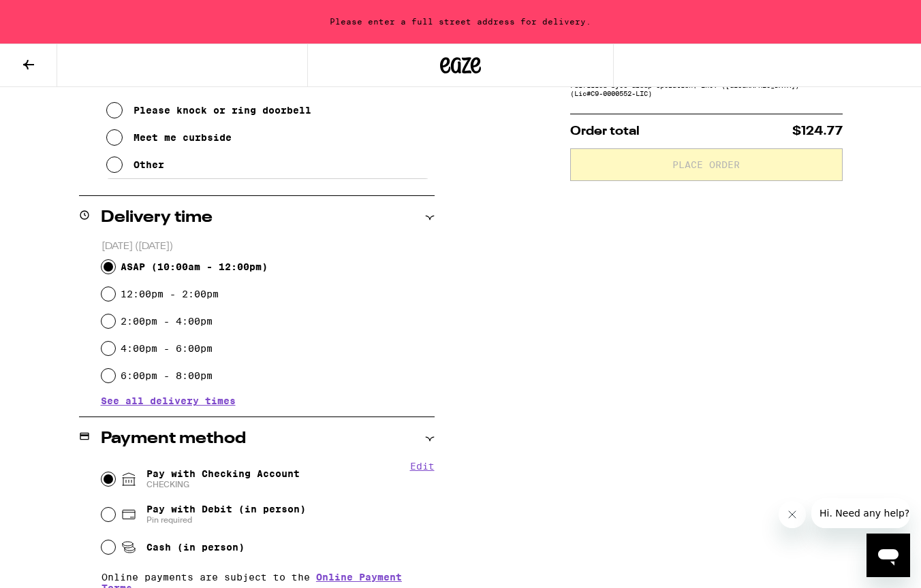
scroll to position [350, 0]
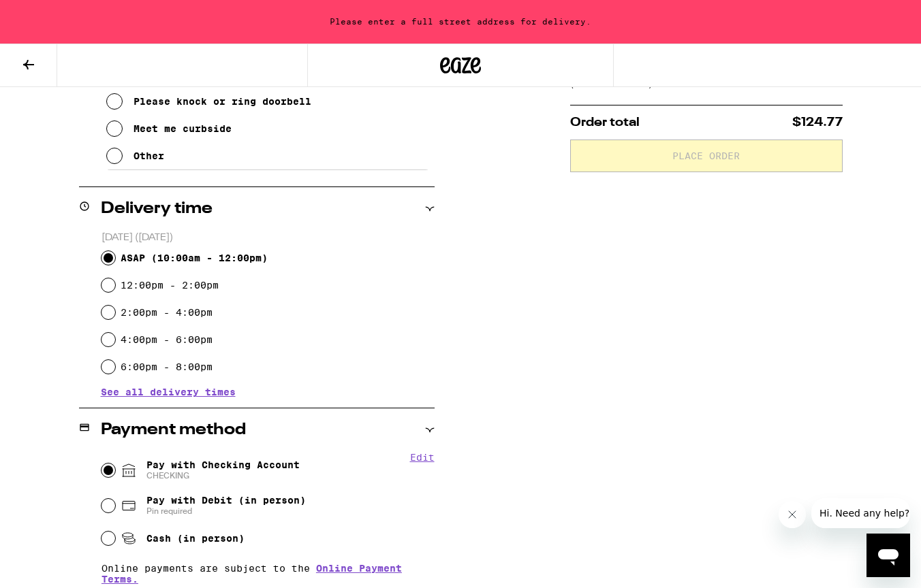
click at [386, 353] on div "6:00pm - 8:00pm" at bounding box center [267, 366] width 333 height 27
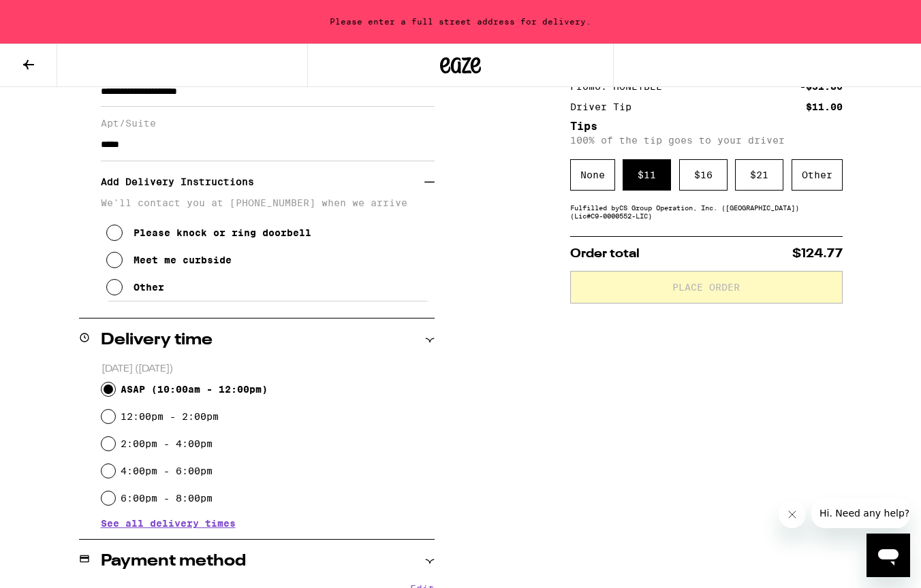
scroll to position [198, 0]
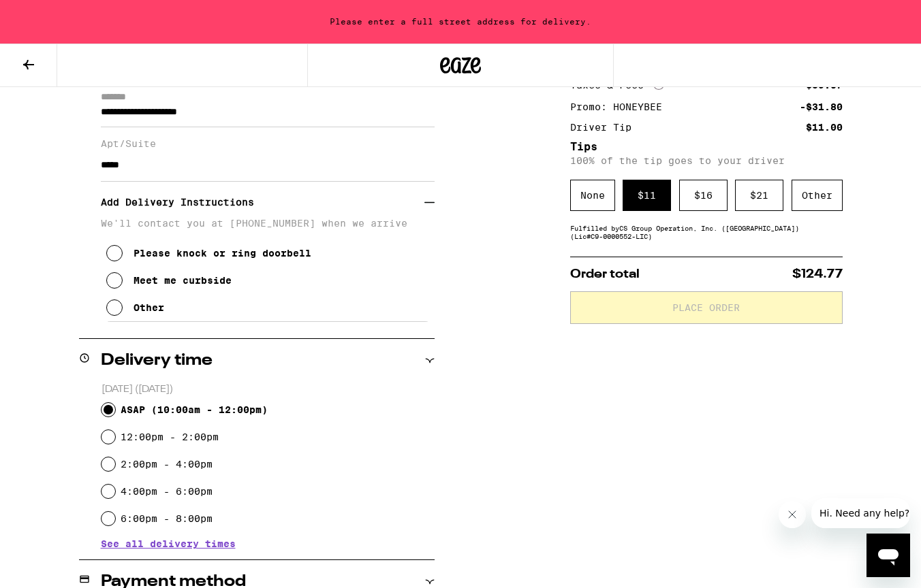
click at [114, 262] on icon at bounding box center [114, 253] width 16 height 16
click at [114, 259] on icon at bounding box center [114, 253] width 11 height 11
click at [116, 311] on icon at bounding box center [114, 308] width 16 height 16
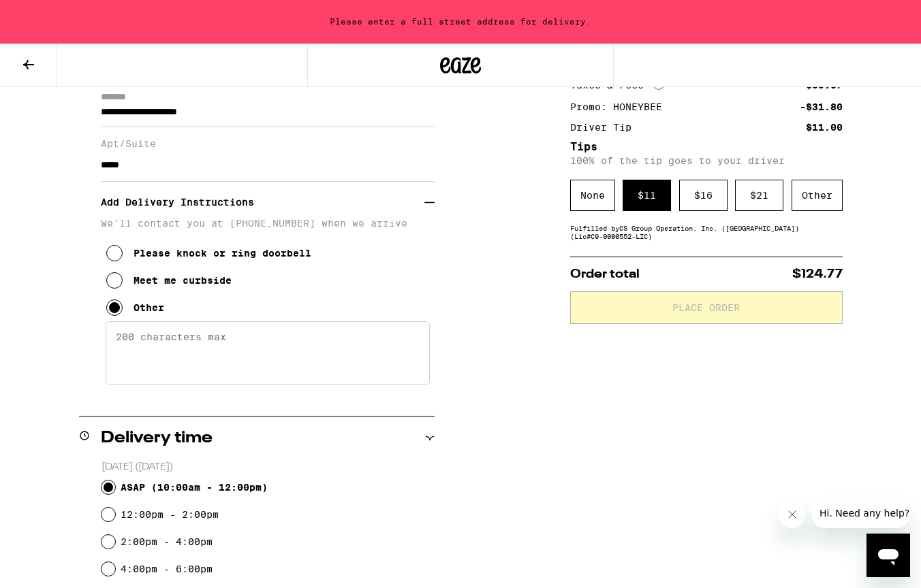
click at [172, 351] on textarea "Enter any other delivery instructions you want driver to know" at bounding box center [268, 353] width 324 height 64
click at [112, 313] on icon at bounding box center [114, 307] width 11 height 11
click at [165, 167] on input "*****" at bounding box center [268, 165] width 334 height 33
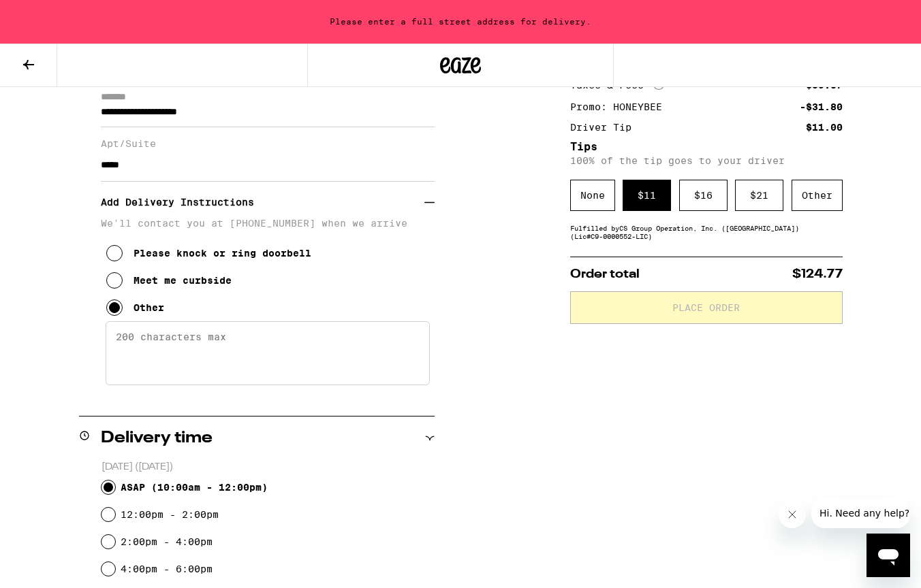
click at [165, 167] on input "*****" at bounding box center [268, 165] width 334 height 33
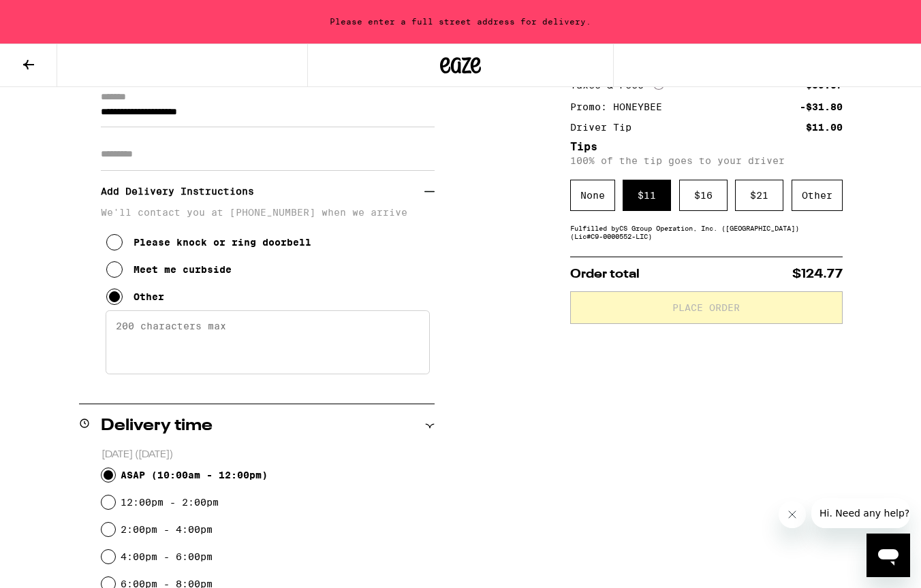
click at [326, 277] on div "Please knock or ring doorbell Meet me curbside Other" at bounding box center [268, 264] width 334 height 93
click at [154, 138] on div "Apt/Suite" at bounding box center [268, 149] width 334 height 44
click at [150, 147] on input "Apt/Suite" at bounding box center [268, 154] width 334 height 33
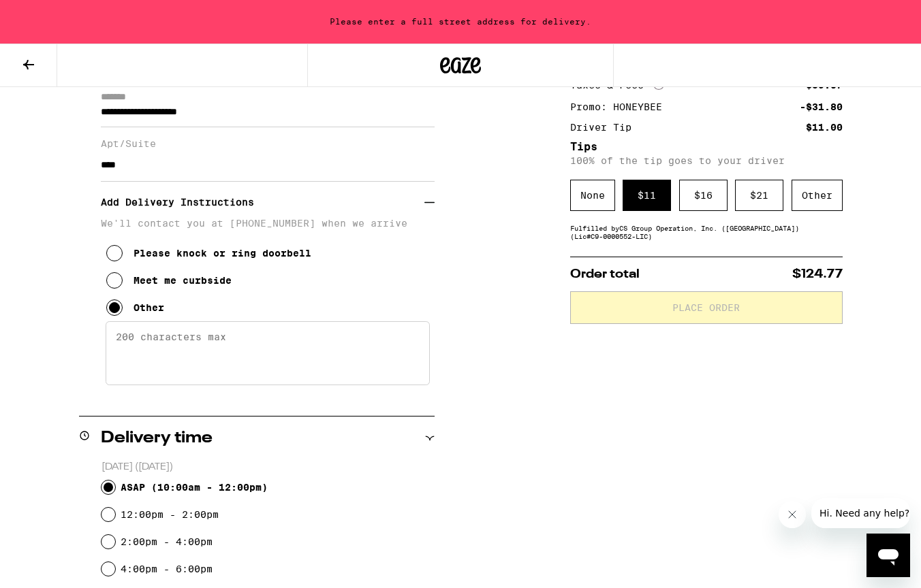
type input "***"
click at [176, 349] on textarea "Enter any other delivery instructions you want driver to know" at bounding box center [268, 353] width 324 height 64
type textarea "B"
click at [207, 176] on input "***" at bounding box center [268, 165] width 334 height 33
type input "*****"
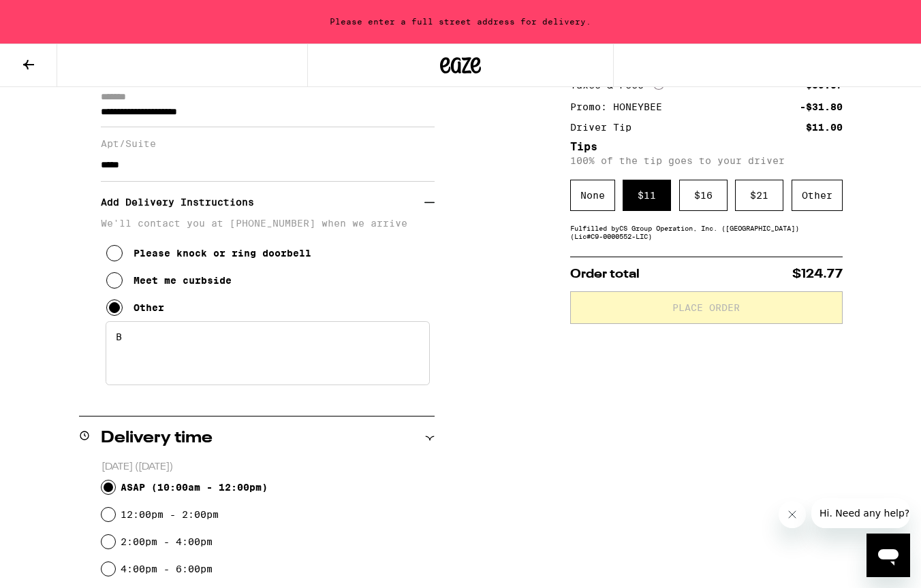
click at [183, 358] on textarea "B" at bounding box center [268, 353] width 324 height 64
type textarea "The place is through the driveway"
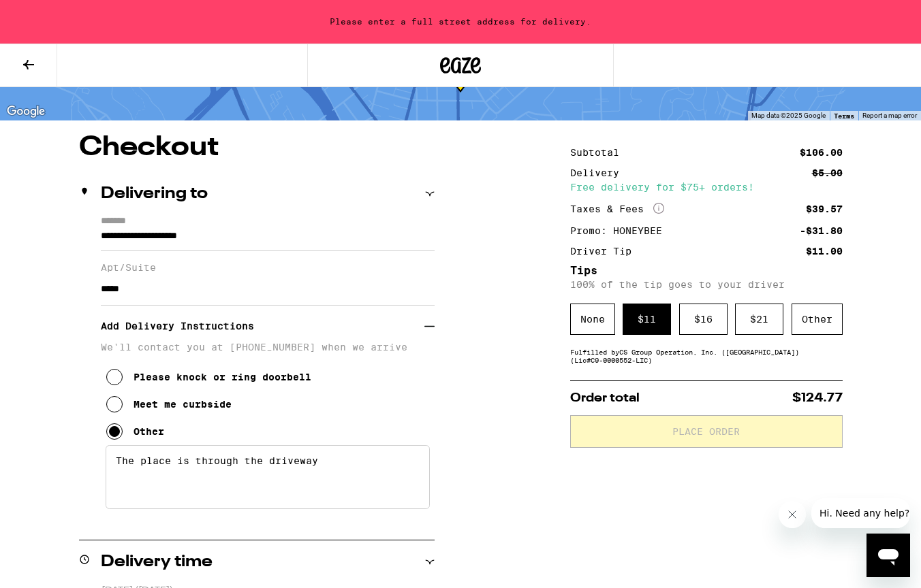
scroll to position [16, 0]
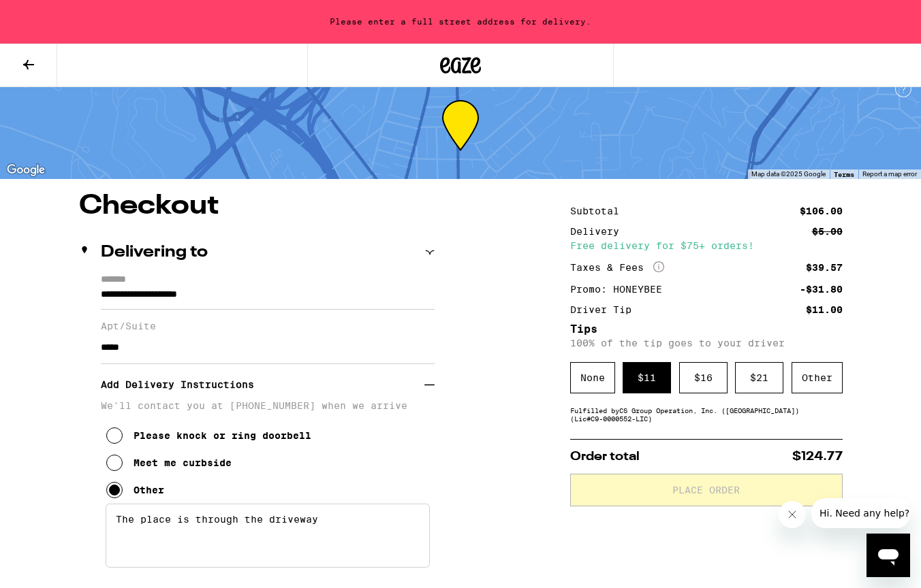
click at [255, 296] on input "**********" at bounding box center [268, 298] width 334 height 23
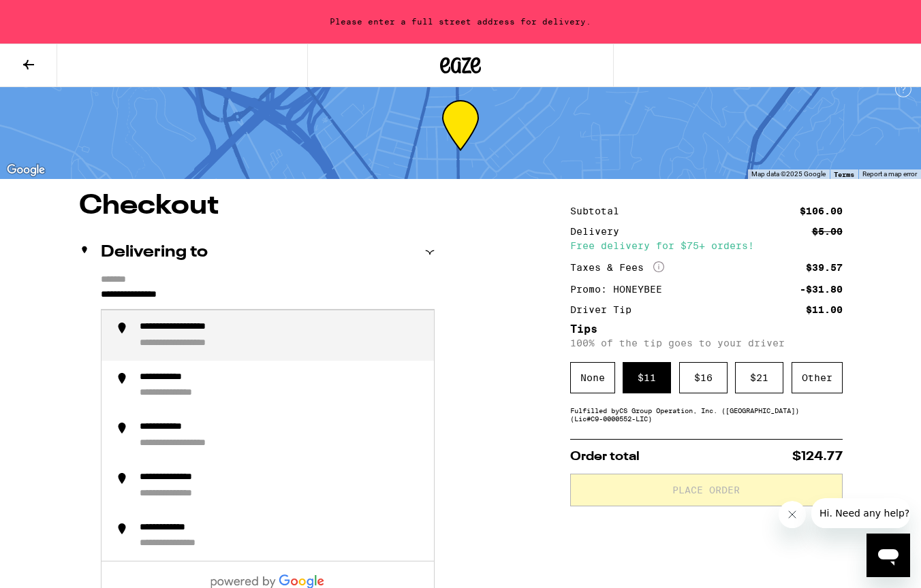
click at [249, 343] on div "**********" at bounding box center [198, 344] width 117 height 12
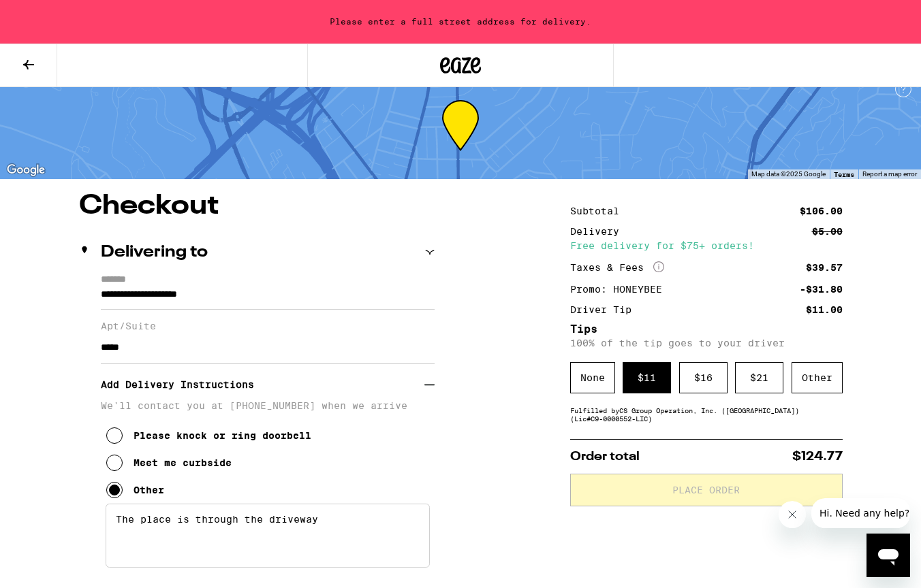
click at [272, 298] on input "**********" at bounding box center [268, 298] width 334 height 23
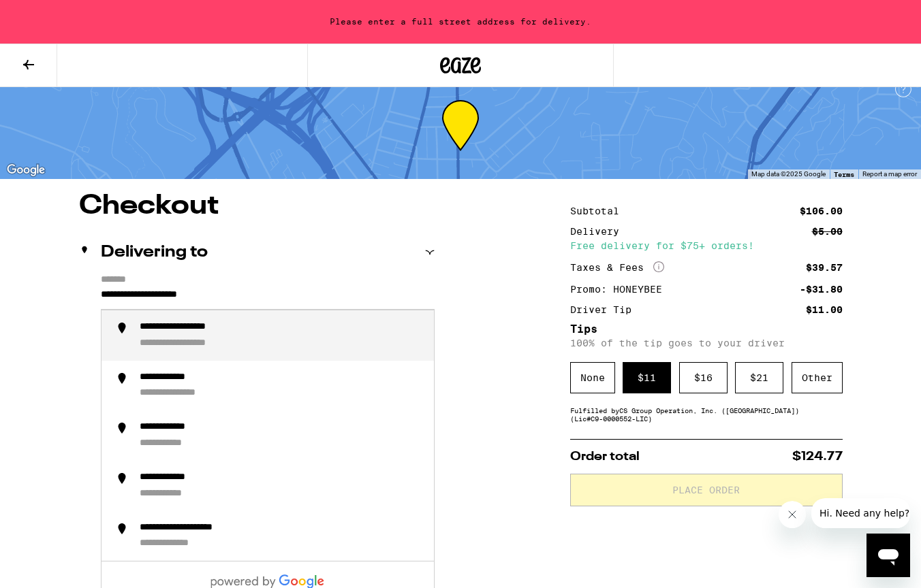
click at [272, 298] on input "**********" at bounding box center [268, 298] width 334 height 23
type input "*******"
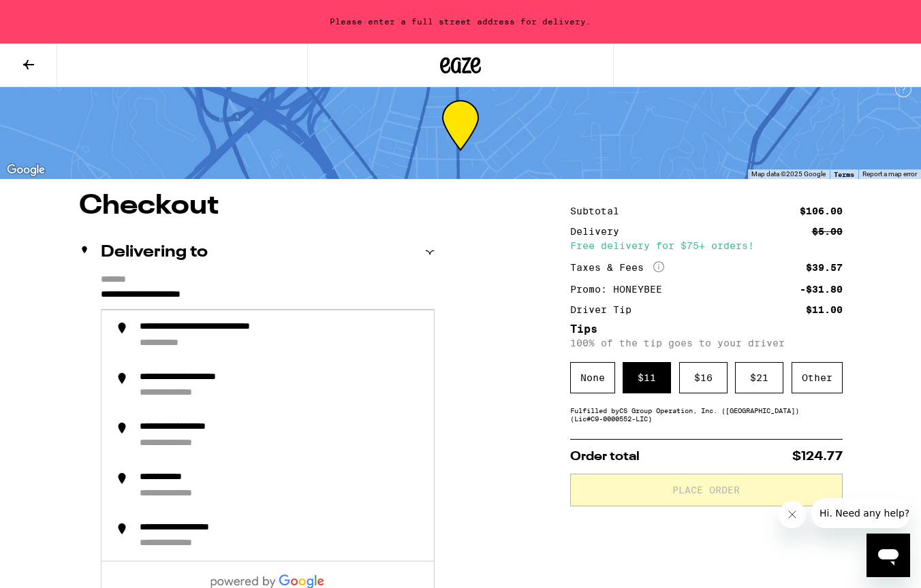
click at [250, 294] on input "**********" at bounding box center [268, 298] width 334 height 23
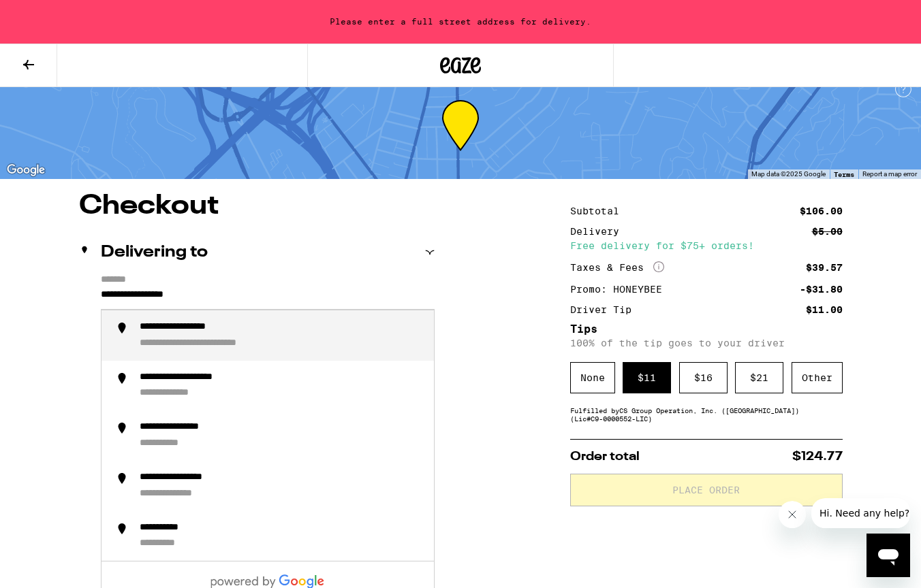
click at [307, 340] on div "**********" at bounding box center [226, 344] width 172 height 12
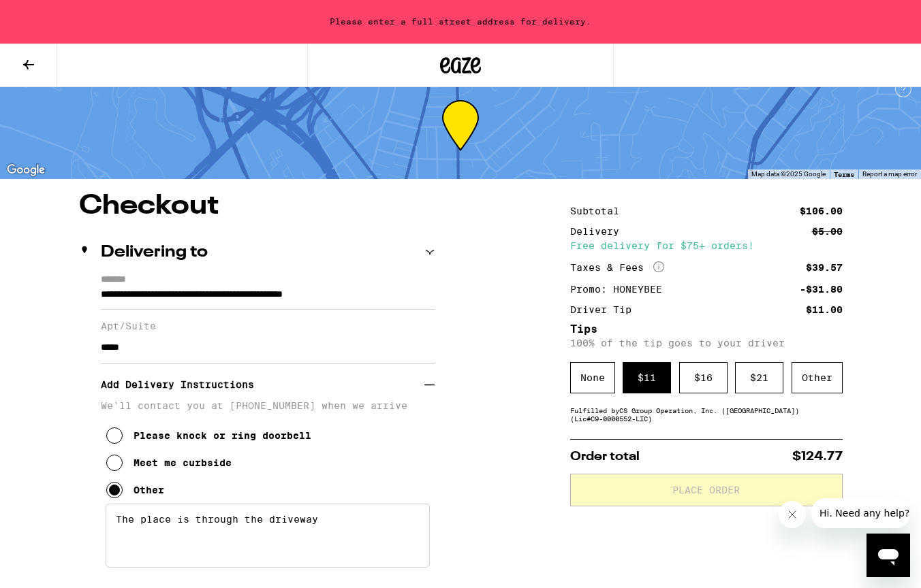
type input "**********"
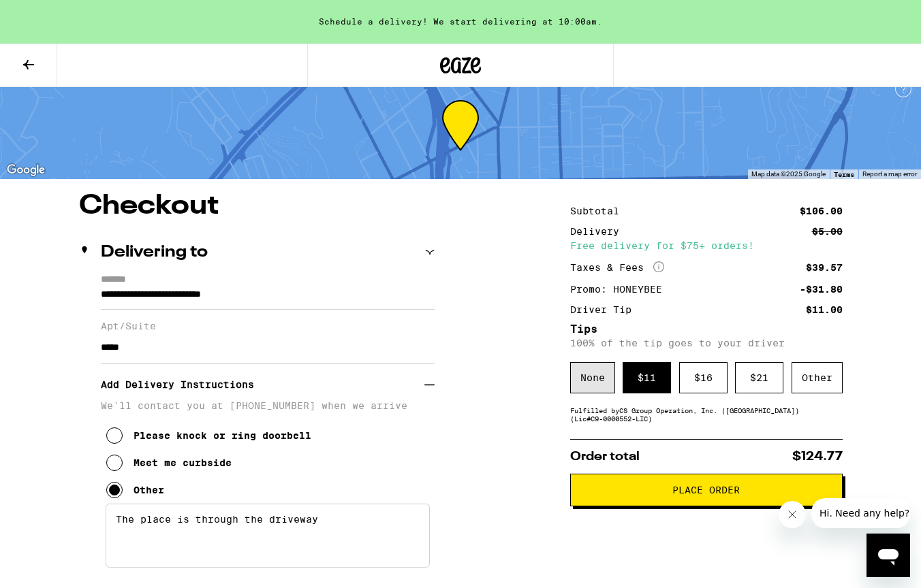
click at [589, 381] on div "None" at bounding box center [592, 377] width 45 height 31
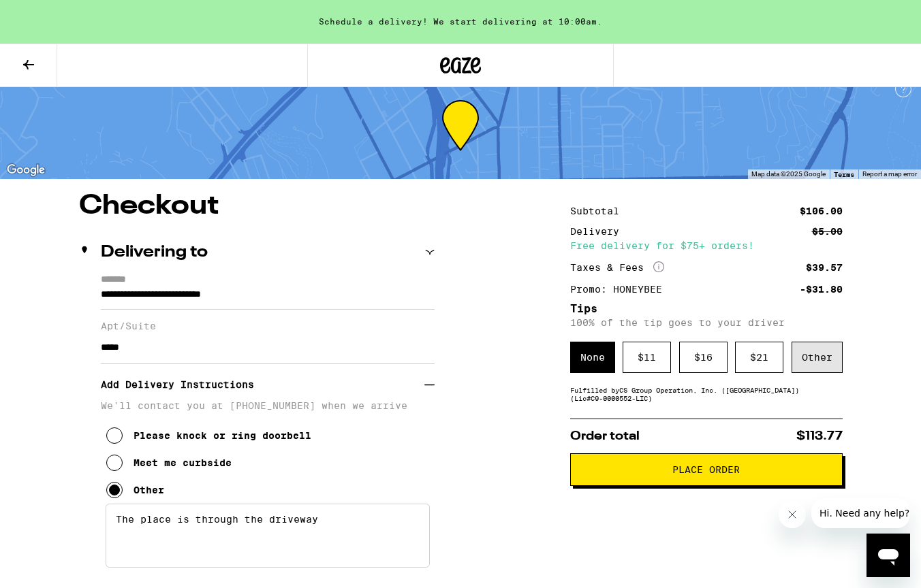
click at [832, 370] on div "Other" at bounding box center [816, 357] width 51 height 31
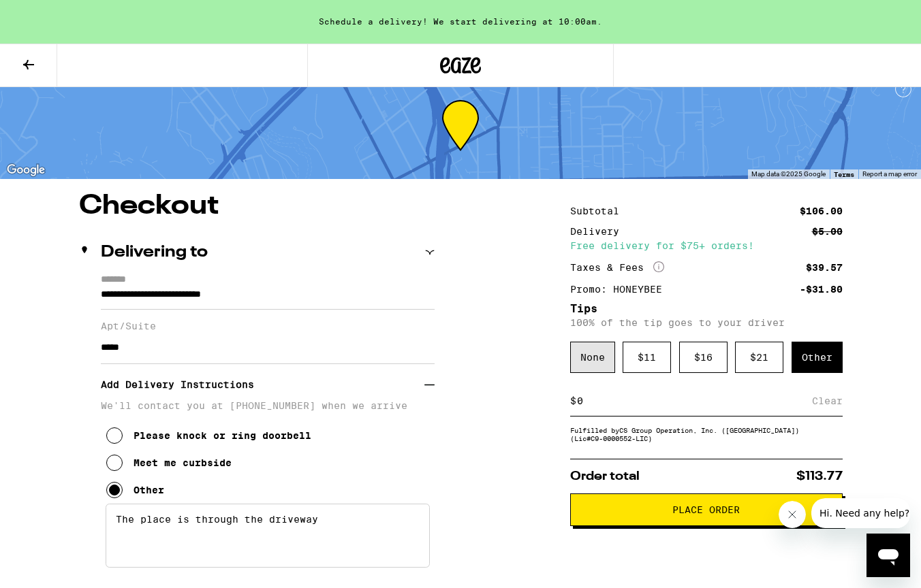
click at [603, 350] on div "None" at bounding box center [592, 357] width 45 height 31
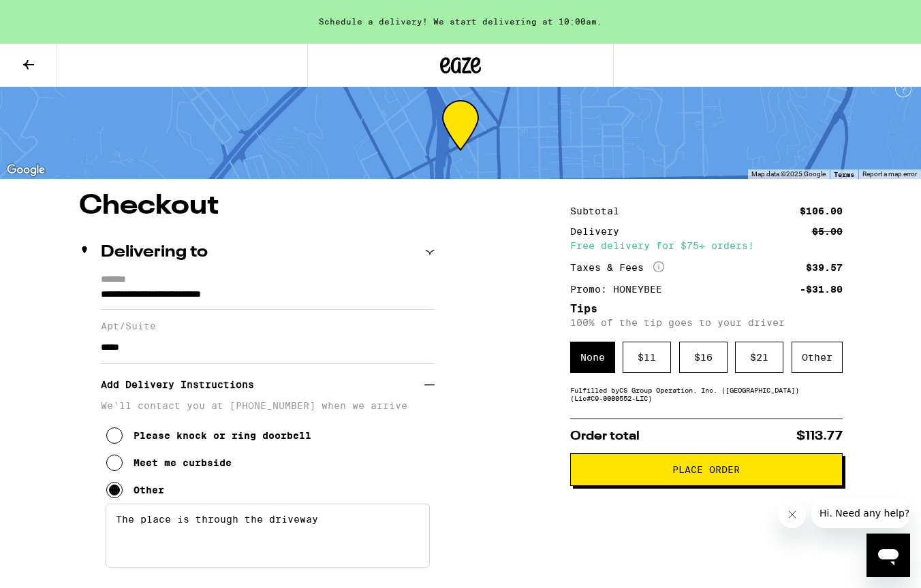
click at [654, 466] on button "Place Order" at bounding box center [706, 470] width 272 height 33
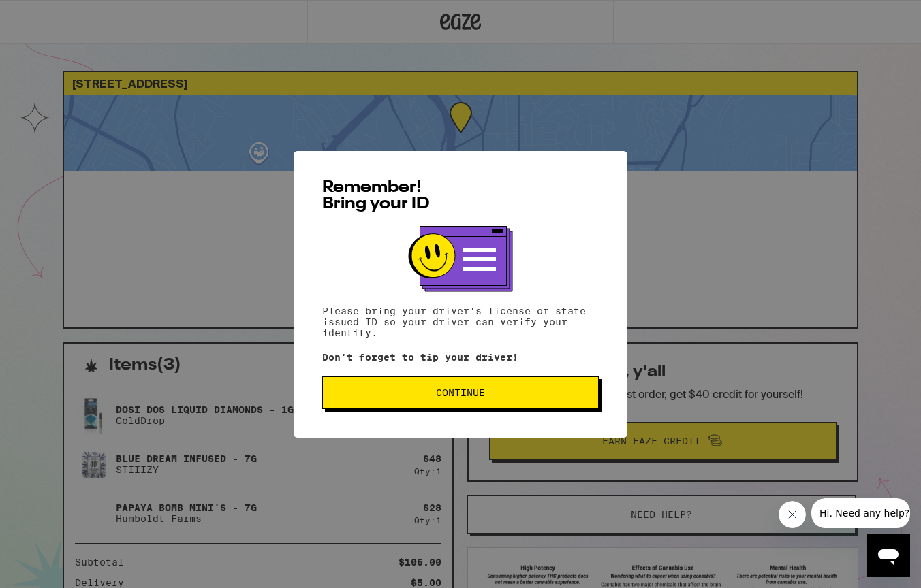
click at [547, 398] on span "Continue" at bounding box center [460, 393] width 253 height 10
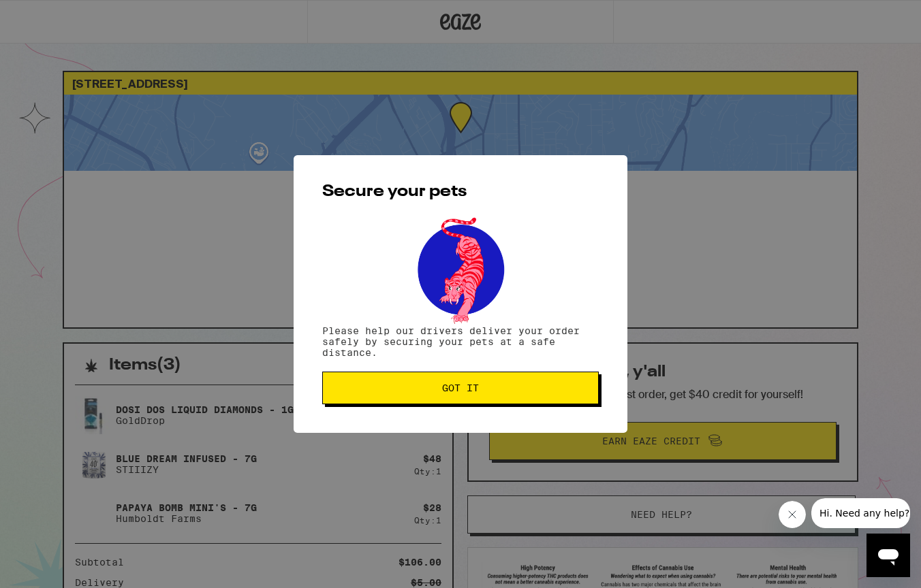
click at [547, 400] on button "Got it" at bounding box center [460, 388] width 277 height 33
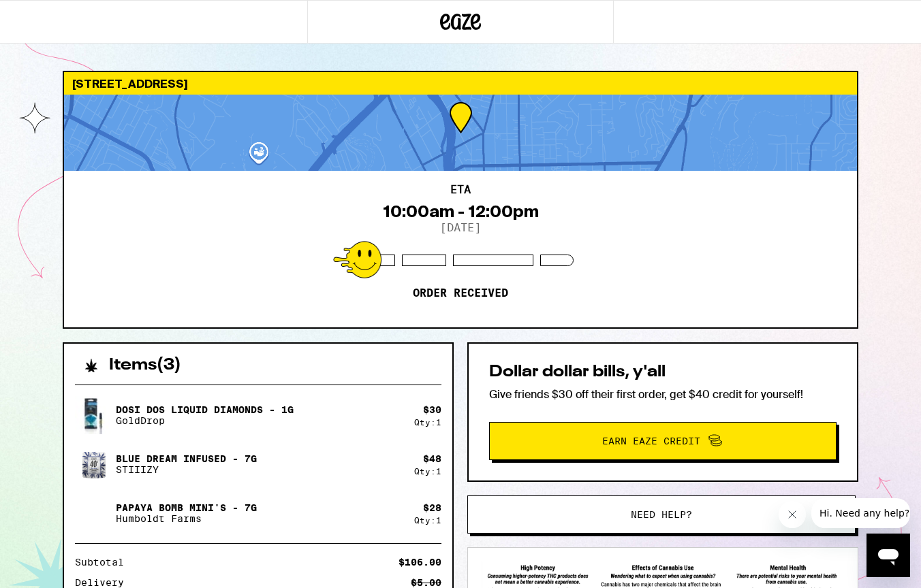
click at [265, 146] on div at bounding box center [460, 133] width 793 height 76
drag, startPoint x: 260, startPoint y: 153, endPoint x: 263, endPoint y: 121, distance: 32.1
click at [263, 121] on div at bounding box center [460, 133] width 793 height 76
